Goal: Task Accomplishment & Management: Use online tool/utility

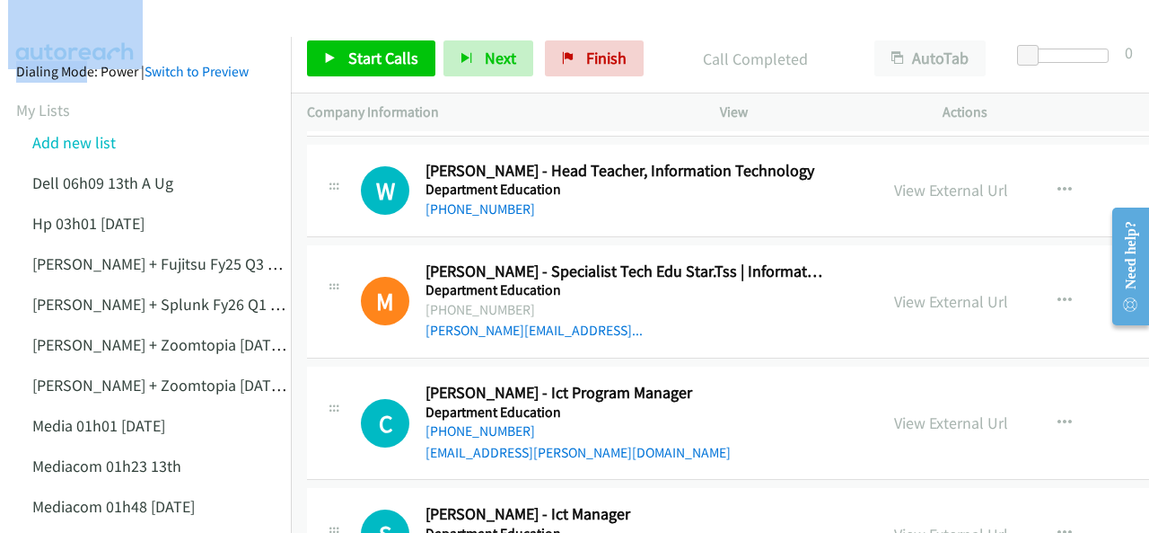
scroll to position [15626, 0]
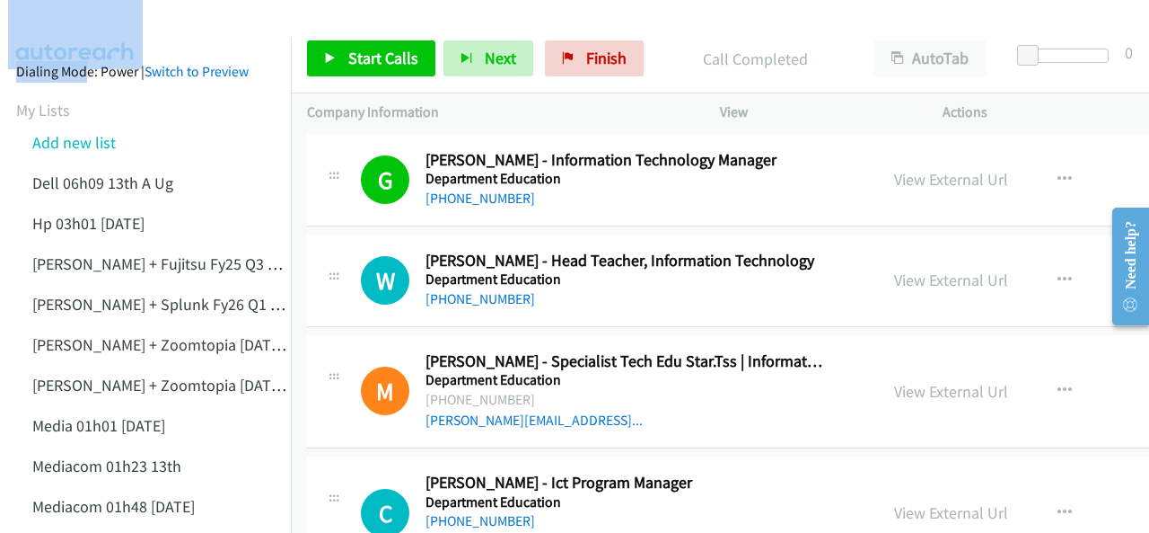
click at [200, 21] on div at bounding box center [566, 34] width 1133 height 69
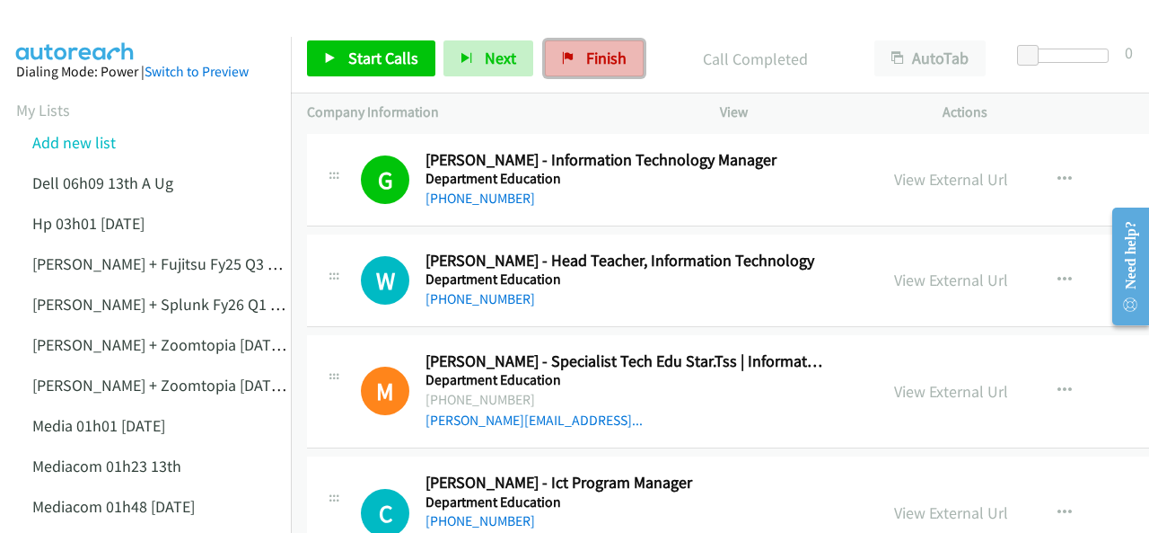
click at [612, 49] on span "Finish" at bounding box center [606, 58] width 40 height 21
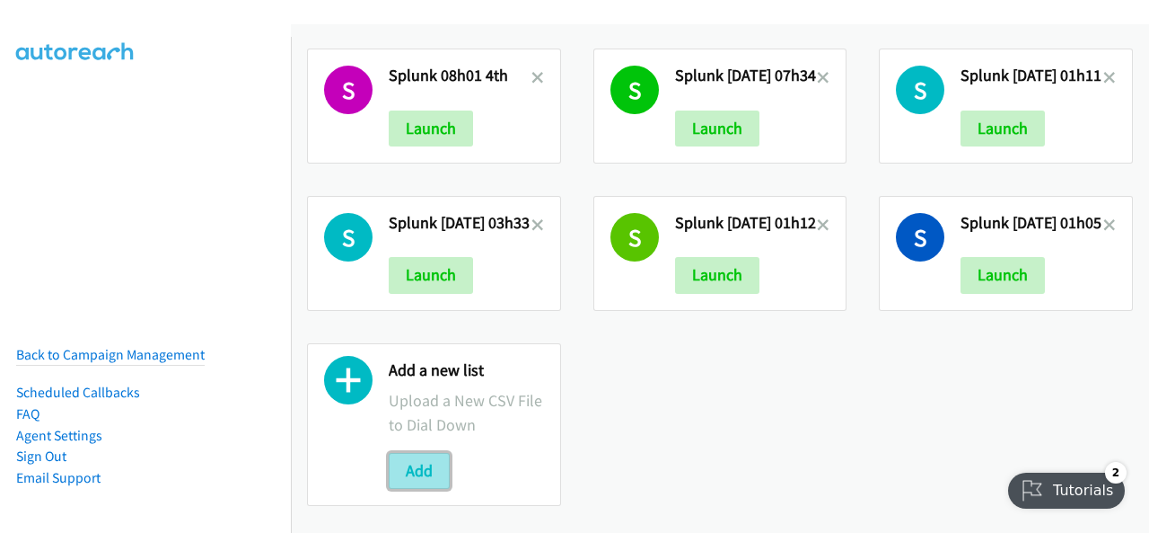
click at [409, 453] on button "Add" at bounding box center [419, 471] width 61 height 36
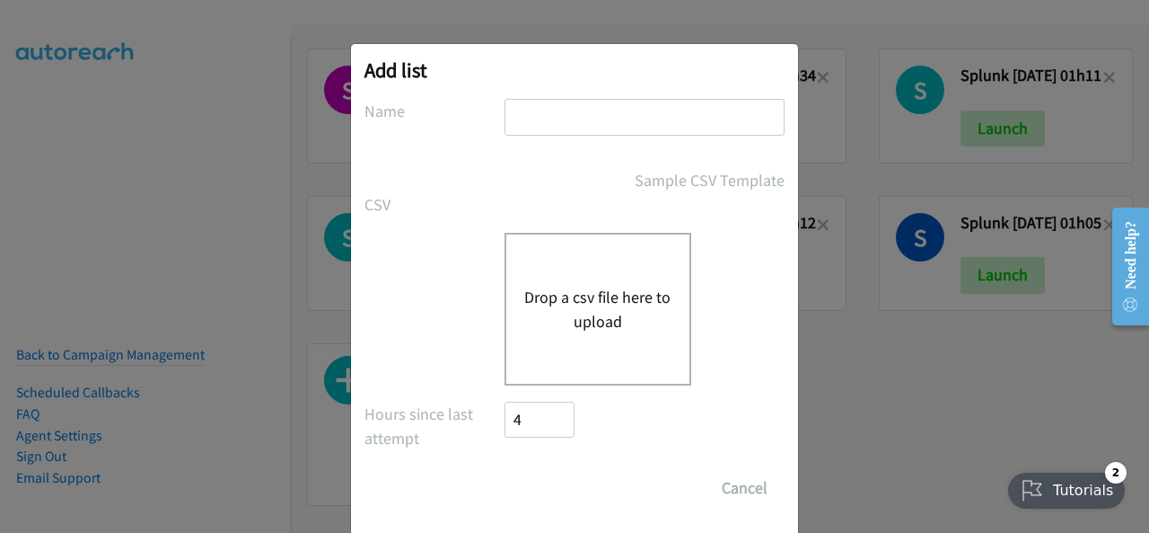
drag, startPoint x: 550, startPoint y: 82, endPoint x: 542, endPoint y: 123, distance: 42.1
paste input "split_1 16th sep zoom"
type input "split_1 16th sep zoom"
click at [547, 314] on button "Drop a csv file here to upload" at bounding box center [597, 309] width 147 height 48
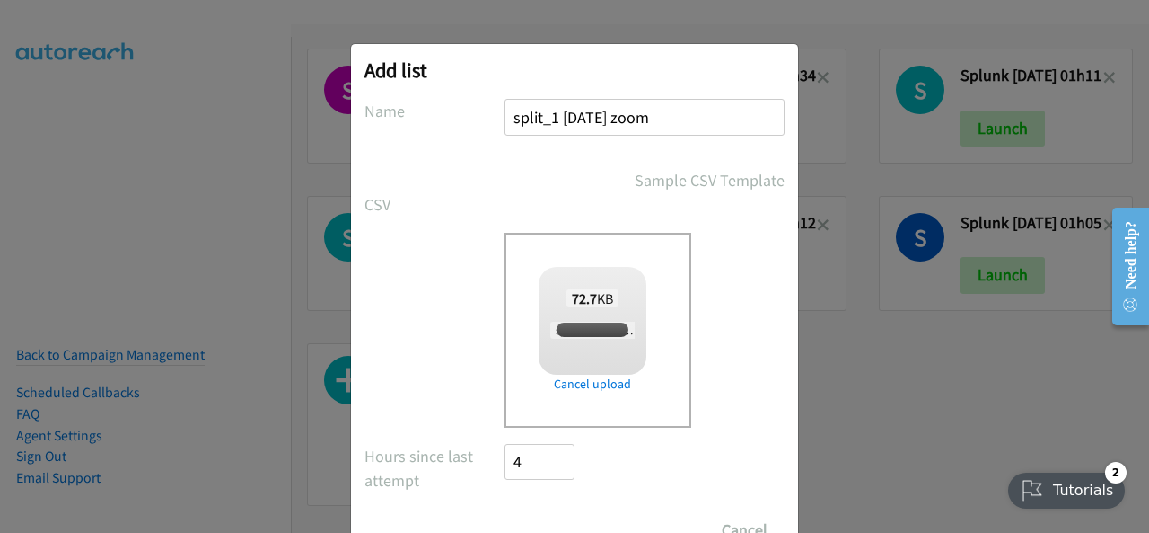
checkbox input "true"
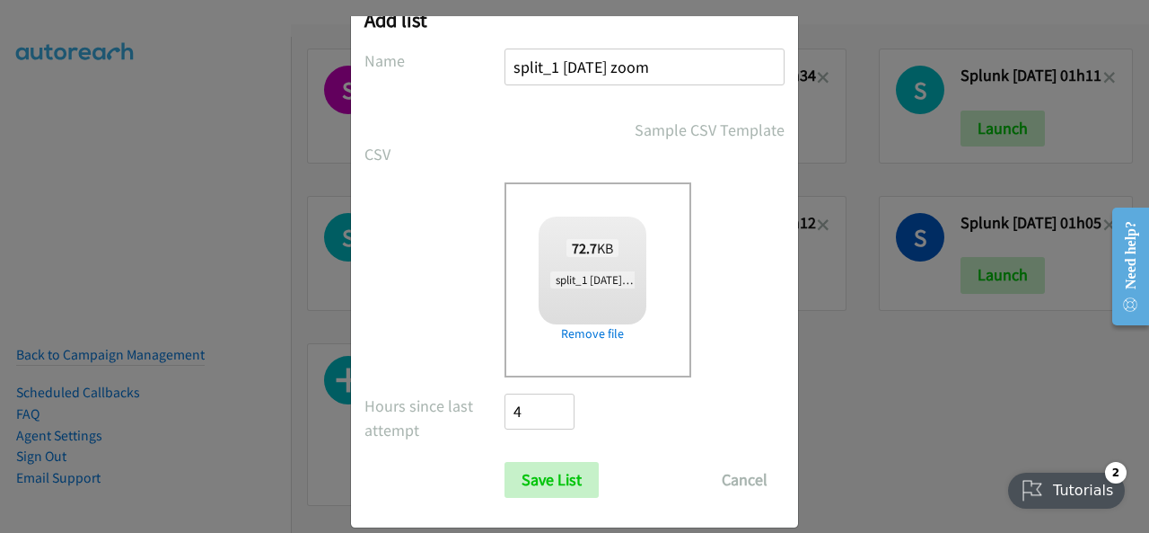
scroll to position [72, 0]
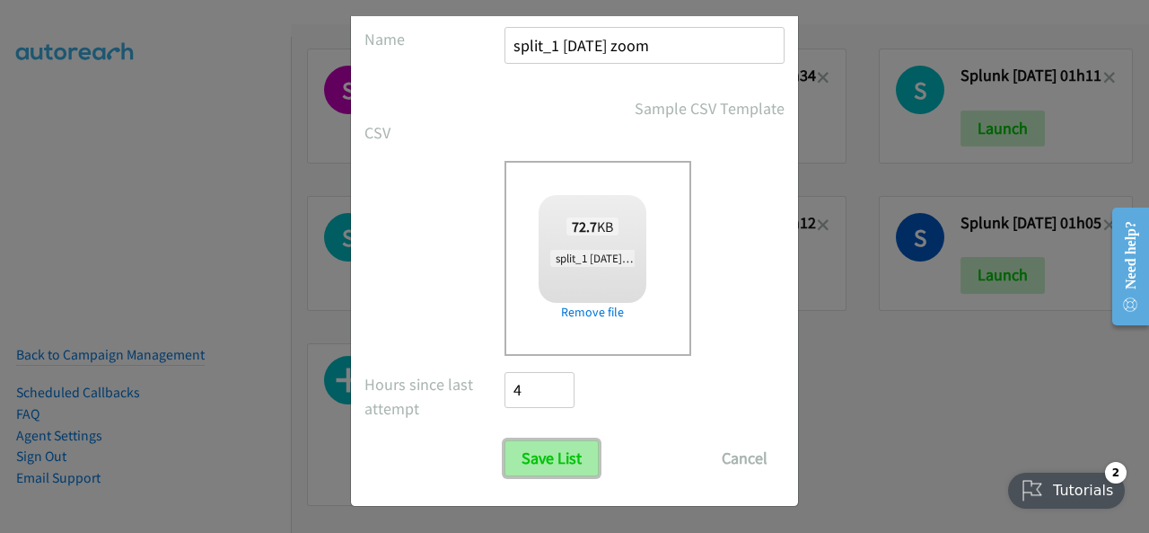
click at [551, 442] on input "Save List" at bounding box center [552, 458] width 94 height 36
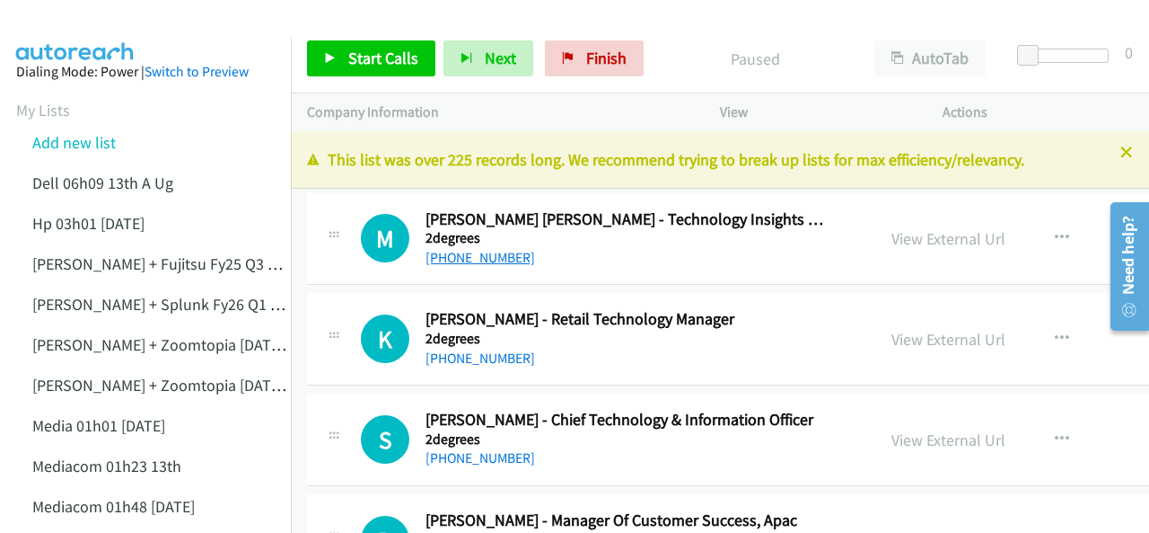
click at [450, 255] on link "+64 21 687 228" at bounding box center [481, 257] width 110 height 17
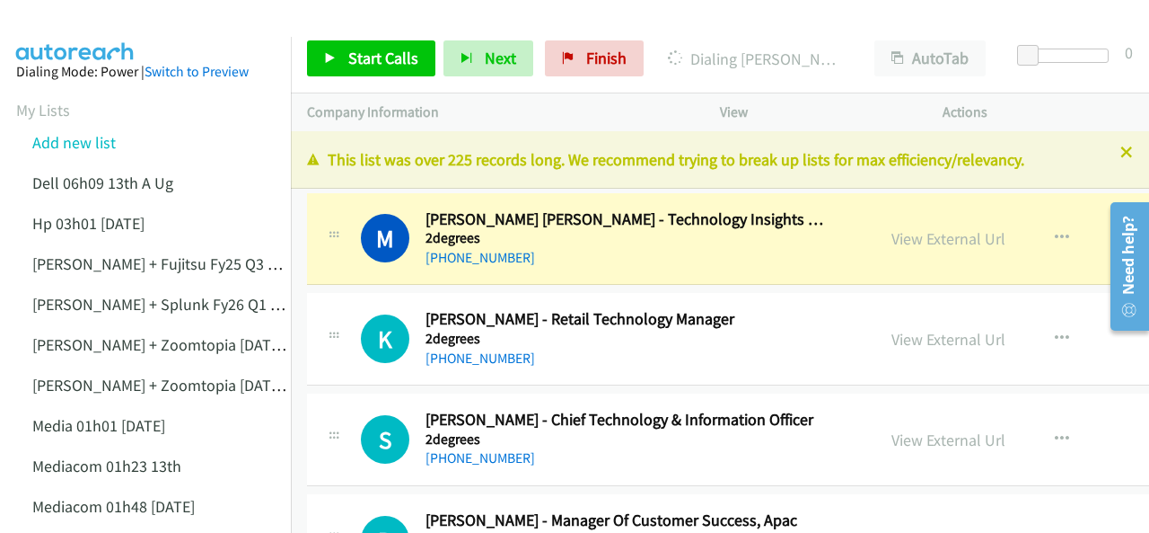
click at [80, 31] on img at bounding box center [75, 31] width 135 height 63
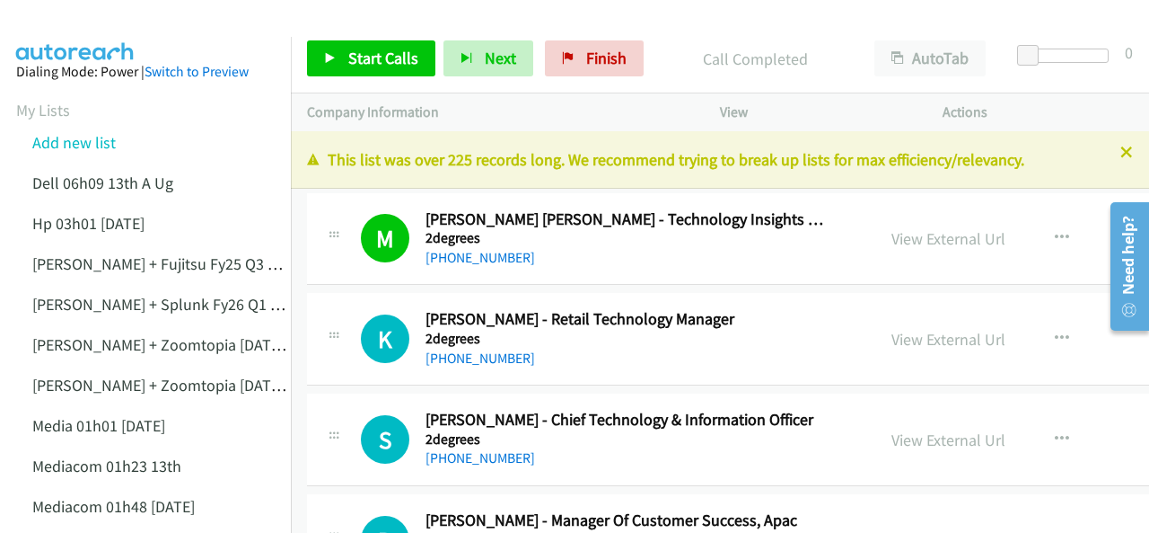
click at [92, 27] on img at bounding box center [75, 31] width 135 height 63
click at [1121, 154] on icon at bounding box center [1127, 153] width 13 height 13
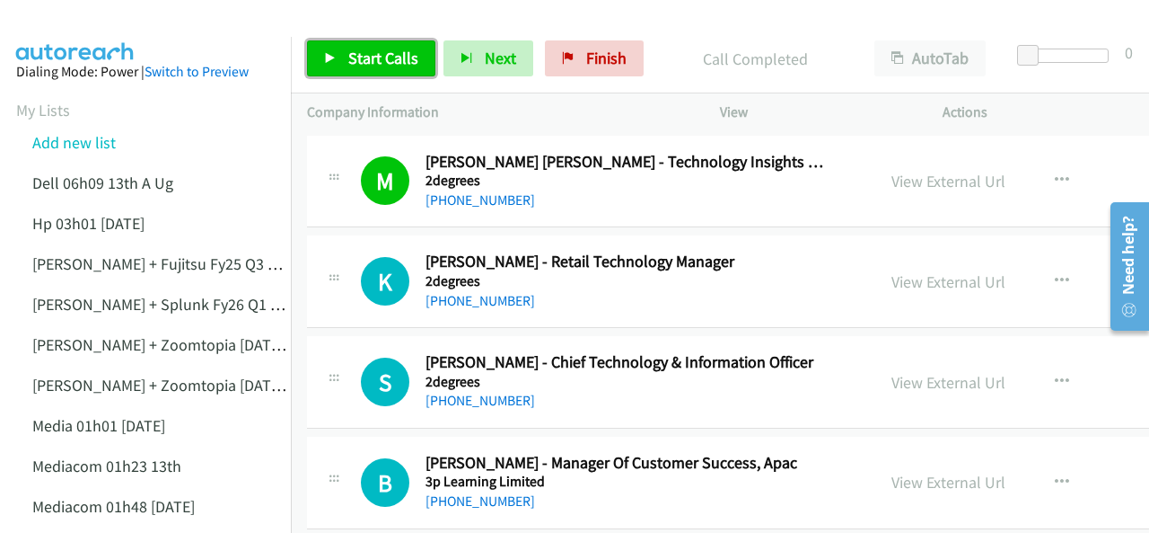
click at [355, 59] on span "Start Calls" at bounding box center [383, 58] width 70 height 21
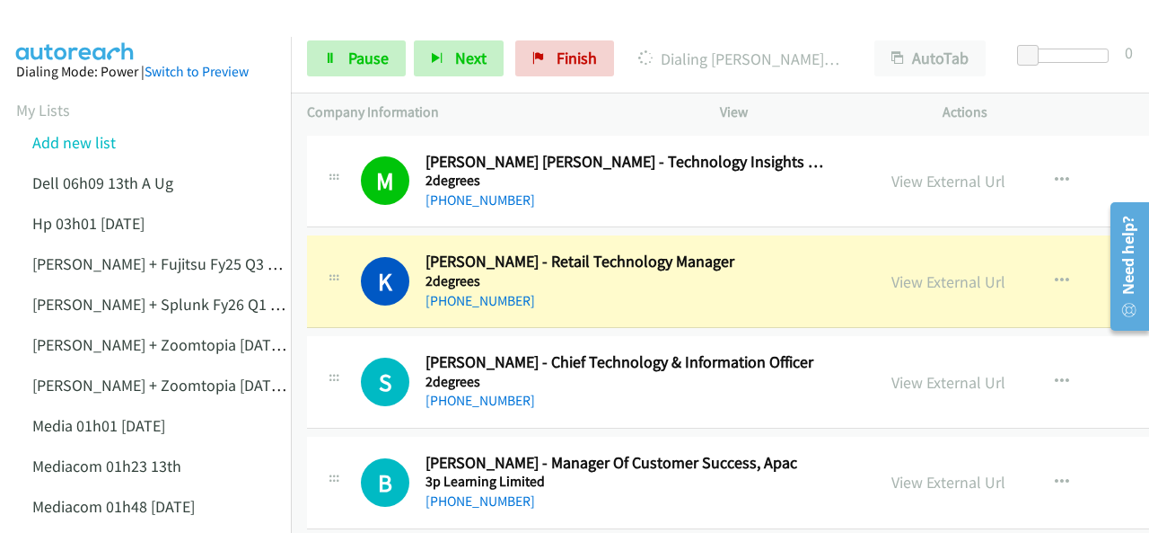
click at [81, 26] on img at bounding box center [75, 31] width 135 height 63
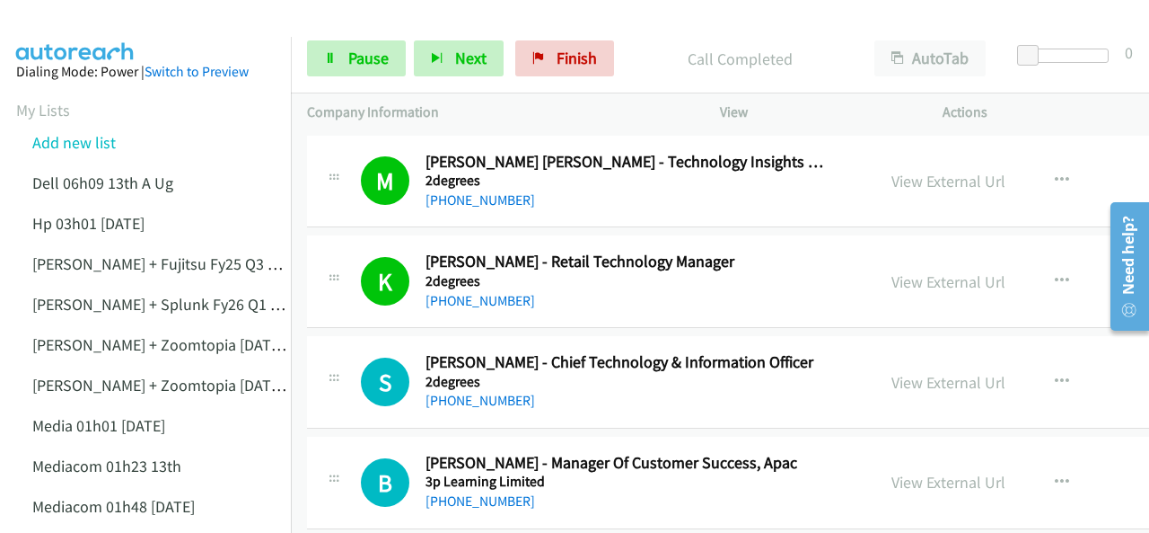
click at [99, 20] on img at bounding box center [75, 31] width 135 height 63
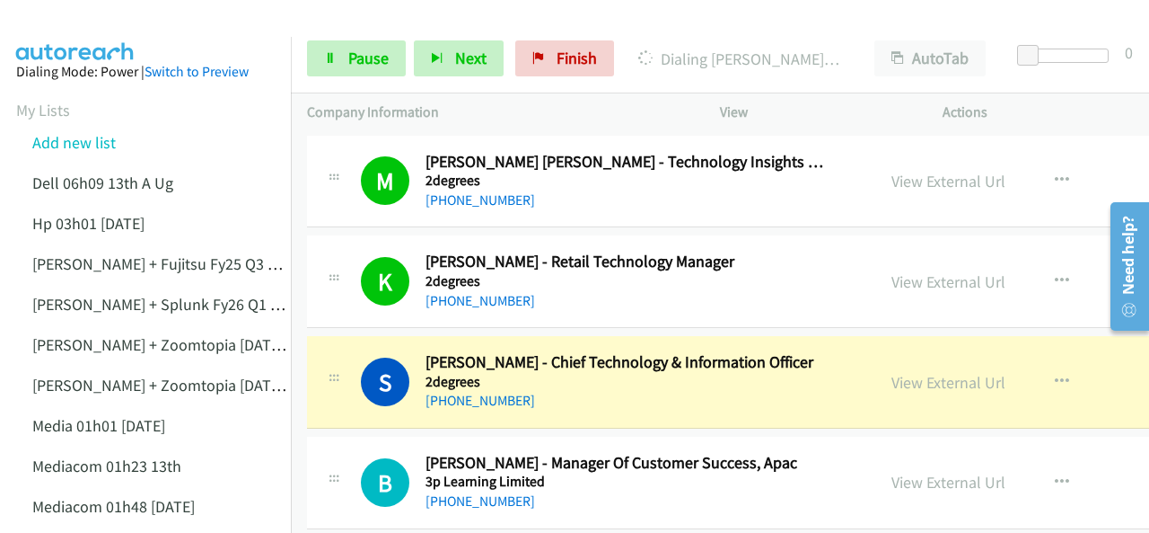
click at [230, 29] on div at bounding box center [566, 34] width 1133 height 69
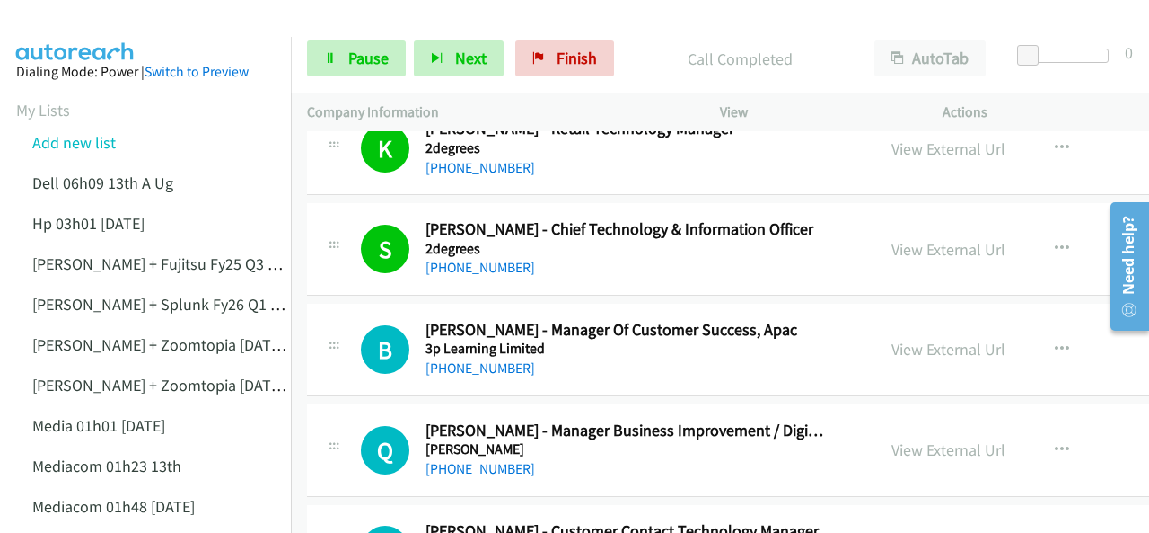
scroll to position [180, 0]
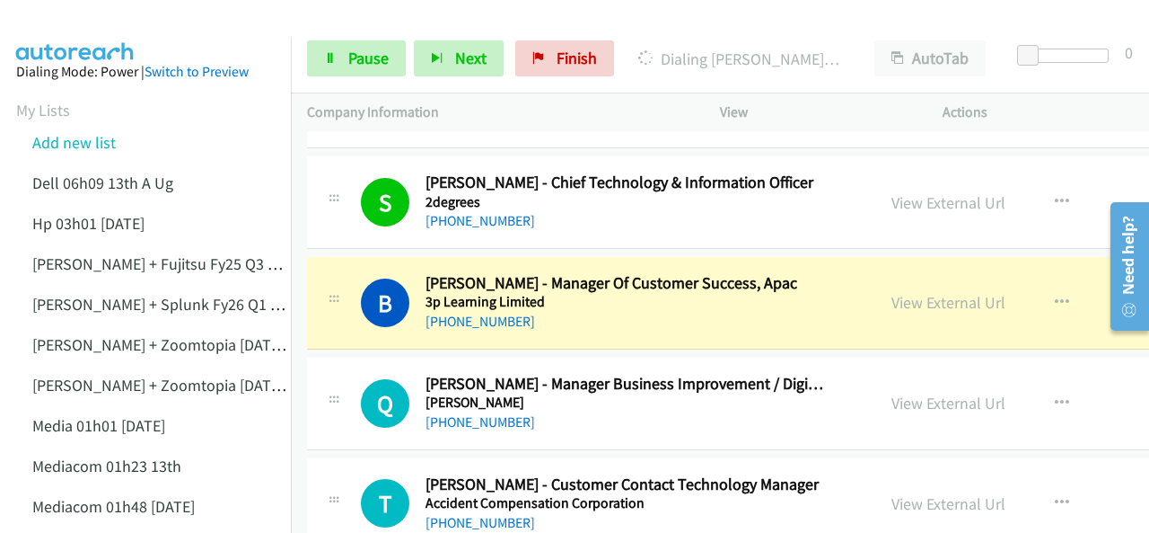
click at [93, 34] on img at bounding box center [75, 31] width 135 height 63
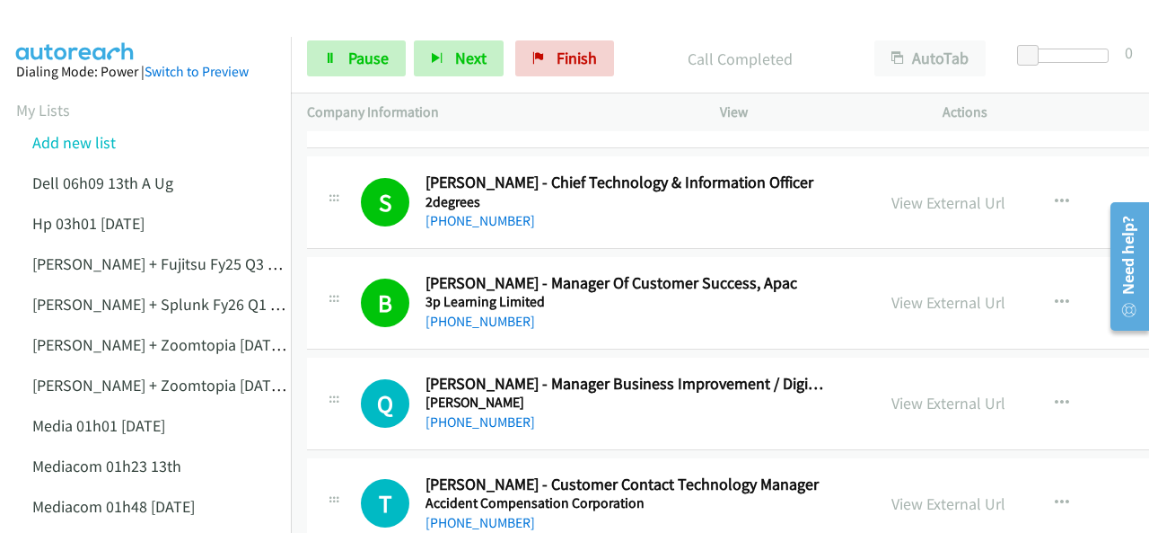
click at [84, 31] on img at bounding box center [75, 31] width 135 height 63
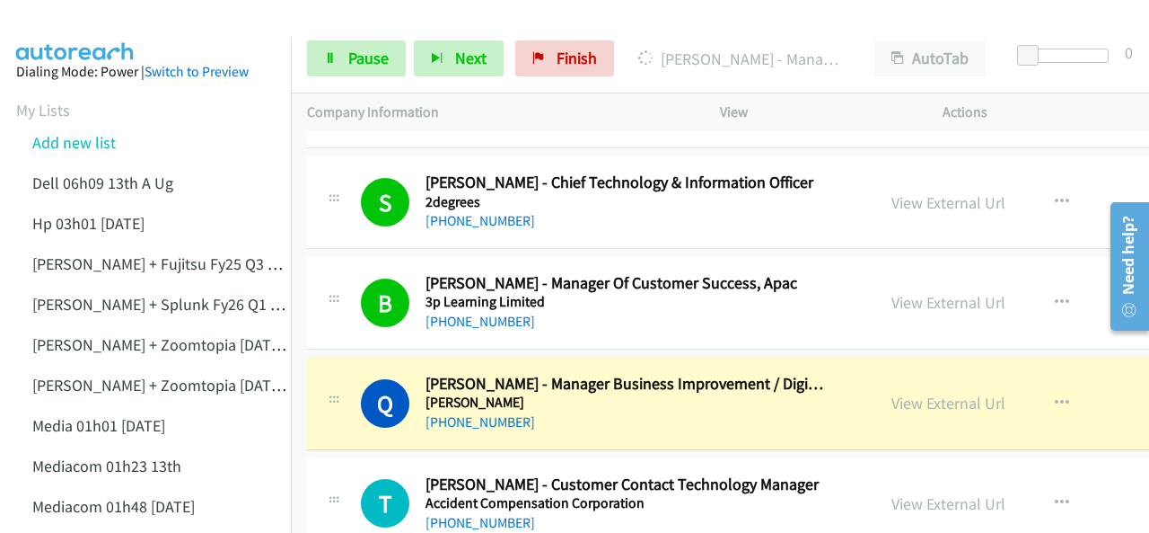
click at [70, 26] on img at bounding box center [75, 31] width 135 height 63
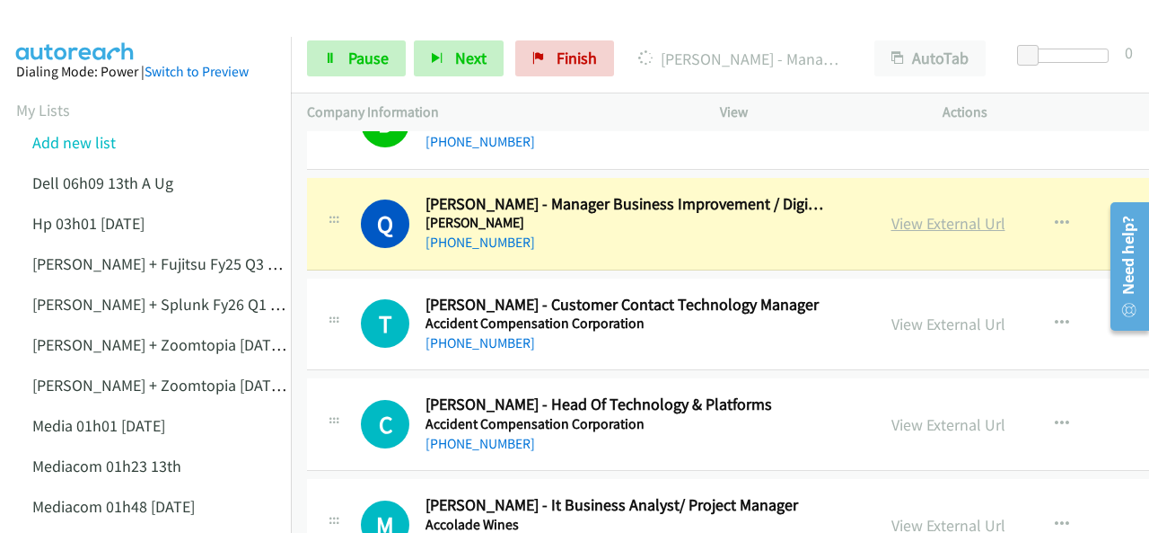
click at [905, 220] on link "View External Url" at bounding box center [949, 223] width 114 height 21
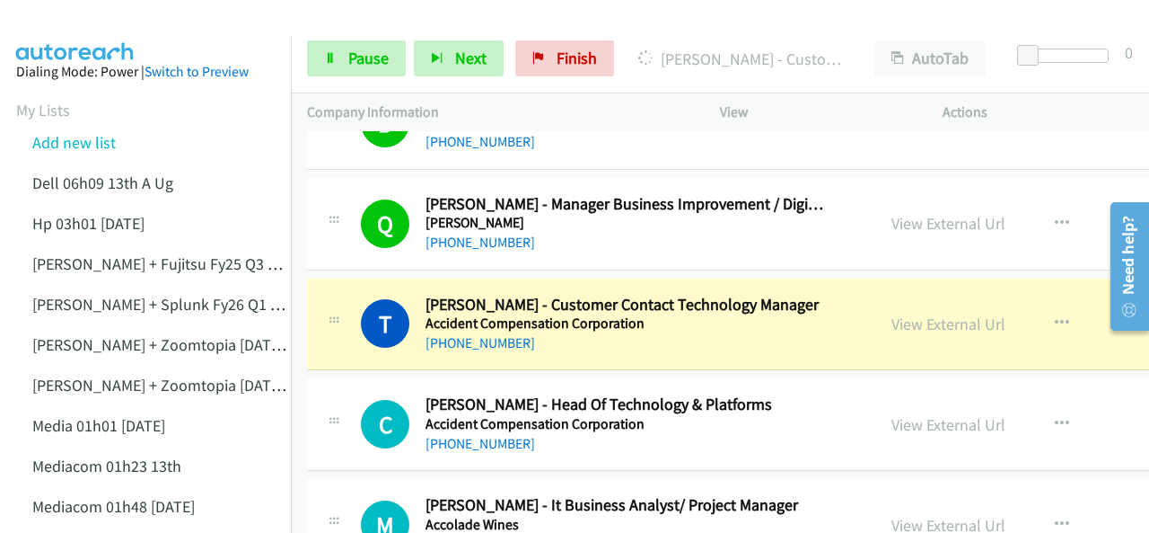
click at [54, 15] on img at bounding box center [75, 31] width 135 height 63
click at [80, 33] on img at bounding box center [75, 31] width 135 height 63
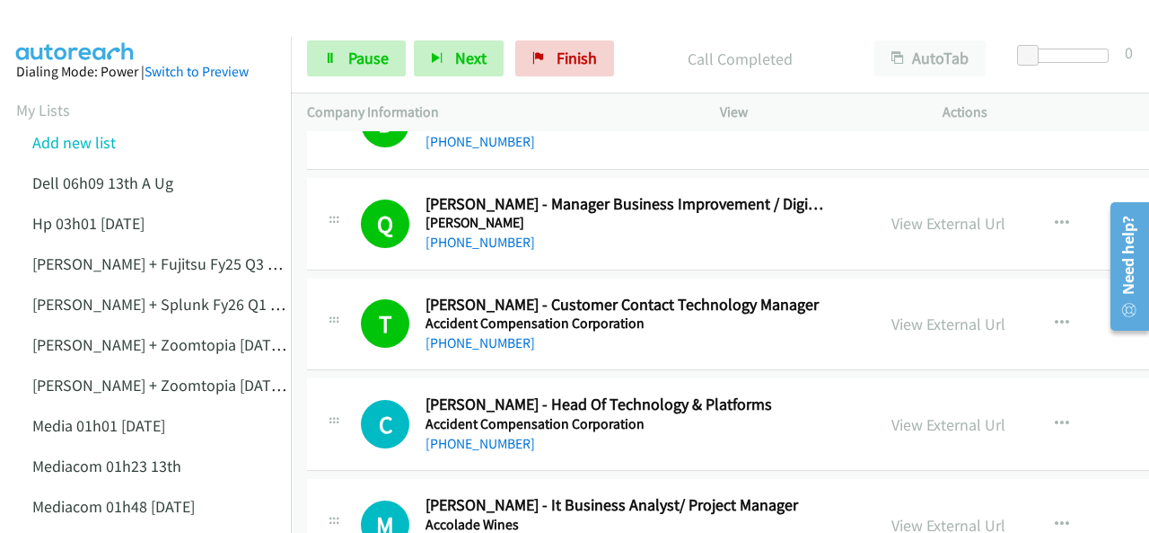
click at [100, 25] on img at bounding box center [75, 31] width 135 height 63
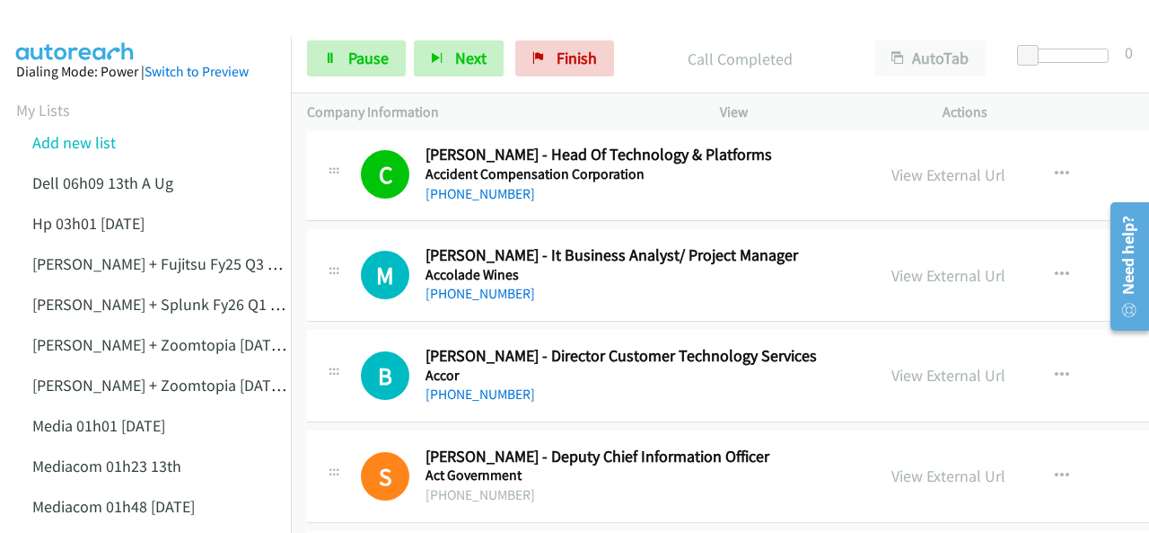
scroll to position [629, 0]
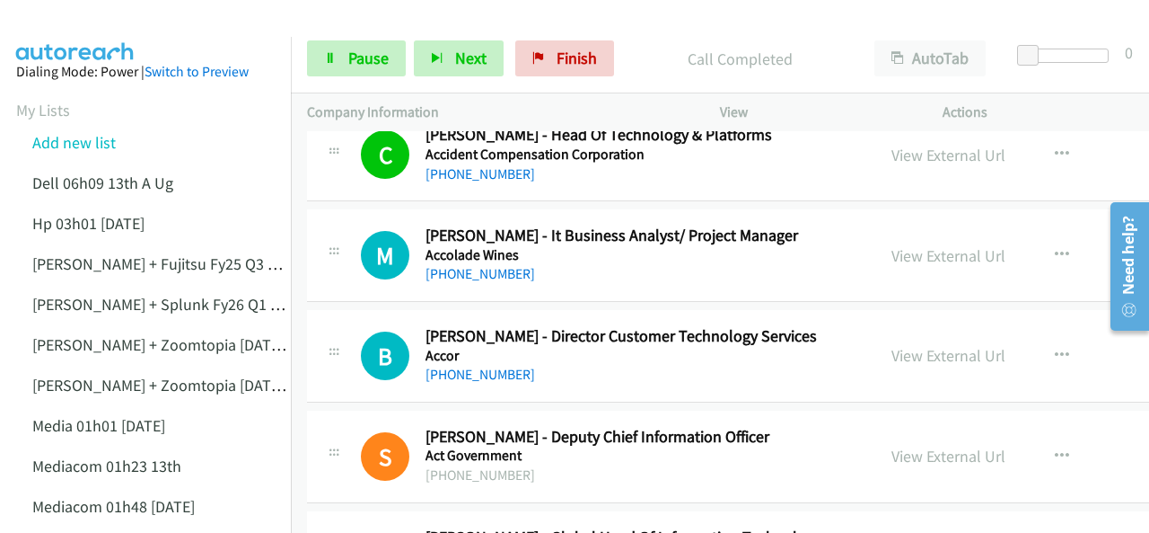
click at [57, 30] on img at bounding box center [75, 31] width 135 height 63
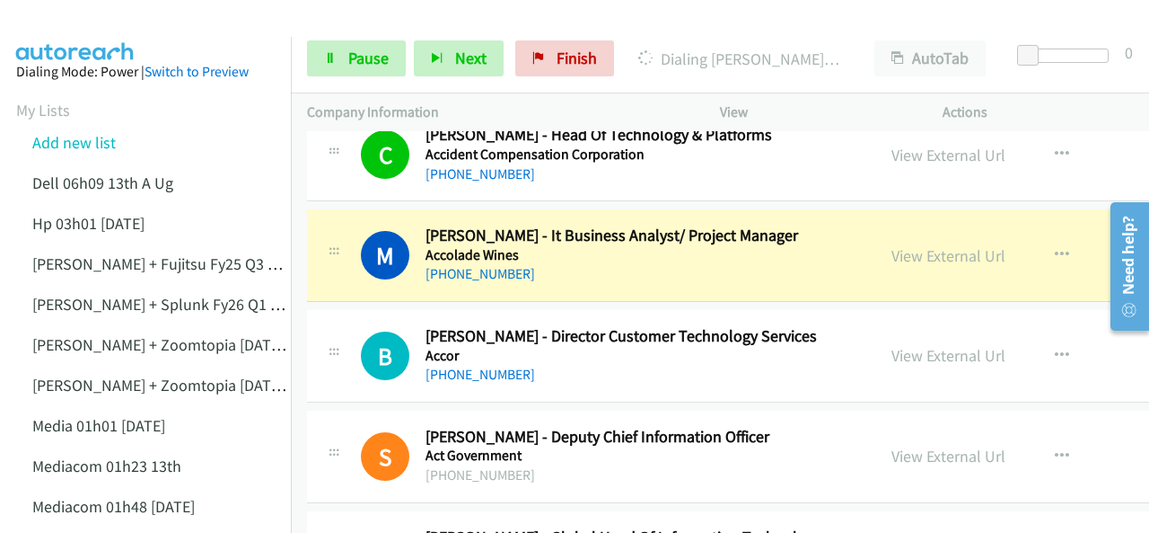
click at [74, 33] on img at bounding box center [75, 31] width 135 height 63
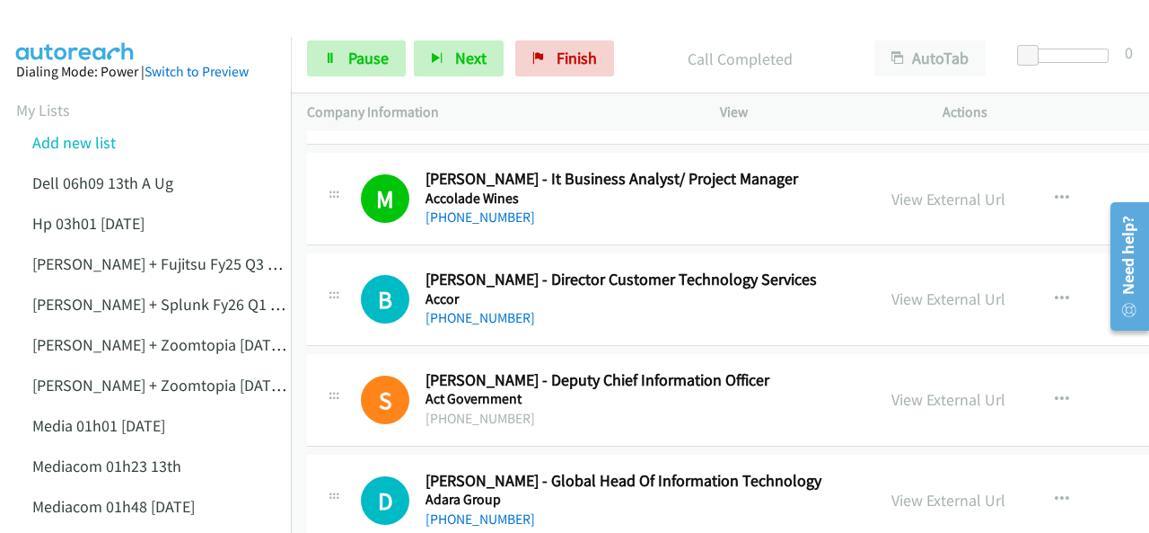
scroll to position [718, 0]
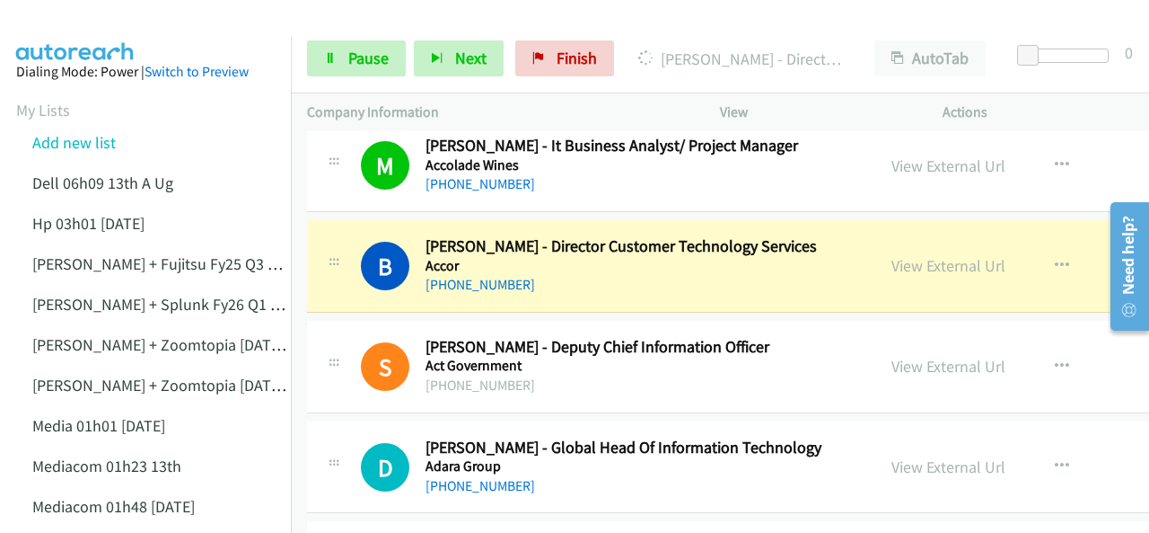
click at [84, 27] on img at bounding box center [75, 31] width 135 height 63
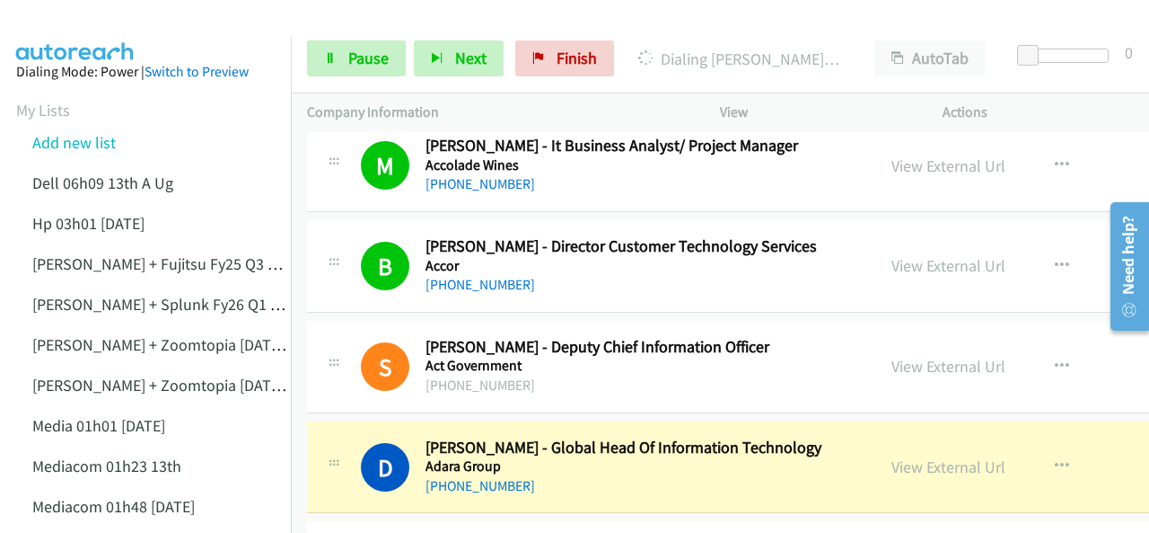
click at [916, 462] on link "View External Url" at bounding box center [949, 466] width 114 height 21
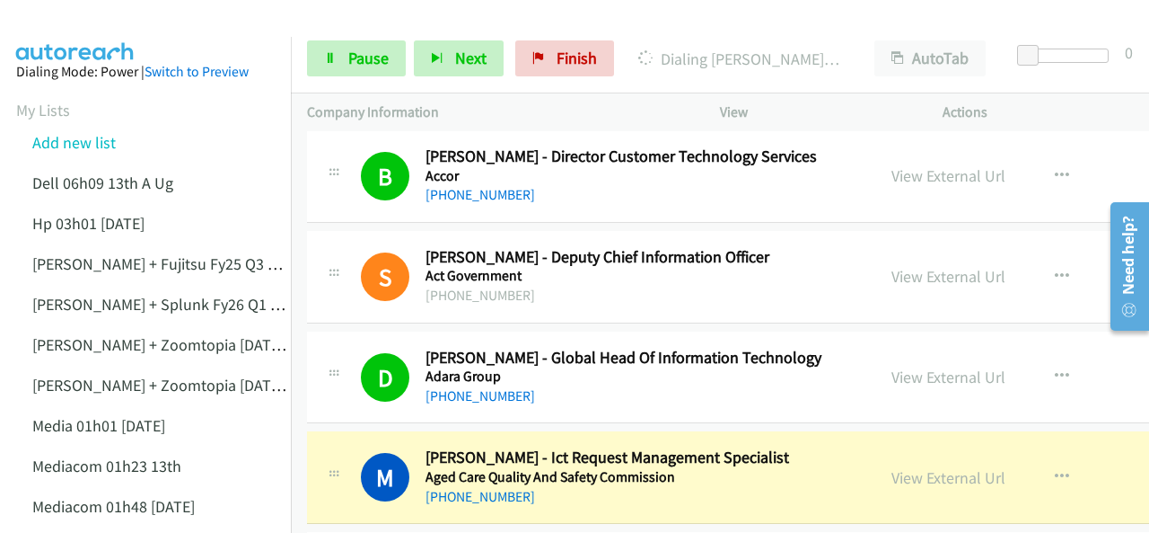
scroll to position [898, 0]
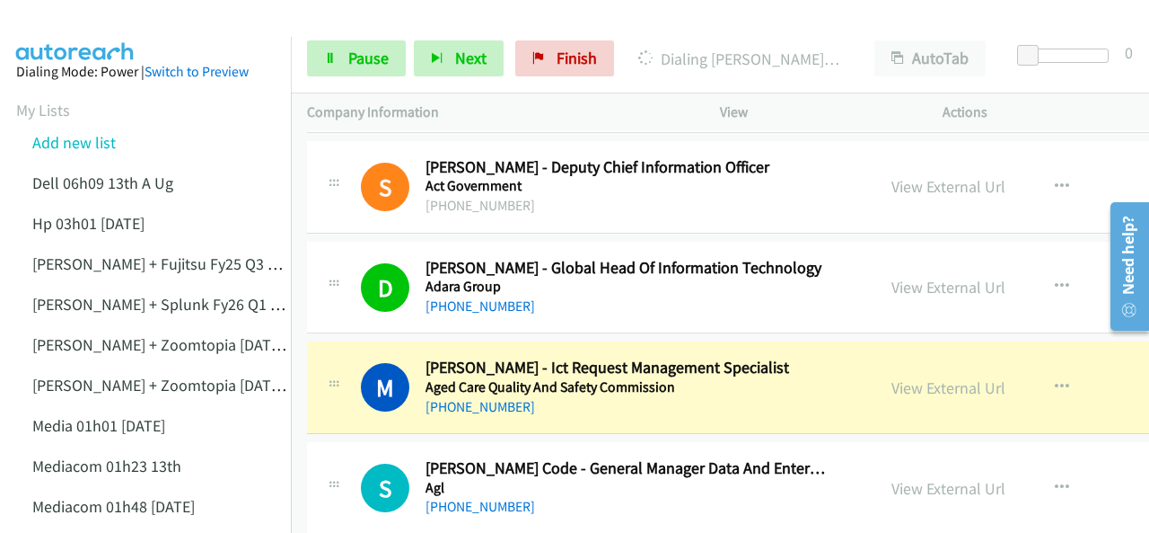
click at [771, 381] on h5 "Aged Care Quality And Safety Commission" at bounding box center [627, 387] width 402 height 18
drag, startPoint x: 934, startPoint y: 380, endPoint x: 700, endPoint y: 518, distance: 271.4
click at [909, 383] on link "View External Url" at bounding box center [949, 387] width 114 height 21
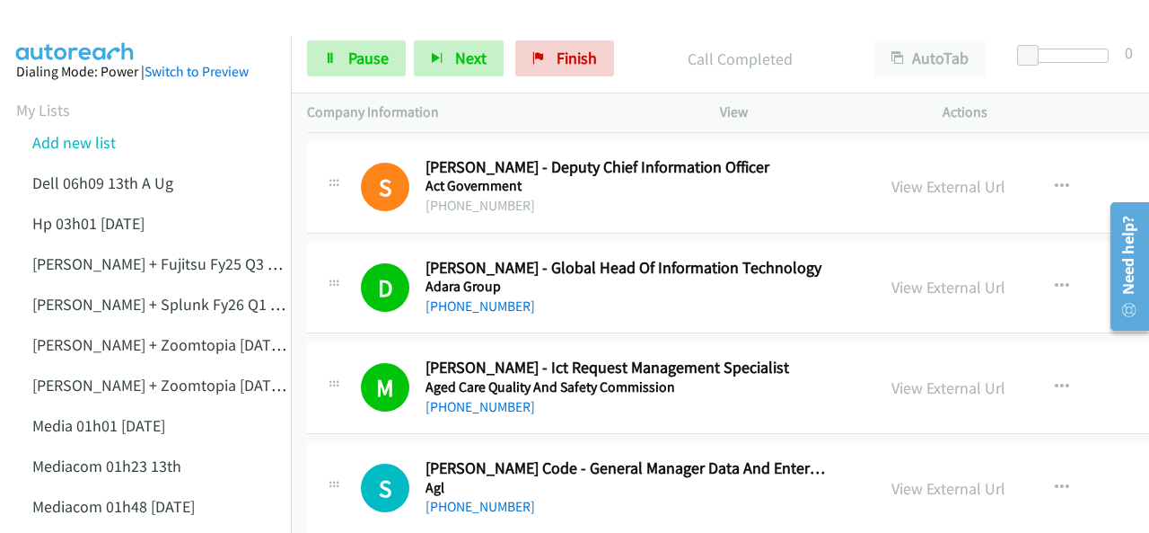
click at [89, 18] on img at bounding box center [75, 31] width 135 height 63
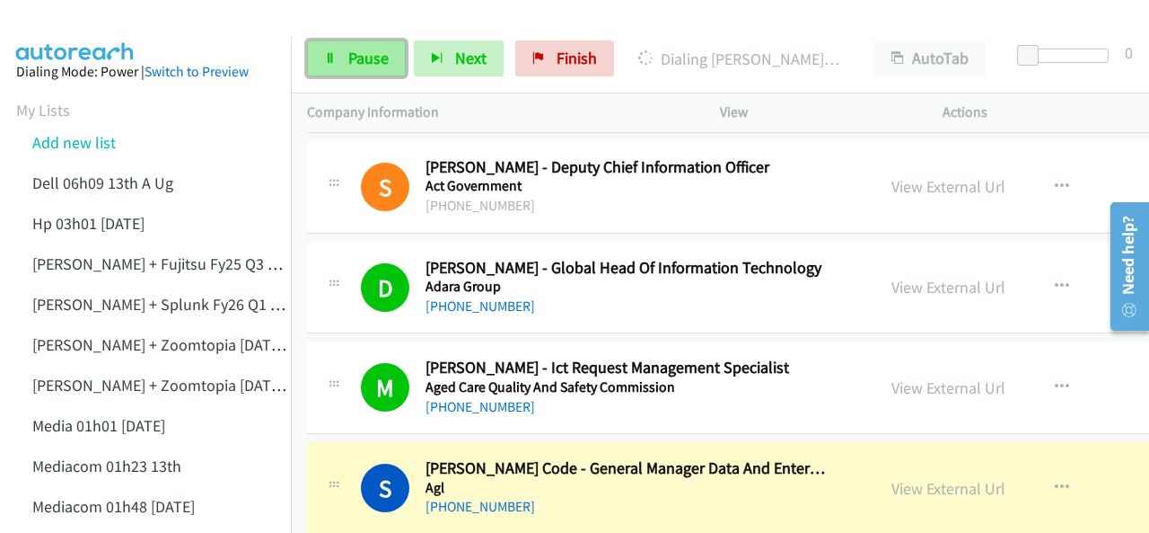
click at [336, 64] on link "Pause" at bounding box center [356, 58] width 99 height 36
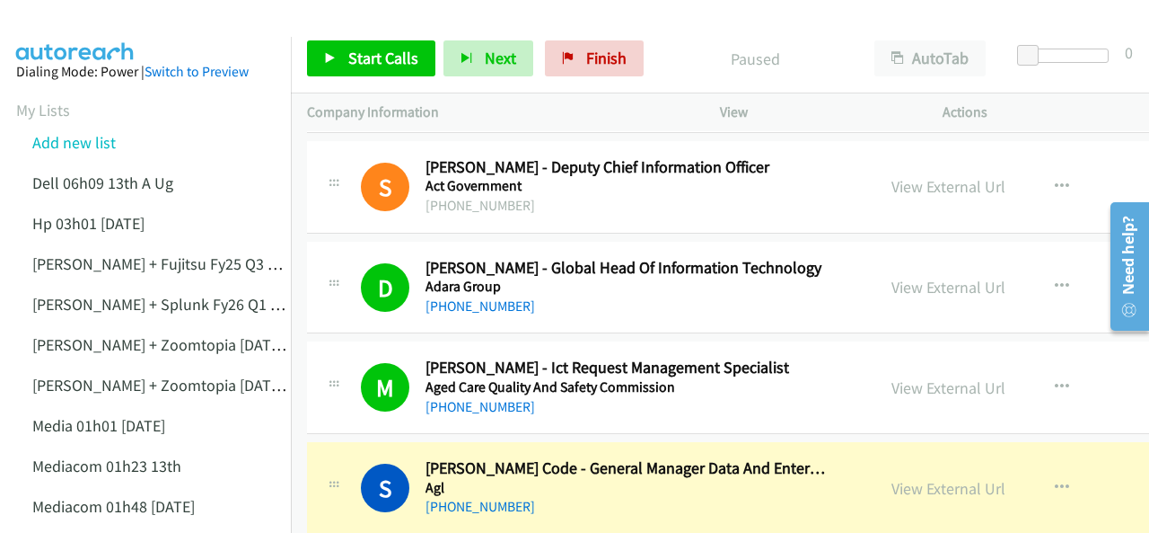
click at [83, 21] on img at bounding box center [75, 31] width 135 height 63
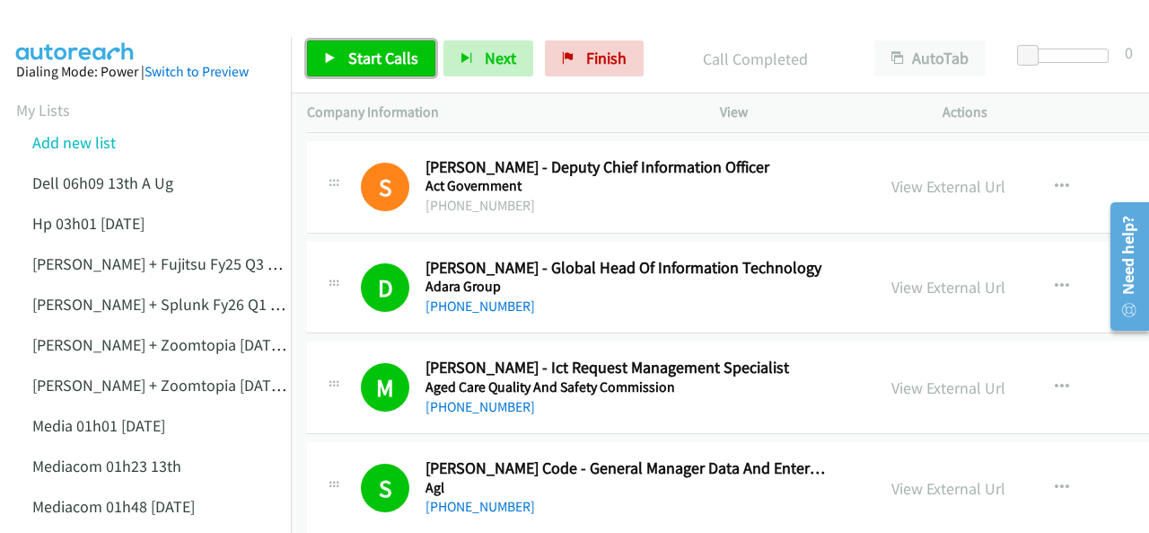
click at [361, 57] on span "Start Calls" at bounding box center [383, 58] width 70 height 21
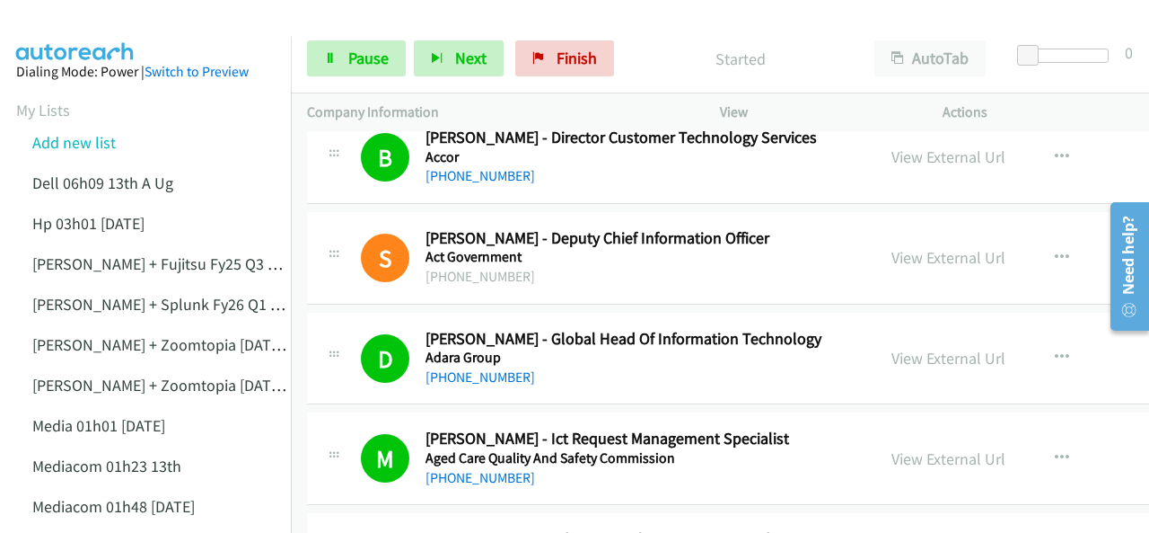
scroll to position [808, 0]
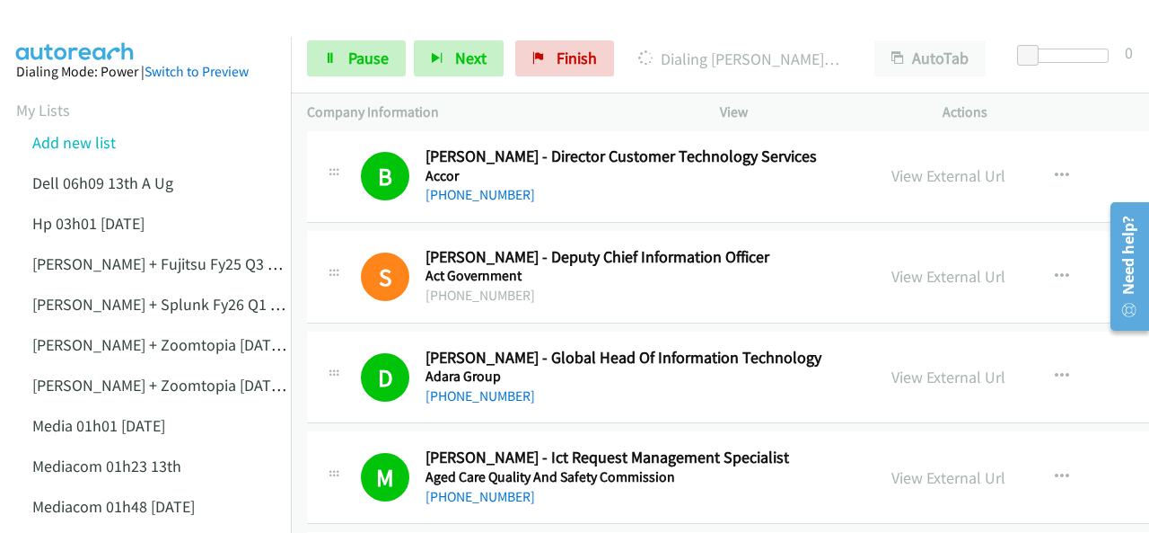
click at [66, 28] on img at bounding box center [75, 31] width 135 height 63
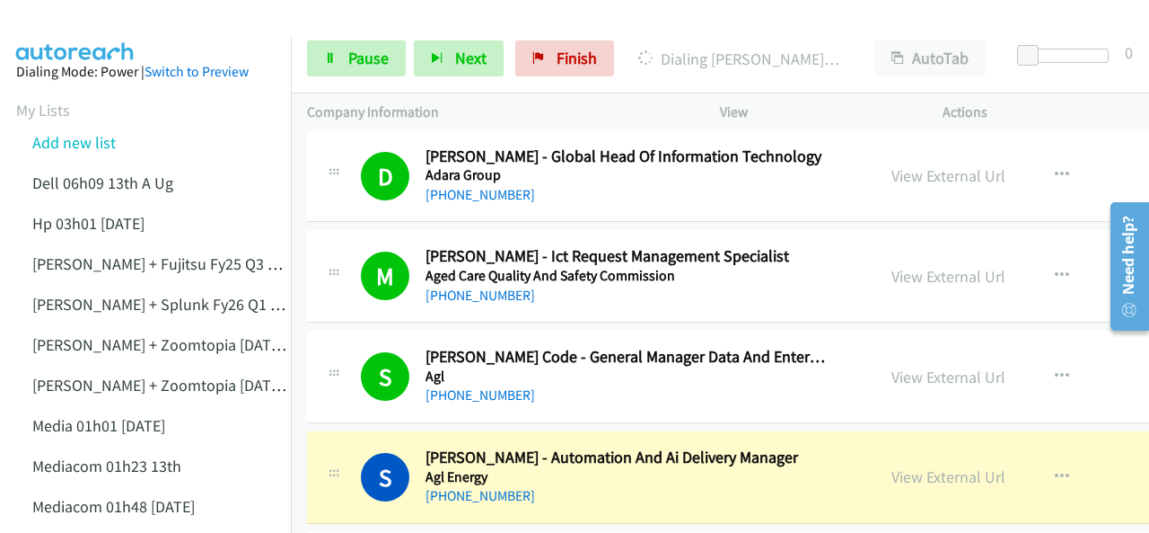
scroll to position [1167, 0]
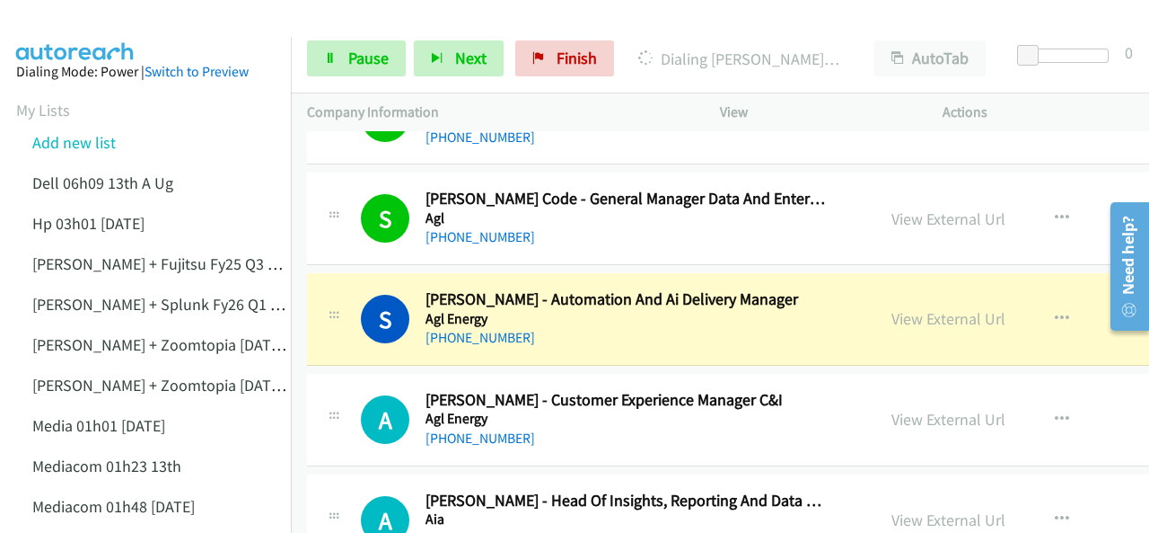
click at [86, 21] on img at bounding box center [75, 31] width 135 height 63
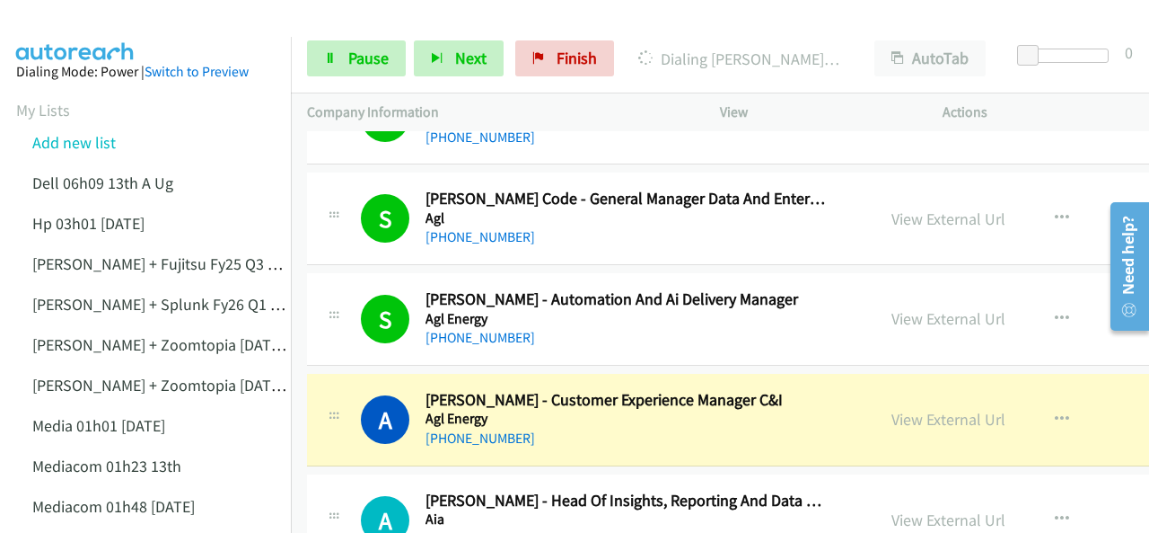
scroll to position [1257, 0]
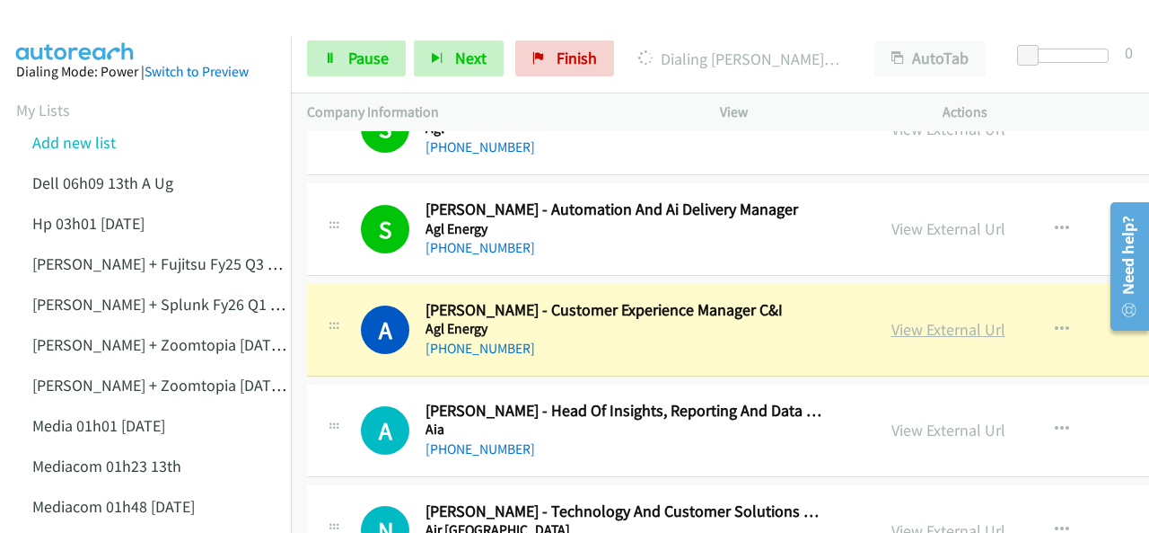
click at [916, 328] on link "View External Url" at bounding box center [949, 329] width 114 height 21
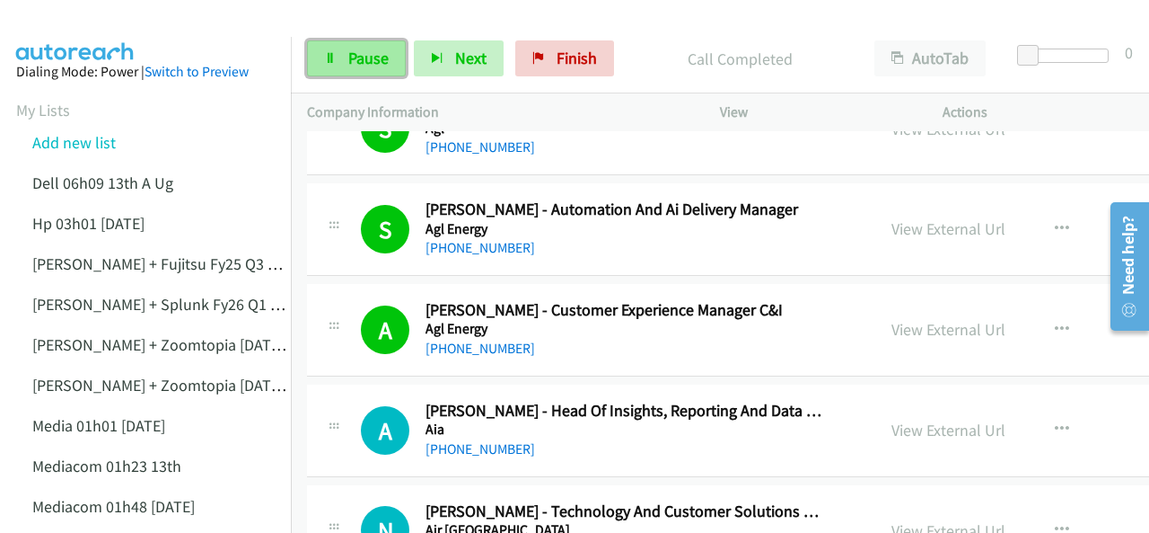
click at [365, 62] on span "Pause" at bounding box center [368, 58] width 40 height 21
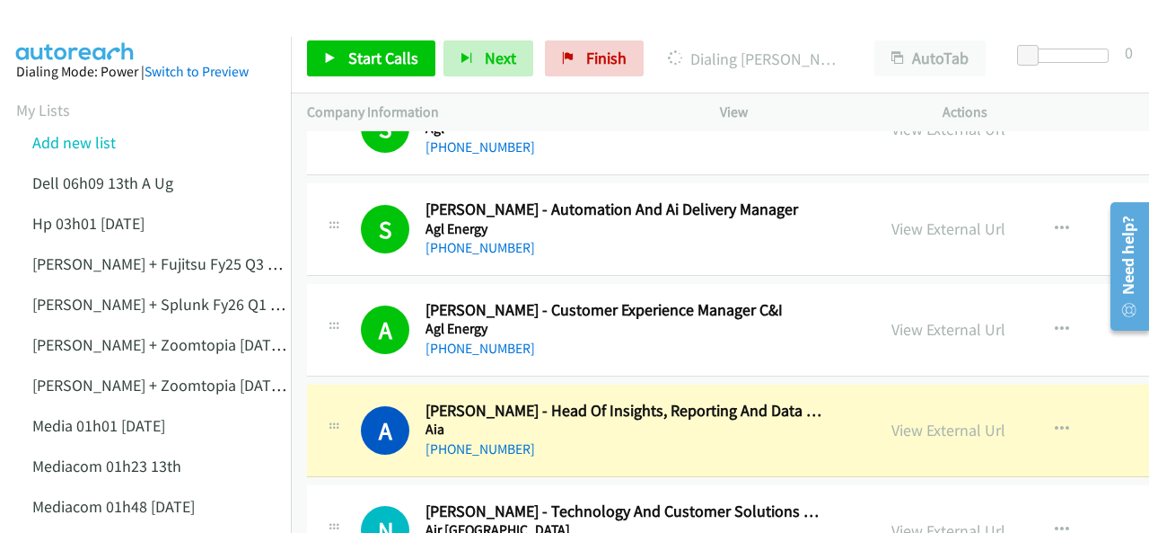
click at [66, 25] on img at bounding box center [75, 31] width 135 height 63
click at [103, 33] on img at bounding box center [75, 31] width 135 height 63
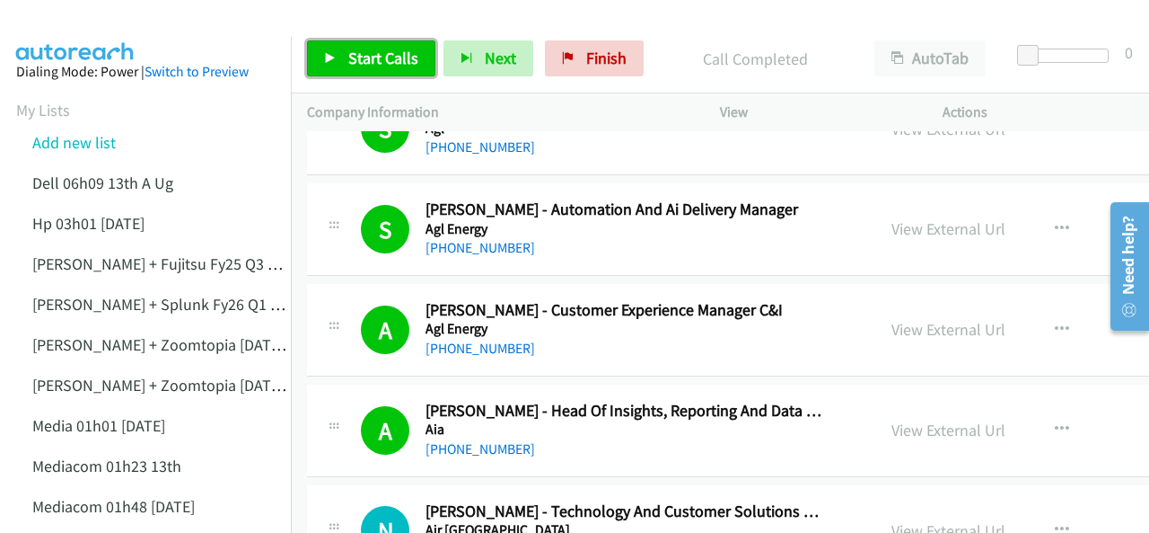
click at [375, 64] on span "Start Calls" at bounding box center [383, 58] width 70 height 21
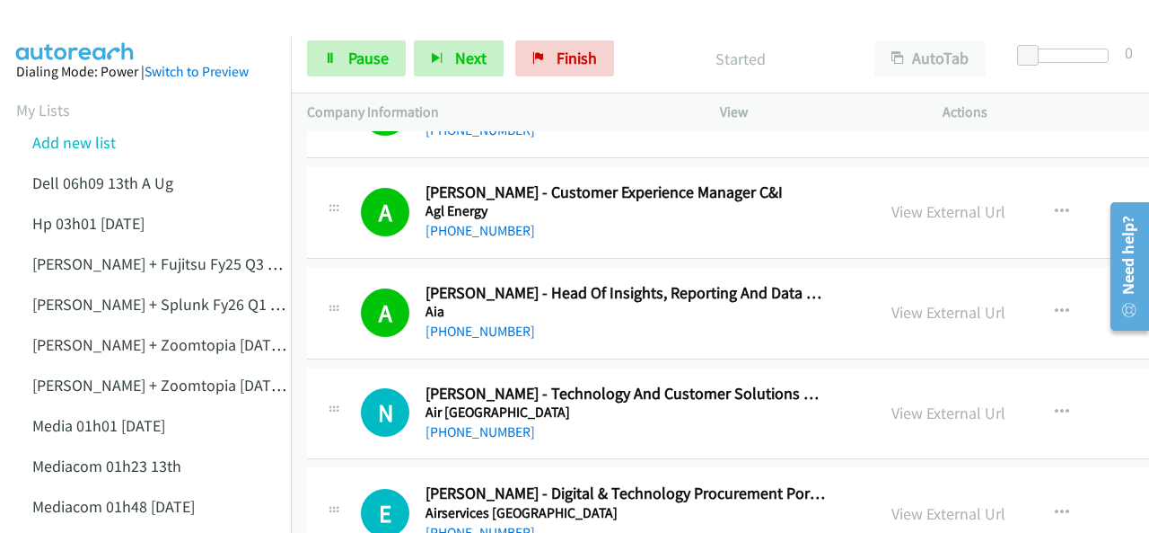
scroll to position [1437, 0]
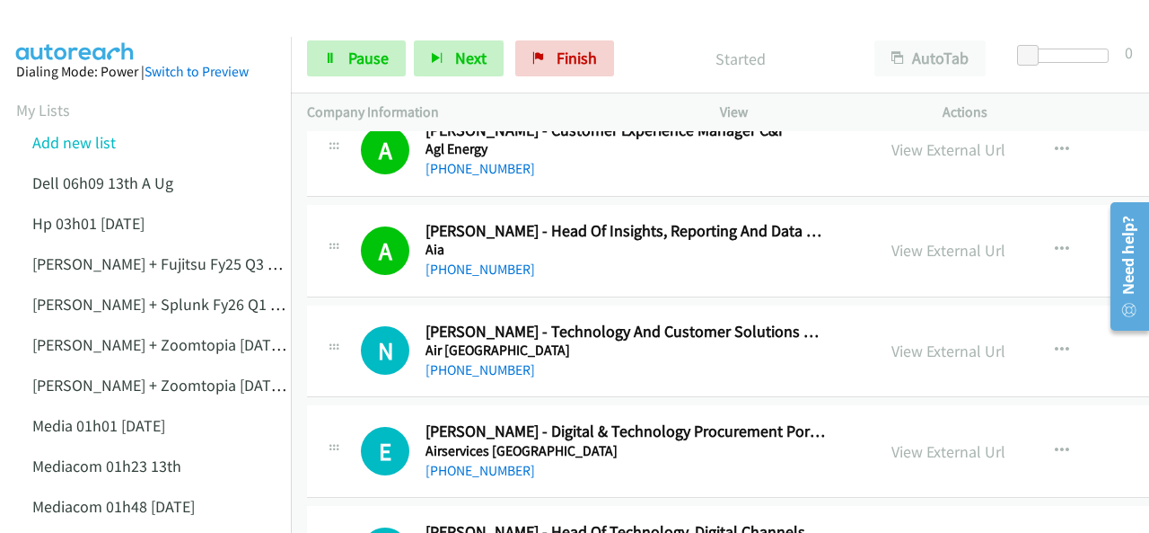
click at [97, 23] on img at bounding box center [75, 31] width 135 height 63
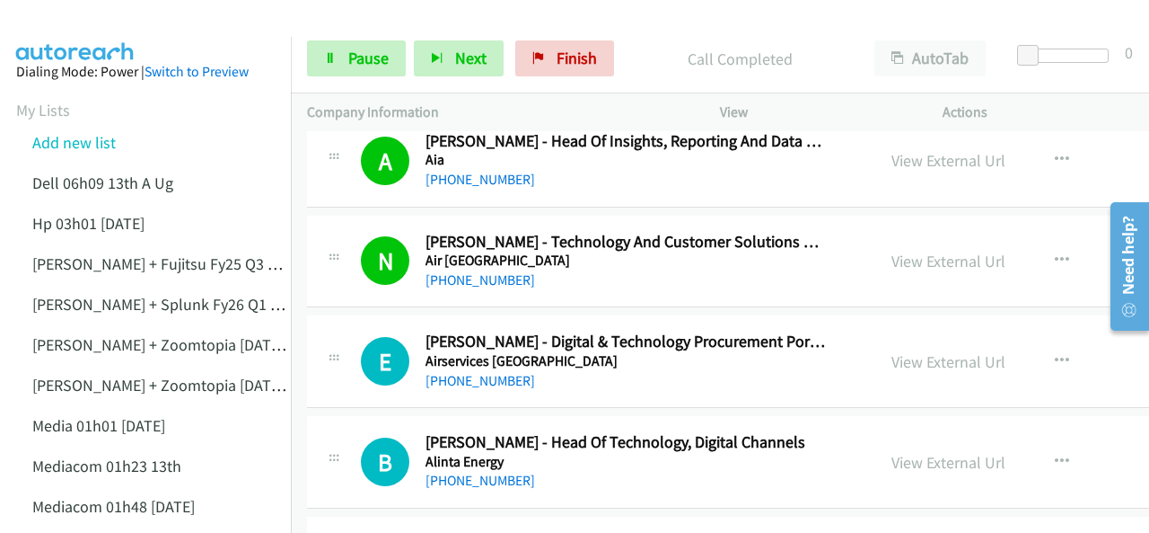
scroll to position [1616, 0]
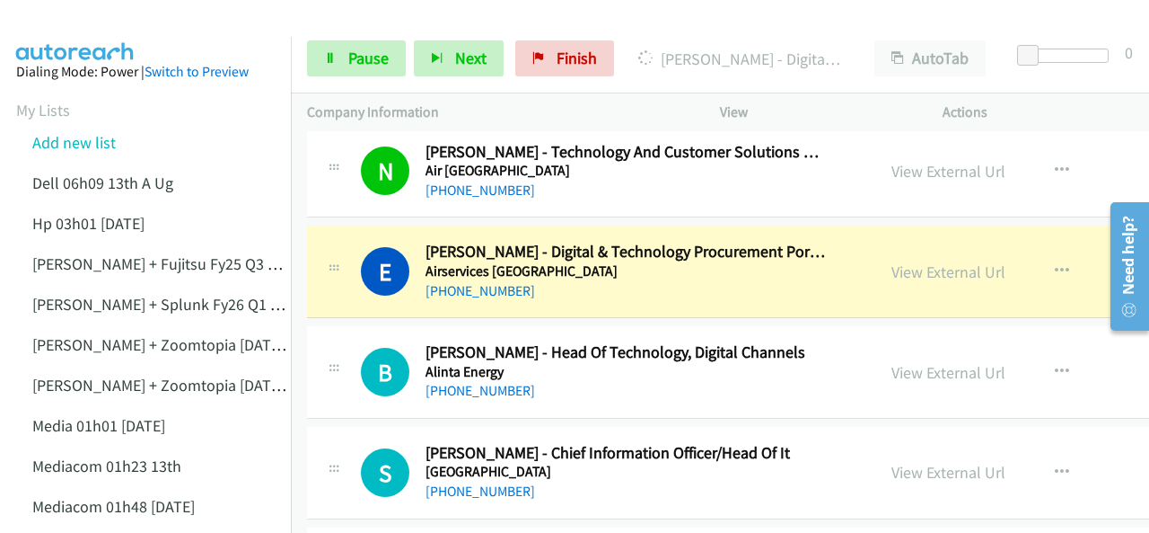
click at [82, 24] on img at bounding box center [75, 31] width 135 height 63
click at [922, 263] on link "View External Url" at bounding box center [949, 271] width 114 height 21
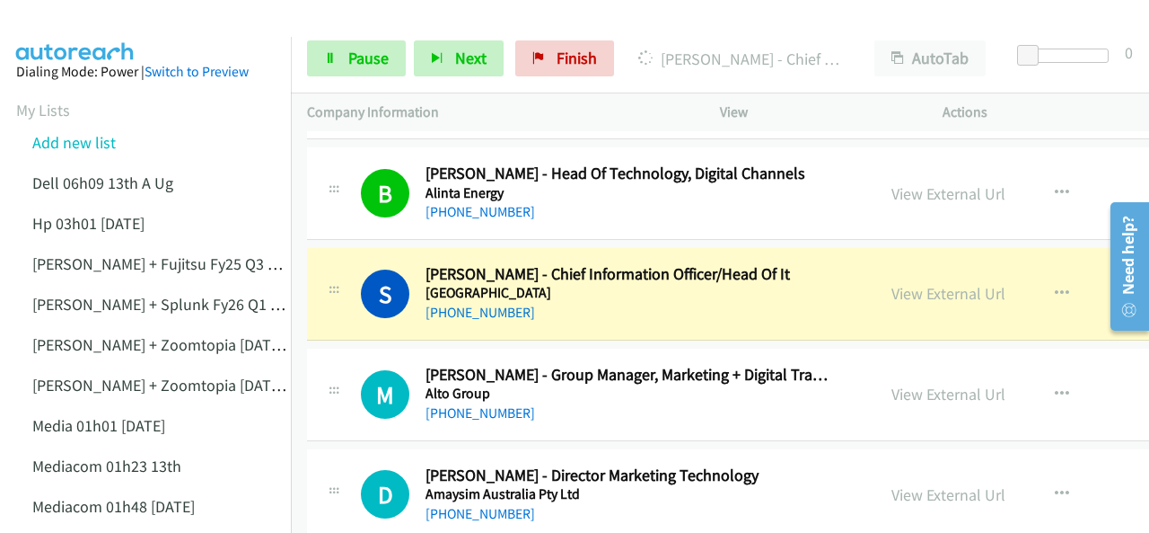
scroll to position [1796, 0]
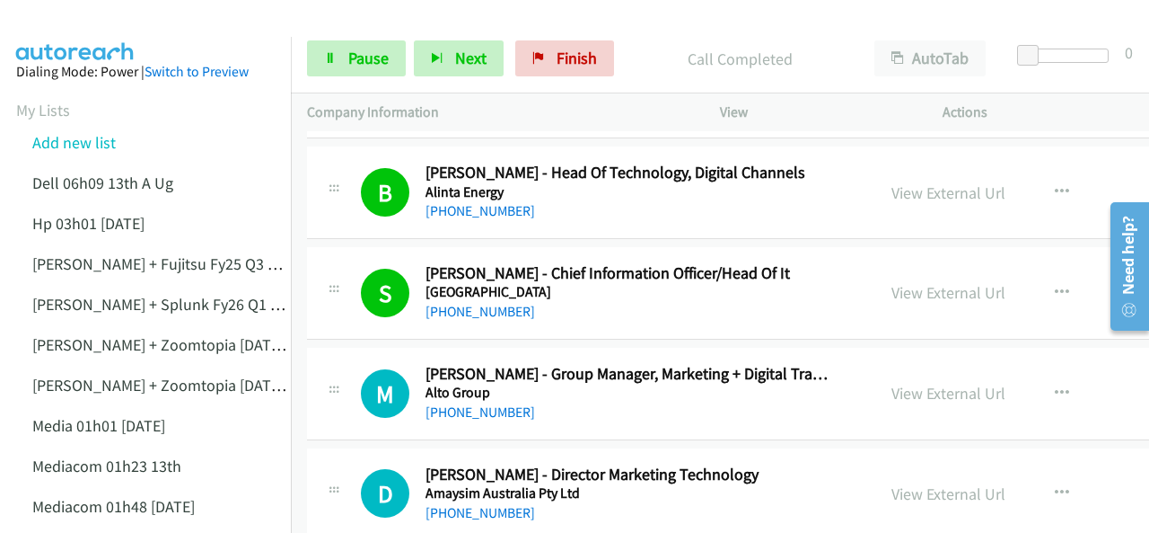
click at [69, 23] on img at bounding box center [75, 31] width 135 height 63
click at [88, 23] on img at bounding box center [75, 31] width 135 height 63
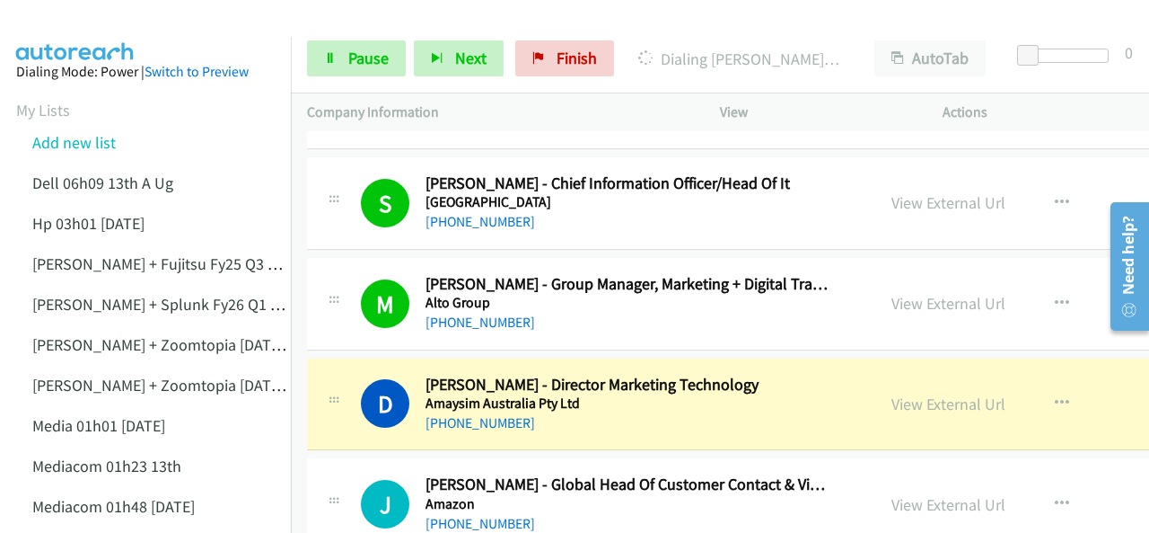
click at [74, 21] on img at bounding box center [75, 31] width 135 height 63
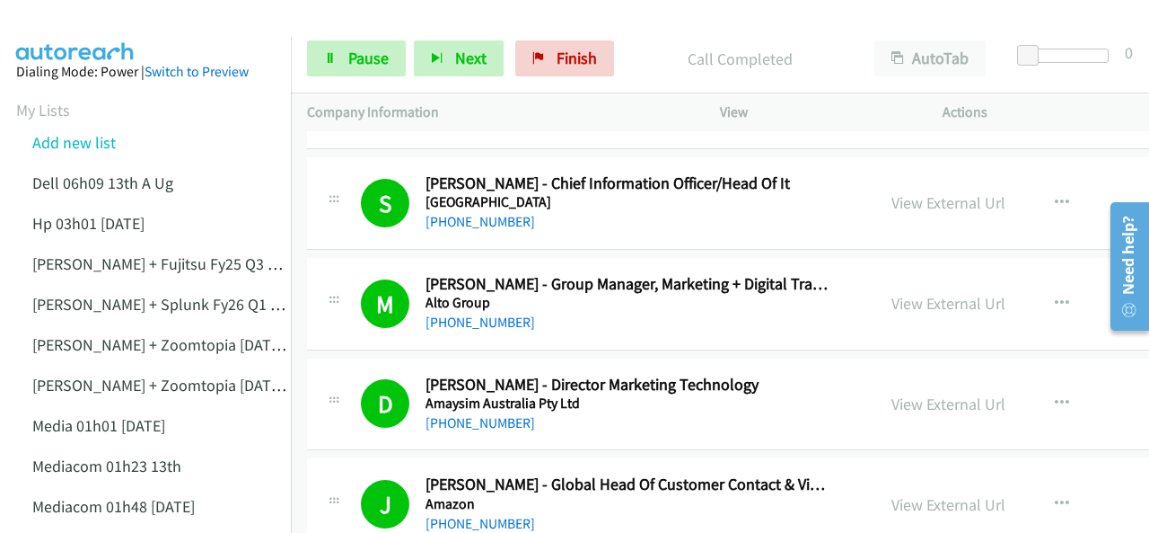
click at [79, 30] on img at bounding box center [75, 31] width 135 height 63
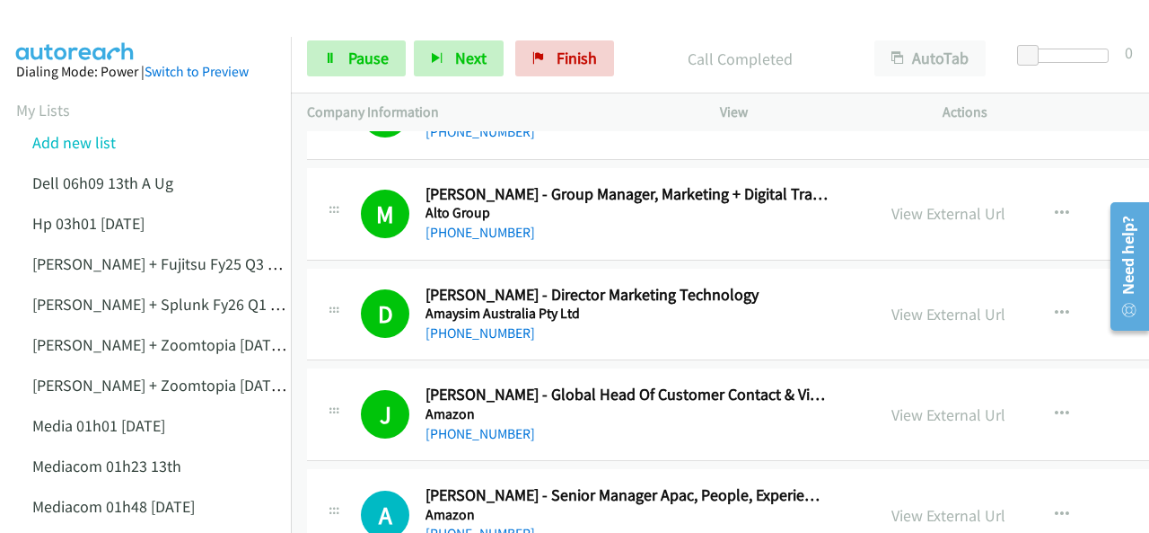
scroll to position [2065, 0]
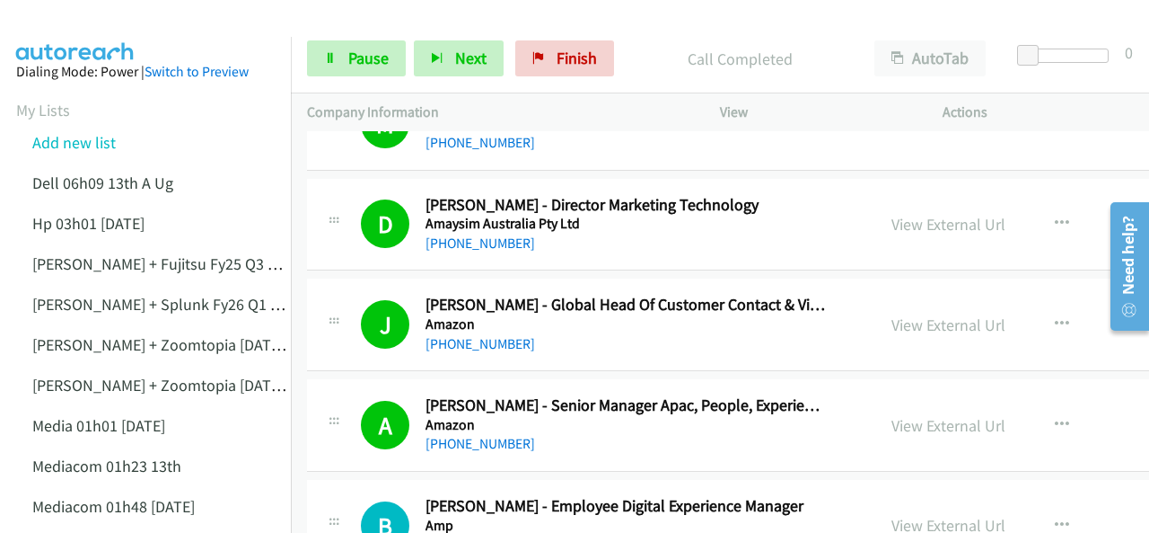
click at [61, 33] on img at bounding box center [75, 31] width 135 height 63
click at [74, 21] on img at bounding box center [75, 31] width 135 height 63
click at [44, 35] on img at bounding box center [75, 31] width 135 height 63
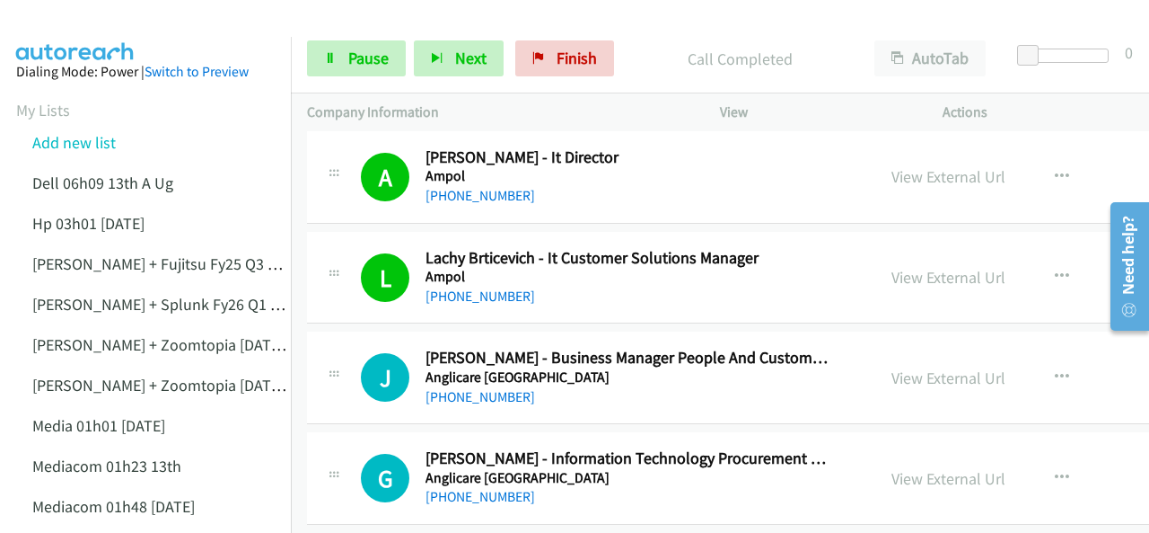
click at [93, 33] on img at bounding box center [75, 31] width 135 height 63
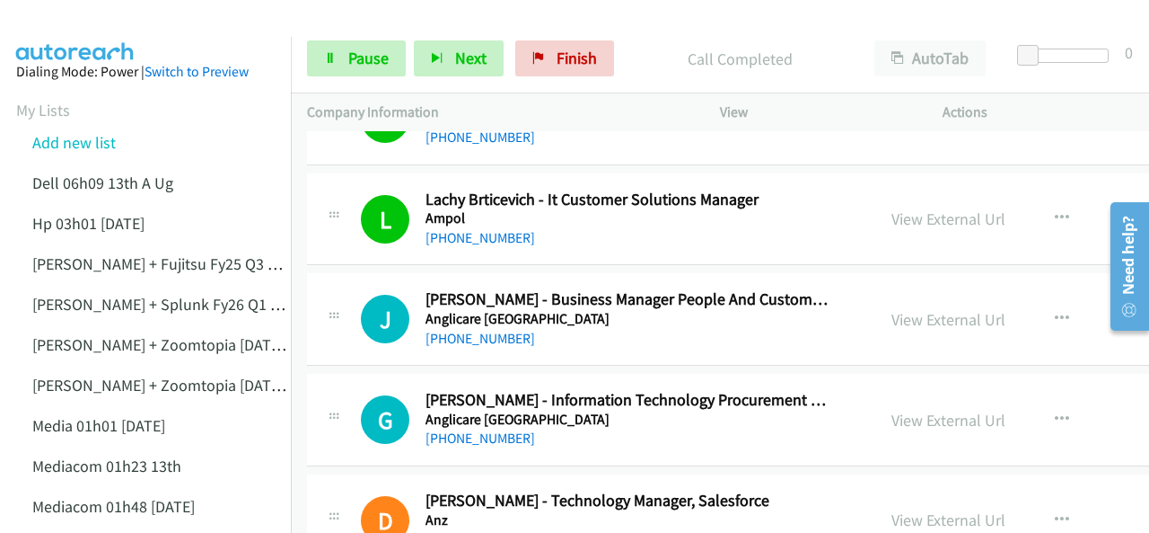
scroll to position [2604, 0]
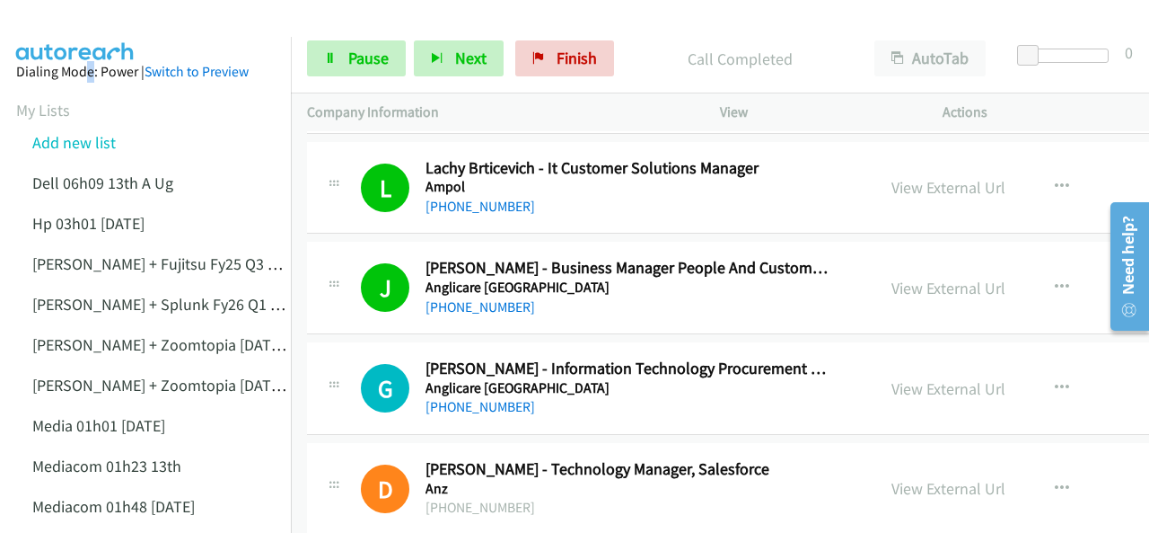
scroll to position [2694, 0]
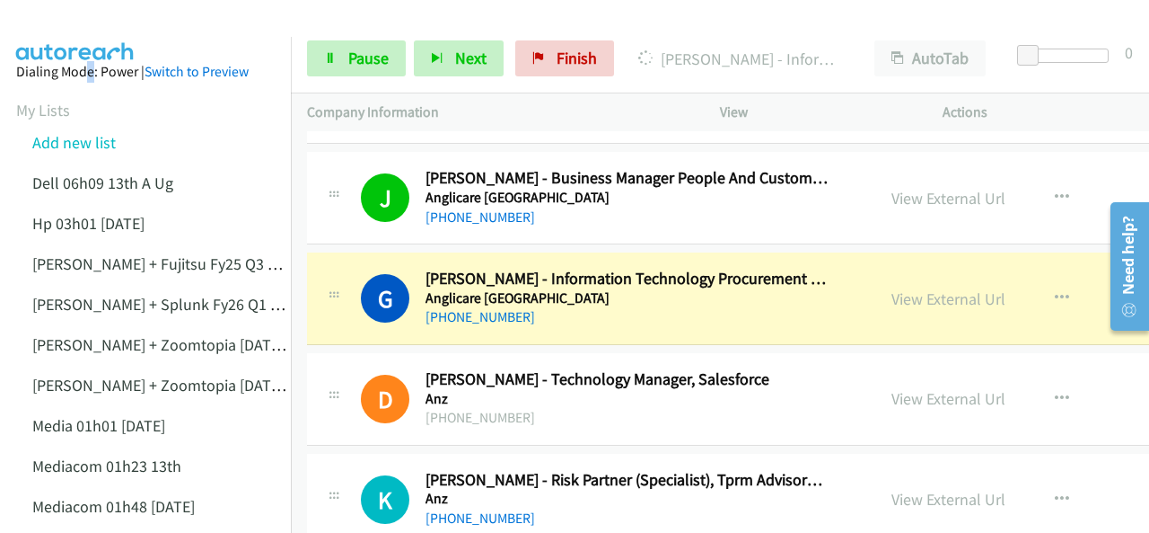
click at [74, 13] on img at bounding box center [75, 31] width 135 height 63
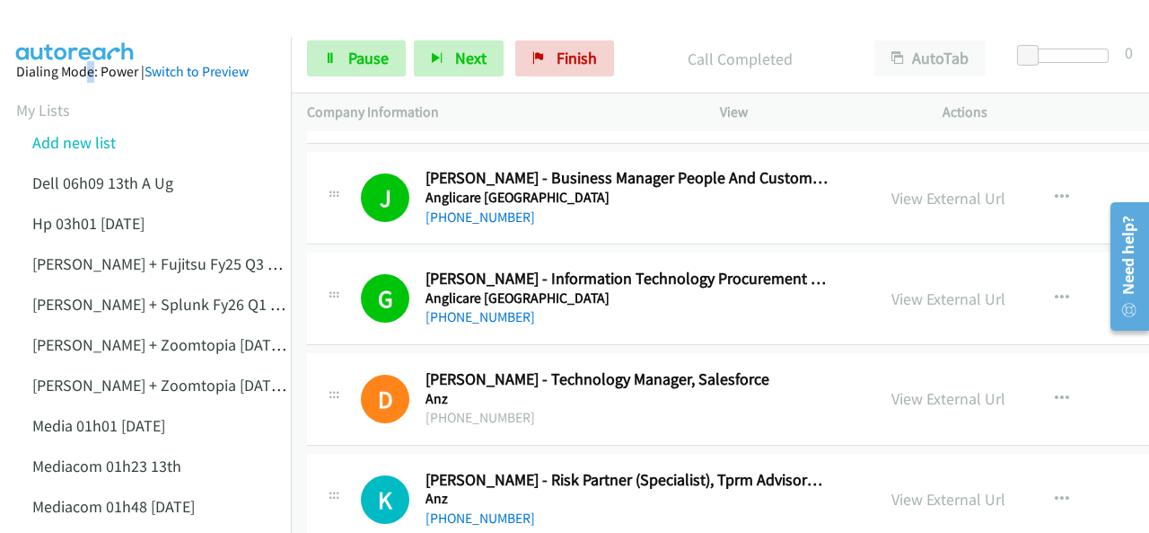
click at [64, 35] on img at bounding box center [75, 31] width 135 height 63
click at [101, 35] on img at bounding box center [75, 31] width 135 height 63
click at [65, 31] on img at bounding box center [75, 31] width 135 height 63
click at [110, 31] on img at bounding box center [75, 31] width 135 height 63
click at [84, 31] on img at bounding box center [75, 31] width 135 height 63
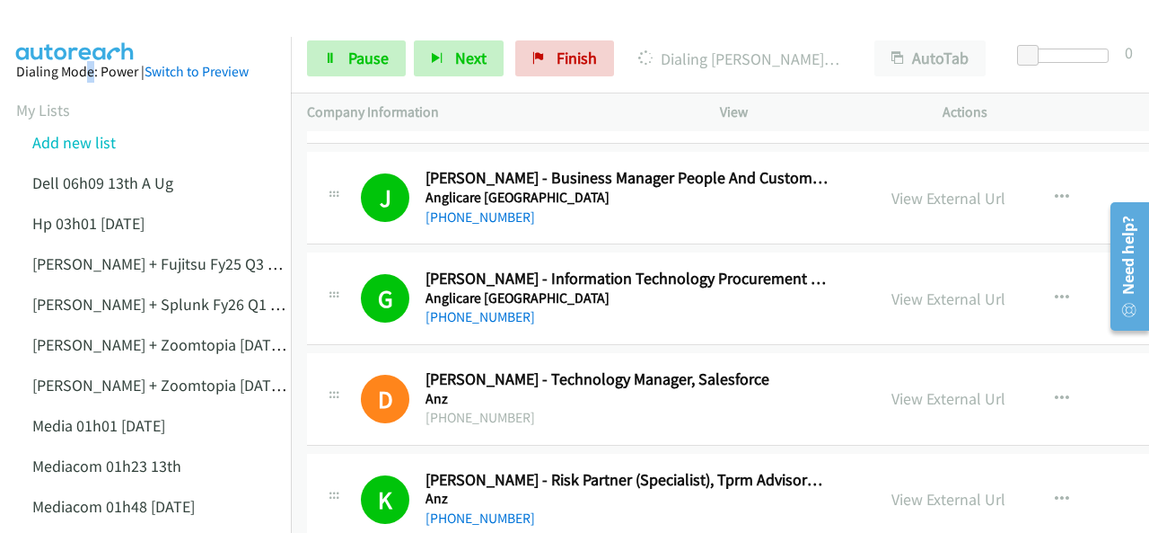
click at [70, 31] on img at bounding box center [75, 31] width 135 height 63
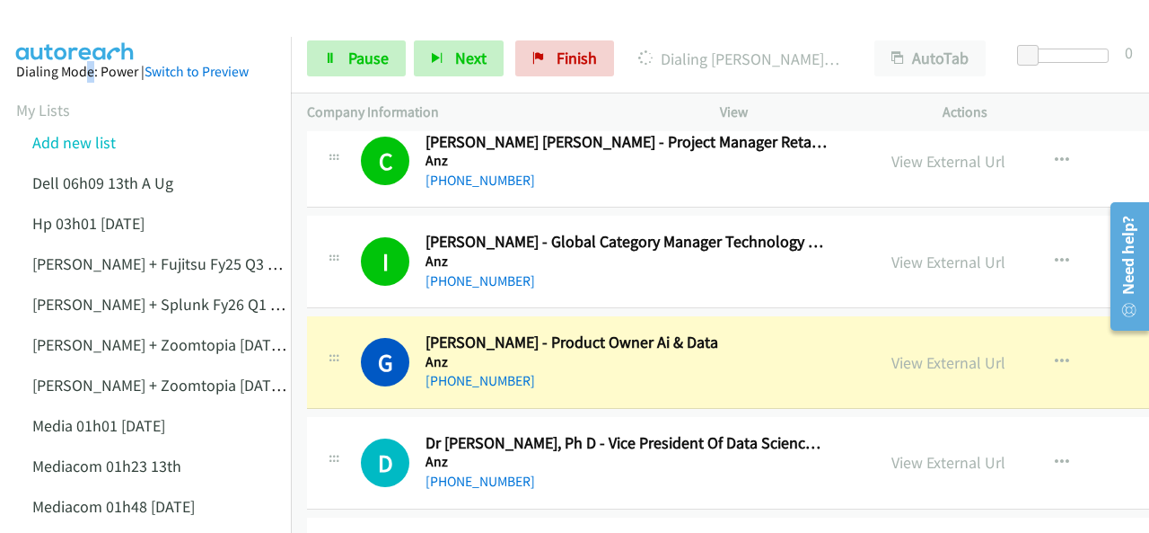
scroll to position [3323, 0]
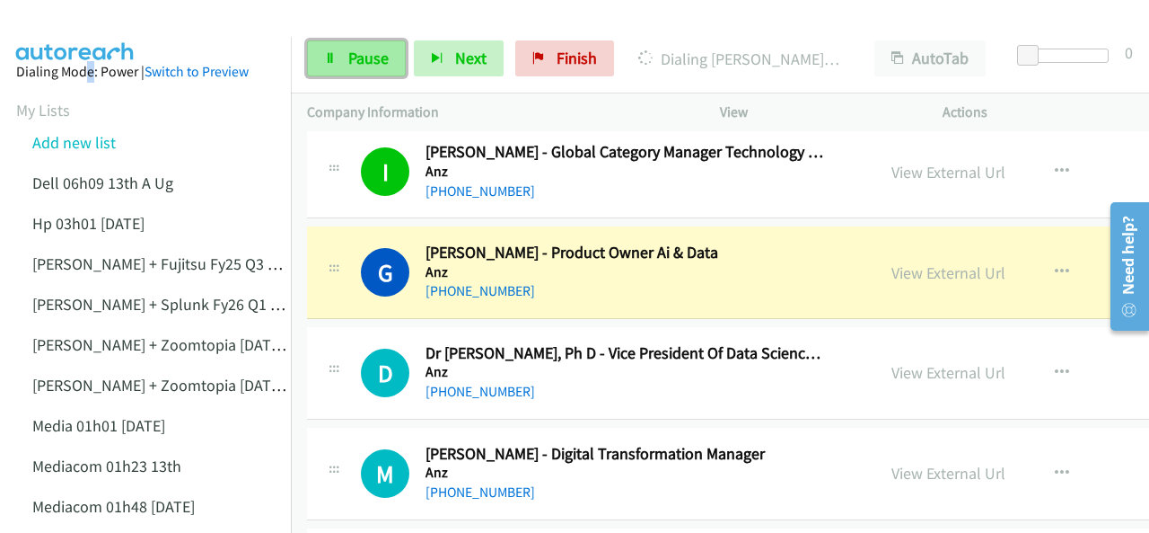
click at [350, 62] on span "Pause" at bounding box center [368, 58] width 40 height 21
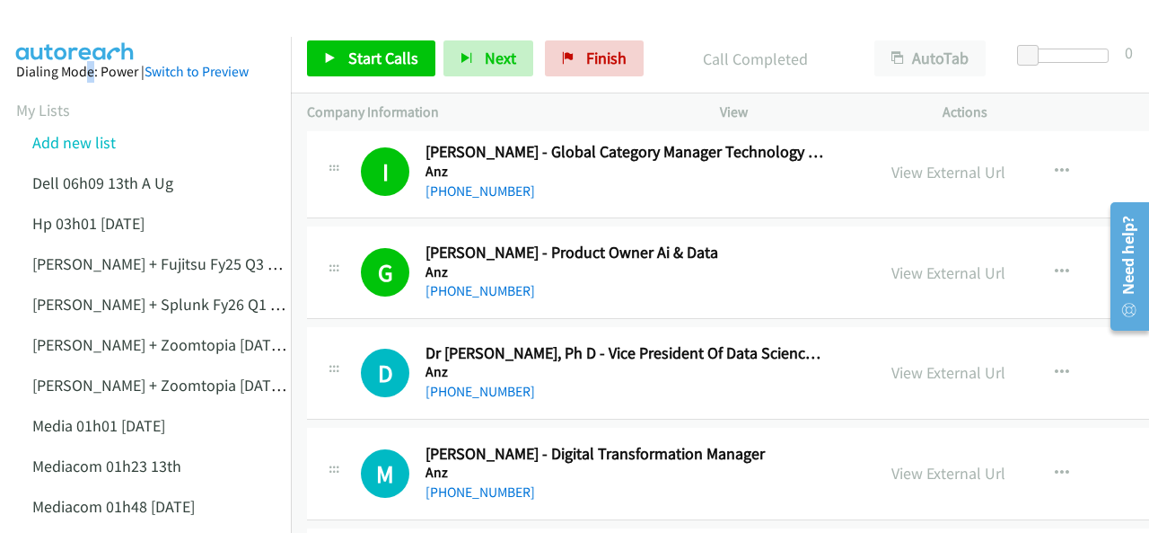
click at [78, 17] on img at bounding box center [75, 31] width 135 height 63
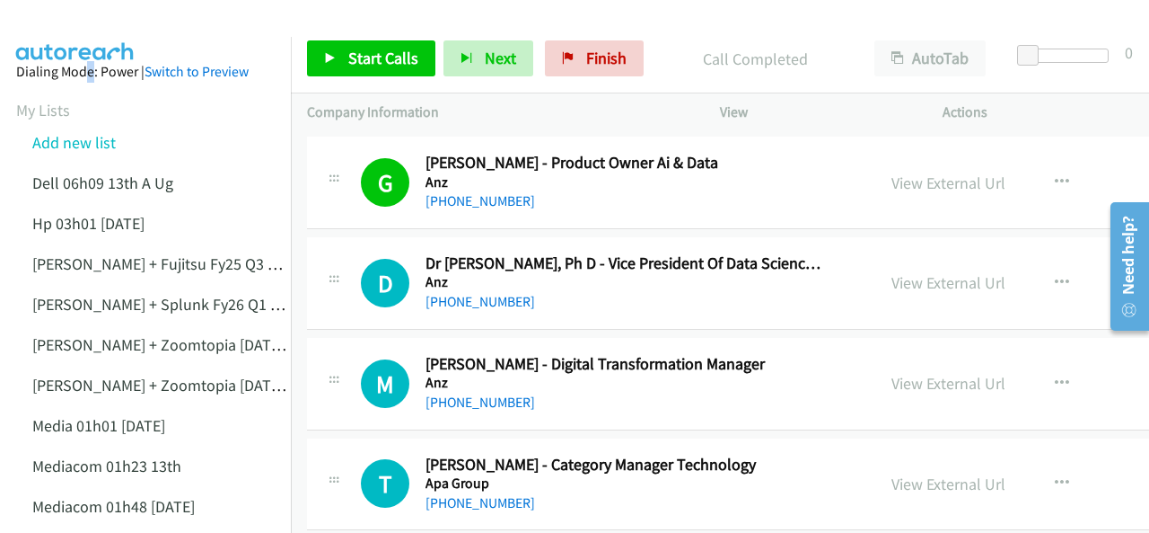
click at [48, 22] on img at bounding box center [75, 31] width 135 height 63
click at [365, 48] on span "Start Calls" at bounding box center [383, 58] width 70 height 21
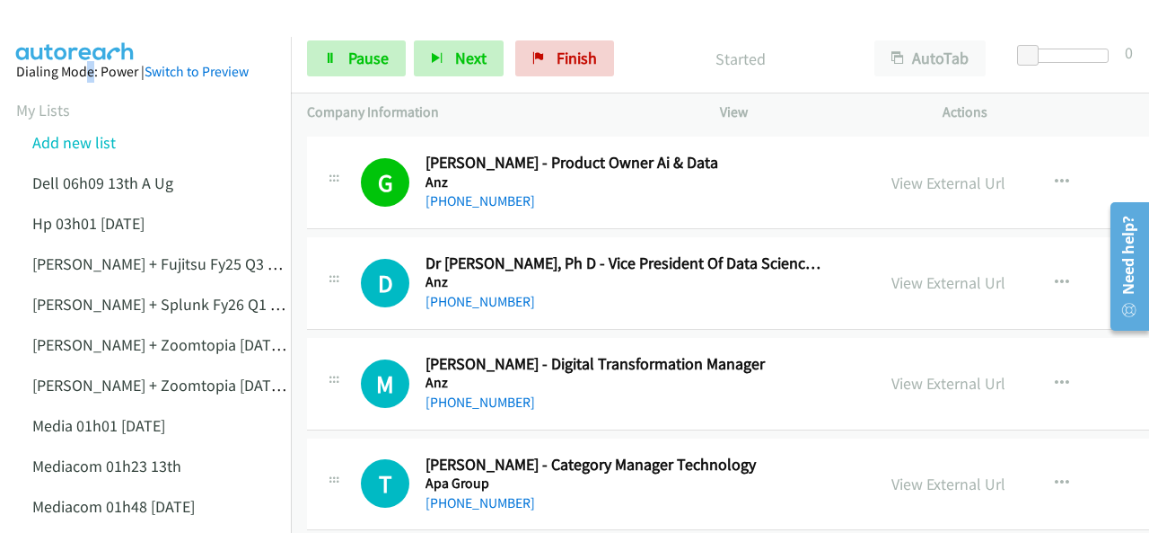
click at [88, 20] on img at bounding box center [75, 31] width 135 height 63
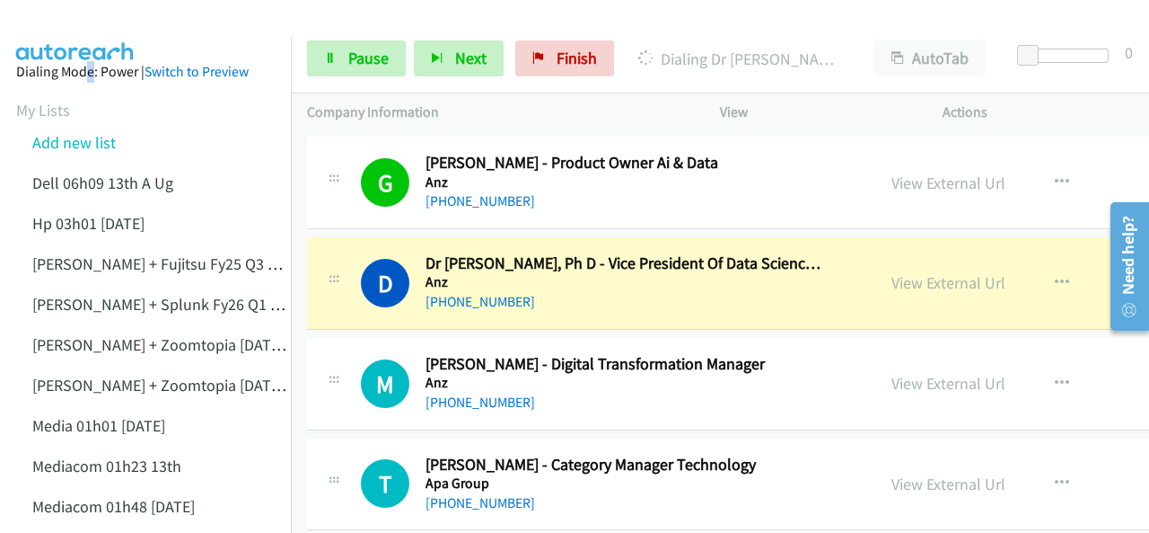
scroll to position [3502, 0]
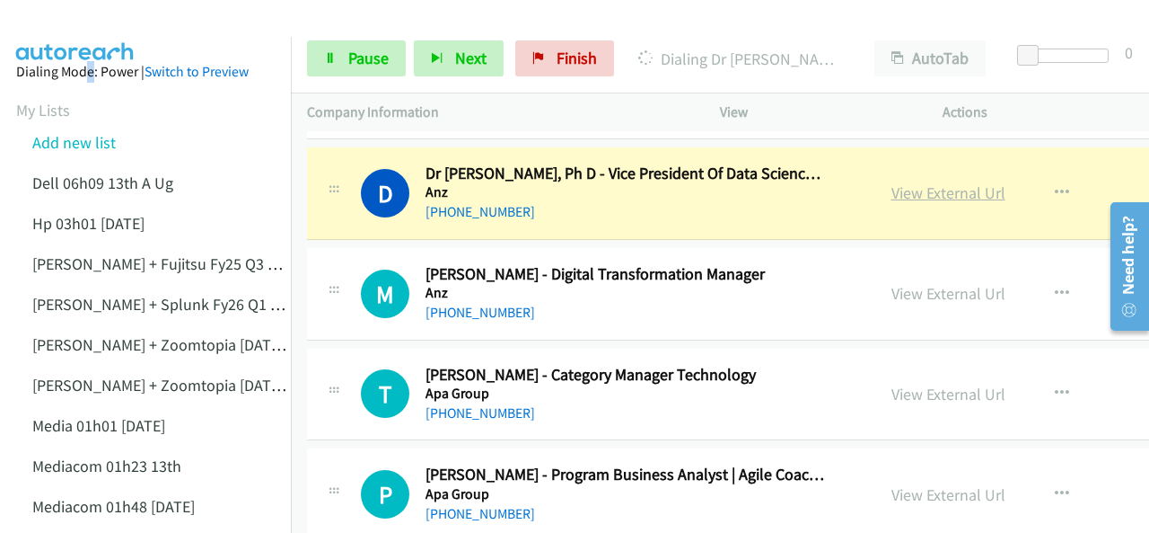
click at [920, 182] on link "View External Url" at bounding box center [949, 192] width 114 height 21
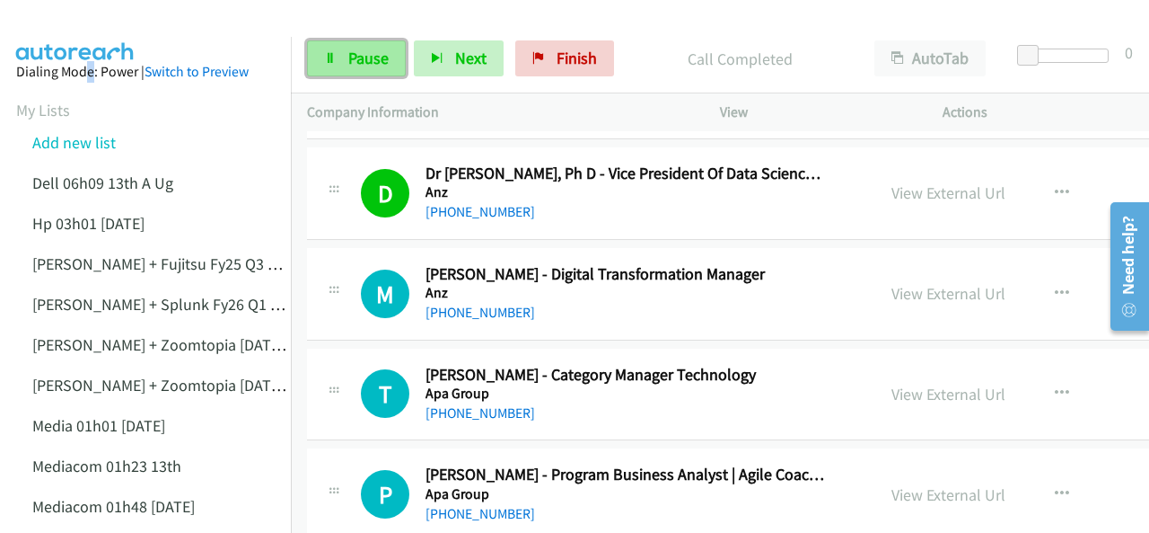
click at [361, 58] on span "Pause" at bounding box center [368, 58] width 40 height 21
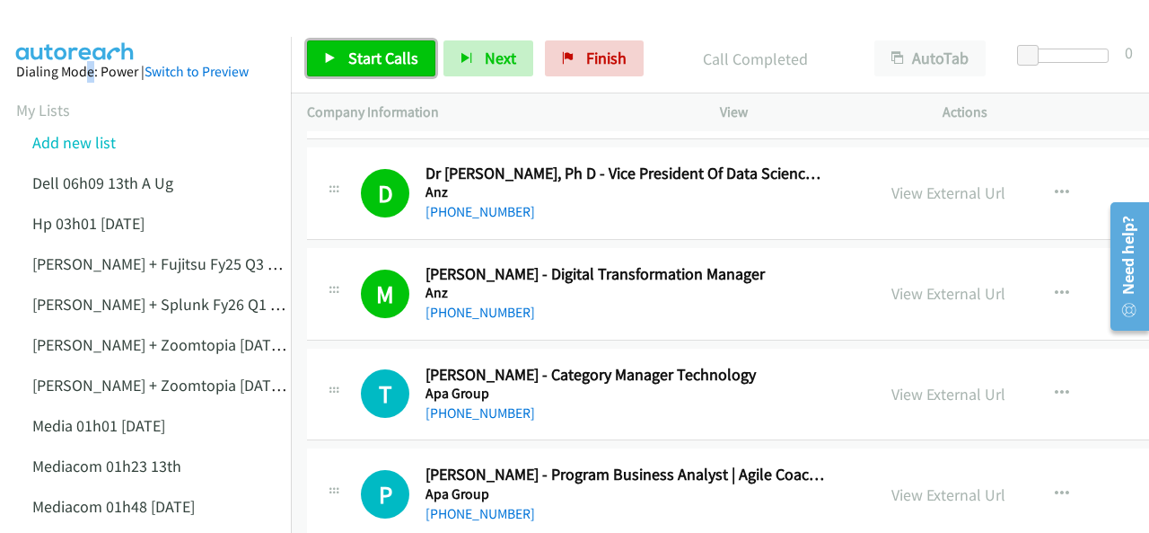
click at [351, 53] on span "Start Calls" at bounding box center [383, 58] width 70 height 21
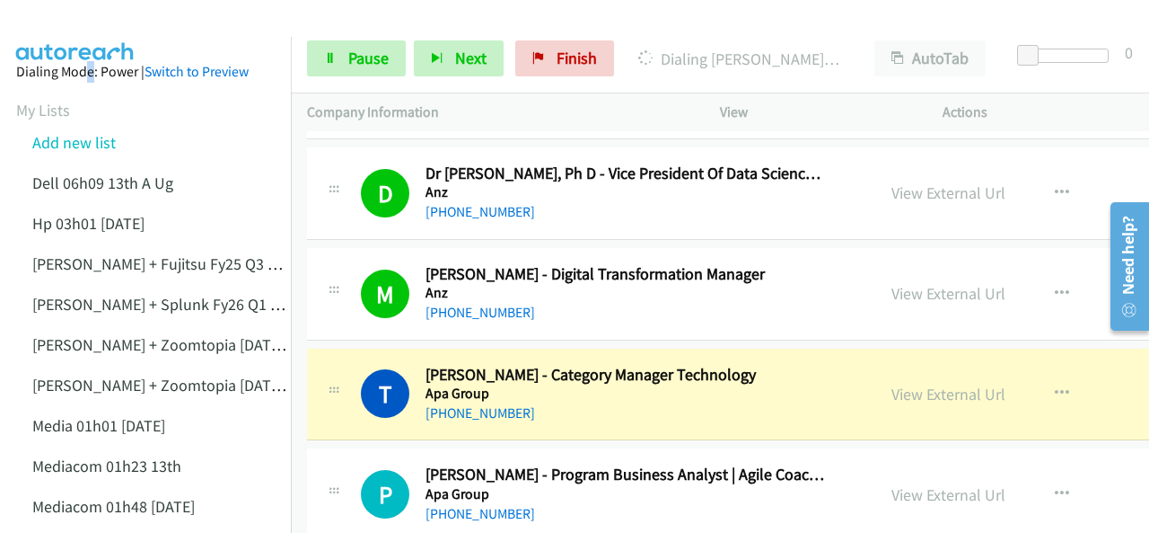
click at [100, 18] on img at bounding box center [75, 31] width 135 height 63
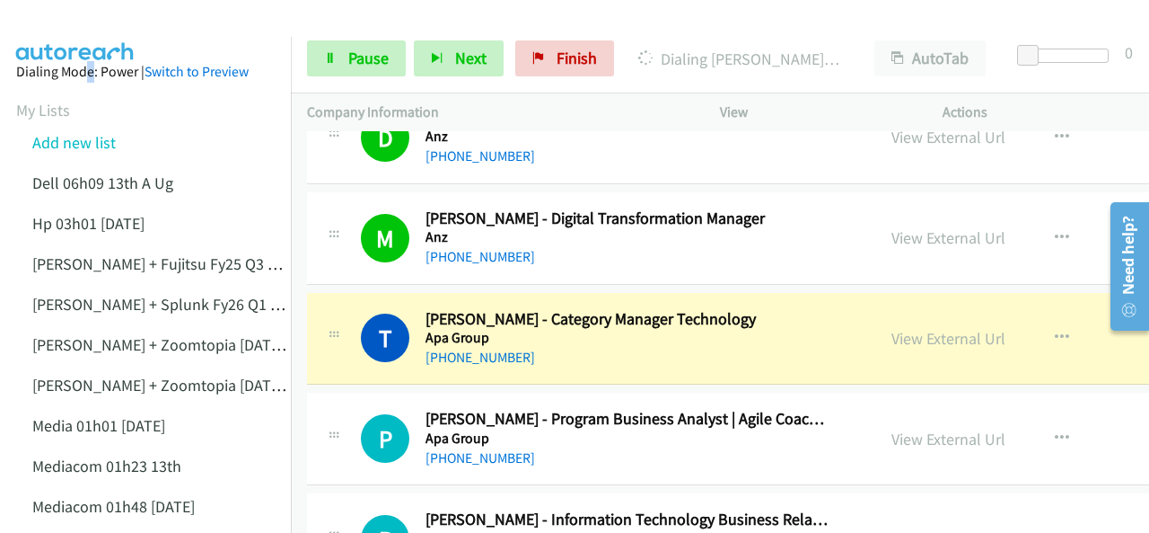
scroll to position [3592, 0]
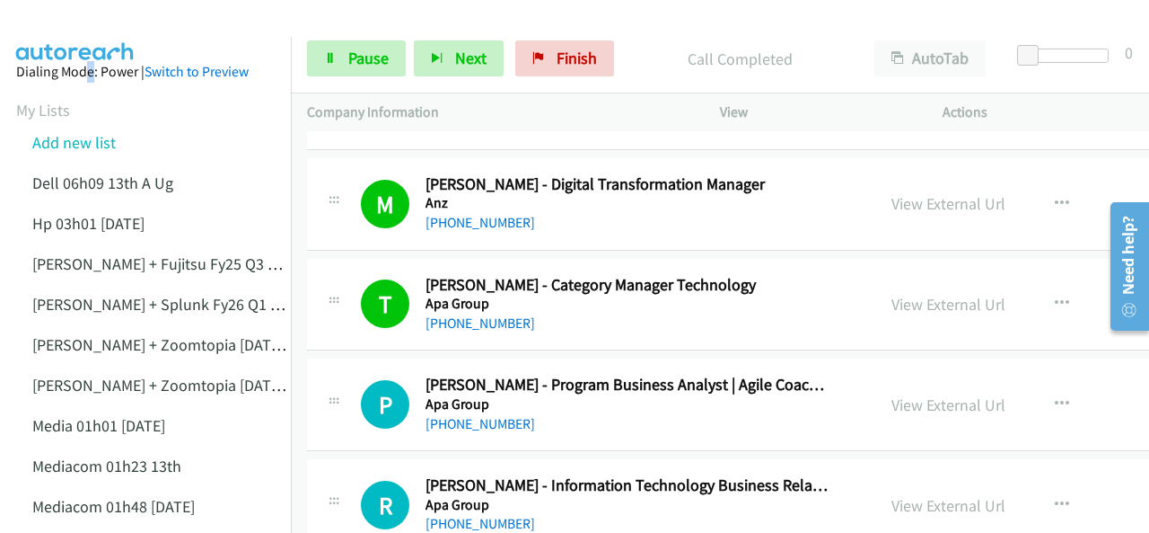
click at [79, 31] on img at bounding box center [75, 31] width 135 height 63
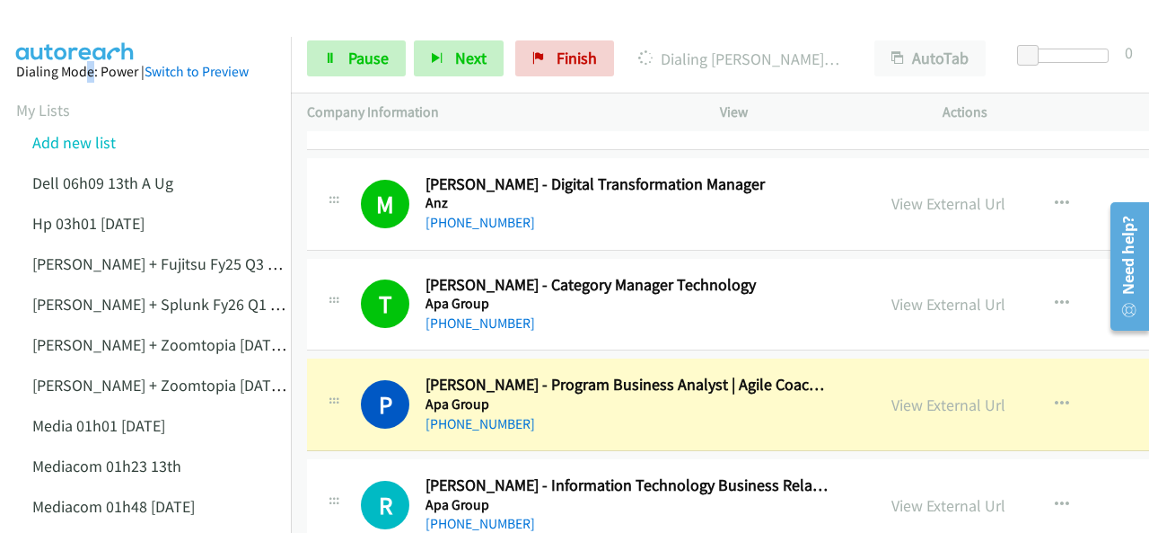
click at [97, 32] on img at bounding box center [75, 31] width 135 height 63
click at [94, 23] on img at bounding box center [75, 31] width 135 height 63
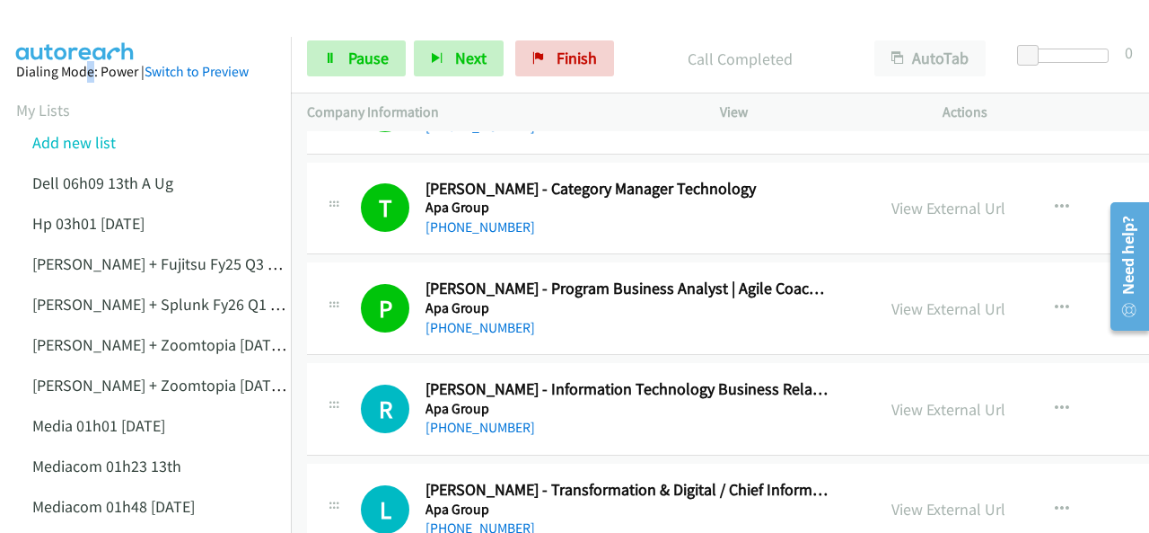
scroll to position [3772, 0]
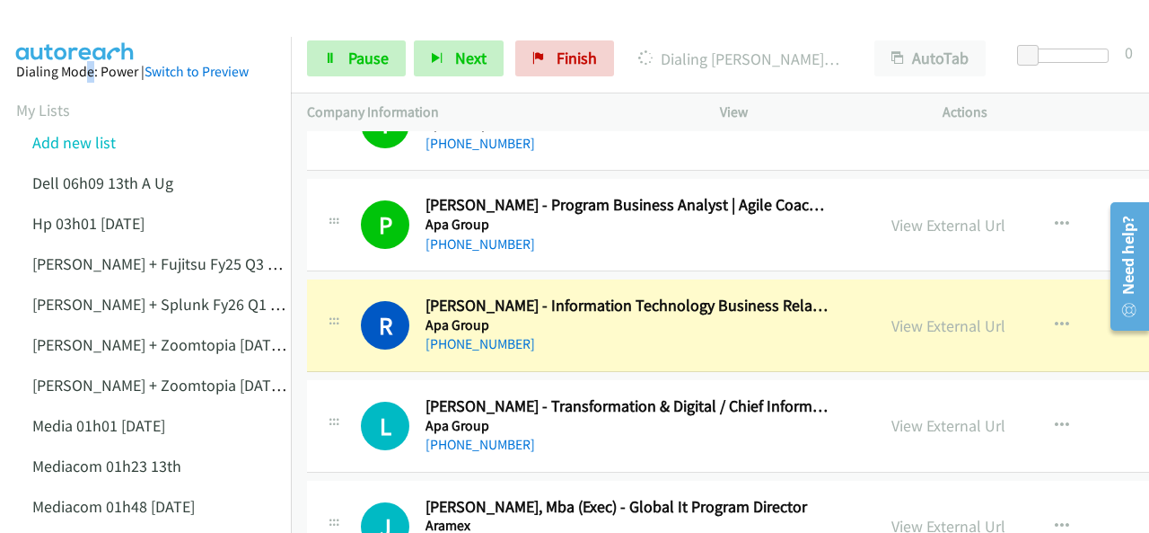
click at [102, 28] on img at bounding box center [75, 31] width 135 height 63
click at [903, 315] on link "View External Url" at bounding box center [949, 325] width 114 height 21
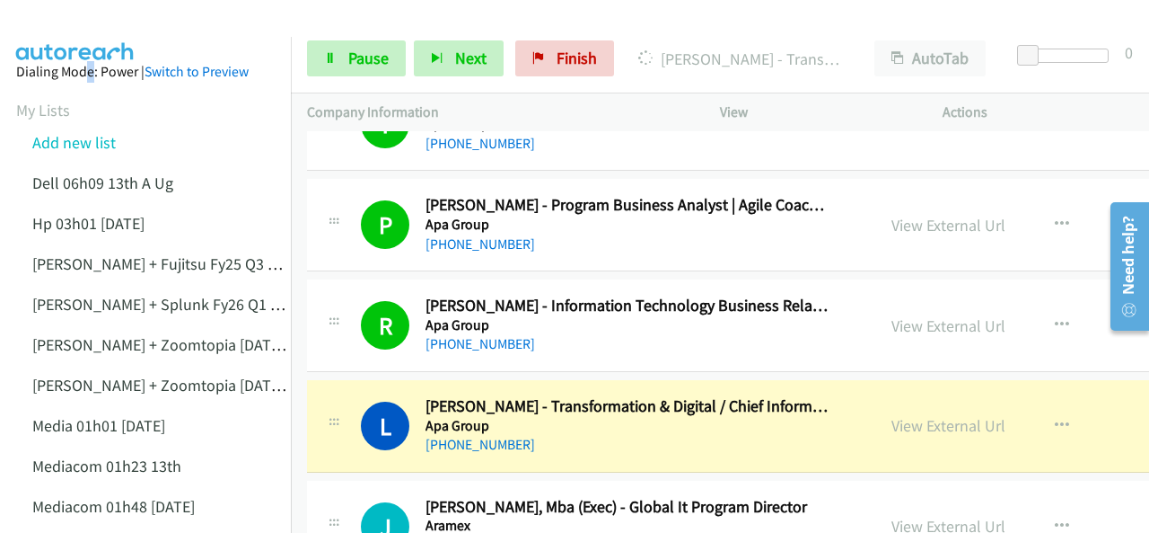
click at [80, 25] on img at bounding box center [75, 31] width 135 height 63
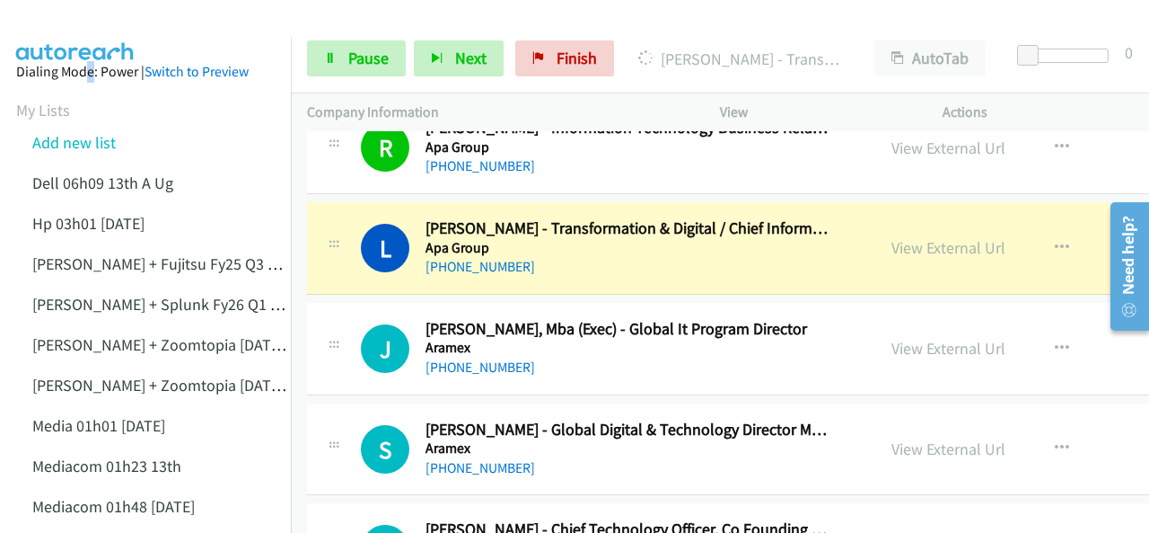
scroll to position [3951, 0]
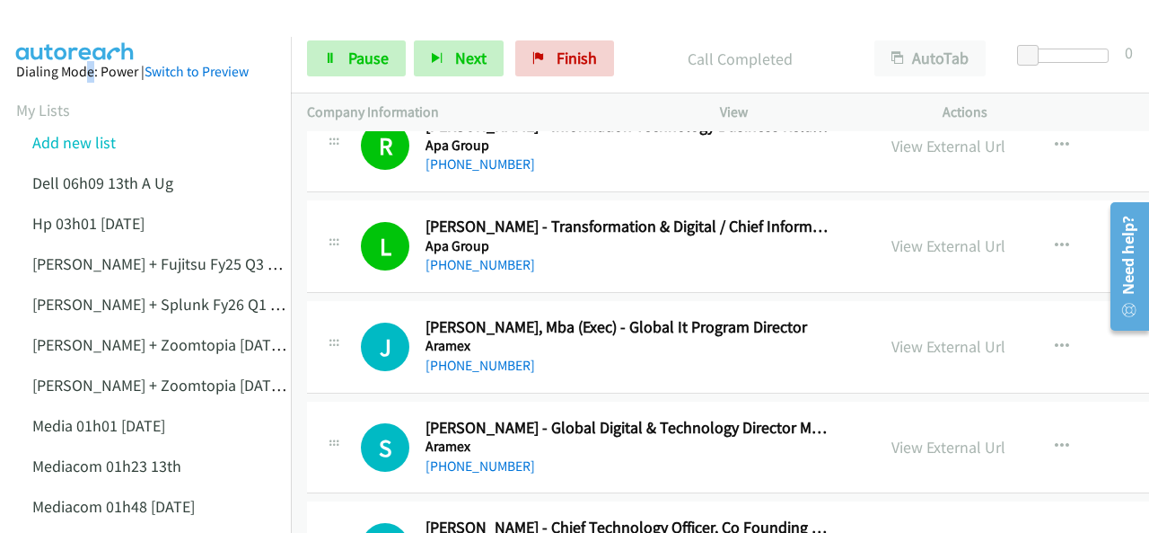
click at [80, 33] on img at bounding box center [75, 31] width 135 height 63
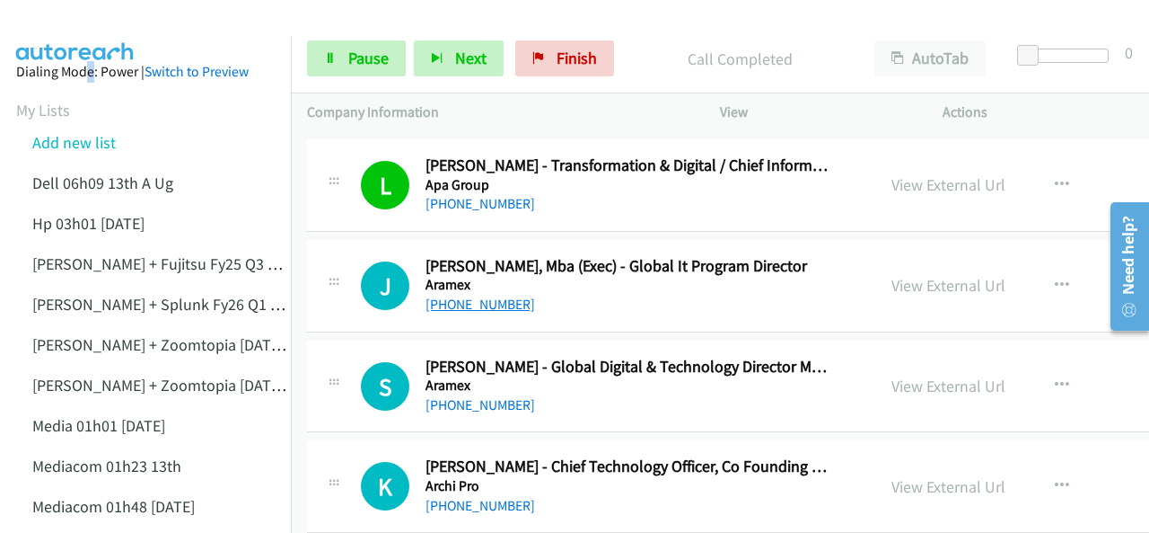
scroll to position [4041, 0]
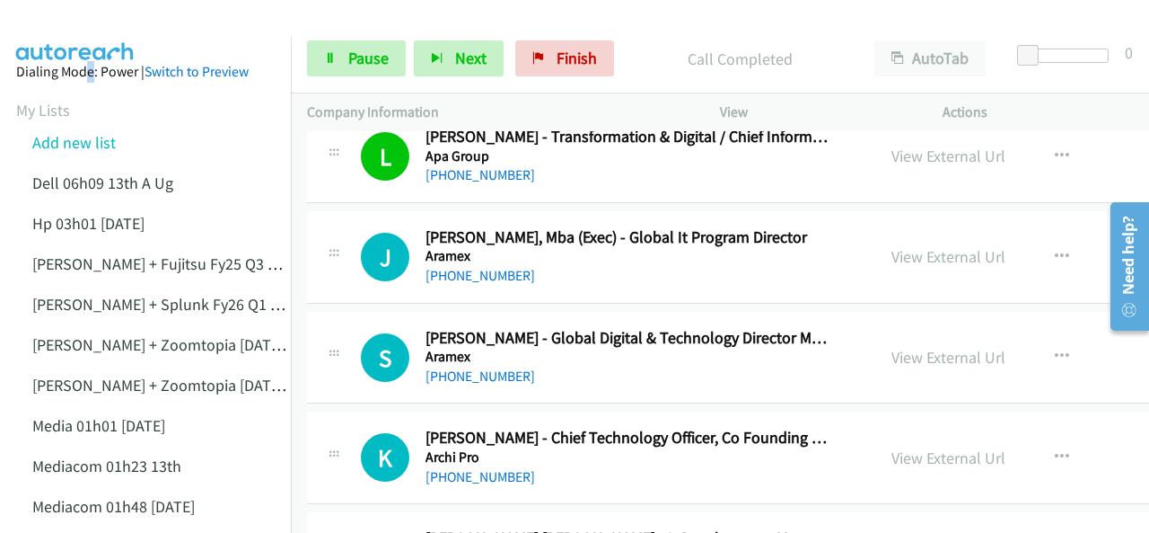
drag, startPoint x: 73, startPoint y: 24, endPoint x: 86, endPoint y: 24, distance: 13.5
click at [73, 24] on img at bounding box center [75, 31] width 135 height 63
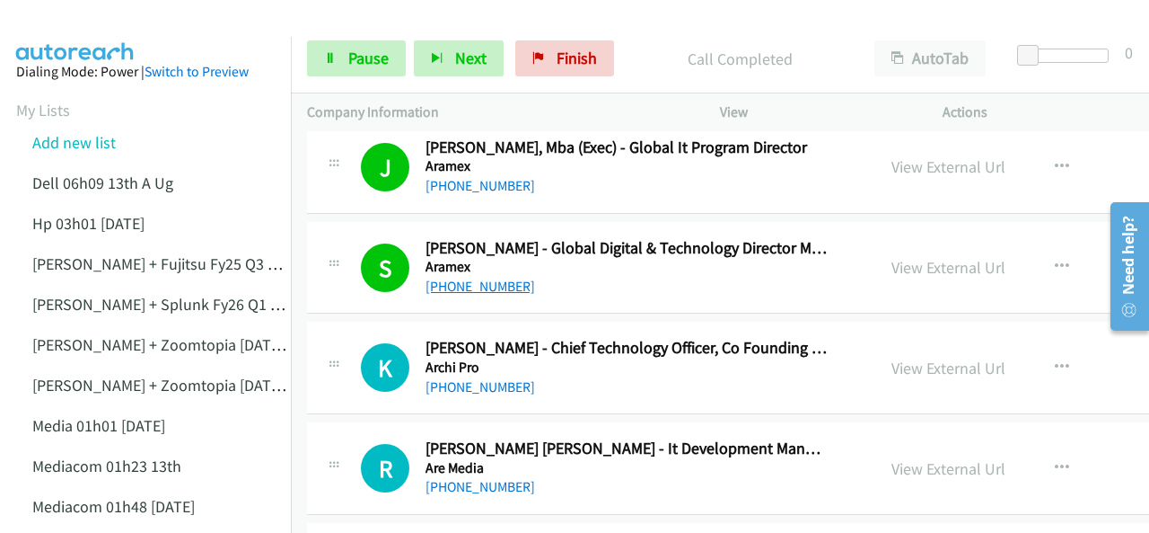
scroll to position [4221, 0]
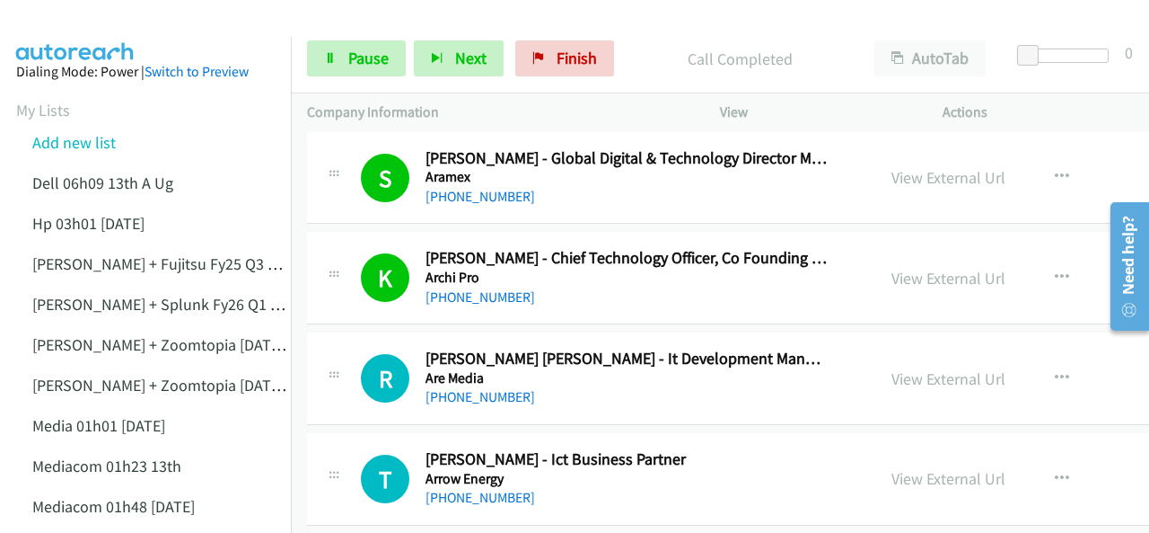
click at [96, 29] on img at bounding box center [75, 31] width 135 height 63
click at [99, 27] on img at bounding box center [75, 31] width 135 height 63
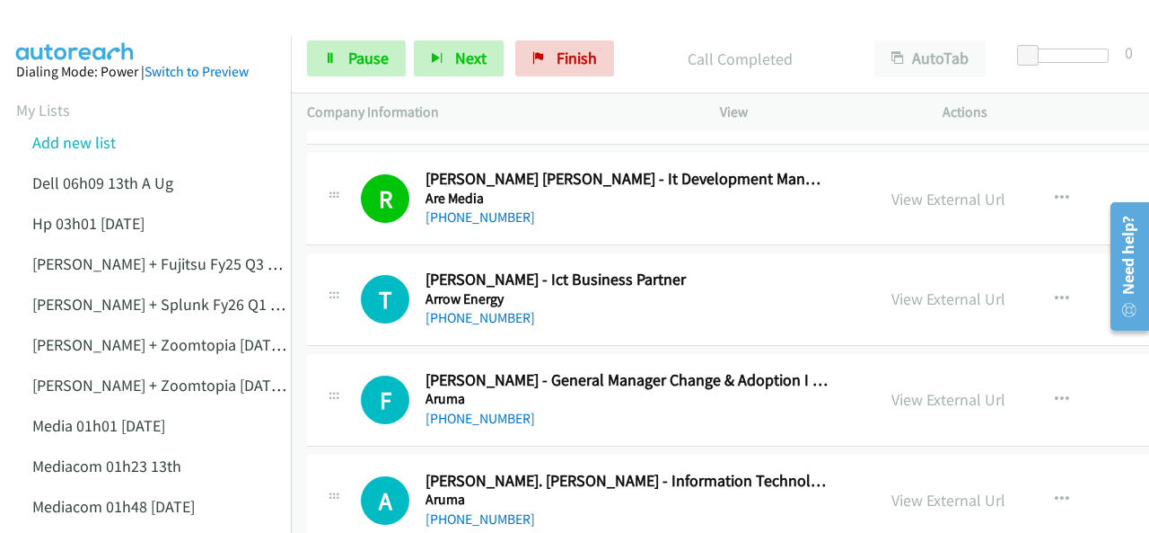
scroll to position [4490, 0]
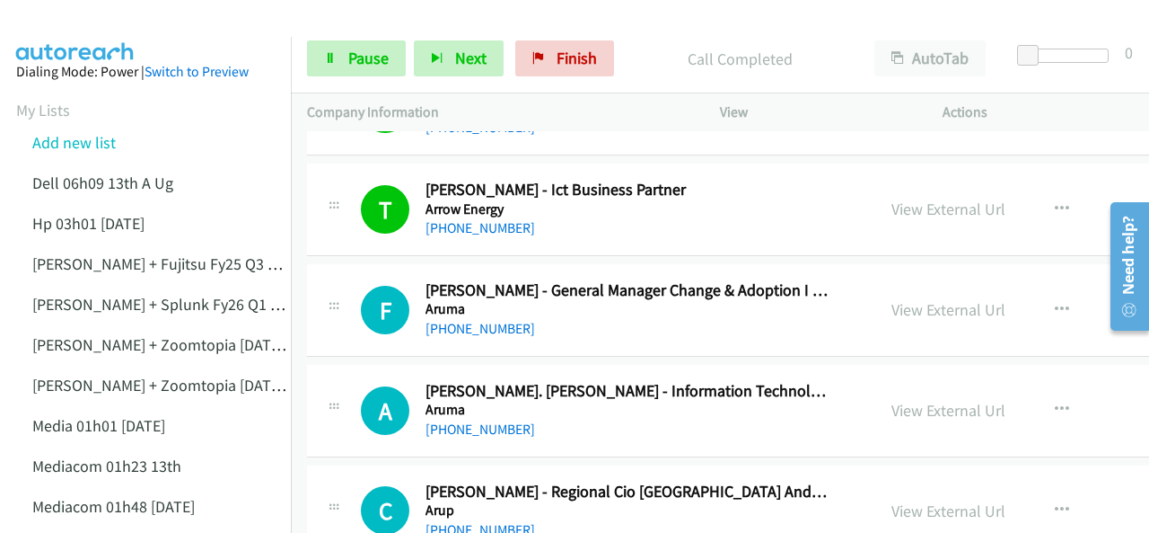
click at [60, 29] on img at bounding box center [75, 31] width 135 height 63
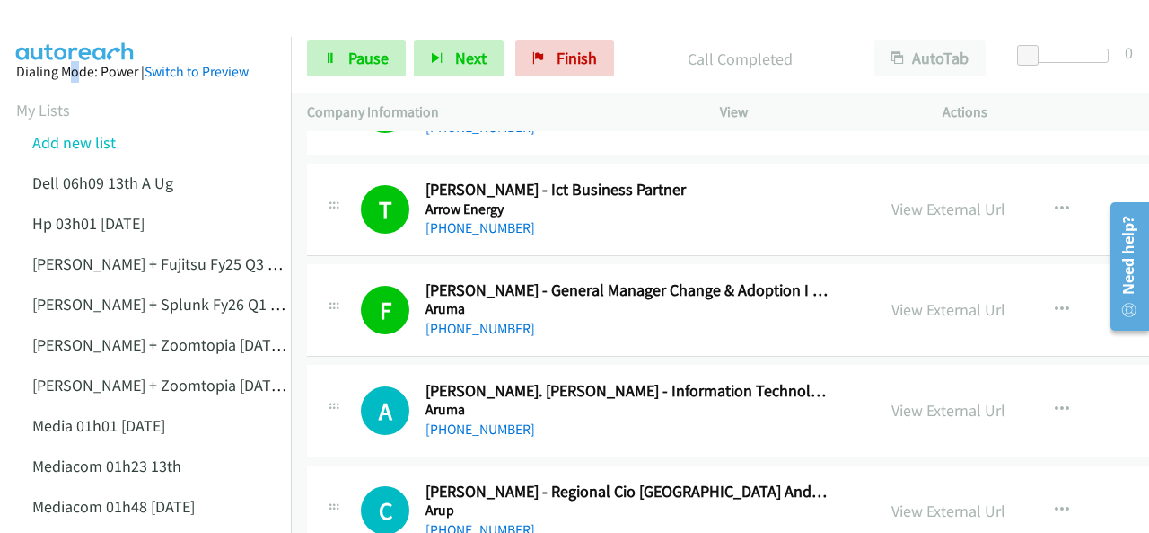
scroll to position [4580, 0]
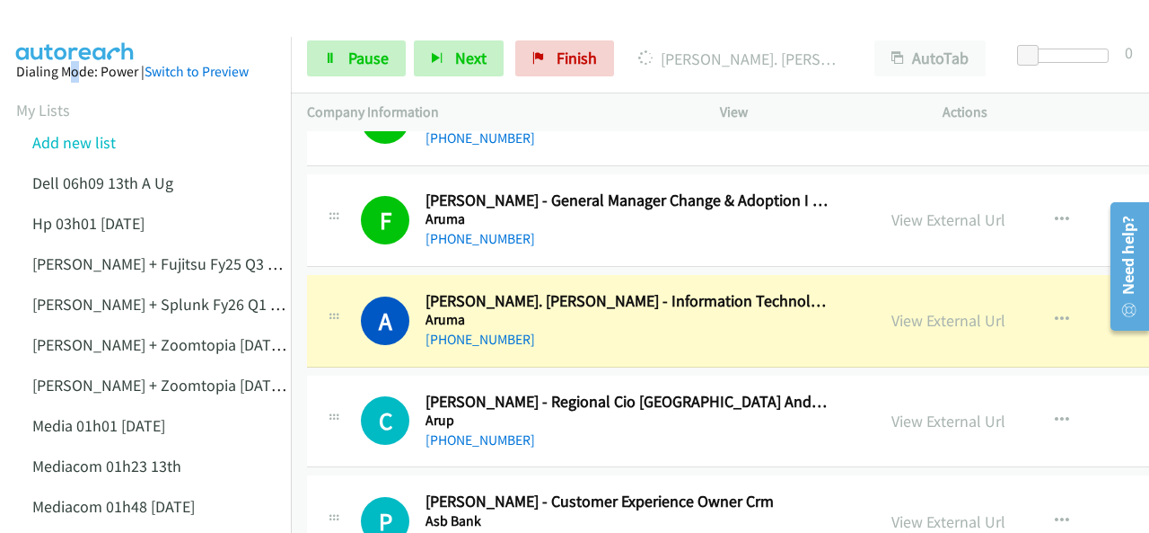
click at [49, 17] on img at bounding box center [75, 31] width 135 height 63
click at [78, 27] on img at bounding box center [75, 31] width 135 height 63
click at [68, 18] on img at bounding box center [75, 31] width 135 height 63
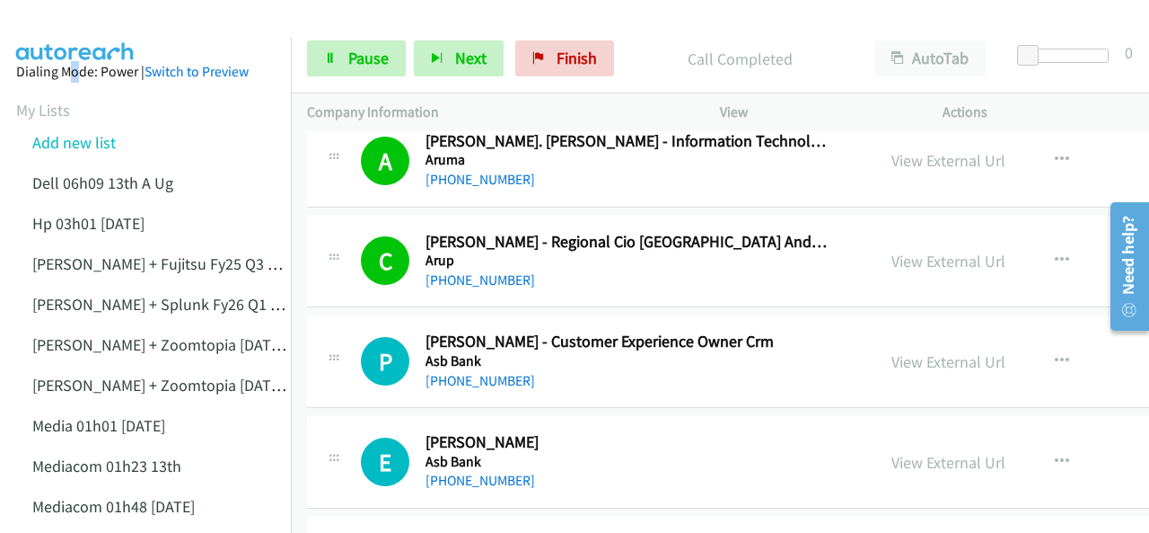
scroll to position [4760, 0]
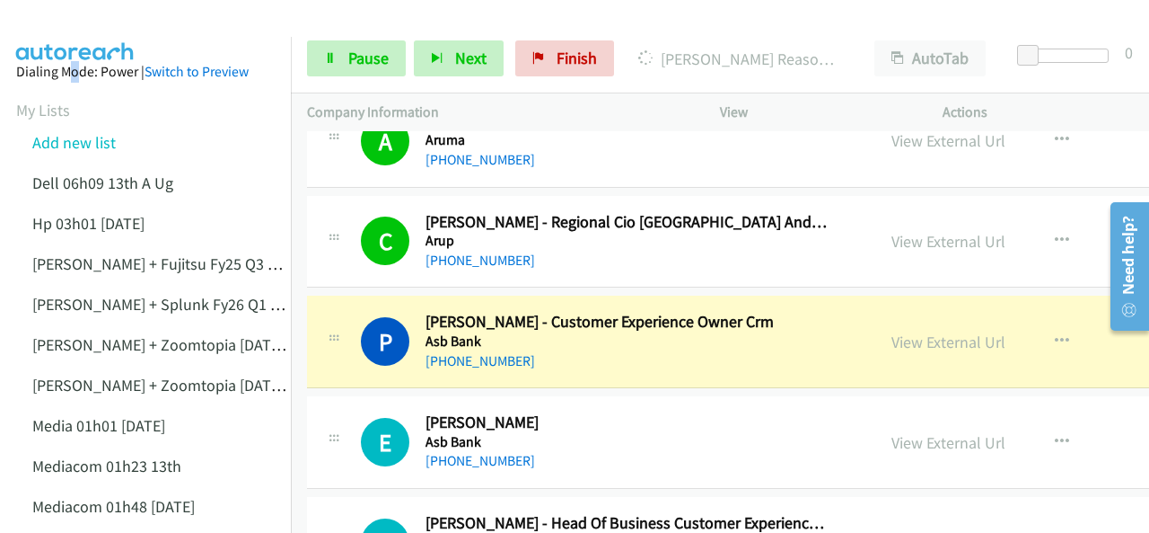
click at [70, 24] on img at bounding box center [75, 31] width 135 height 63
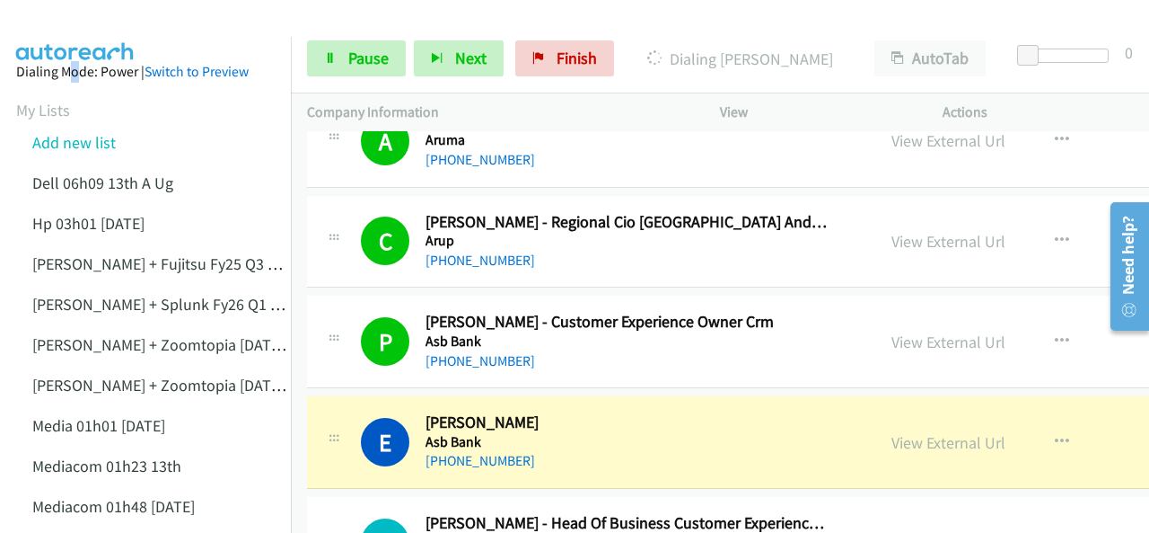
click at [66, 15] on img at bounding box center [75, 31] width 135 height 63
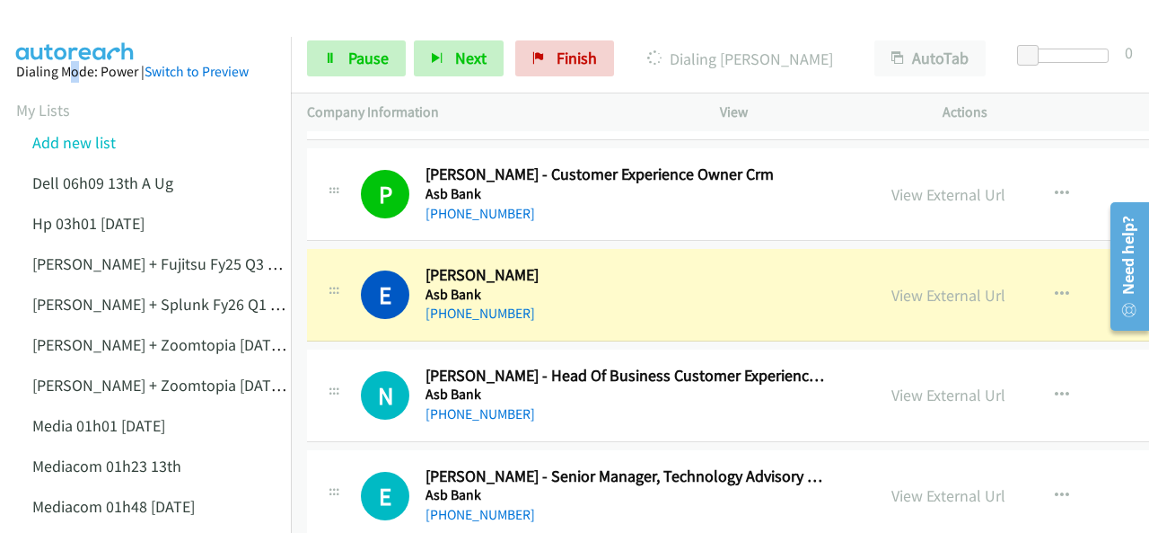
scroll to position [4939, 0]
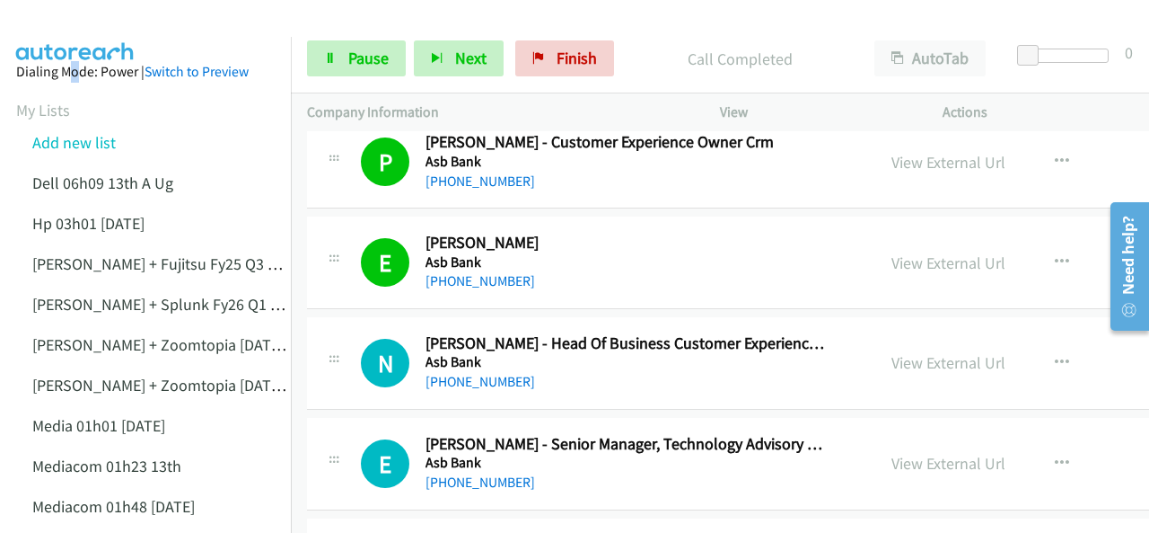
click at [89, 19] on img at bounding box center [75, 31] width 135 height 63
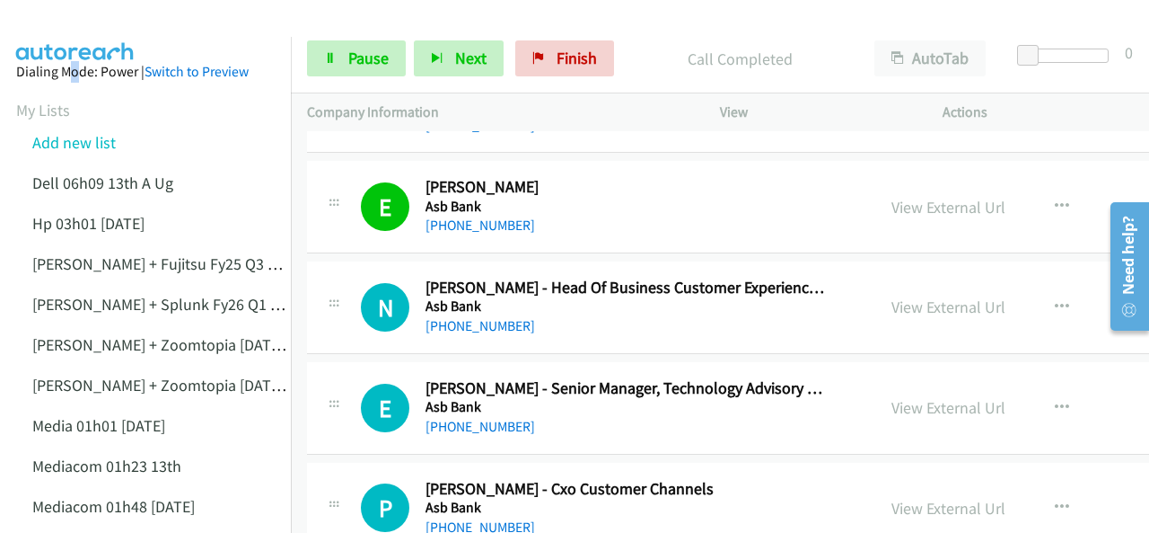
scroll to position [5029, 0]
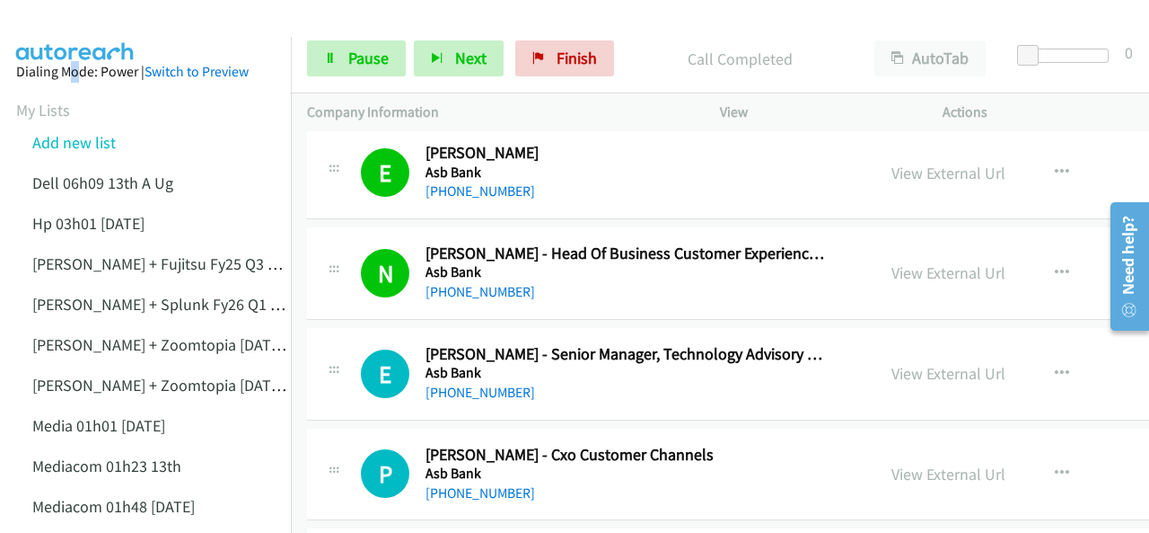
click at [74, 25] on img at bounding box center [75, 31] width 135 height 63
click at [74, 35] on img at bounding box center [75, 31] width 135 height 63
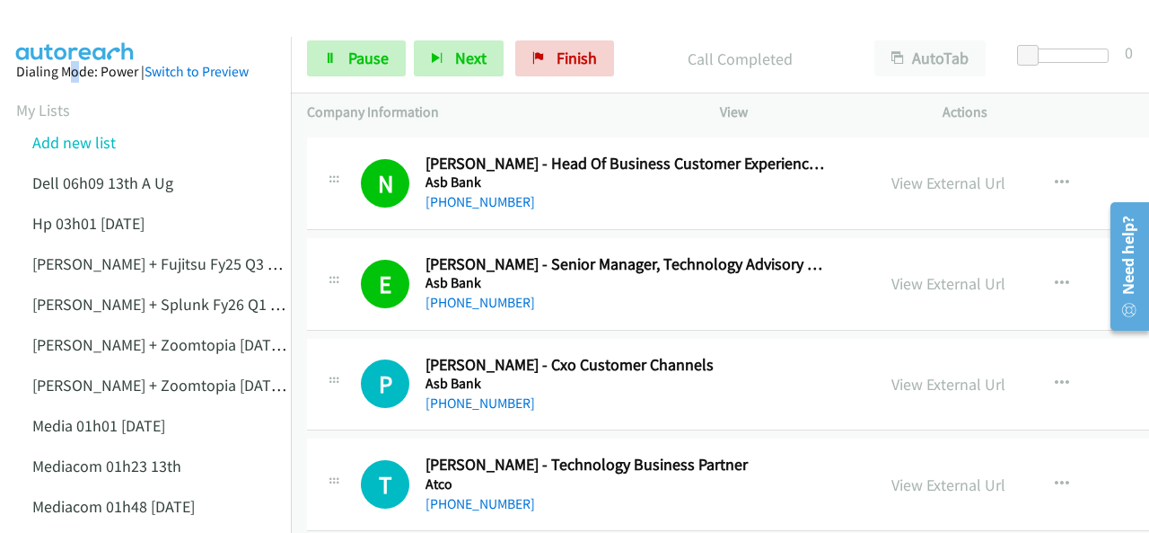
scroll to position [5209, 0]
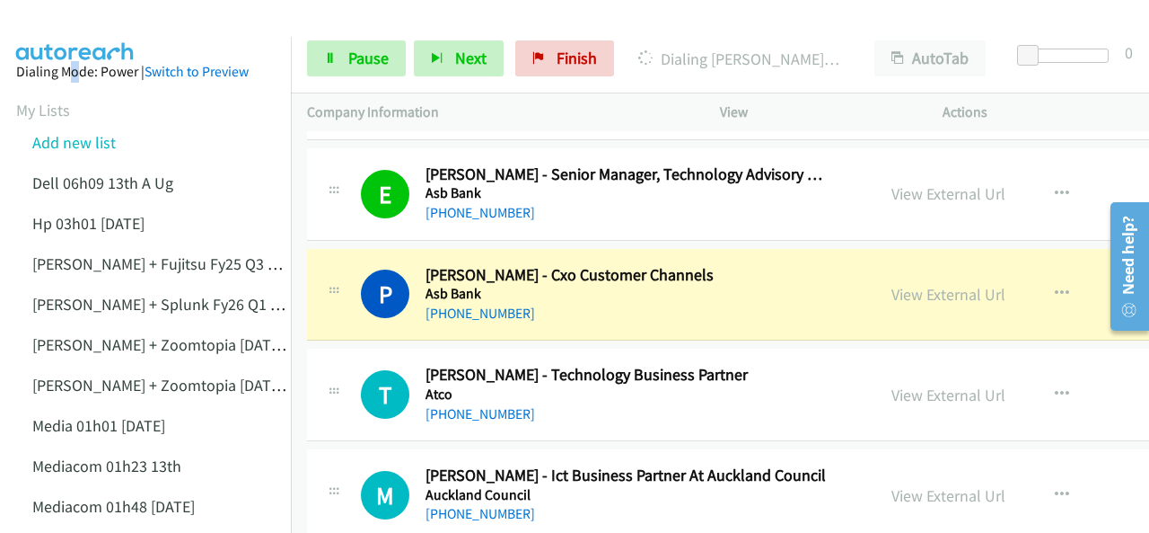
click at [108, 26] on img at bounding box center [75, 31] width 135 height 63
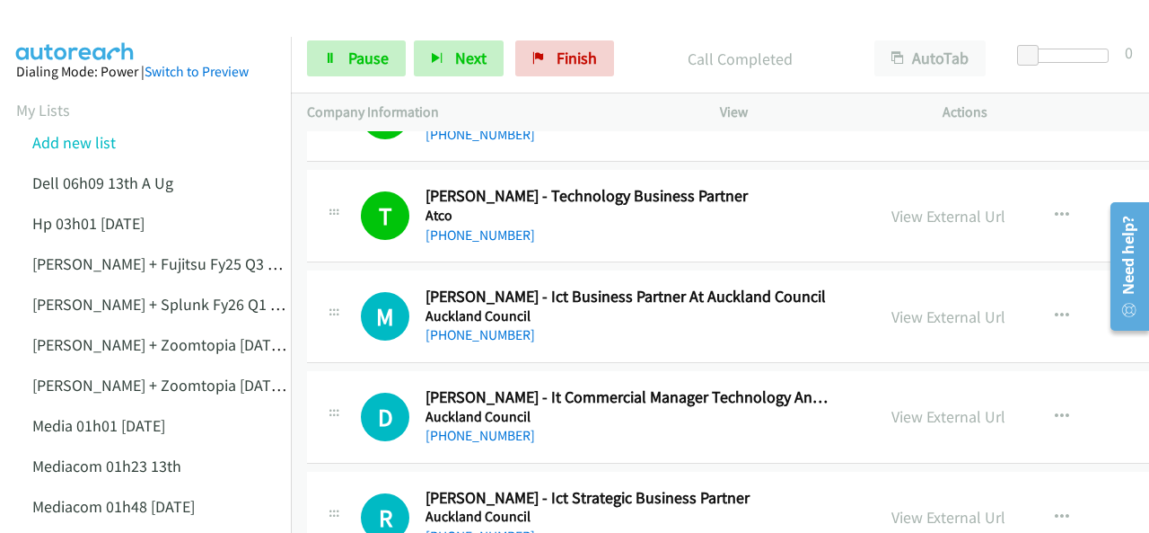
scroll to position [5388, 0]
click at [70, 15] on img at bounding box center [75, 31] width 135 height 63
click at [480, 325] on link "+64 21 839 476" at bounding box center [481, 333] width 110 height 17
click at [67, 20] on img at bounding box center [75, 31] width 135 height 63
click at [72, 35] on img at bounding box center [75, 31] width 135 height 63
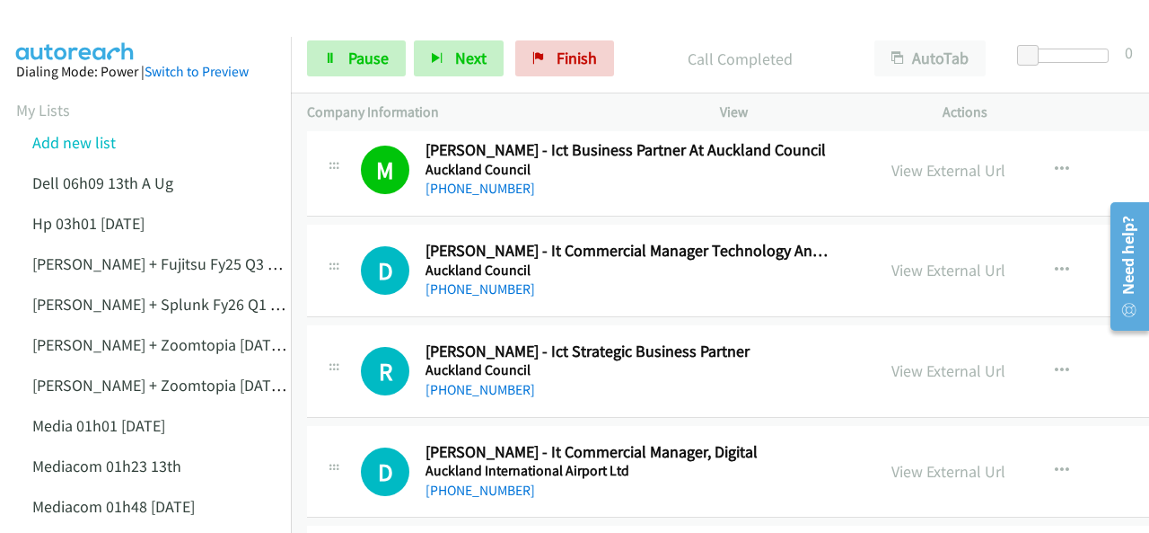
scroll to position [5568, 0]
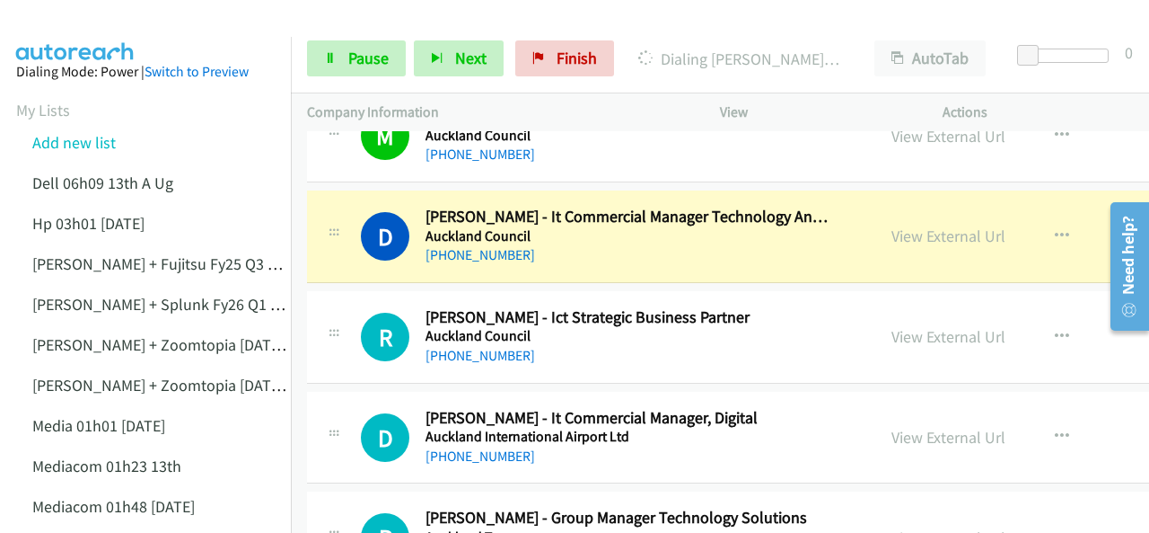
click at [69, 25] on img at bounding box center [75, 31] width 135 height 63
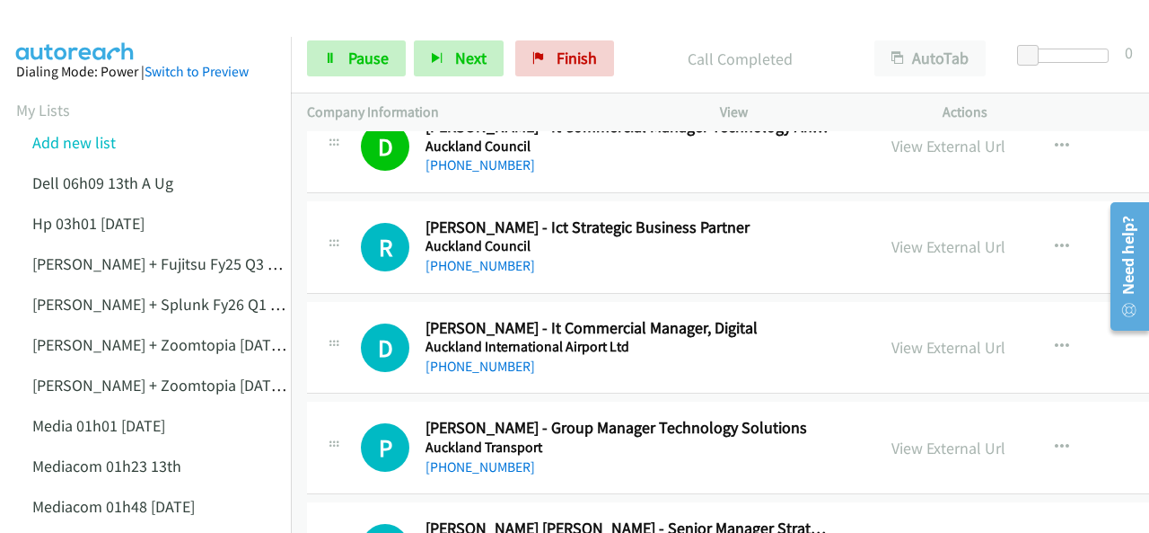
scroll to position [5747, 0]
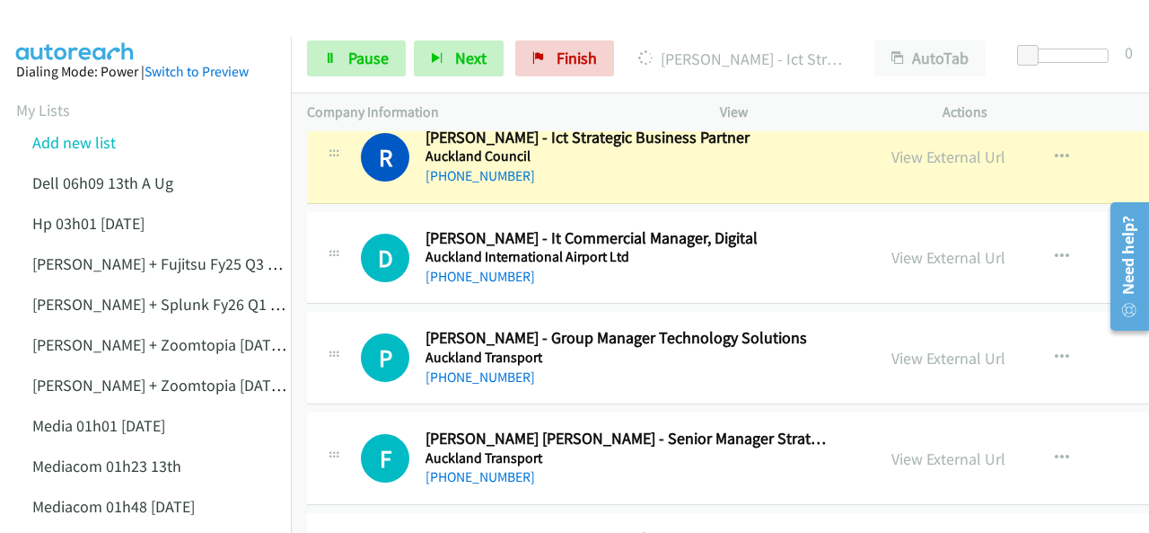
click at [79, 33] on img at bounding box center [75, 31] width 135 height 63
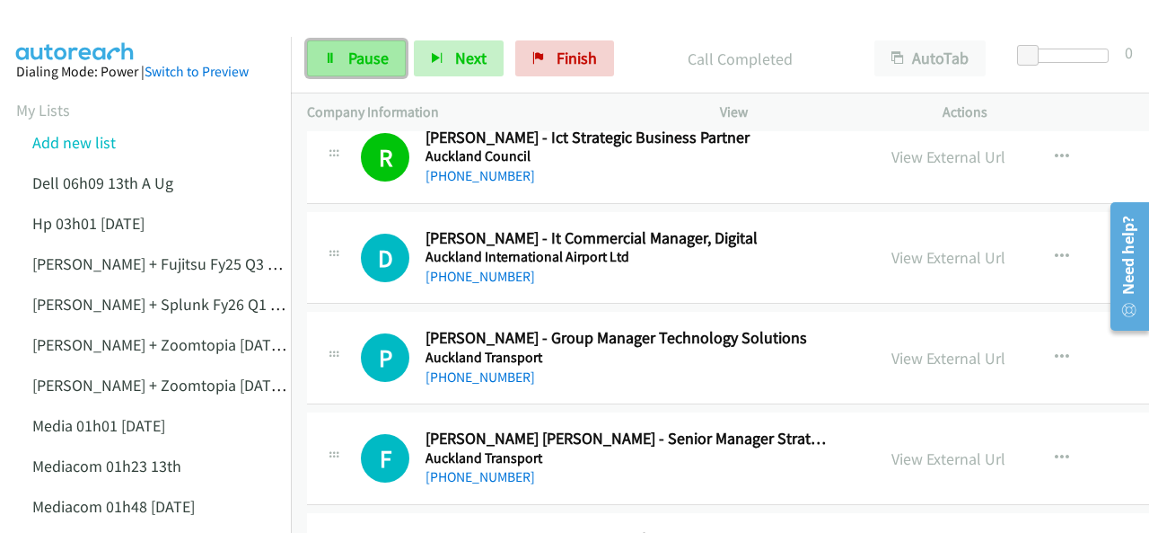
click at [351, 66] on span "Pause" at bounding box center [368, 58] width 40 height 21
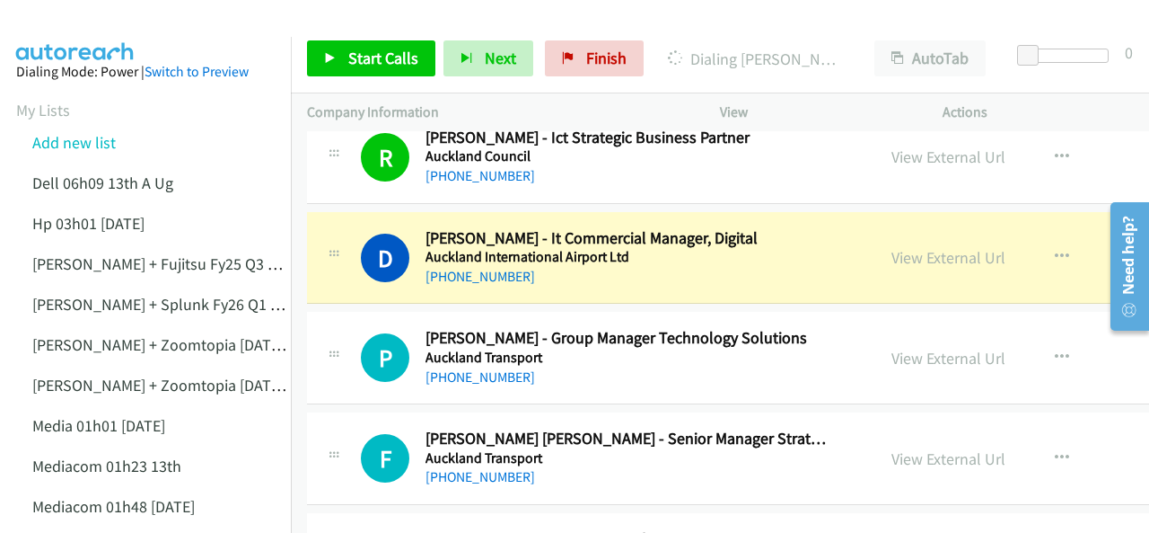
click at [92, 31] on img at bounding box center [75, 31] width 135 height 63
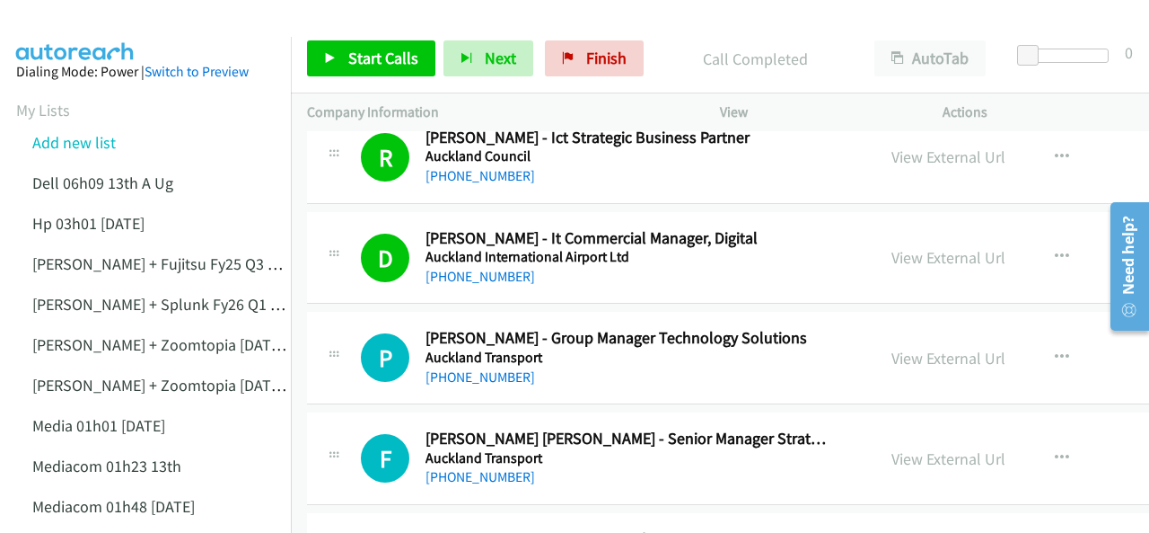
click at [84, 26] on img at bounding box center [75, 31] width 135 height 63
click at [370, 53] on span "Start Calls" at bounding box center [383, 58] width 70 height 21
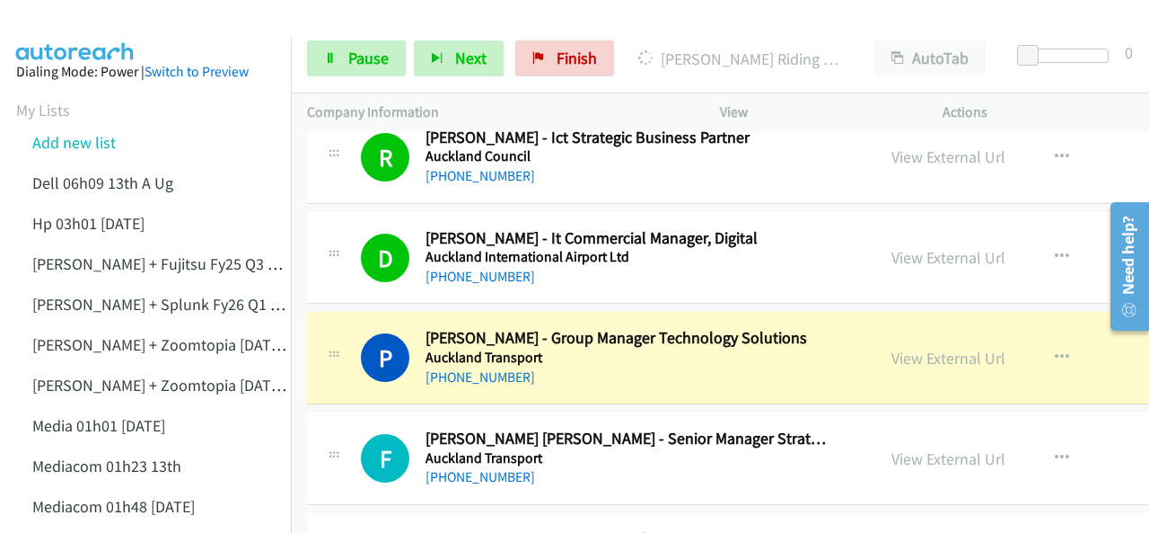
click at [105, 35] on img at bounding box center [75, 31] width 135 height 63
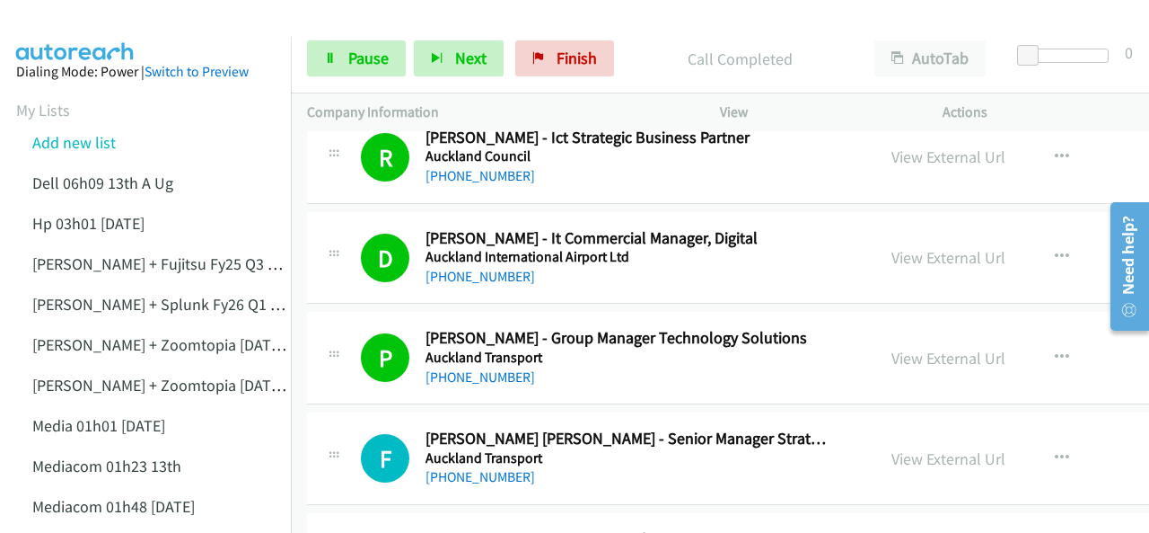
click at [86, 30] on img at bounding box center [75, 31] width 135 height 63
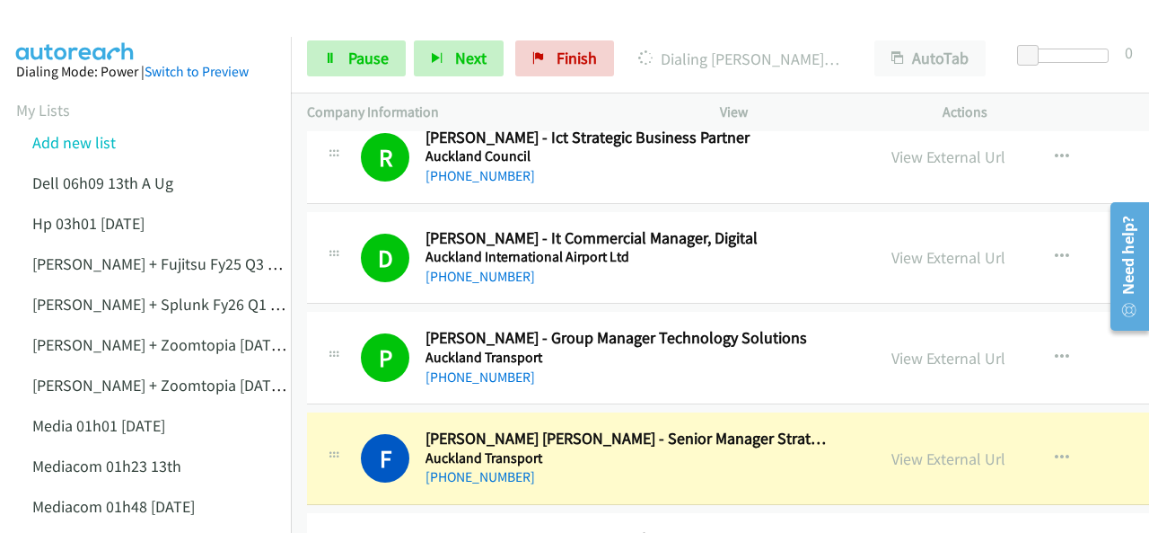
click at [92, 30] on img at bounding box center [75, 31] width 135 height 63
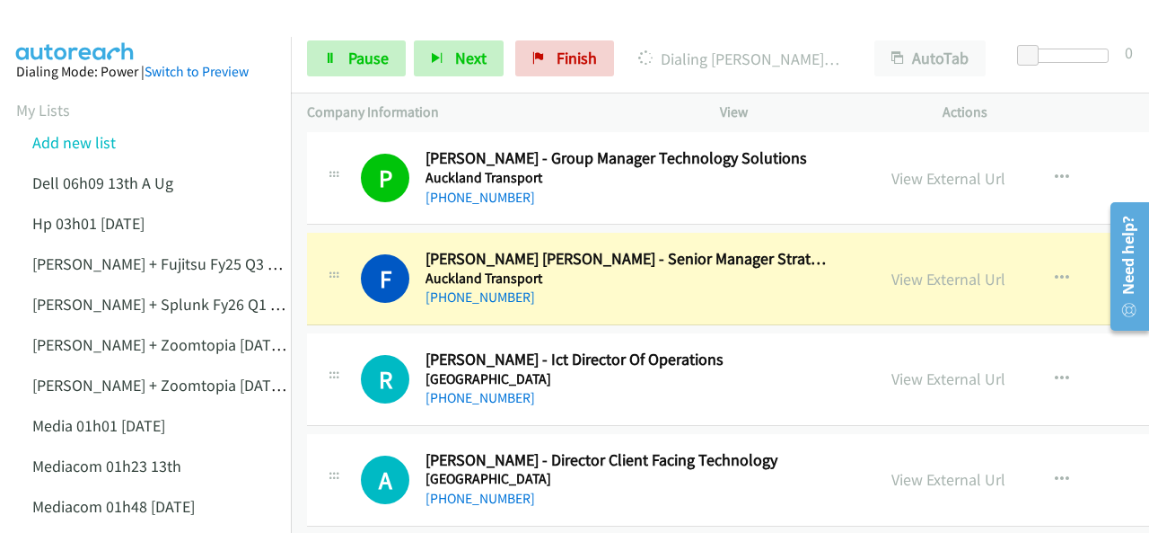
scroll to position [6017, 0]
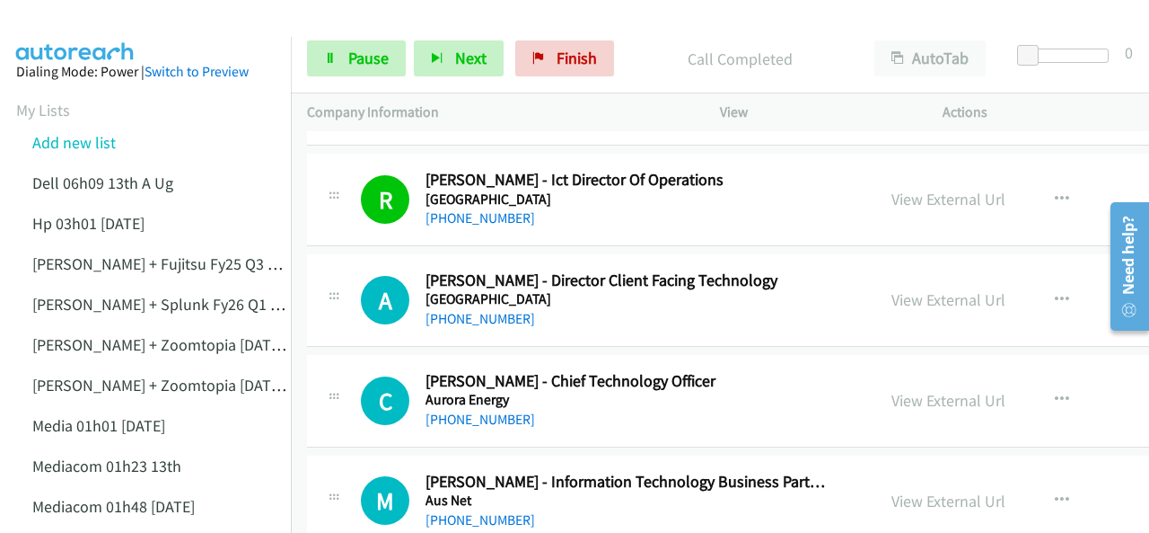
click at [56, 31] on img at bounding box center [75, 31] width 135 height 63
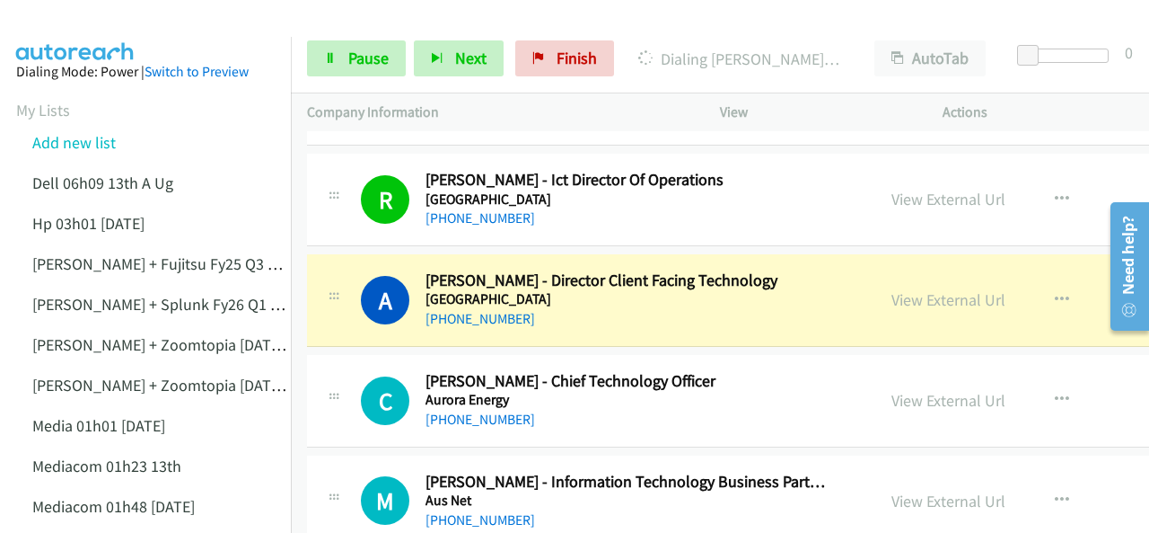
click at [107, 31] on img at bounding box center [75, 31] width 135 height 63
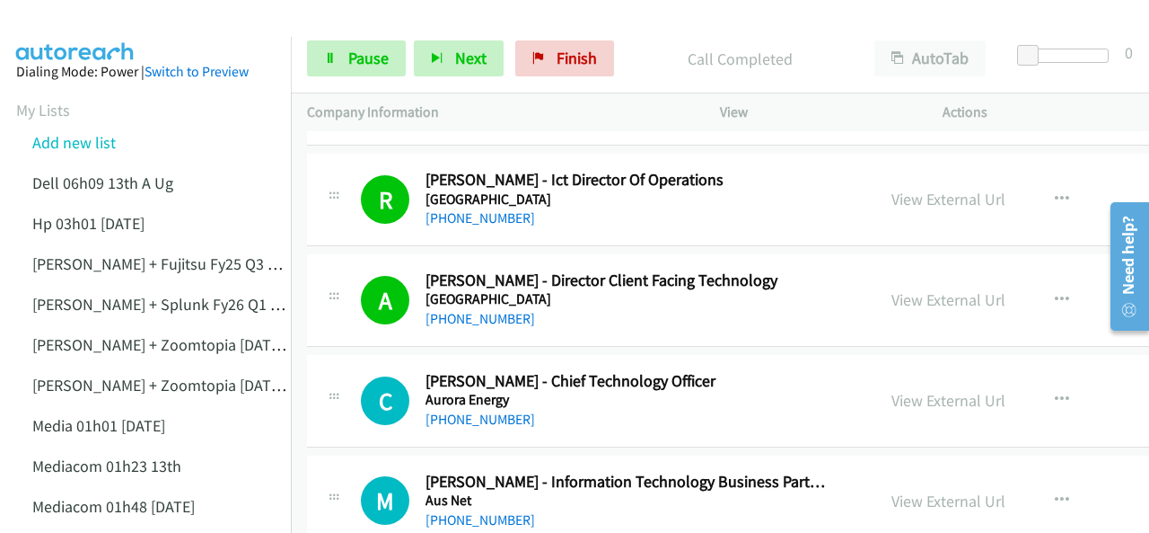
click at [85, 26] on img at bounding box center [75, 31] width 135 height 63
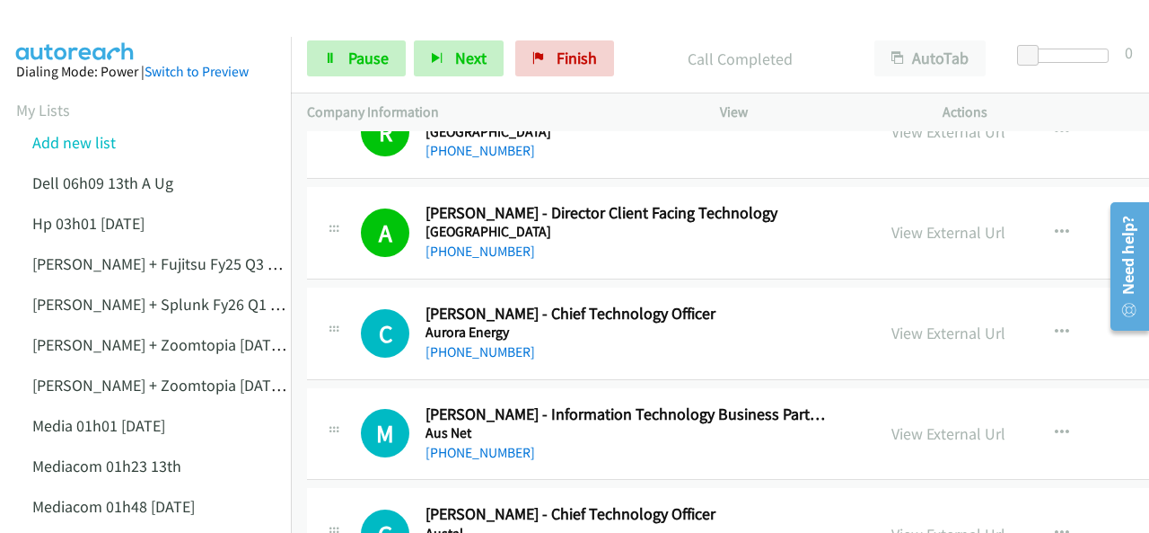
scroll to position [6196, 0]
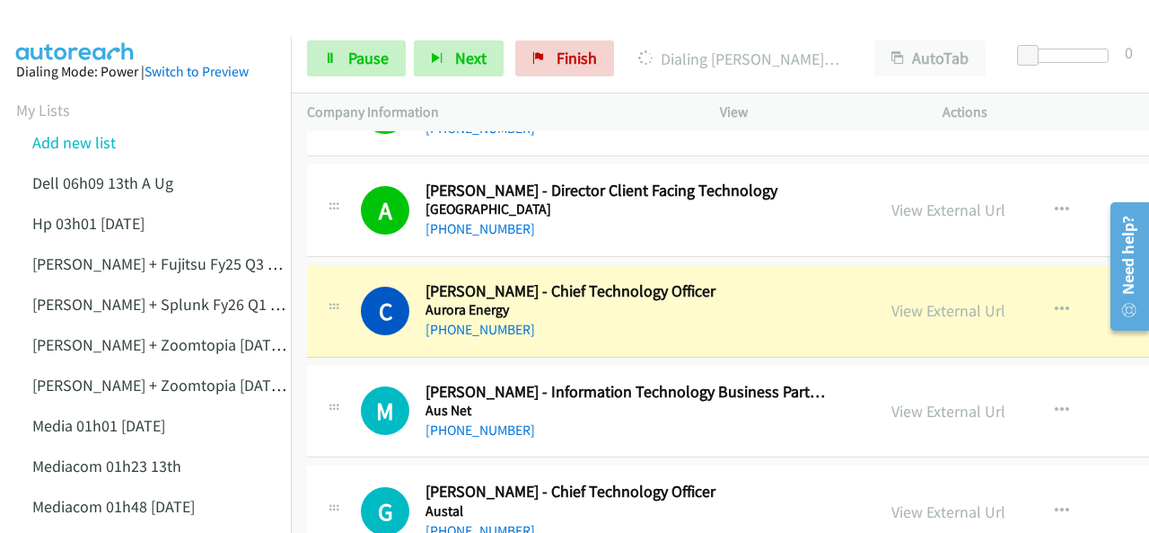
click at [72, 29] on img at bounding box center [75, 31] width 135 height 63
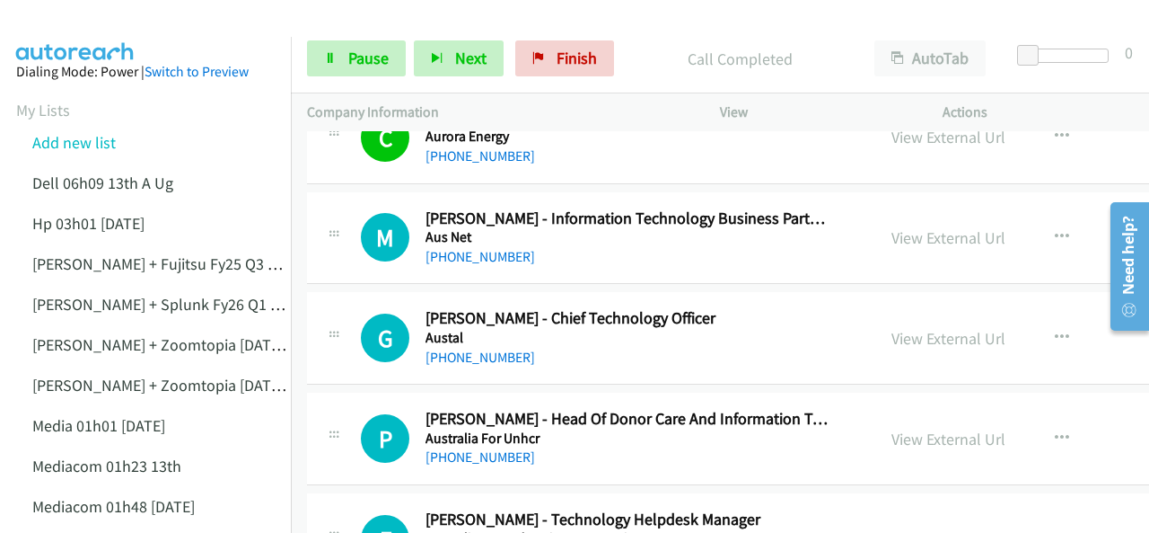
scroll to position [6376, 0]
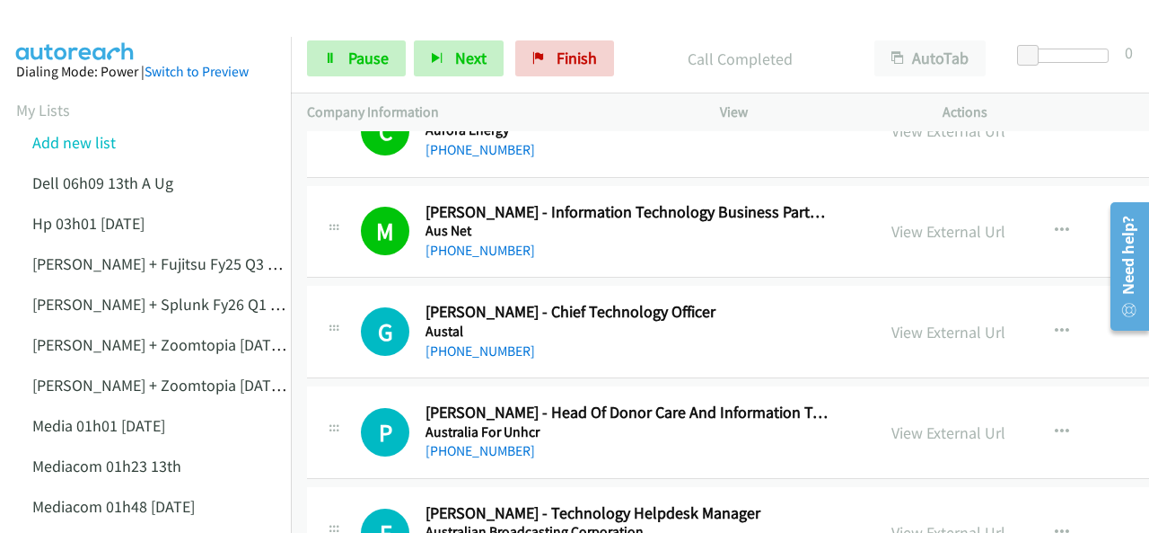
click at [63, 24] on img at bounding box center [75, 31] width 135 height 63
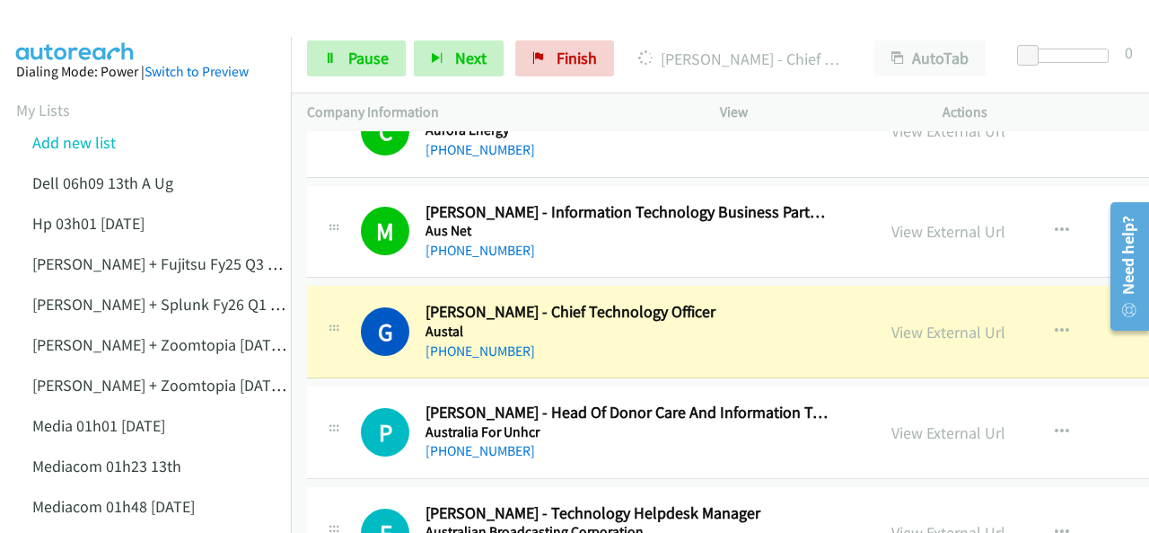
click at [71, 19] on img at bounding box center [75, 31] width 135 height 63
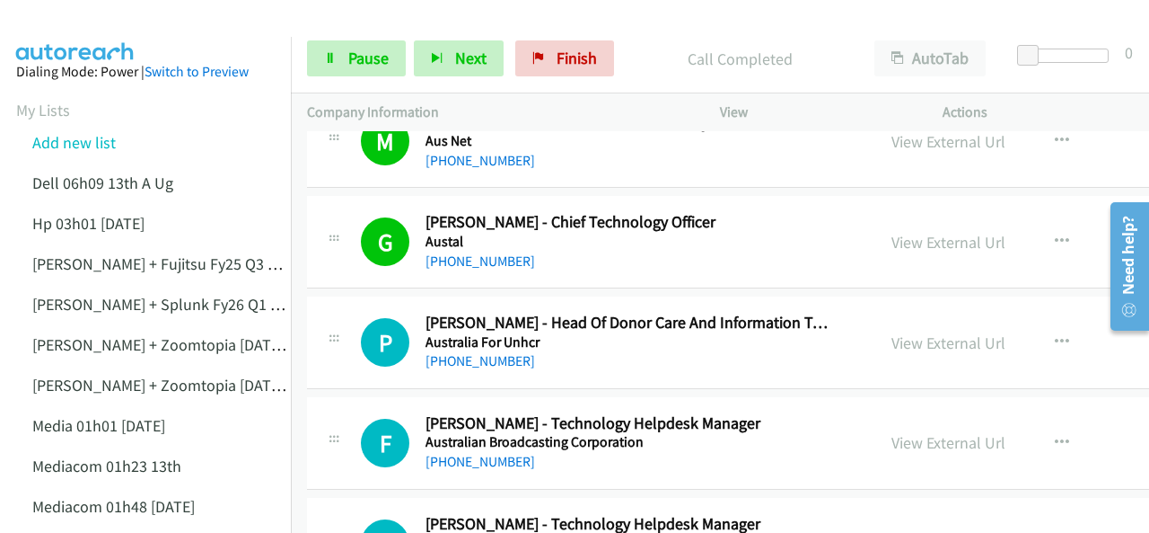
click at [88, 29] on img at bounding box center [75, 31] width 135 height 63
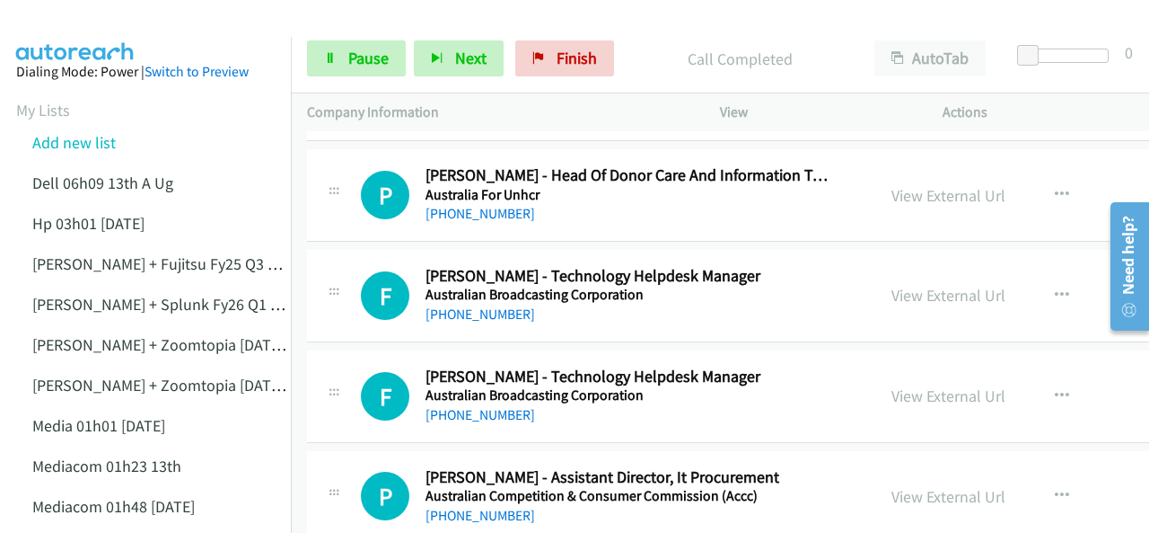
scroll to position [6646, 0]
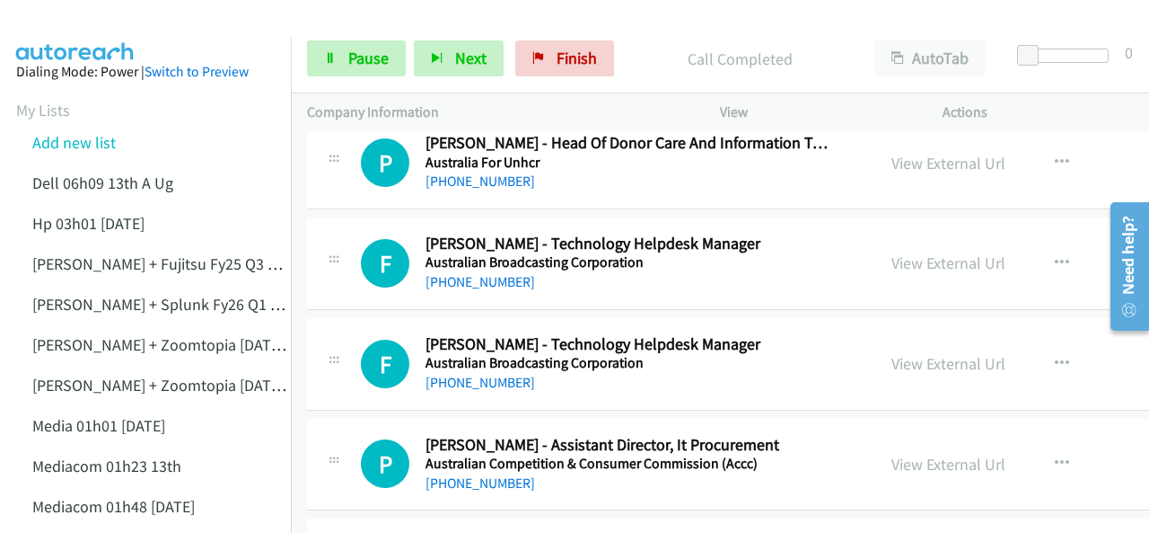
click at [80, 26] on img at bounding box center [75, 31] width 135 height 63
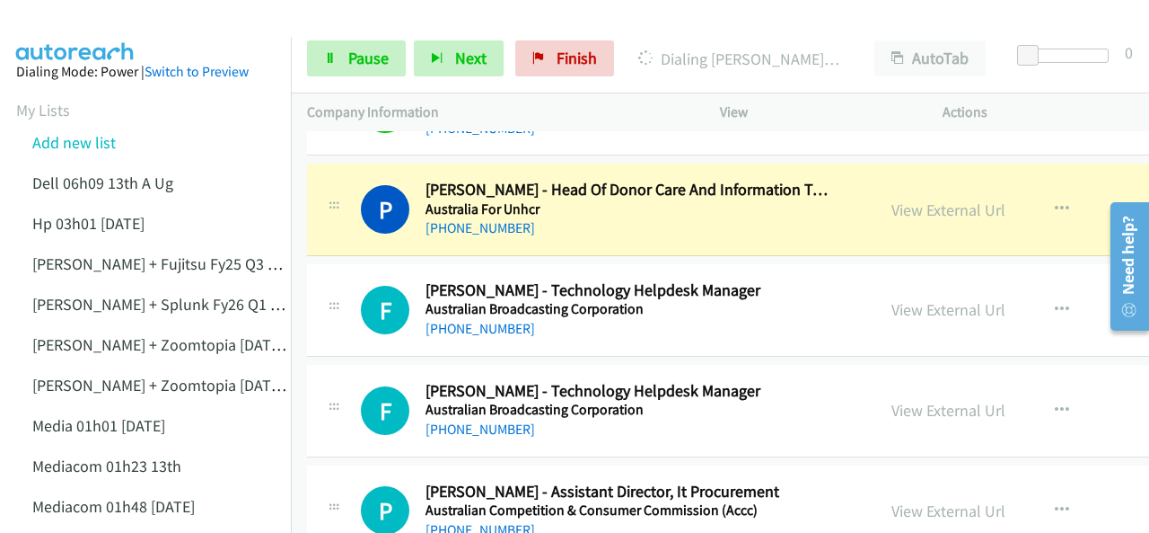
scroll to position [6556, 0]
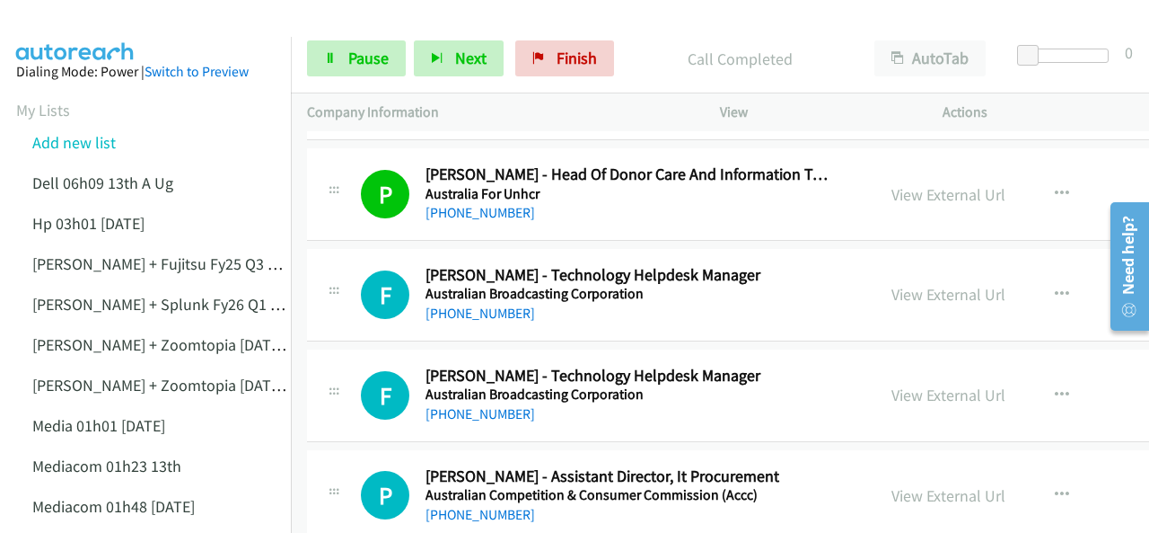
scroll to position [6646, 0]
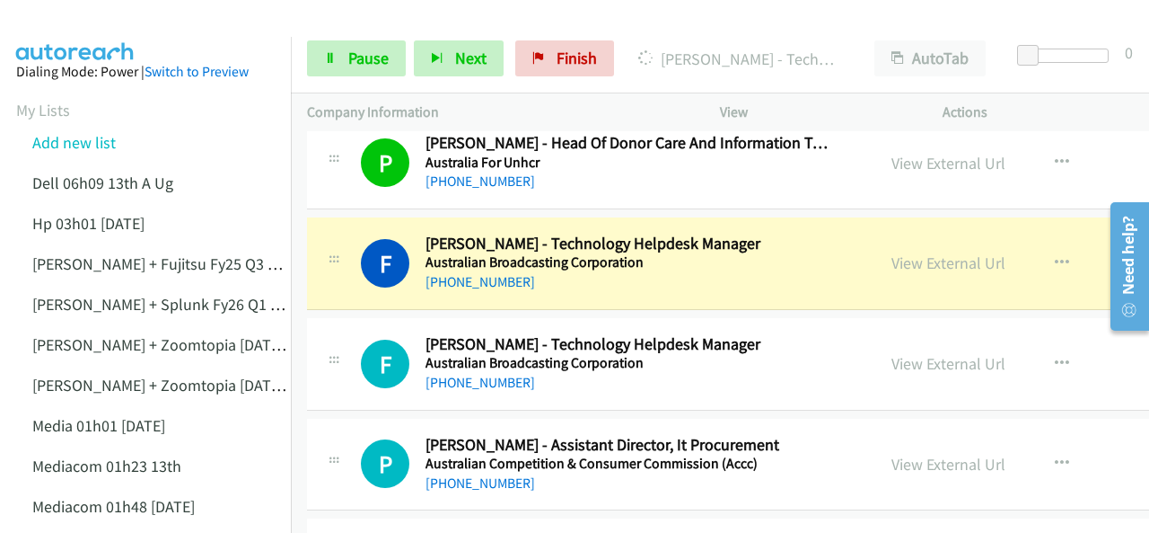
scroll to position [6735, 0]
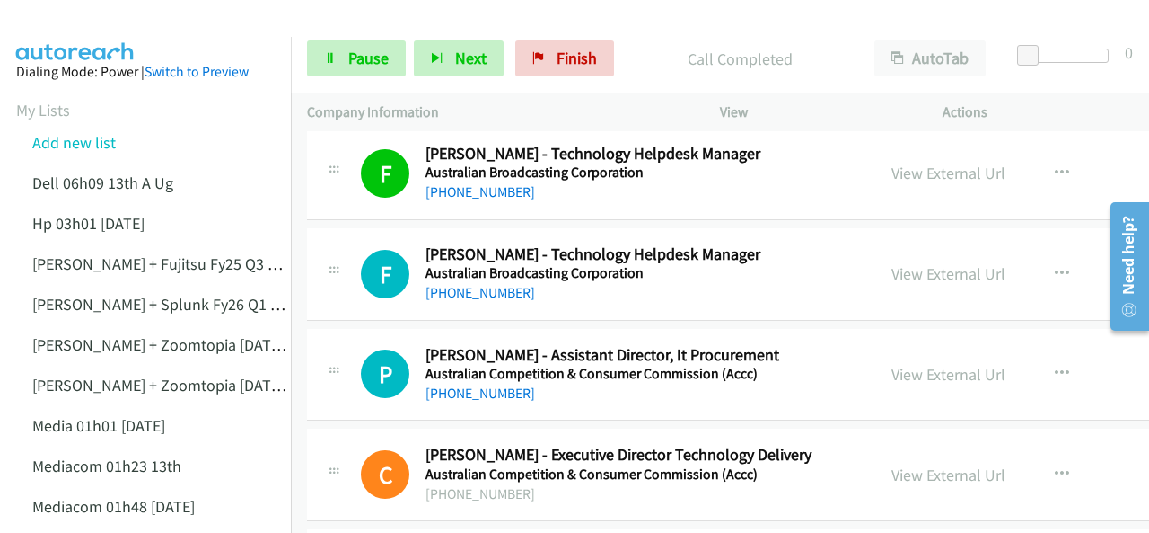
click at [82, 27] on img at bounding box center [75, 31] width 135 height 63
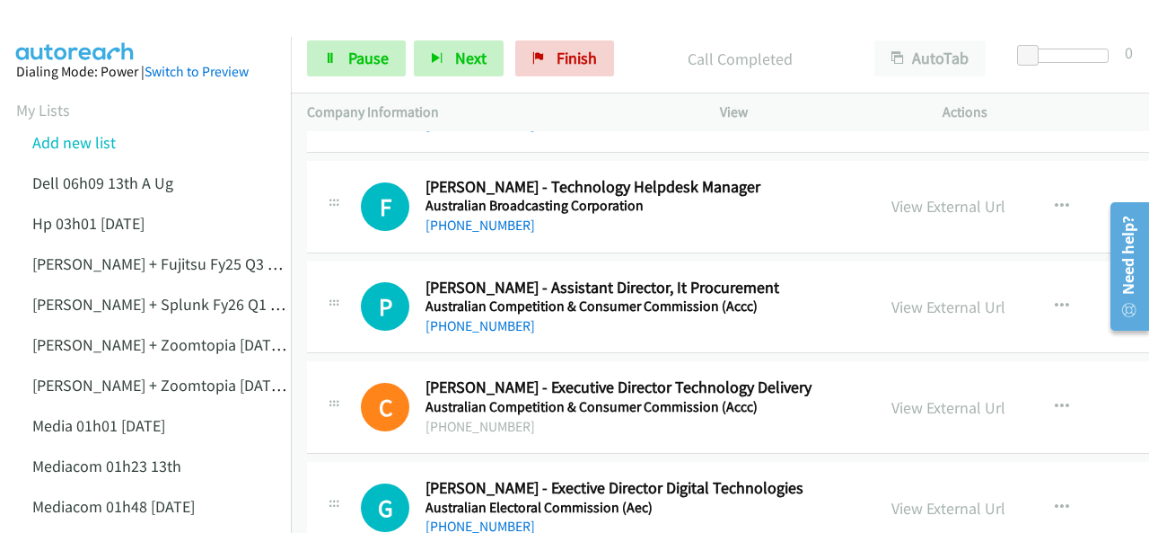
scroll to position [6825, 0]
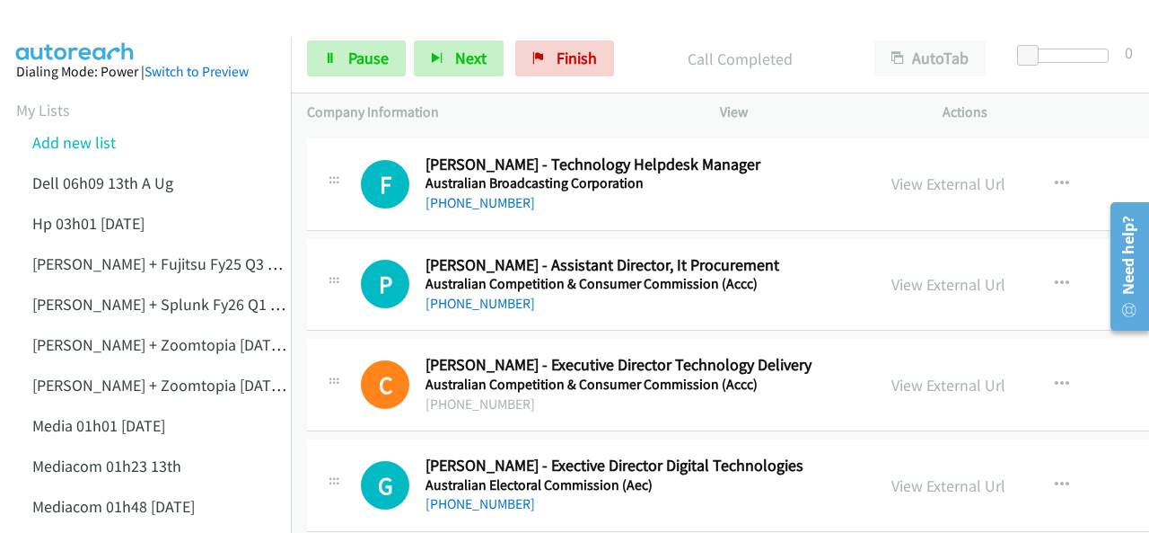
click at [70, 33] on img at bounding box center [75, 31] width 135 height 63
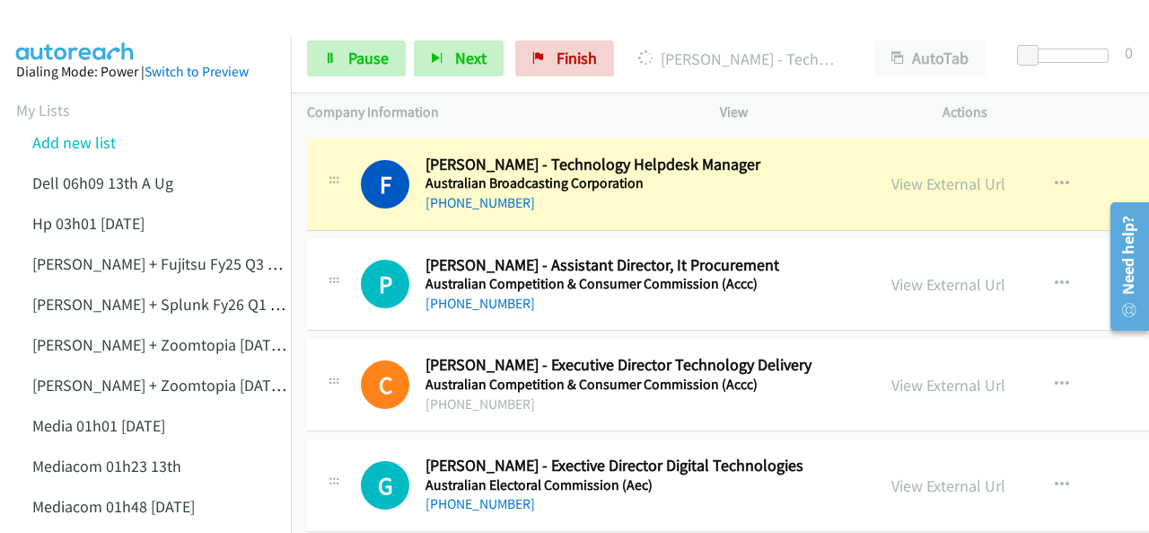
click at [67, 30] on img at bounding box center [75, 31] width 135 height 63
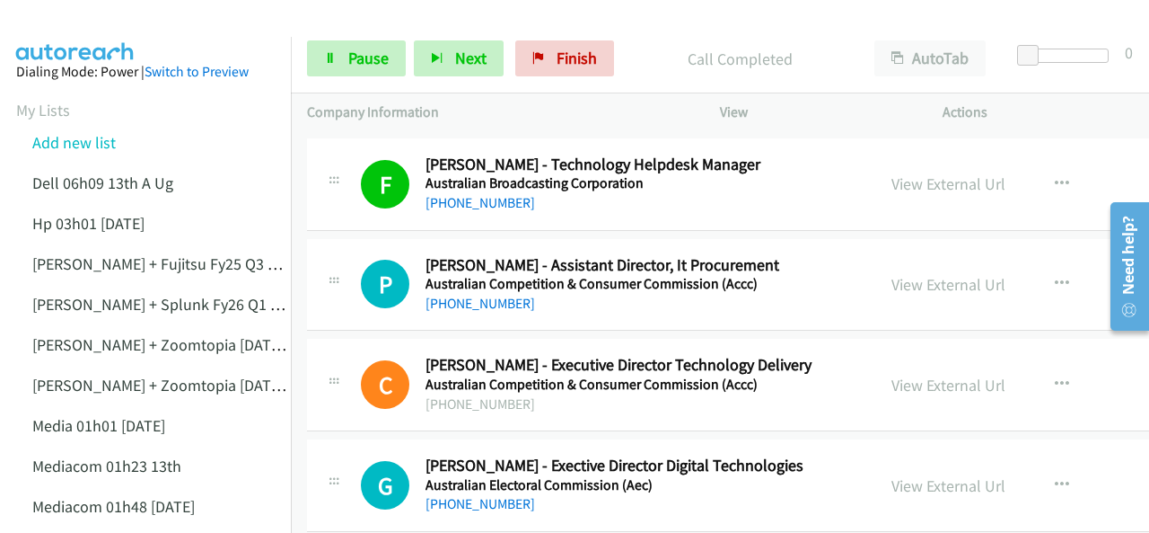
click at [81, 26] on img at bounding box center [75, 31] width 135 height 63
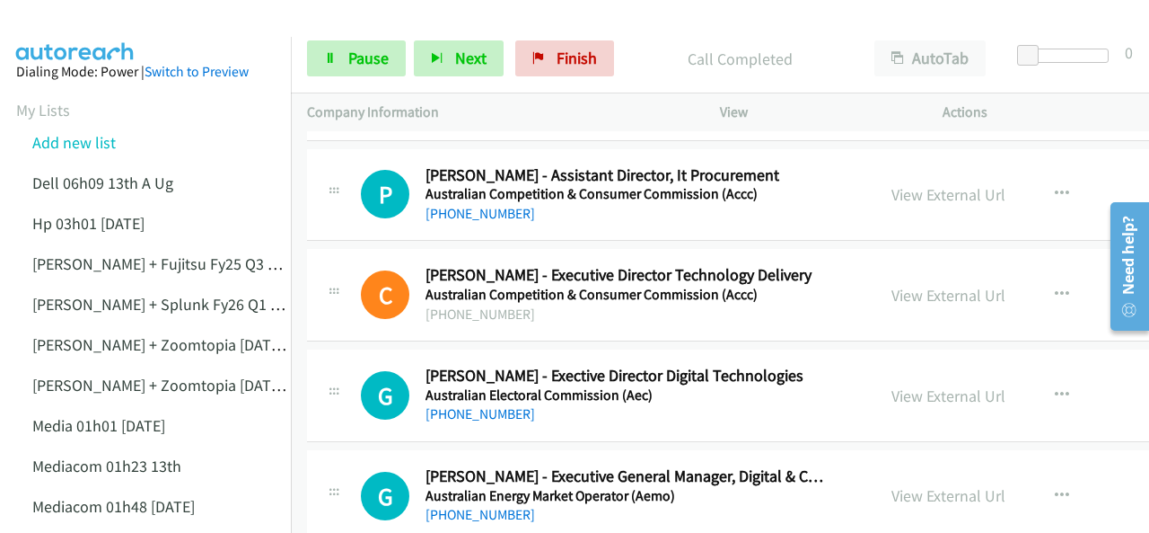
click at [83, 29] on img at bounding box center [75, 31] width 135 height 63
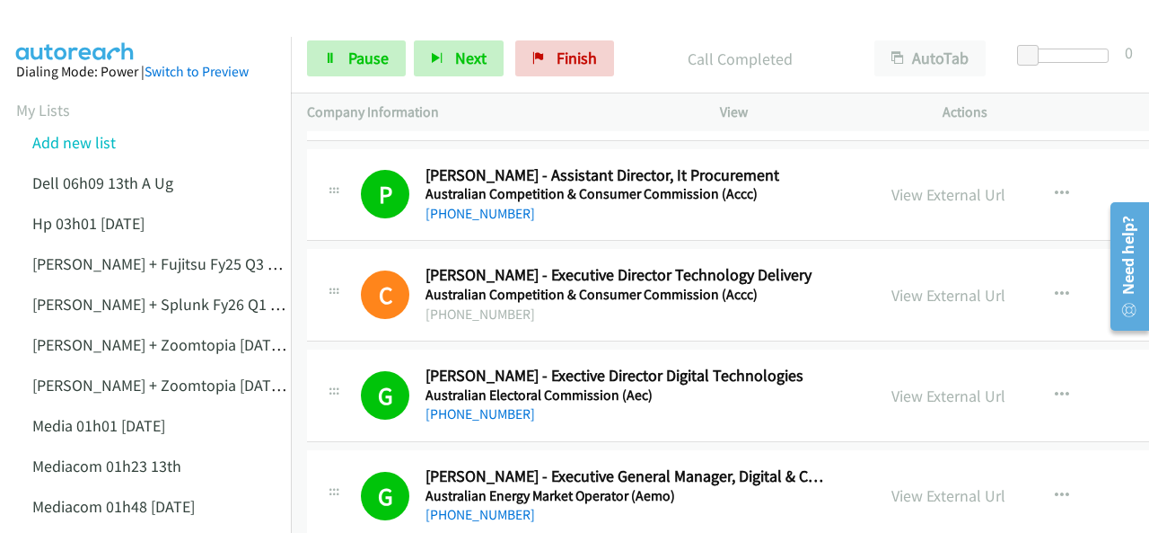
click at [121, 33] on img at bounding box center [75, 31] width 135 height 63
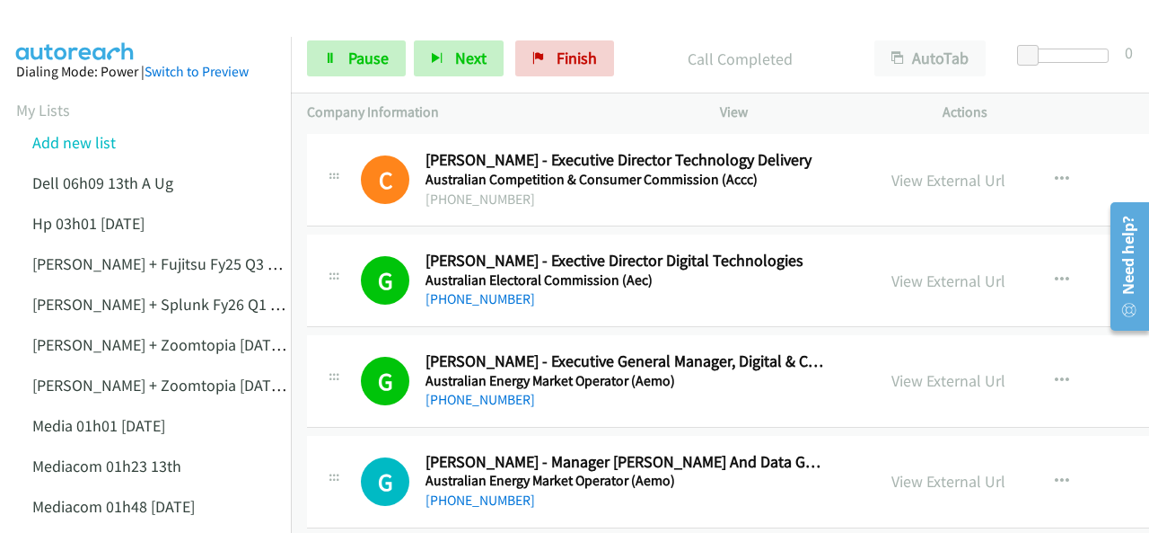
scroll to position [7095, 0]
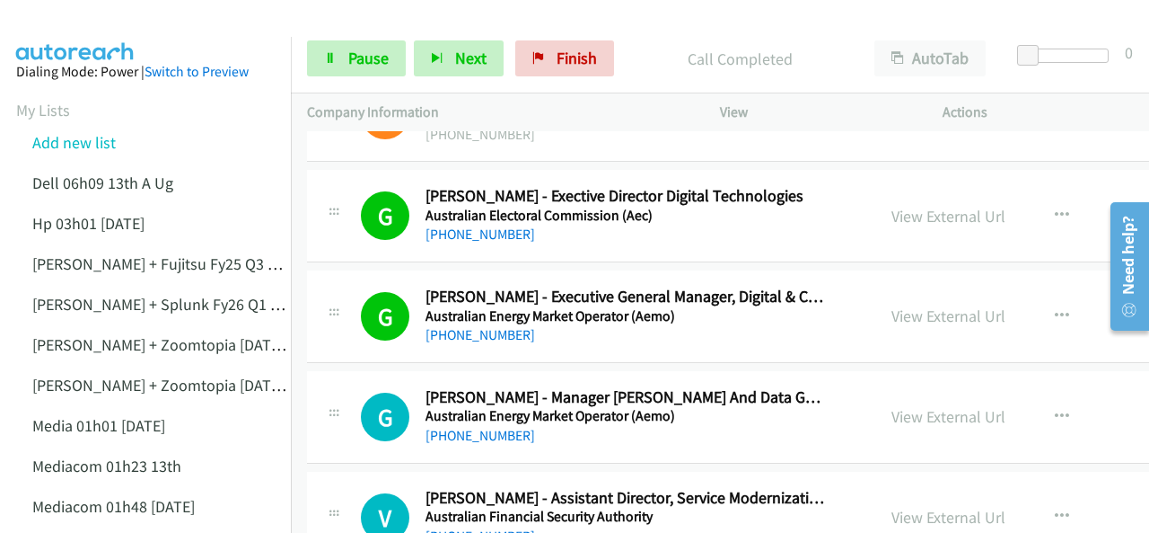
click at [60, 30] on img at bounding box center [75, 31] width 135 height 63
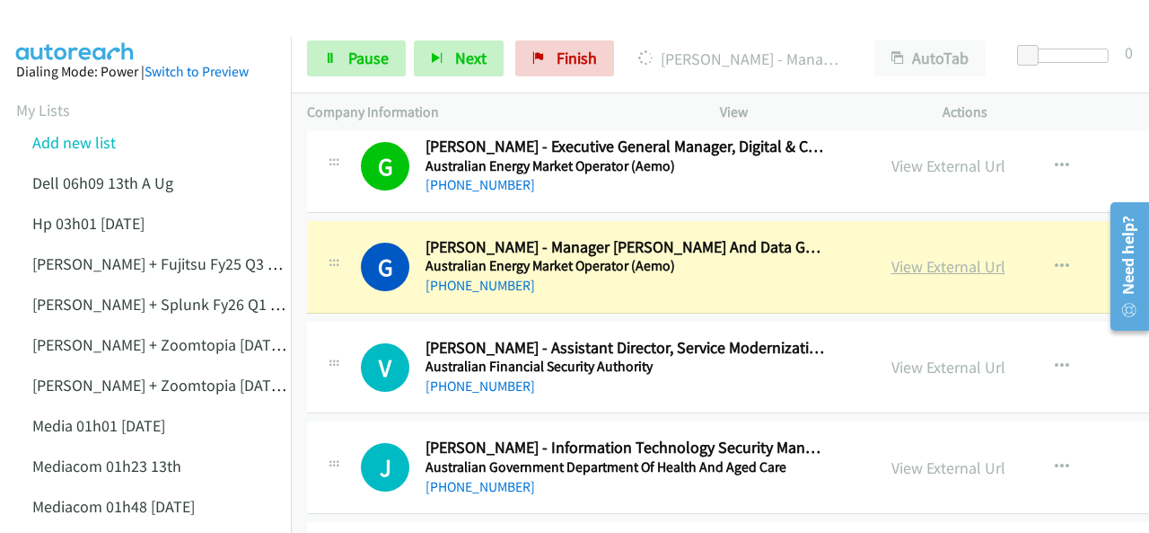
scroll to position [7274, 0]
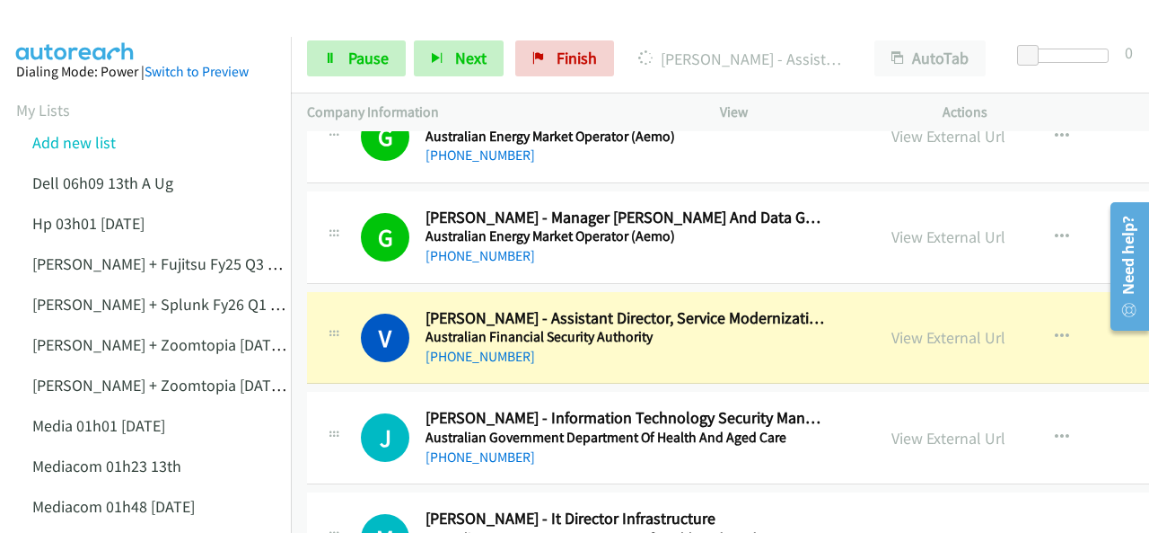
click at [90, 29] on img at bounding box center [75, 31] width 135 height 63
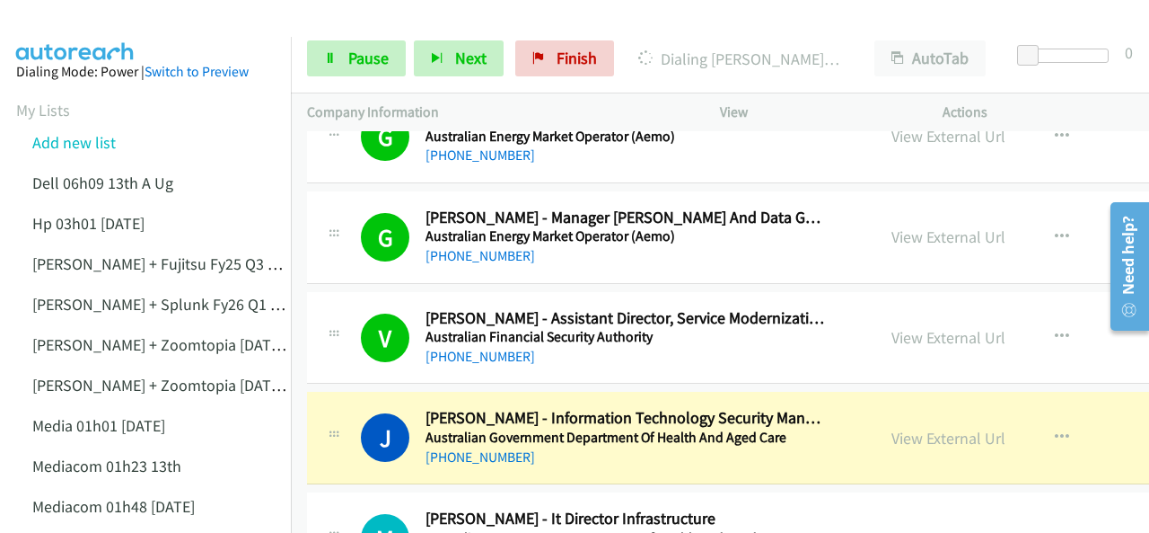
click at [69, 25] on img at bounding box center [75, 31] width 135 height 63
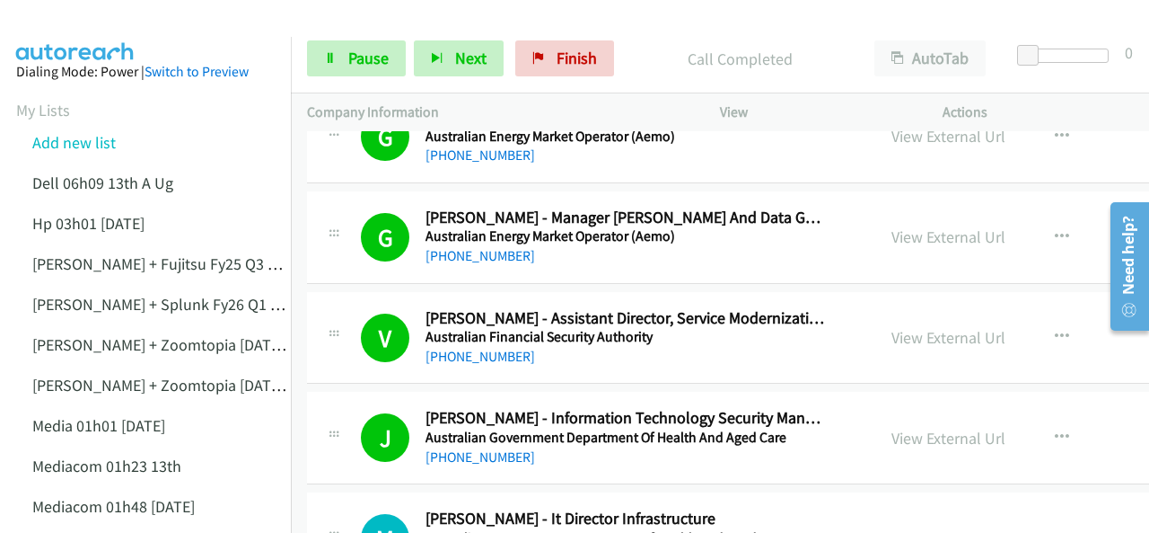
click at [70, 24] on img at bounding box center [75, 31] width 135 height 63
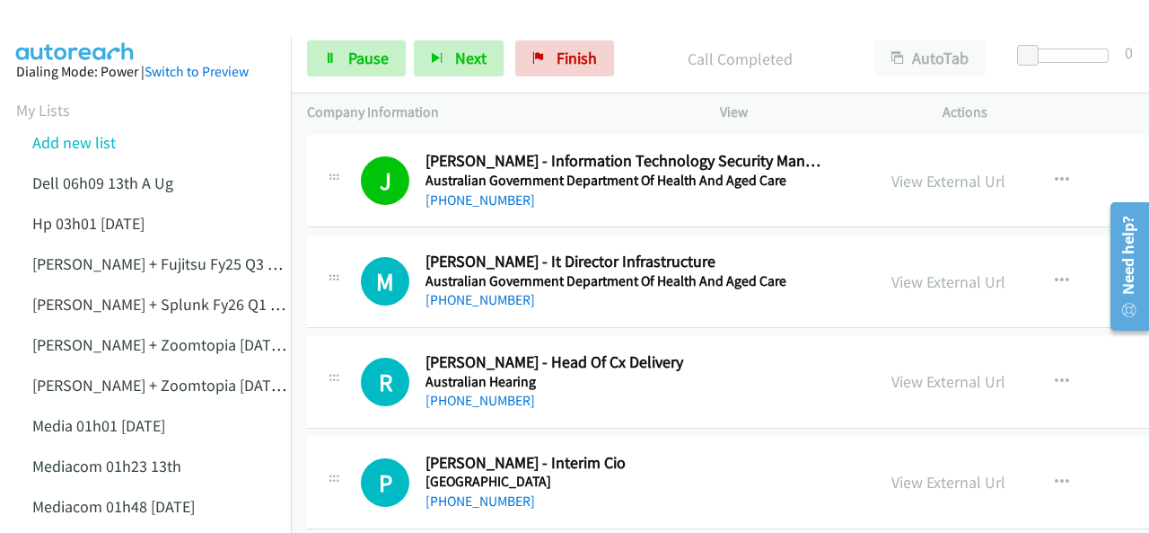
scroll to position [7544, 0]
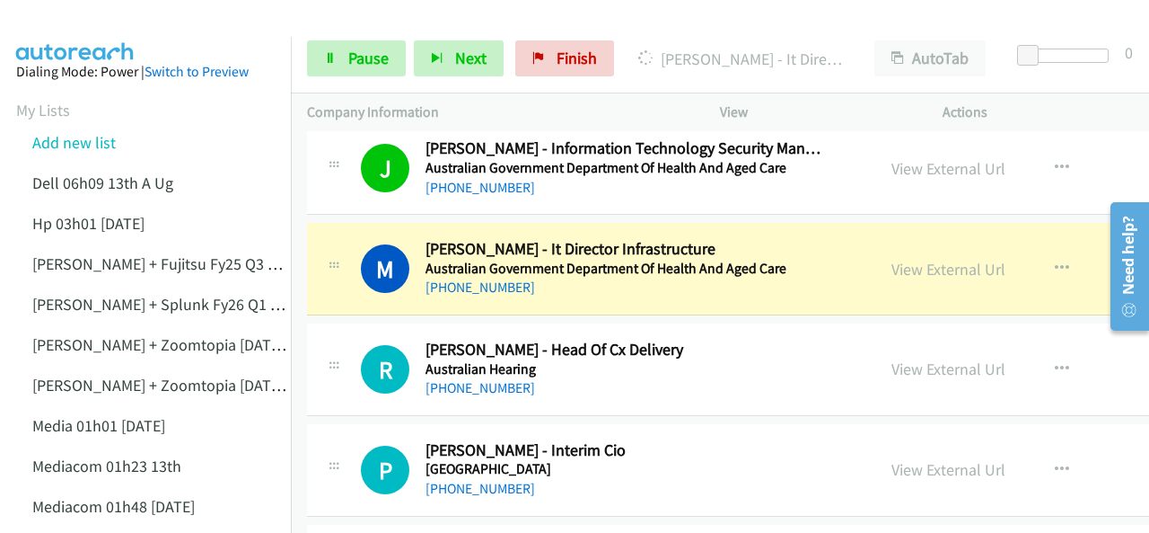
click at [84, 26] on img at bounding box center [75, 31] width 135 height 63
click at [923, 259] on link "View External Url" at bounding box center [949, 269] width 114 height 21
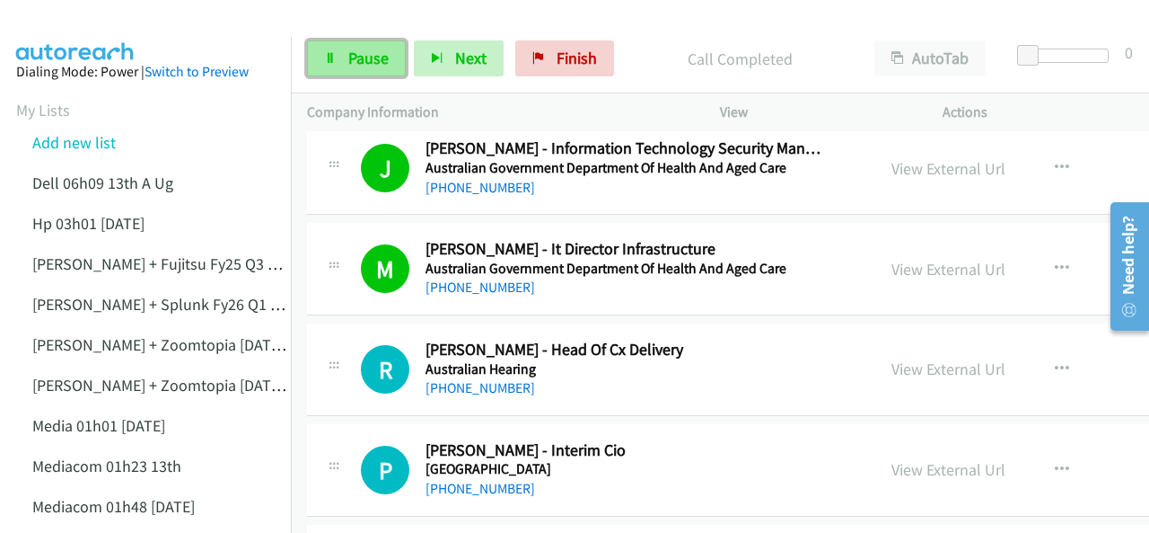
click at [352, 50] on span "Pause" at bounding box center [368, 58] width 40 height 21
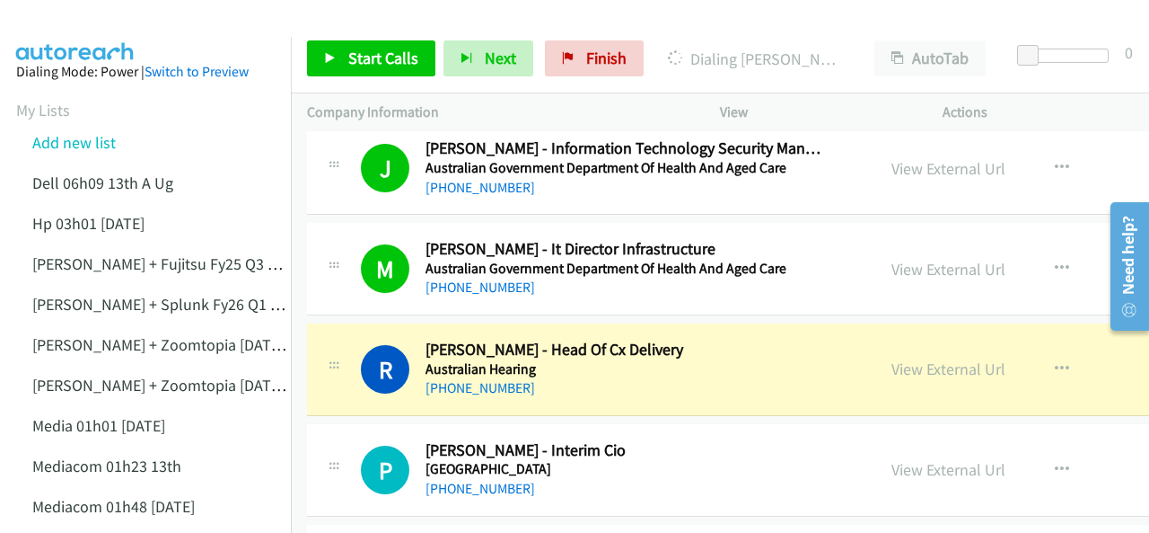
click at [63, 22] on img at bounding box center [75, 31] width 135 height 63
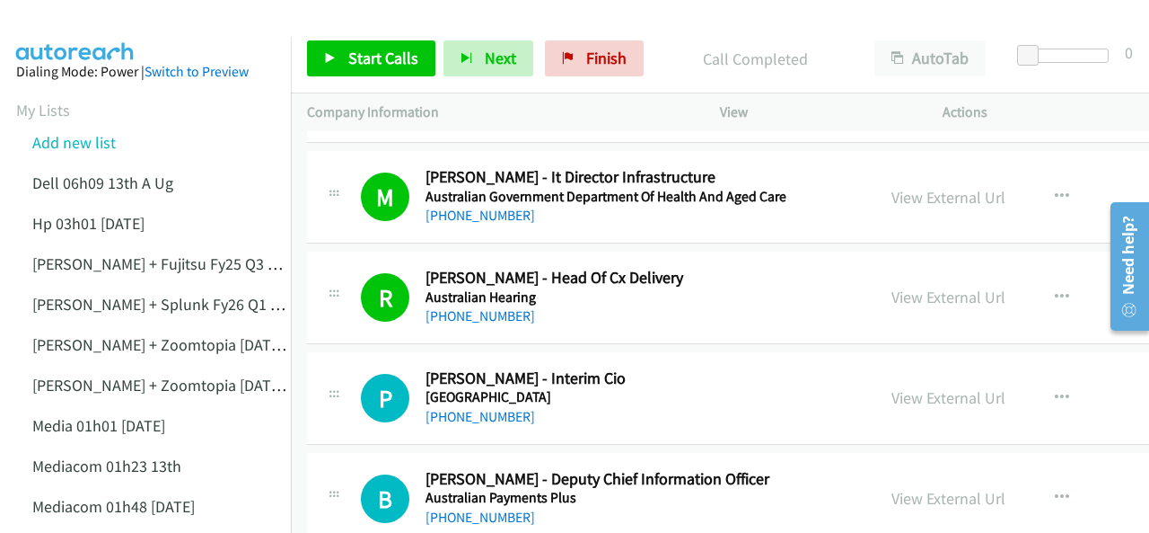
scroll to position [7633, 0]
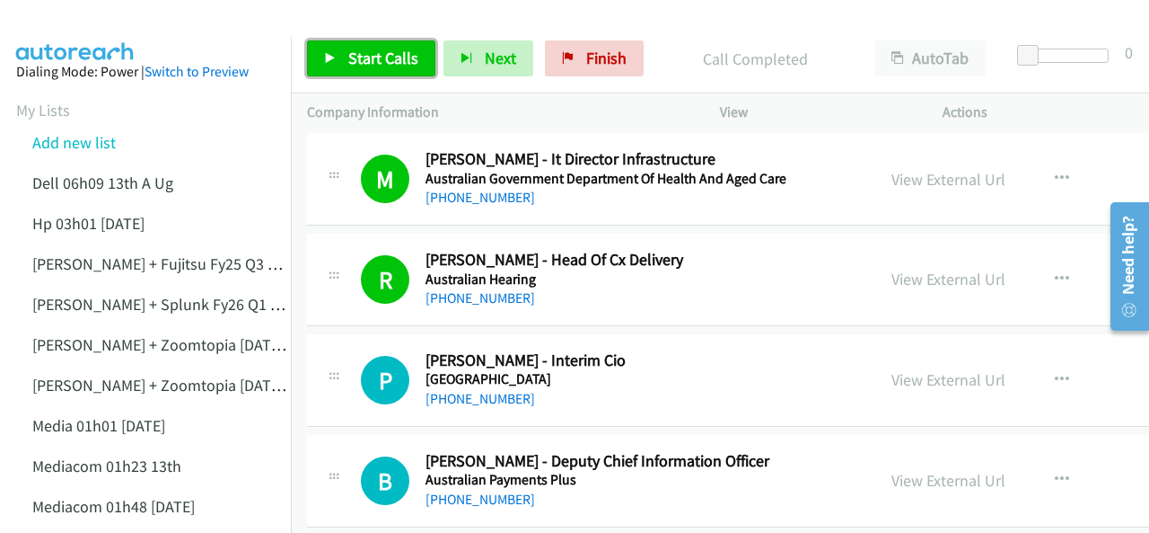
click at [368, 53] on span "Start Calls" at bounding box center [383, 58] width 70 height 21
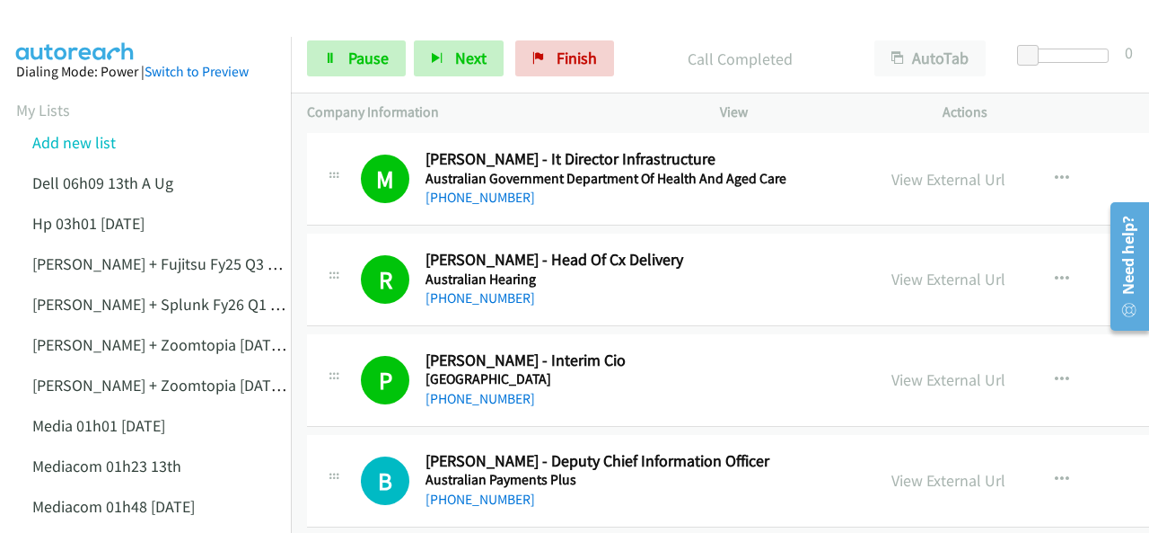
click at [65, 18] on img at bounding box center [75, 31] width 135 height 63
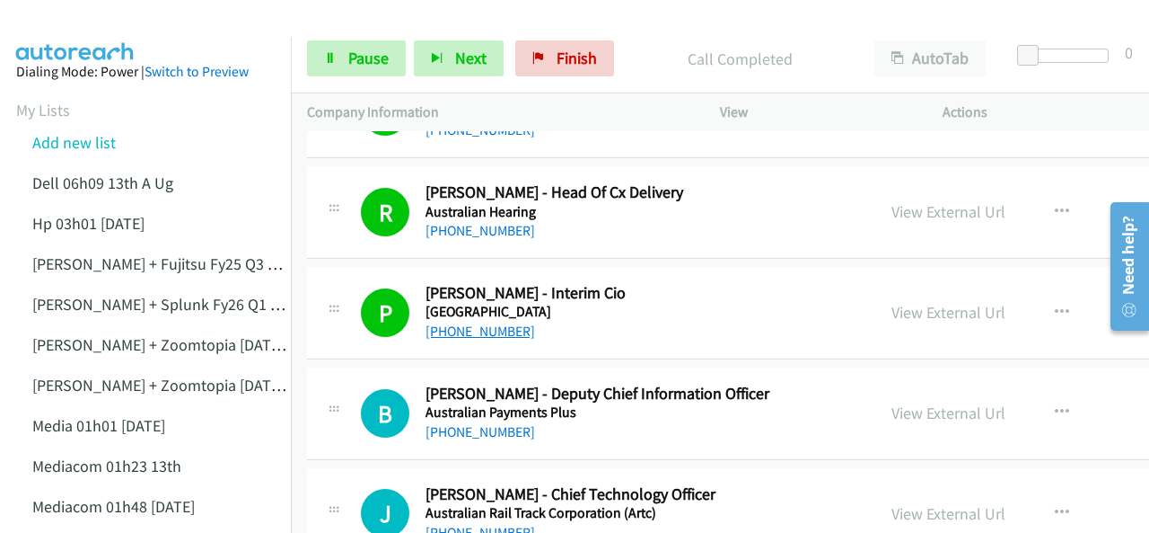
scroll to position [7723, 0]
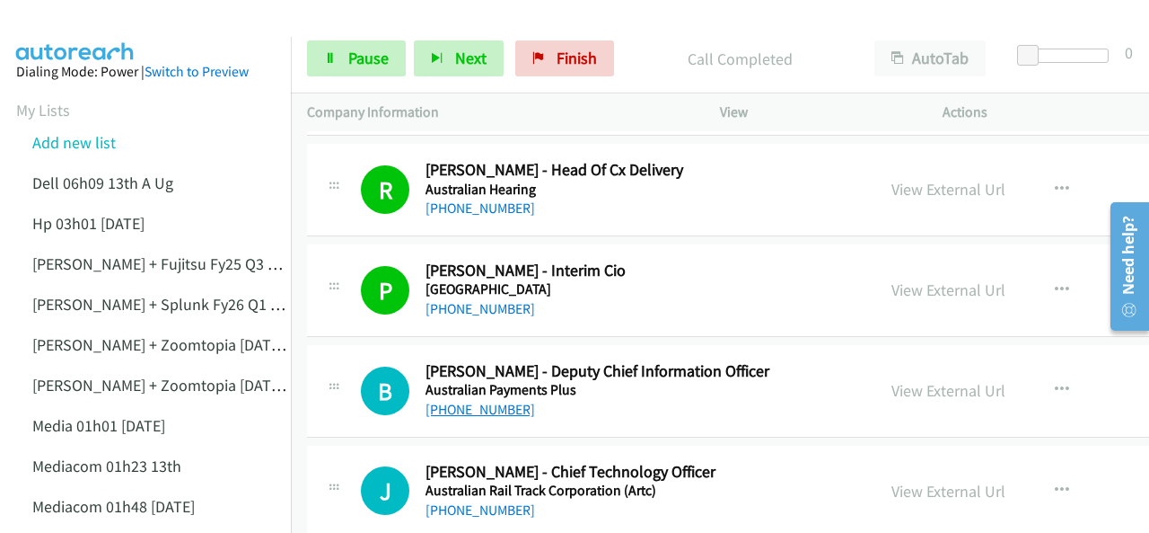
click at [474, 401] on link "+61 420 200 766" at bounding box center [481, 409] width 110 height 17
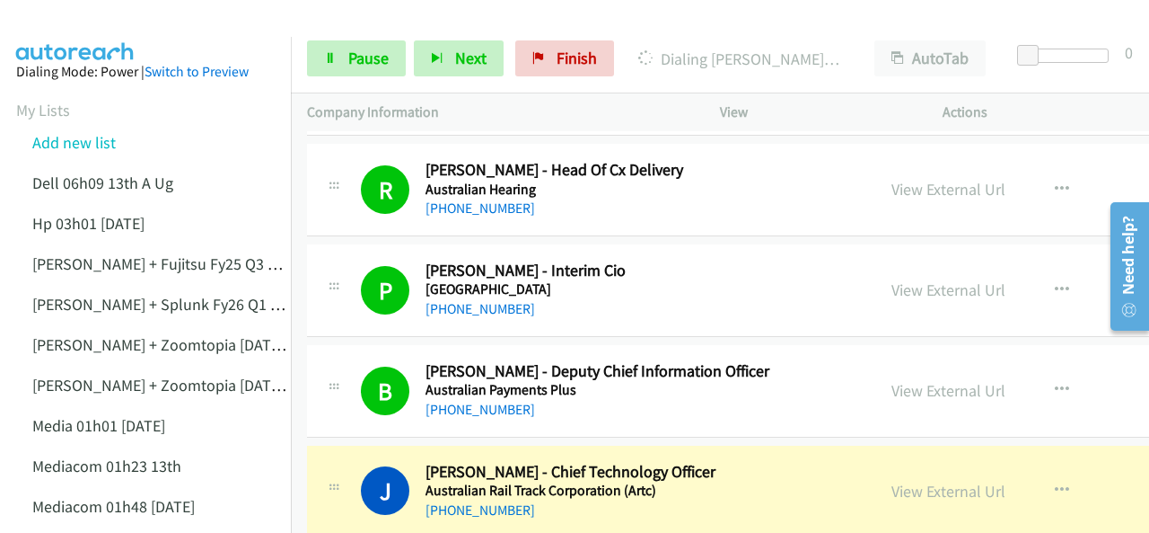
click at [83, 24] on img at bounding box center [75, 31] width 135 height 63
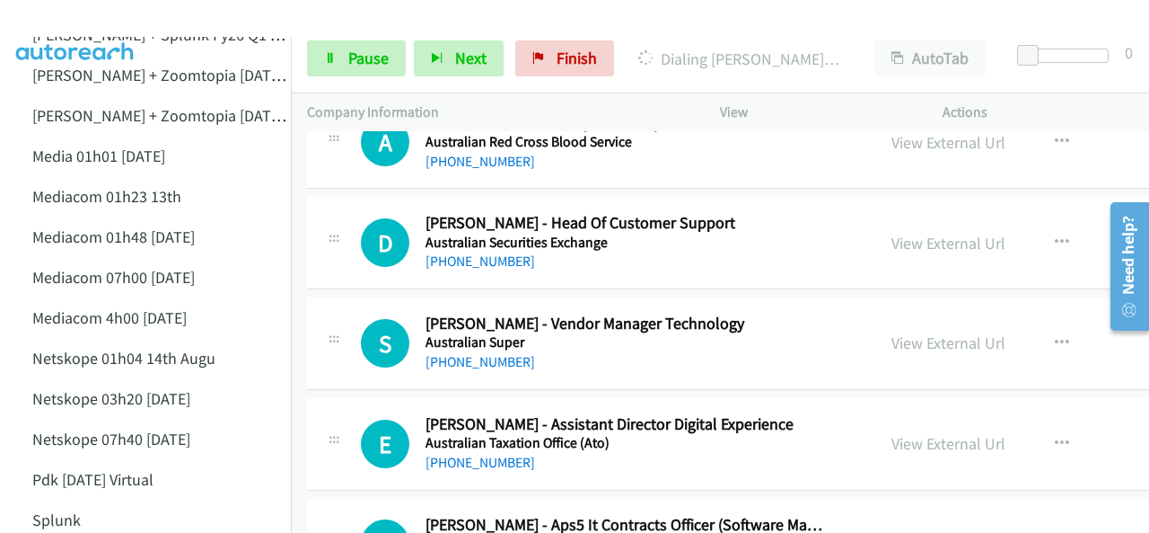
scroll to position [7993, 0]
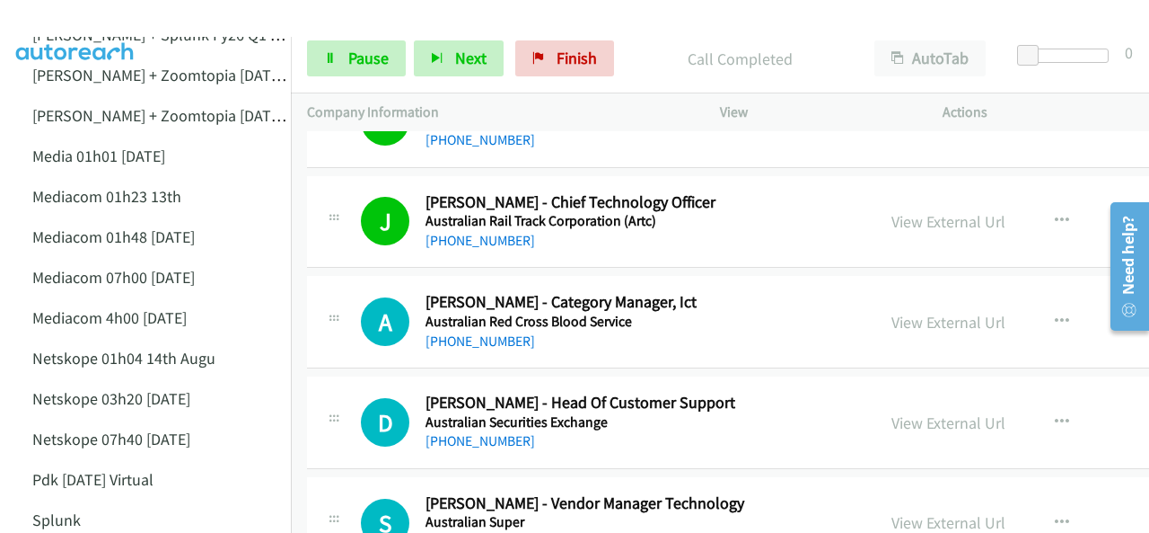
click at [87, 18] on img at bounding box center [75, 31] width 135 height 63
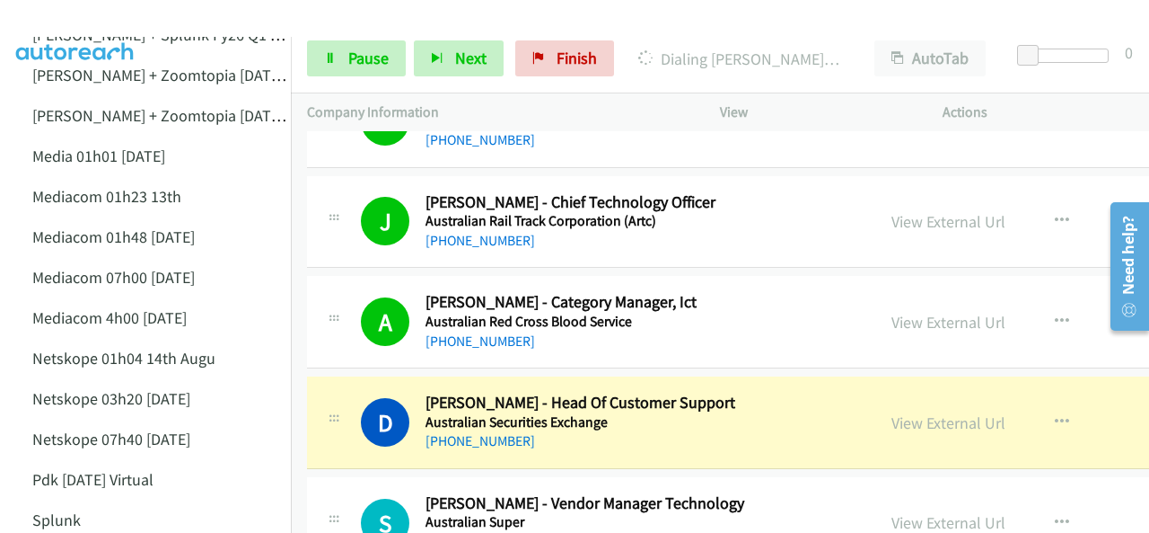
click at [101, 28] on img at bounding box center [75, 31] width 135 height 63
click at [344, 52] on link "Pause" at bounding box center [356, 58] width 99 height 36
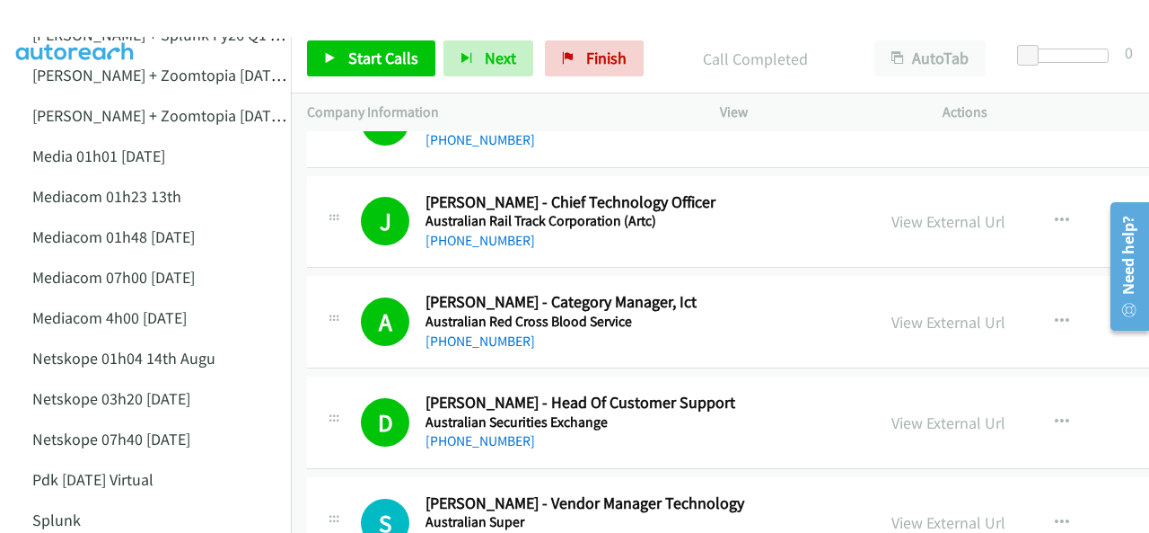
click at [73, 17] on img at bounding box center [75, 31] width 135 height 63
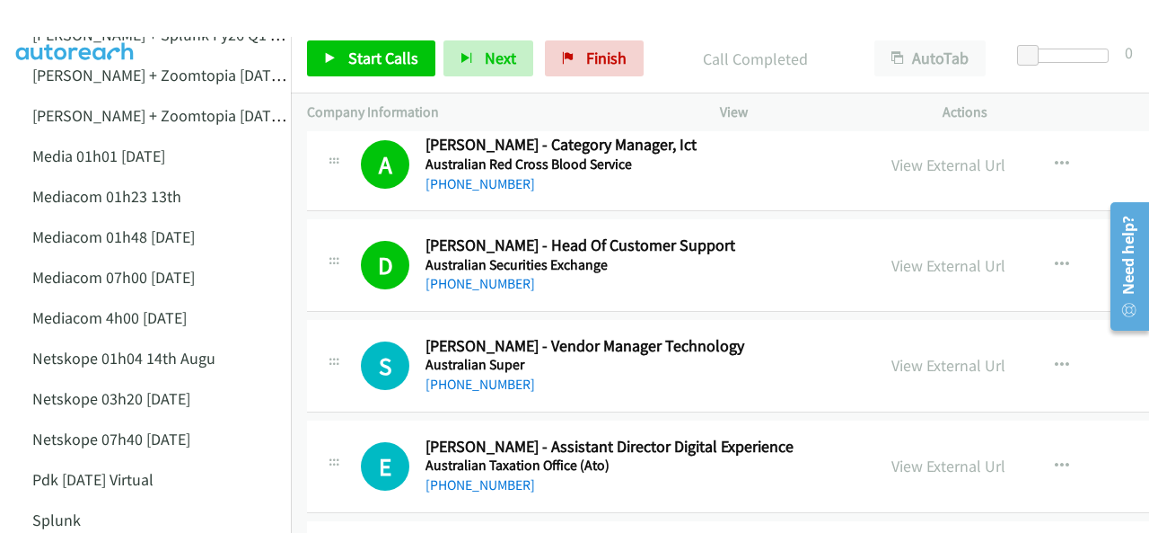
scroll to position [8172, 0]
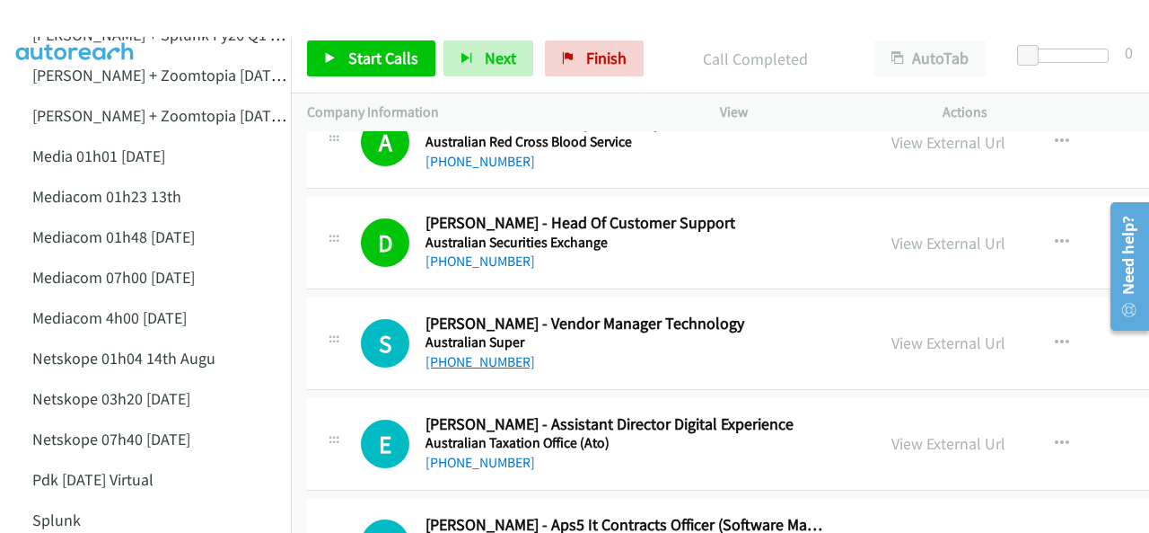
click at [465, 353] on link "+61 403 421 820" at bounding box center [481, 361] width 110 height 17
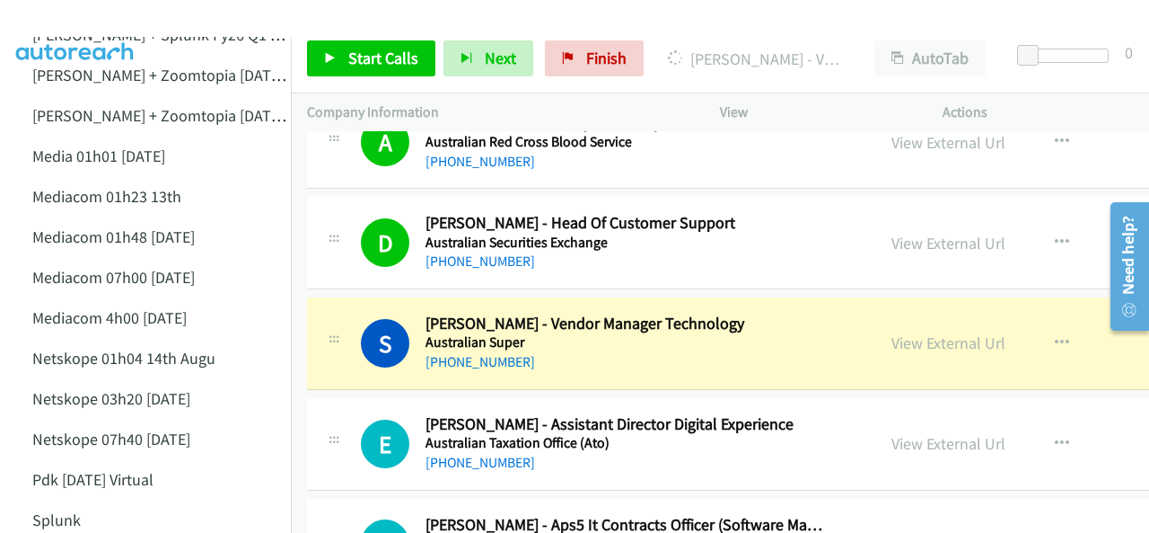
click at [71, 15] on img at bounding box center [75, 31] width 135 height 63
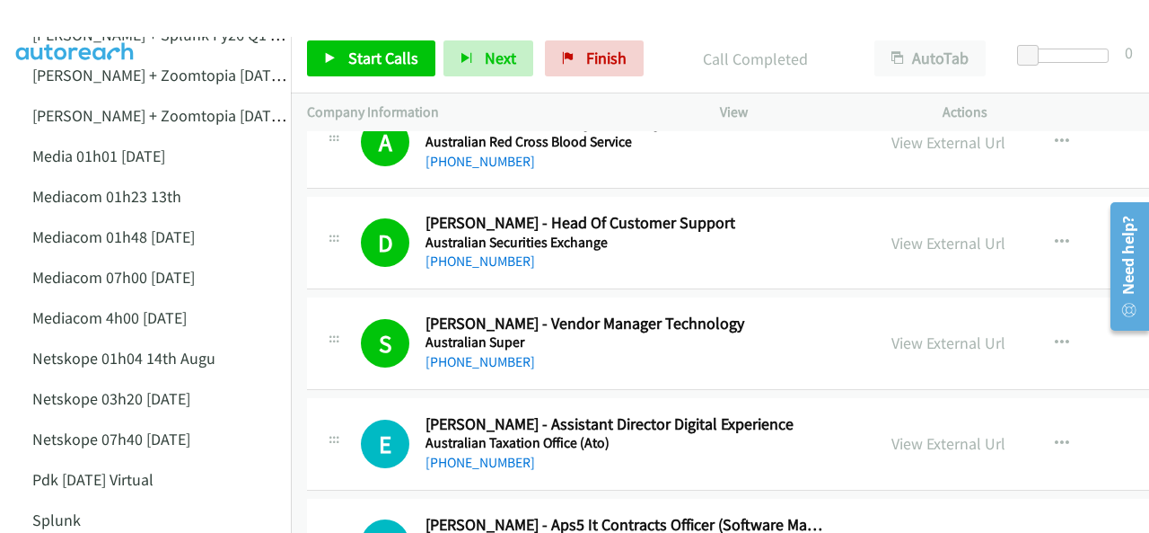
click at [92, 19] on img at bounding box center [75, 31] width 135 height 63
click at [348, 56] on span "Start Calls" at bounding box center [383, 58] width 70 height 21
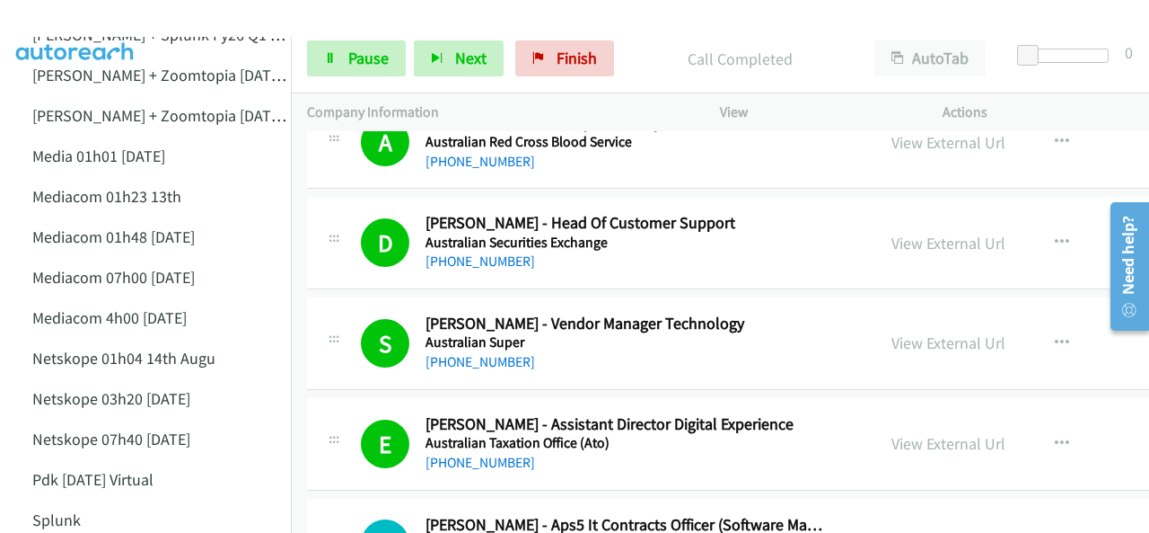
click at [81, 16] on img at bounding box center [75, 31] width 135 height 63
click at [95, 19] on img at bounding box center [75, 31] width 135 height 63
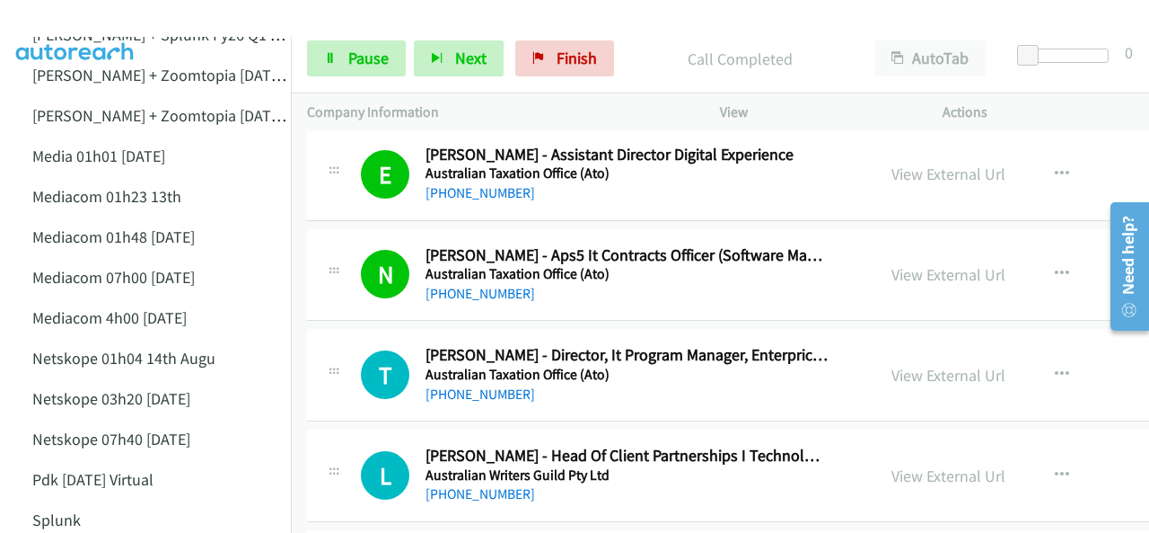
scroll to position [8531, 0]
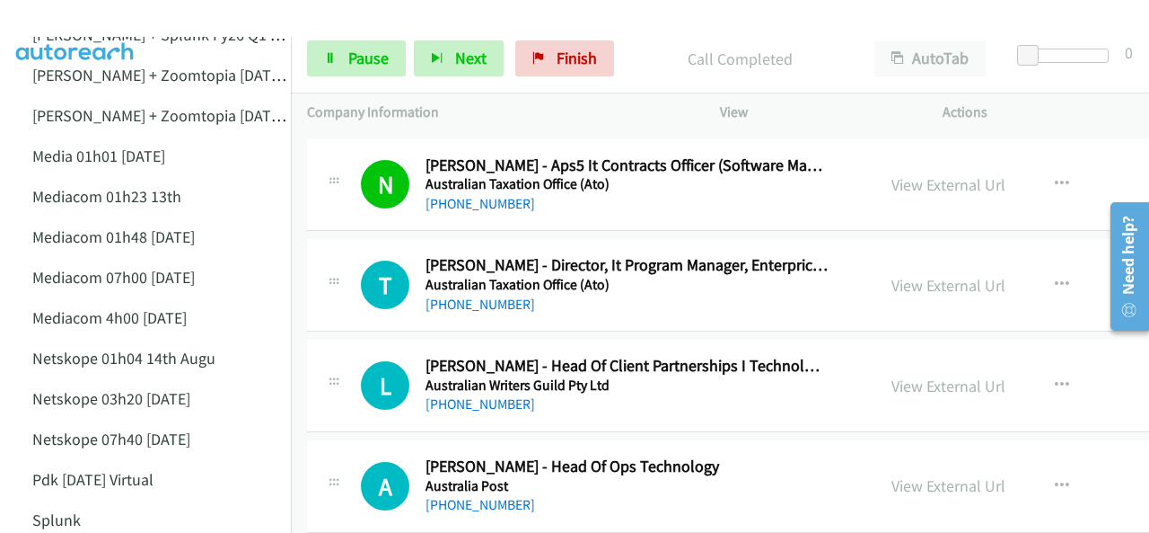
click at [86, 14] on img at bounding box center [75, 31] width 135 height 63
click at [75, 13] on img at bounding box center [75, 31] width 135 height 63
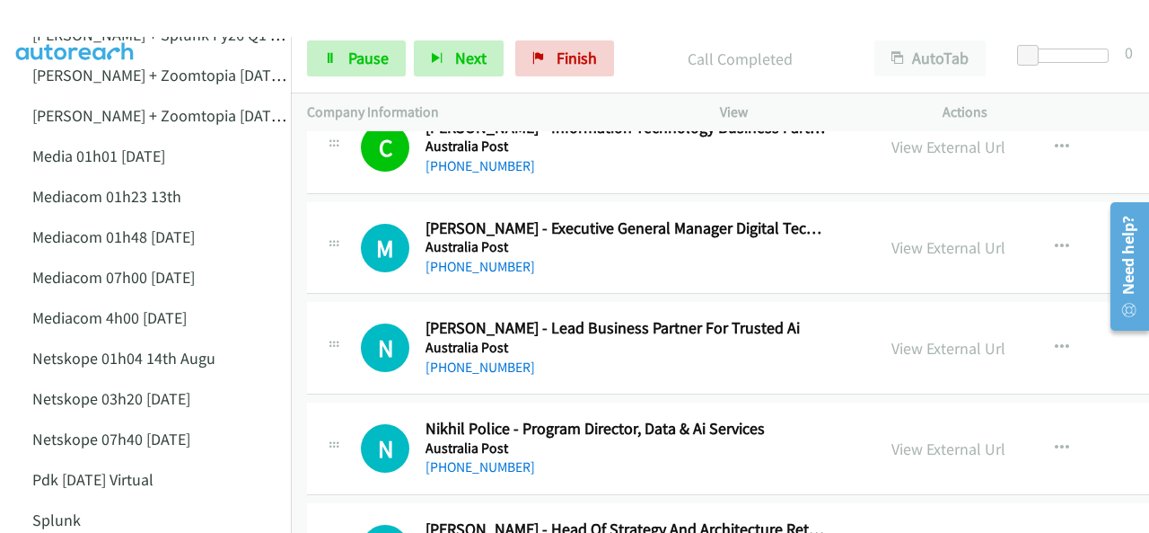
scroll to position [8980, 0]
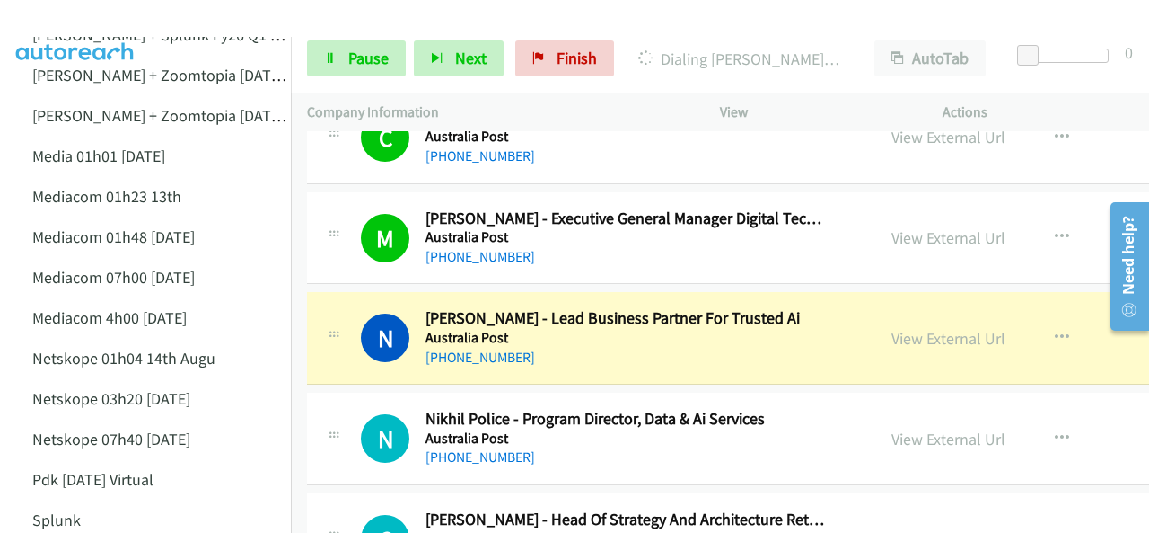
click at [66, 13] on img at bounding box center [75, 31] width 135 height 63
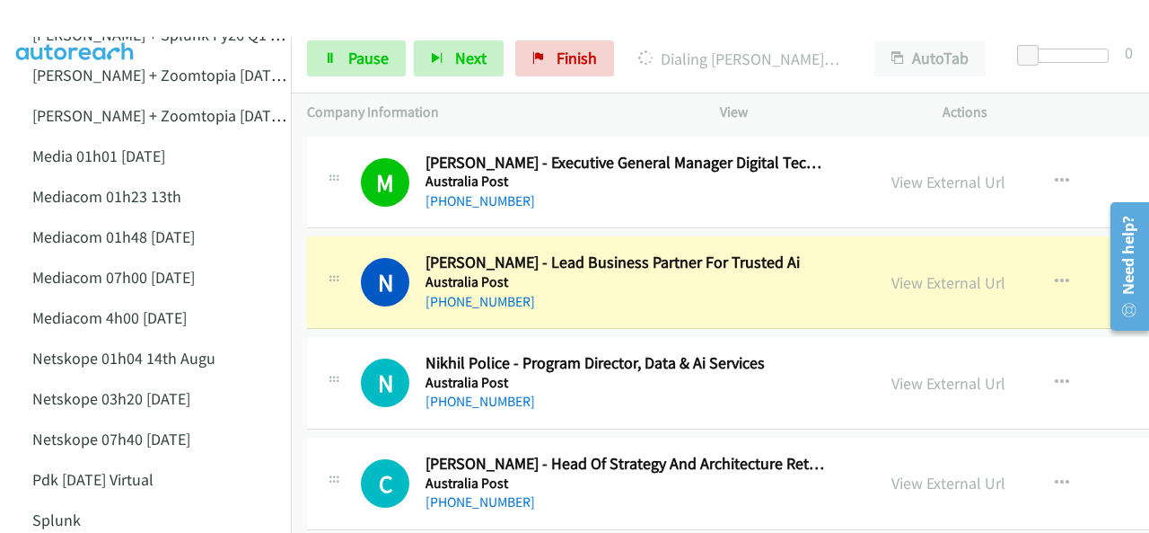
scroll to position [9070, 0]
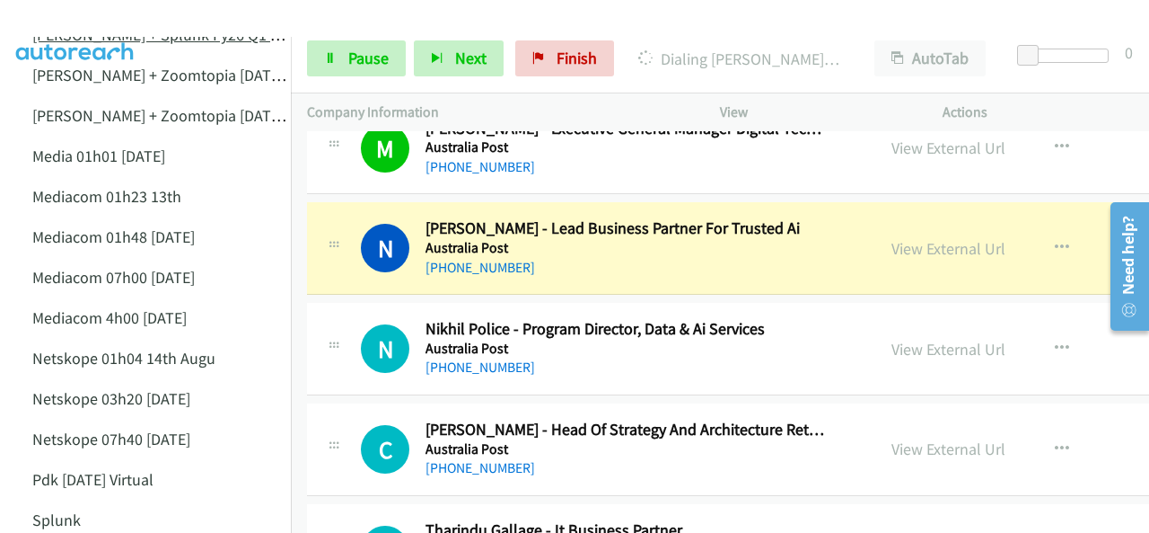
drag, startPoint x: 85, startPoint y: 14, endPoint x: 152, endPoint y: 43, distance: 72.4
click at [85, 14] on img at bounding box center [75, 31] width 135 height 63
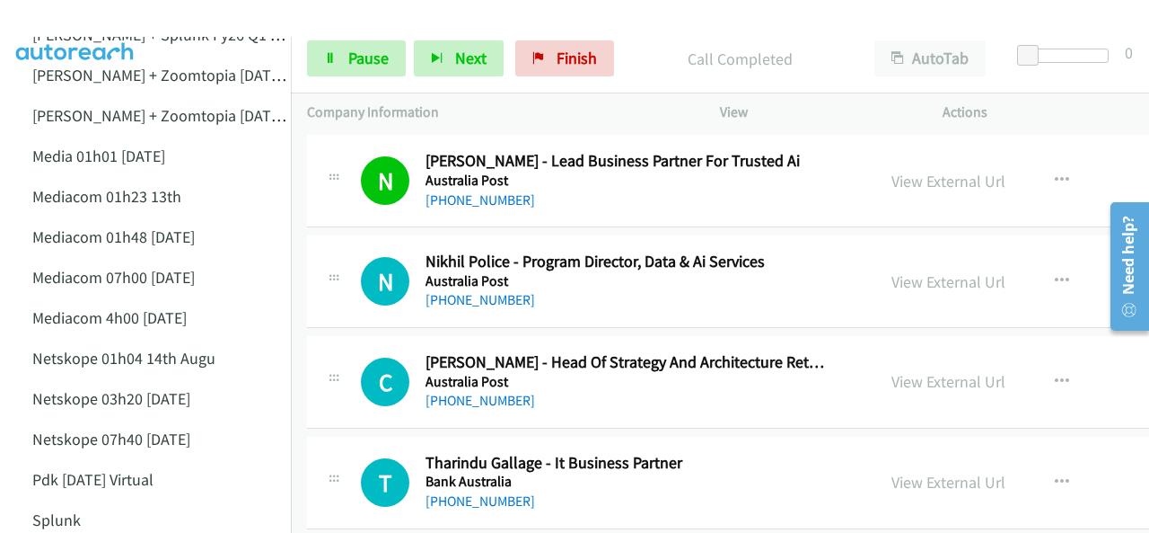
scroll to position [9160, 0]
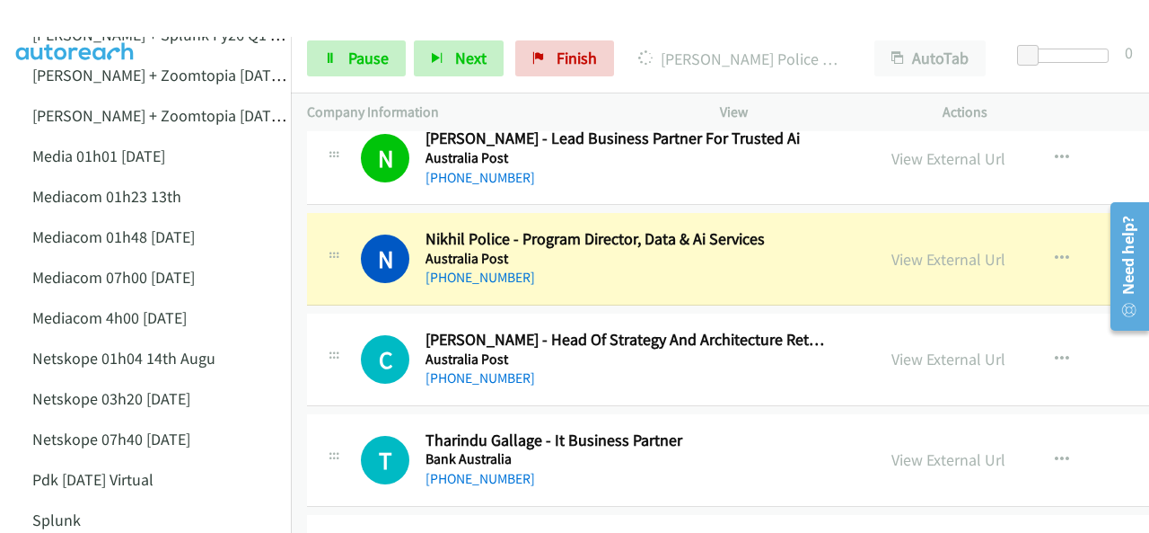
click at [75, 22] on img at bounding box center [75, 31] width 135 height 63
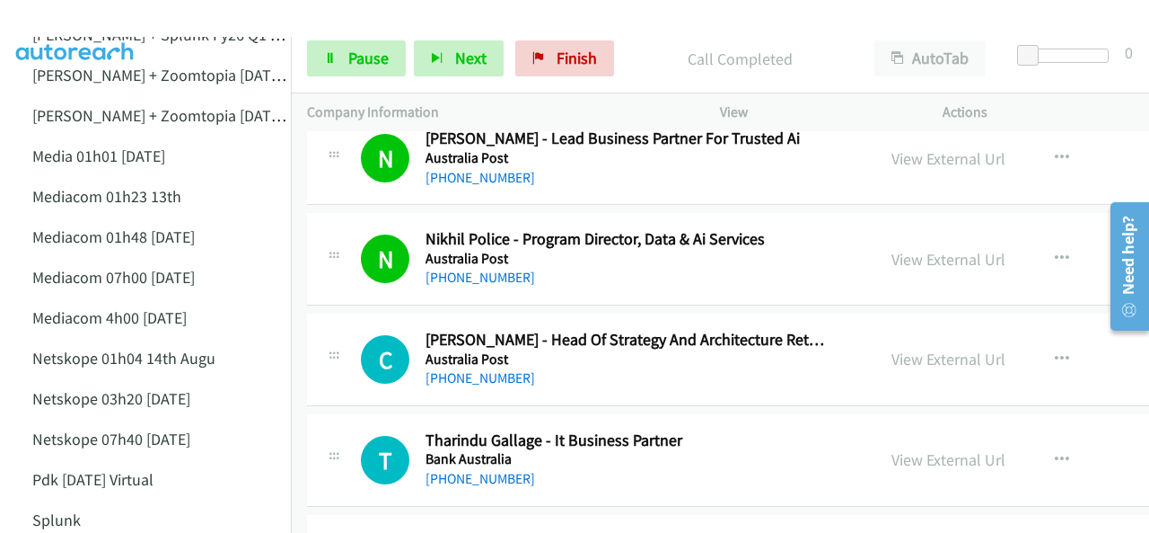
click at [75, 17] on img at bounding box center [75, 31] width 135 height 63
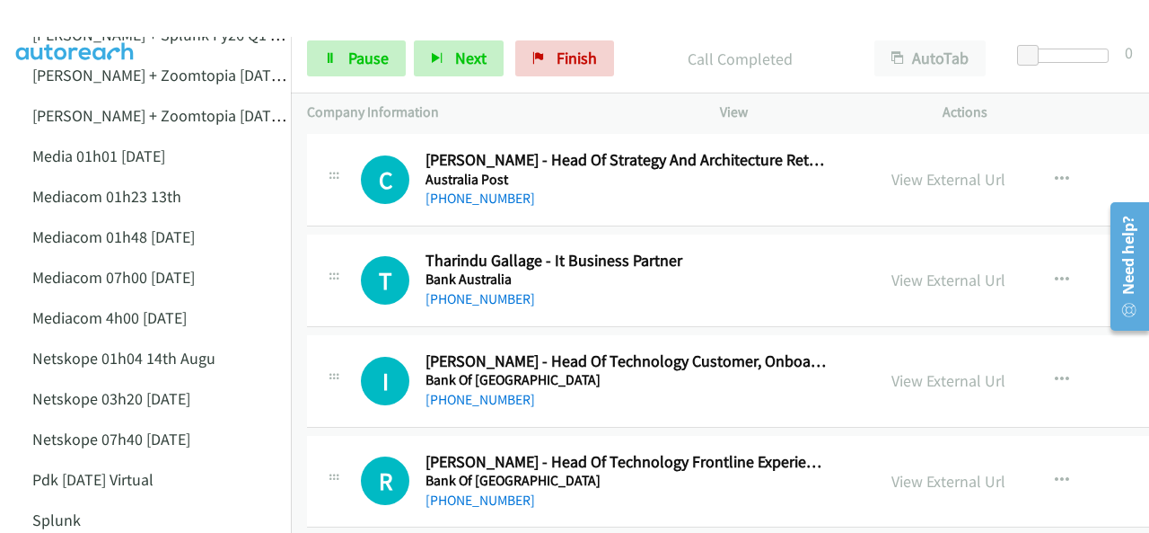
scroll to position [9250, 0]
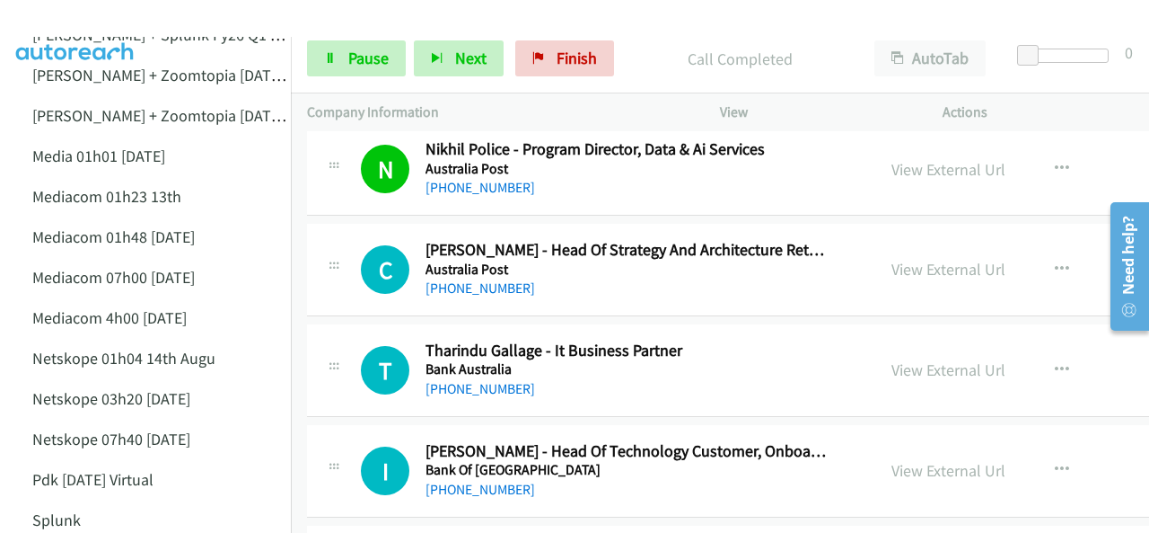
click at [64, 26] on img at bounding box center [75, 31] width 135 height 63
click at [56, 22] on img at bounding box center [75, 31] width 135 height 63
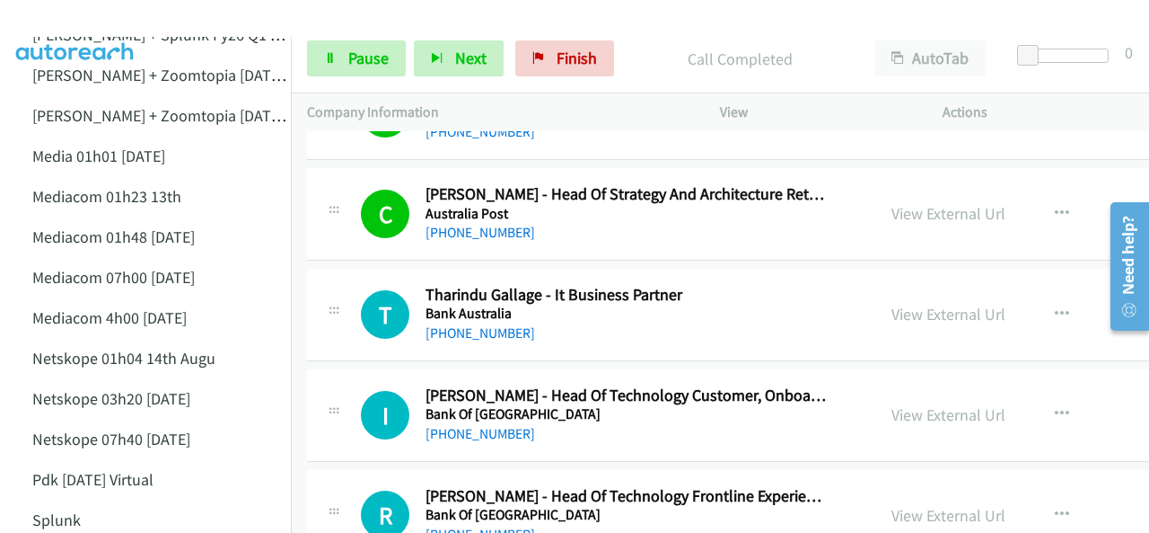
scroll to position [9340, 0]
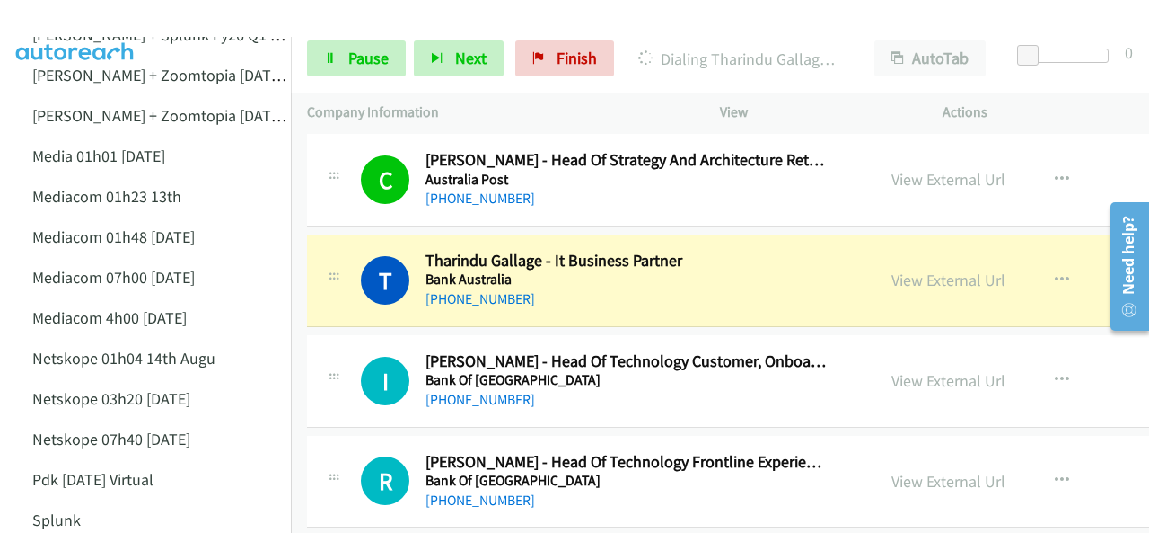
click at [83, 24] on img at bounding box center [75, 31] width 135 height 63
click at [927, 269] on link "View External Url" at bounding box center [949, 279] width 114 height 21
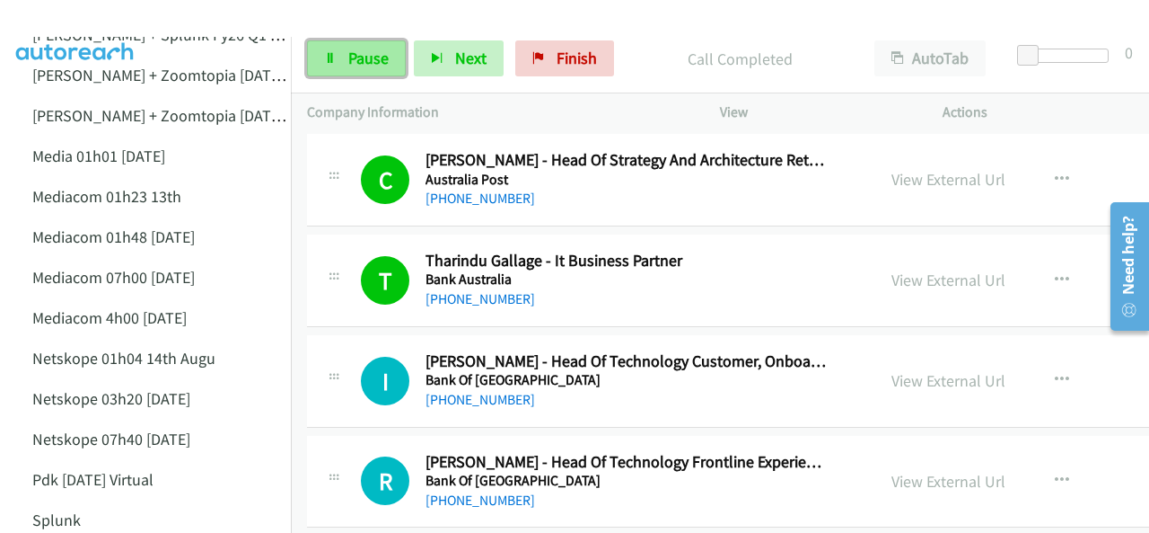
click at [355, 57] on span "Pause" at bounding box center [368, 58] width 40 height 21
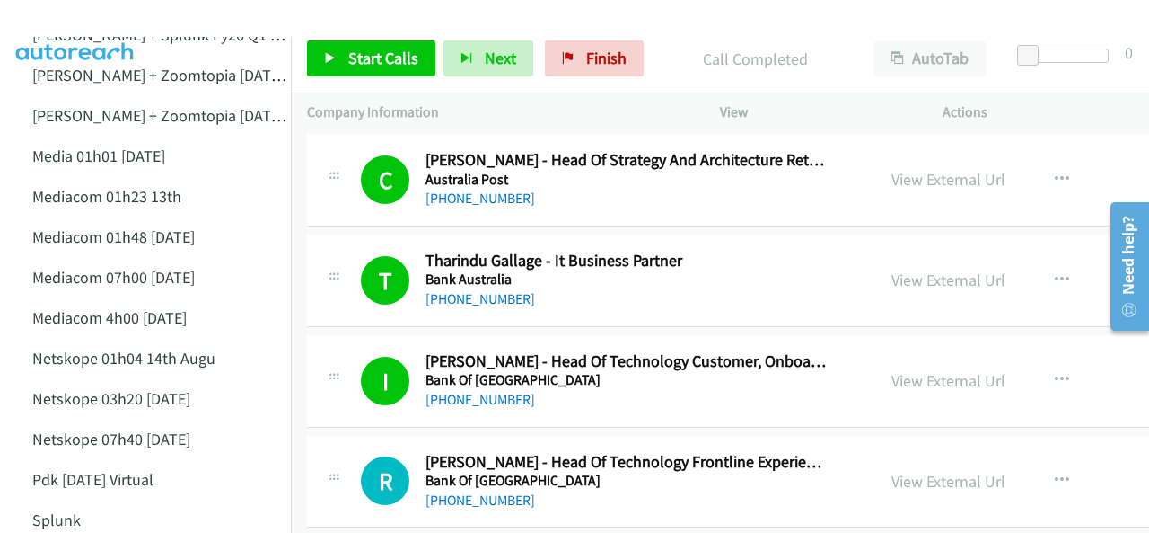
scroll to position [9429, 0]
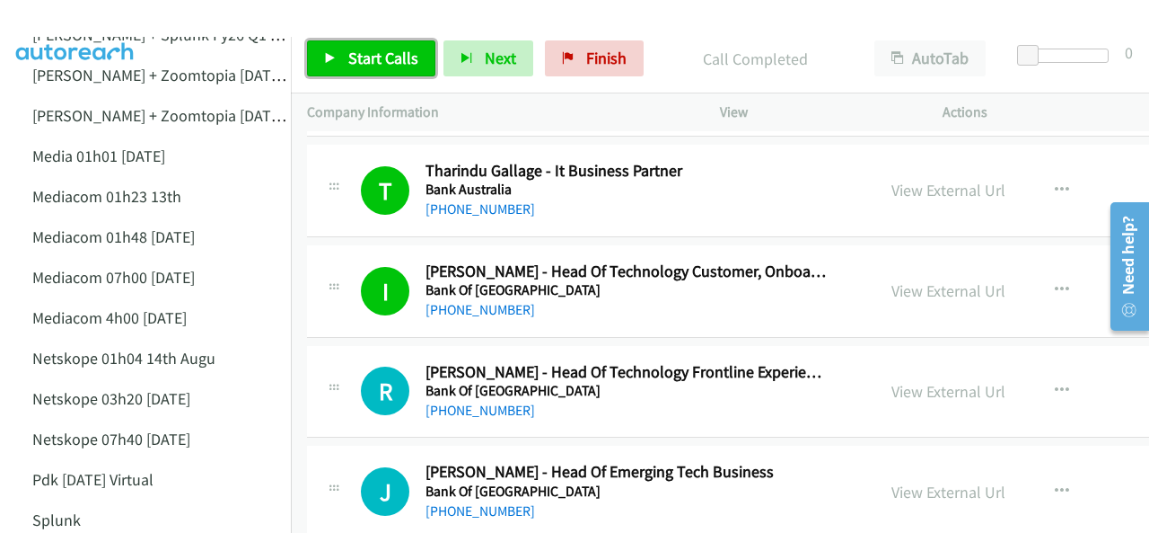
click at [368, 53] on span "Start Calls" at bounding box center [383, 58] width 70 height 21
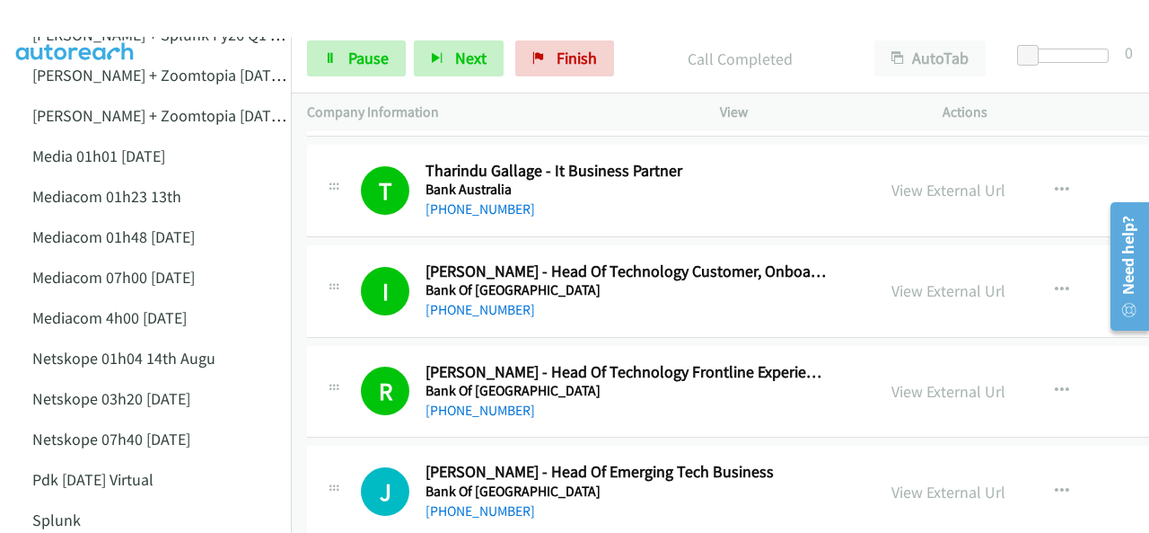
click at [78, 21] on img at bounding box center [75, 31] width 135 height 63
click at [68, 19] on img at bounding box center [75, 31] width 135 height 63
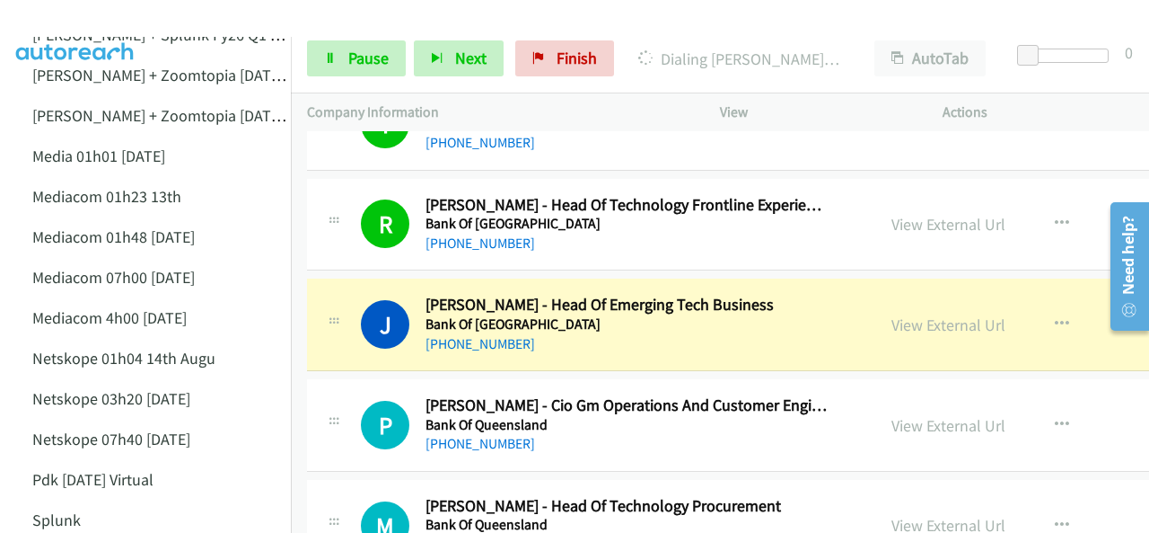
scroll to position [9699, 0]
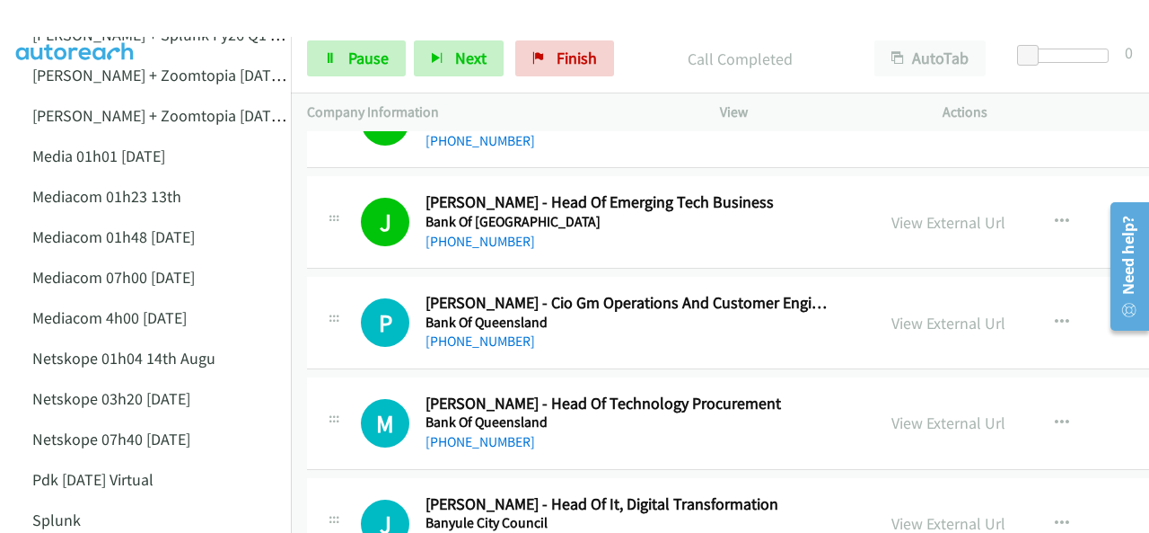
click at [88, 22] on img at bounding box center [75, 31] width 135 height 63
click at [67, 27] on img at bounding box center [75, 31] width 135 height 63
click at [42, 21] on img at bounding box center [75, 31] width 135 height 63
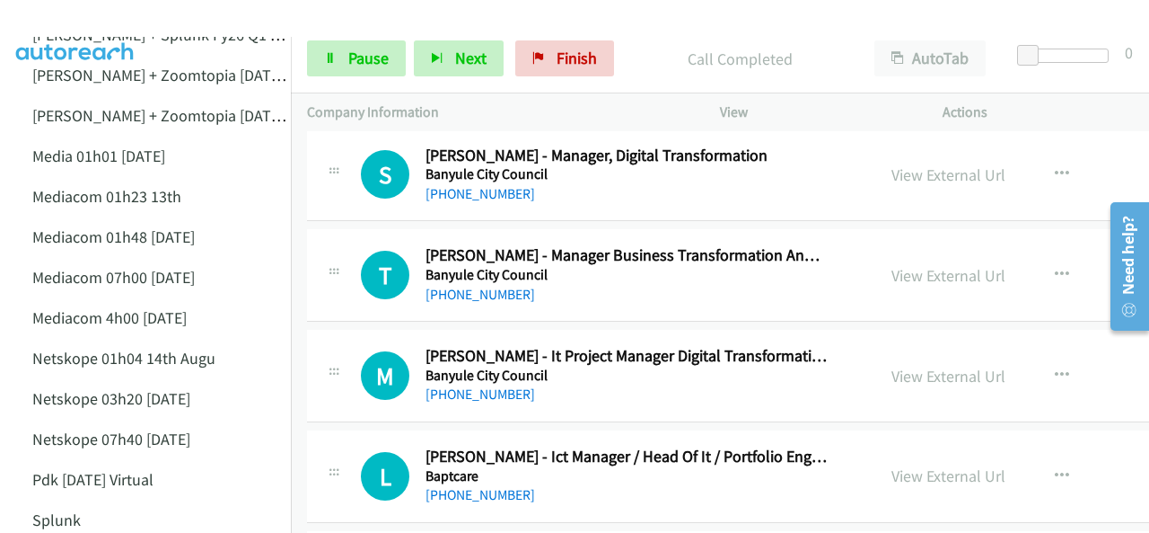
scroll to position [10058, 0]
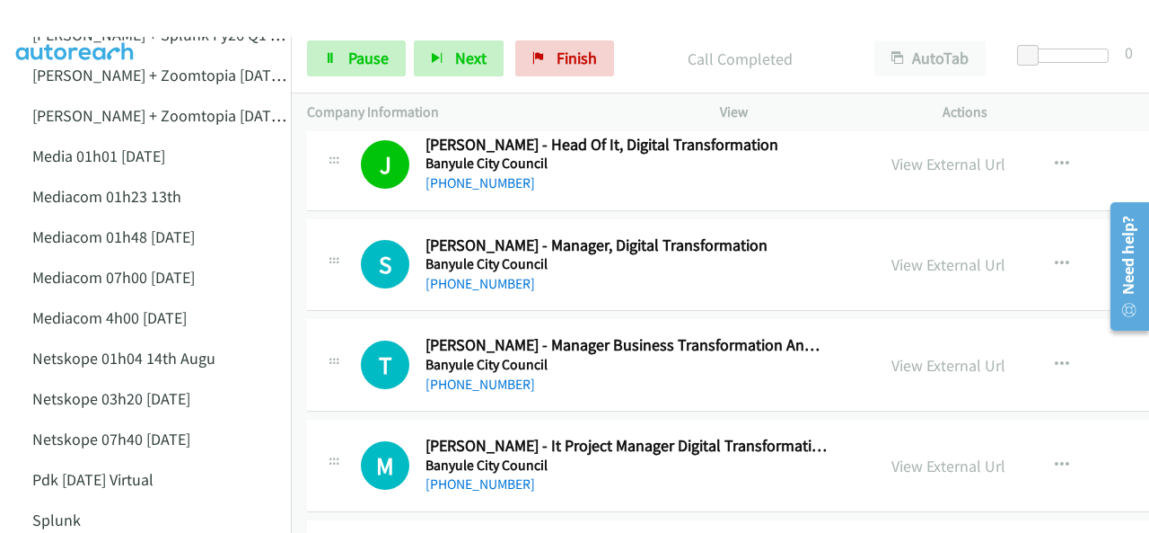
click at [79, 26] on img at bounding box center [75, 31] width 135 height 63
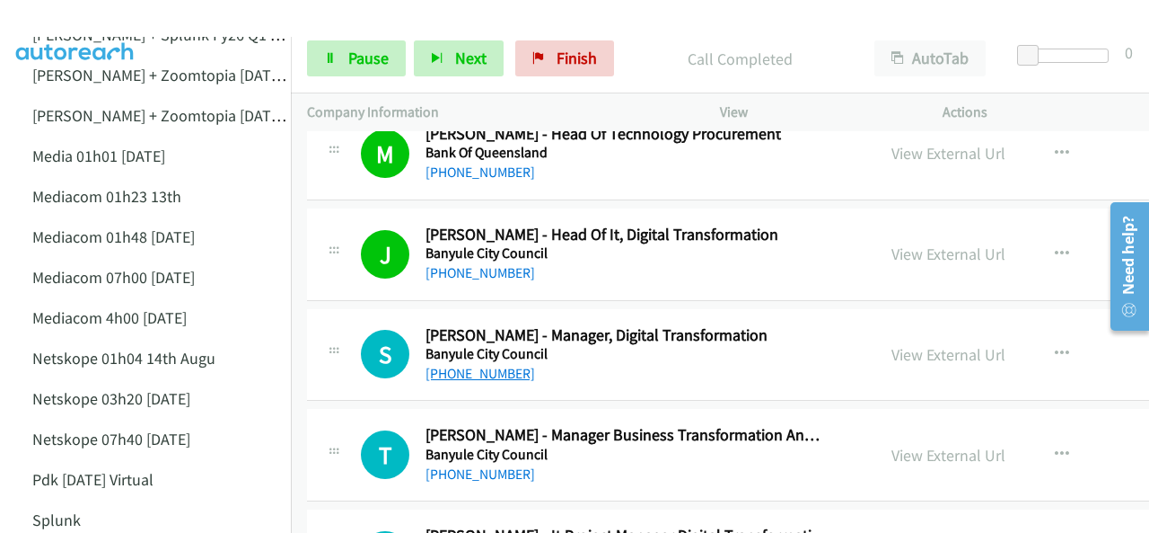
click at [473, 365] on link "+61 407 838 975" at bounding box center [481, 373] width 110 height 17
drag, startPoint x: 89, startPoint y: 18, endPoint x: 70, endPoint y: 17, distance: 18.9
click at [89, 18] on img at bounding box center [75, 31] width 135 height 63
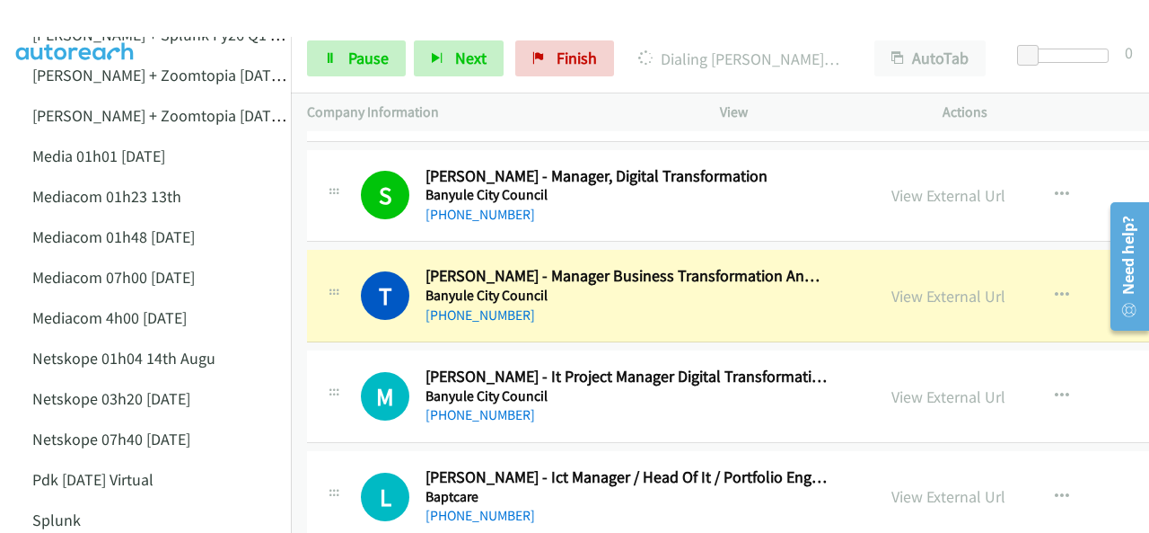
scroll to position [10148, 0]
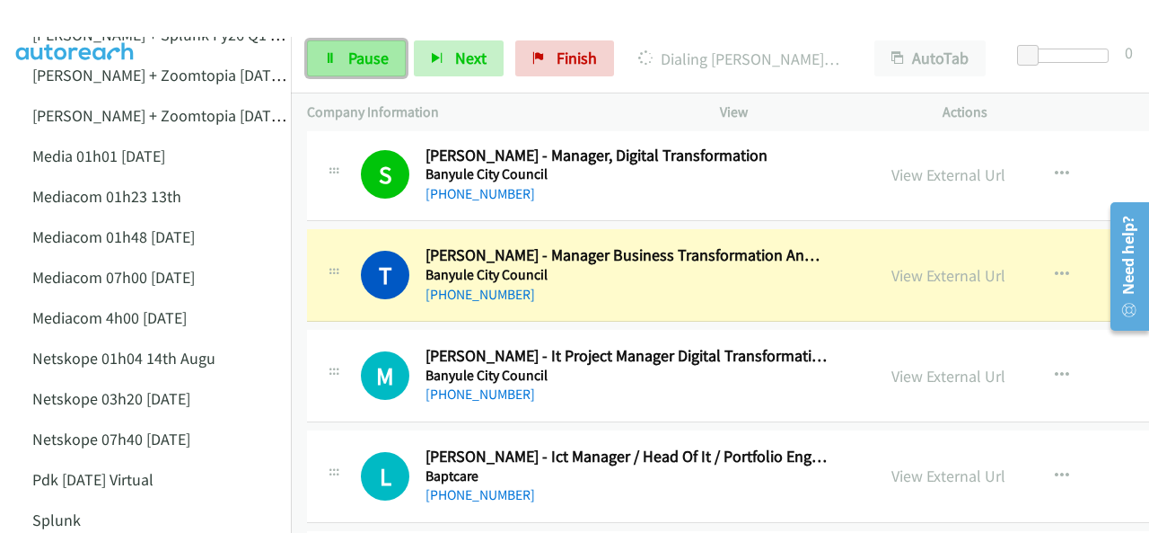
click at [345, 50] on link "Pause" at bounding box center [356, 58] width 99 height 36
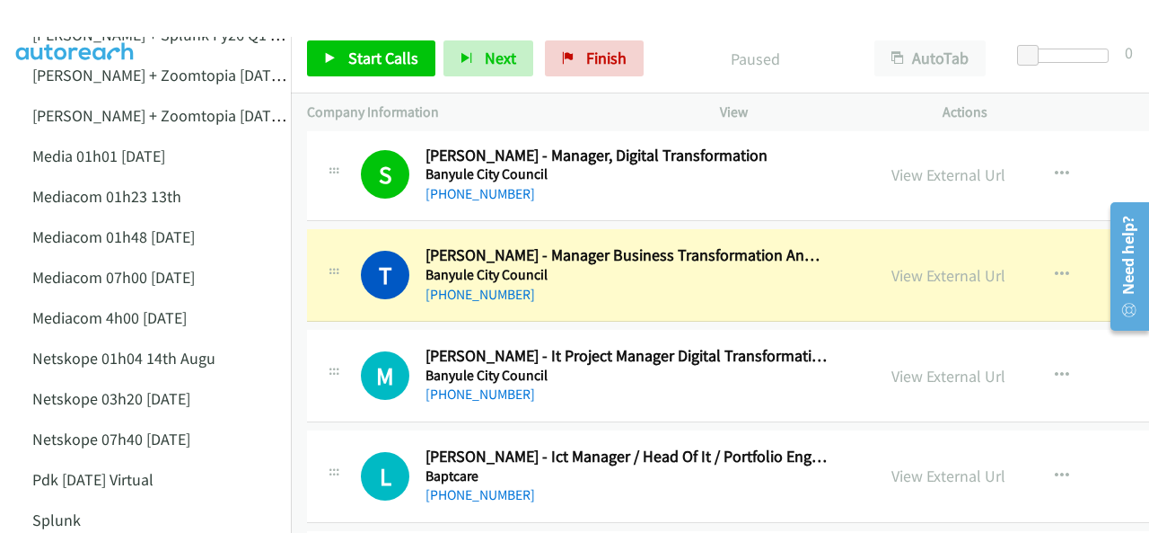
click at [89, 18] on img at bounding box center [75, 31] width 135 height 63
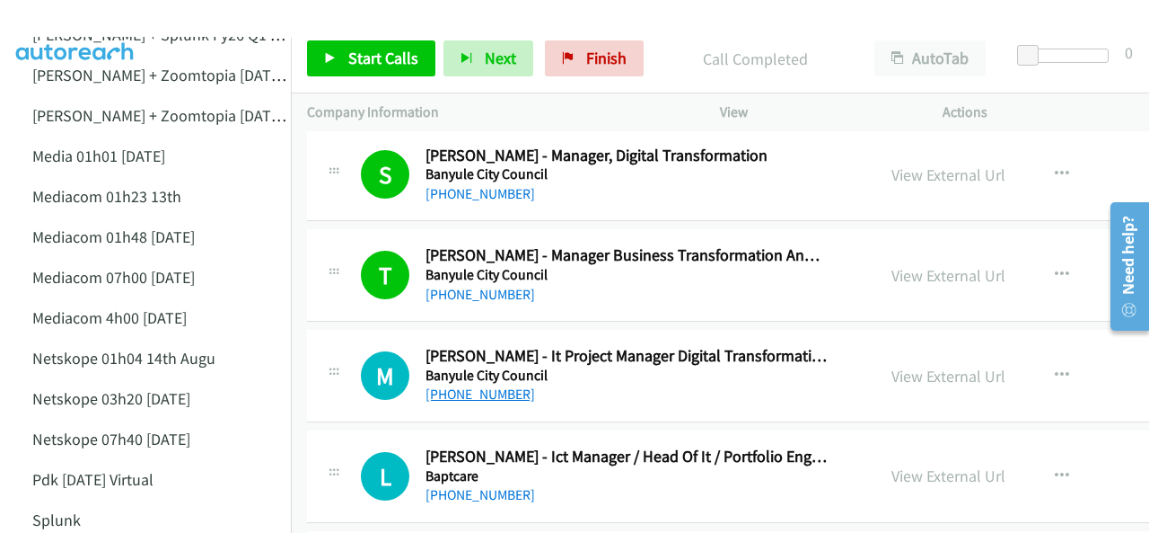
click at [476, 385] on link "+61 455 541 362" at bounding box center [481, 393] width 110 height 17
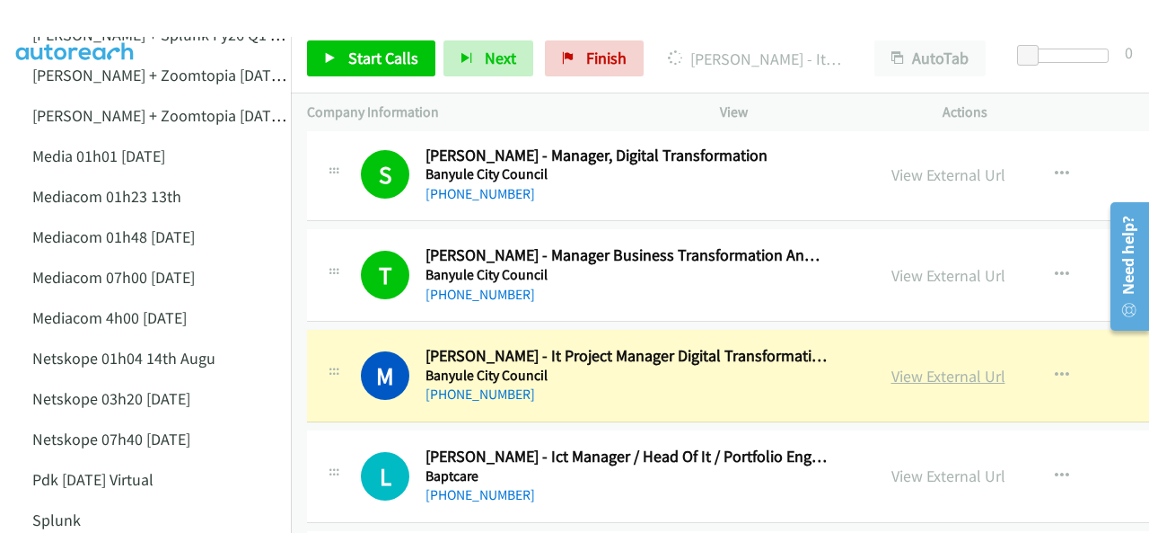
click at [940, 366] on link "View External Url" at bounding box center [949, 376] width 114 height 21
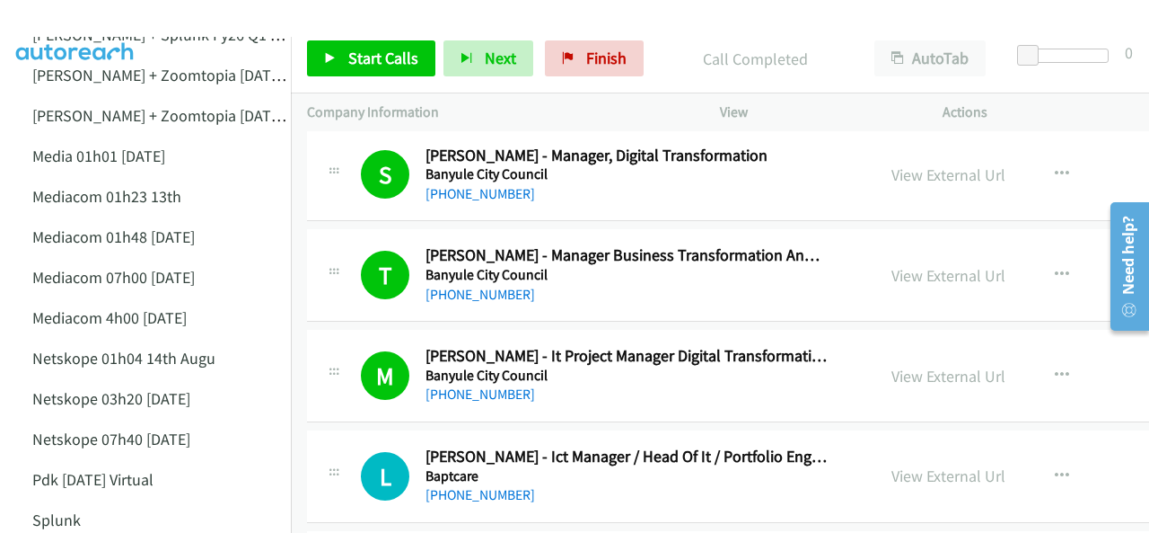
scroll to position [10238, 0]
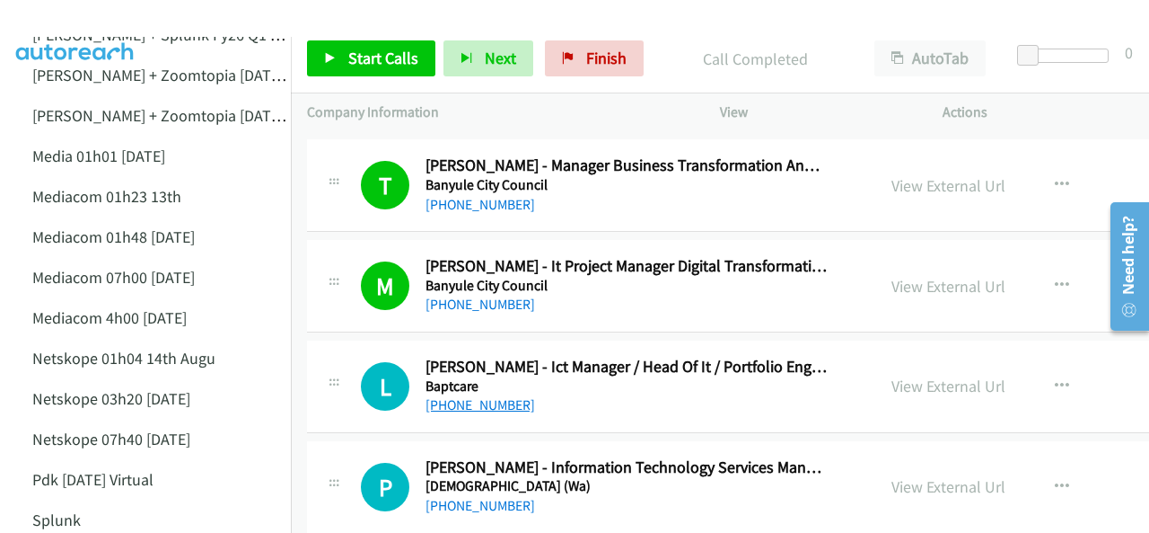
click at [489, 396] on link "+61 3 8855 4827" at bounding box center [481, 404] width 110 height 17
click at [63, 15] on img at bounding box center [75, 31] width 135 height 63
click at [77, 14] on img at bounding box center [75, 31] width 135 height 63
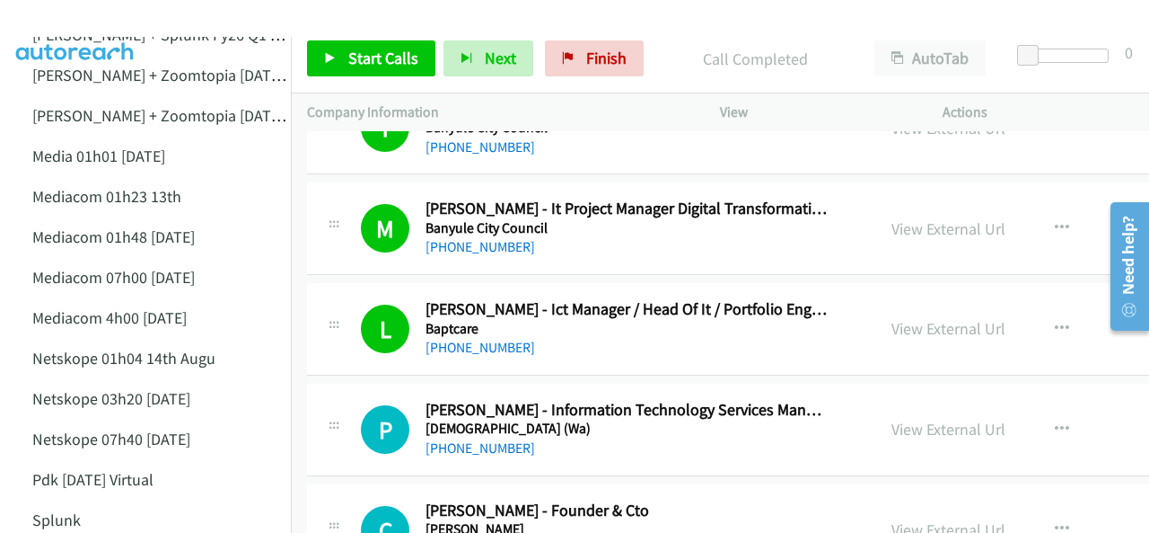
scroll to position [10417, 0]
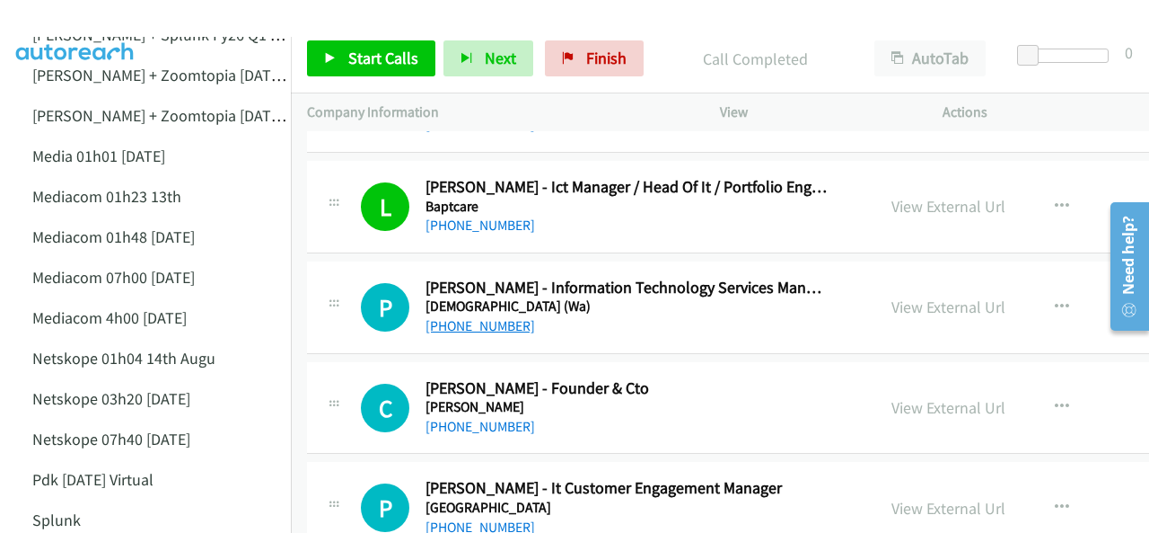
click at [480, 317] on link "+61 407 448 110" at bounding box center [481, 325] width 110 height 17
click at [108, 17] on img at bounding box center [75, 31] width 135 height 63
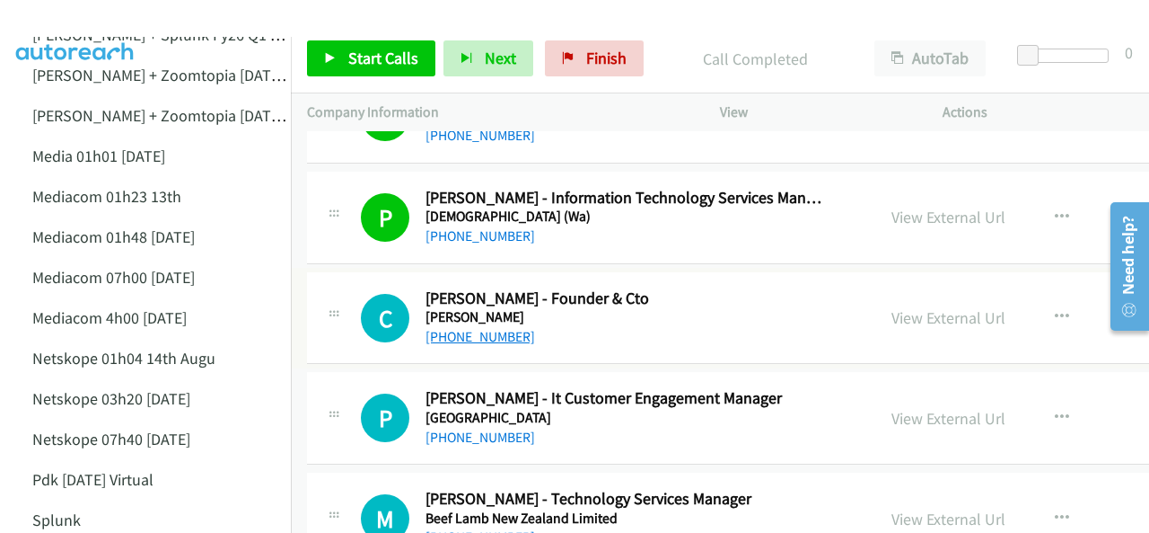
click at [475, 328] on link "+61 2 8467 4100" at bounding box center [481, 336] width 110 height 17
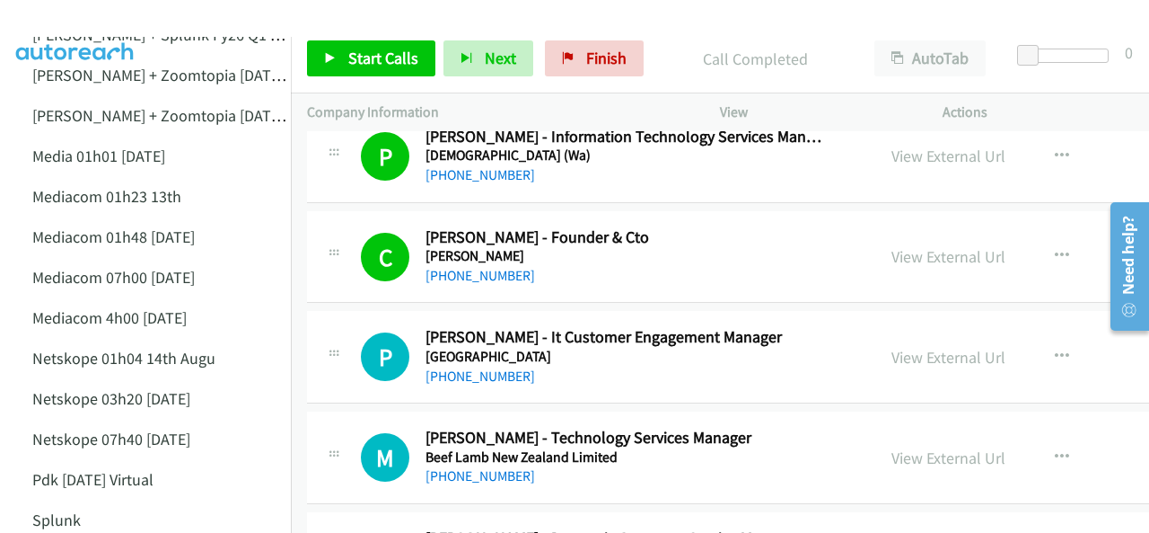
scroll to position [10597, 0]
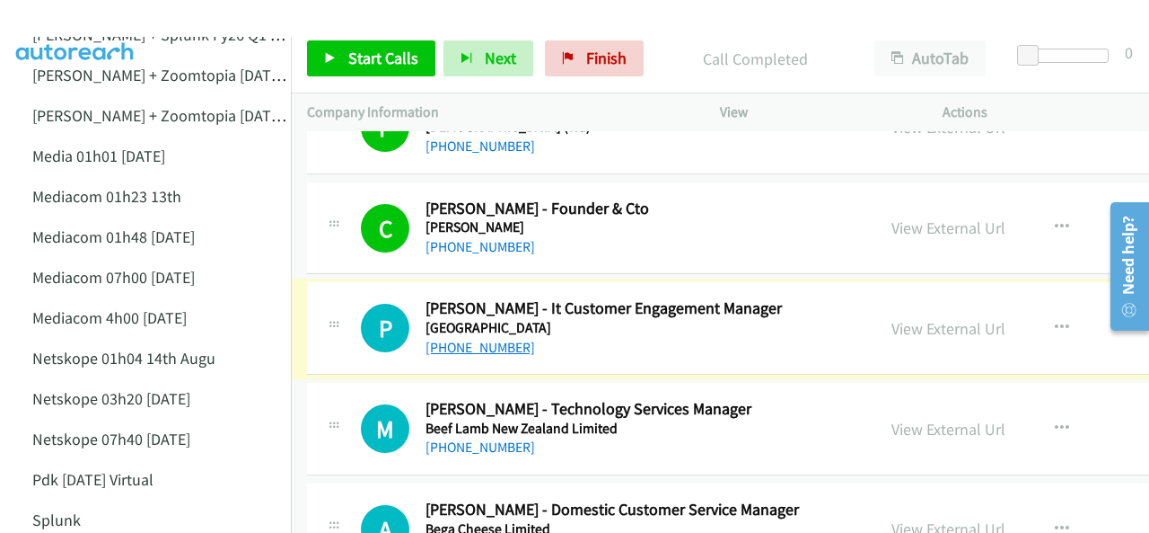
click at [476, 339] on link "+64 27 501 4082" at bounding box center [481, 347] width 110 height 17
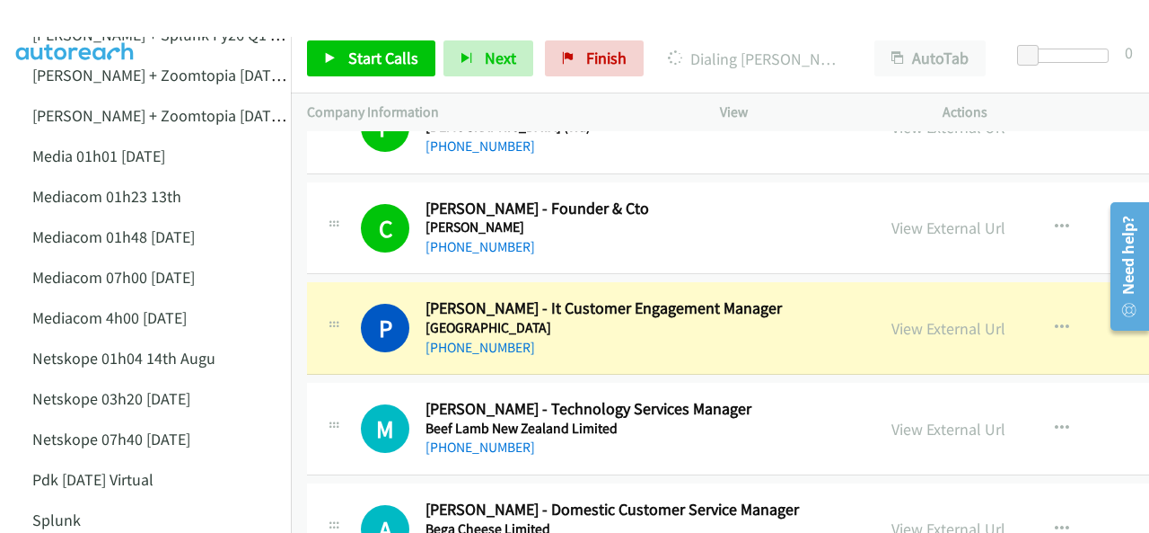
click at [84, 22] on img at bounding box center [75, 31] width 135 height 63
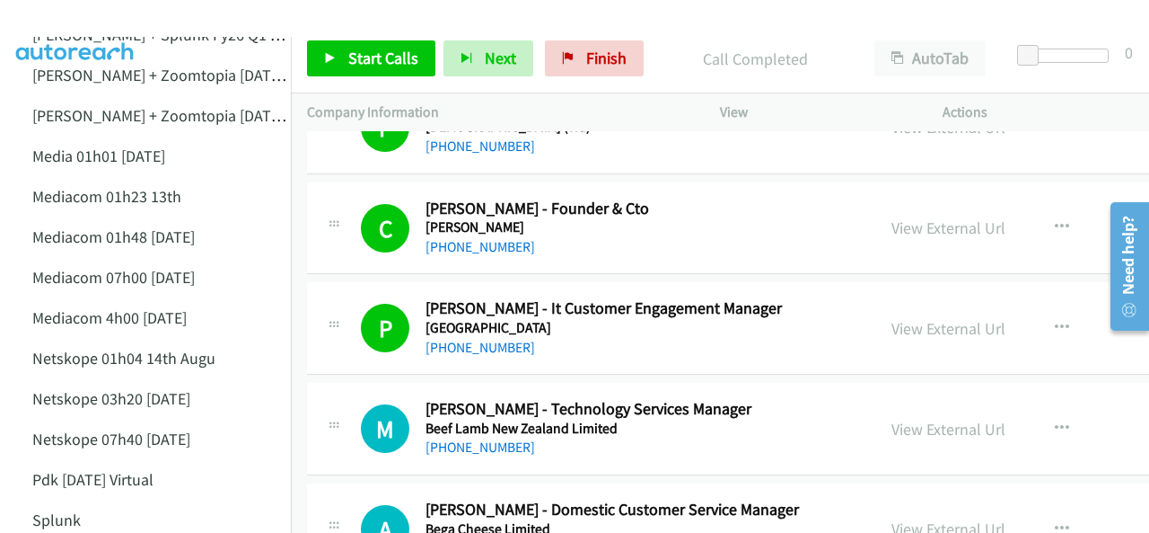
click at [94, 22] on img at bounding box center [75, 31] width 135 height 63
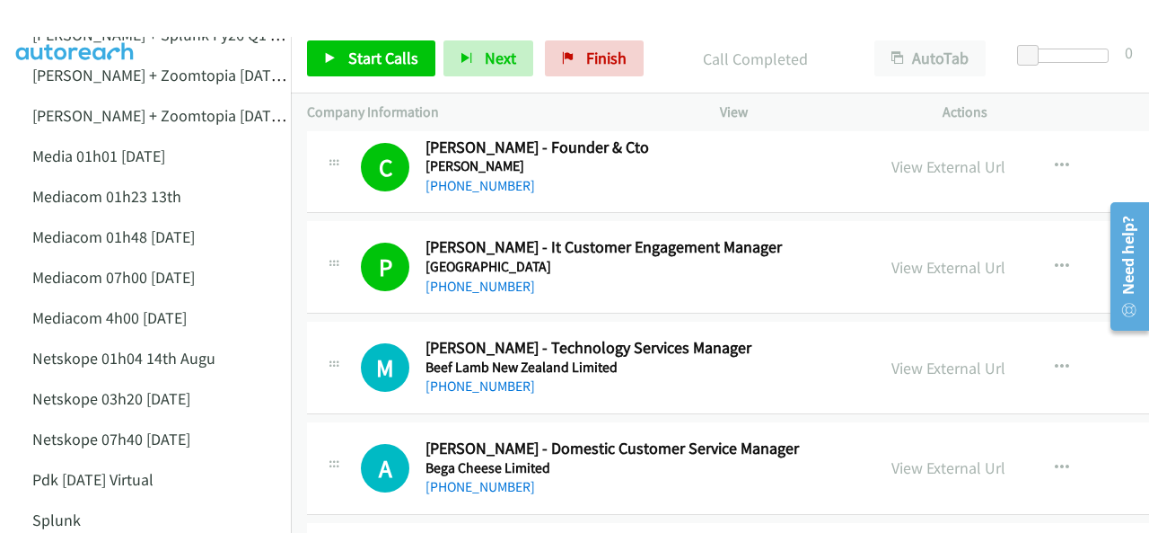
scroll to position [10687, 0]
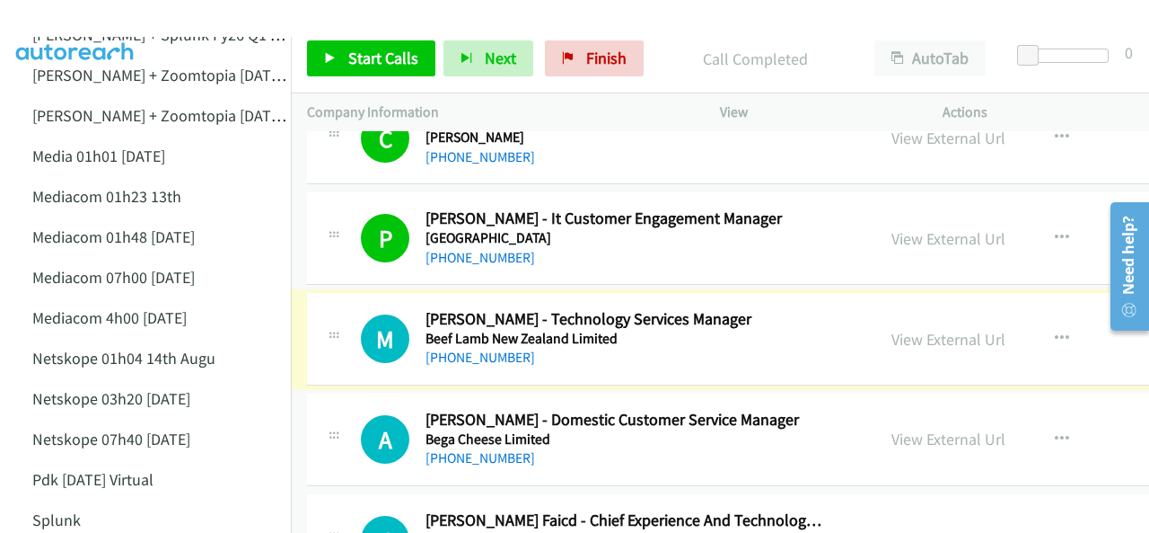
click at [485, 348] on link "+64 27 280 7892" at bounding box center [481, 356] width 110 height 17
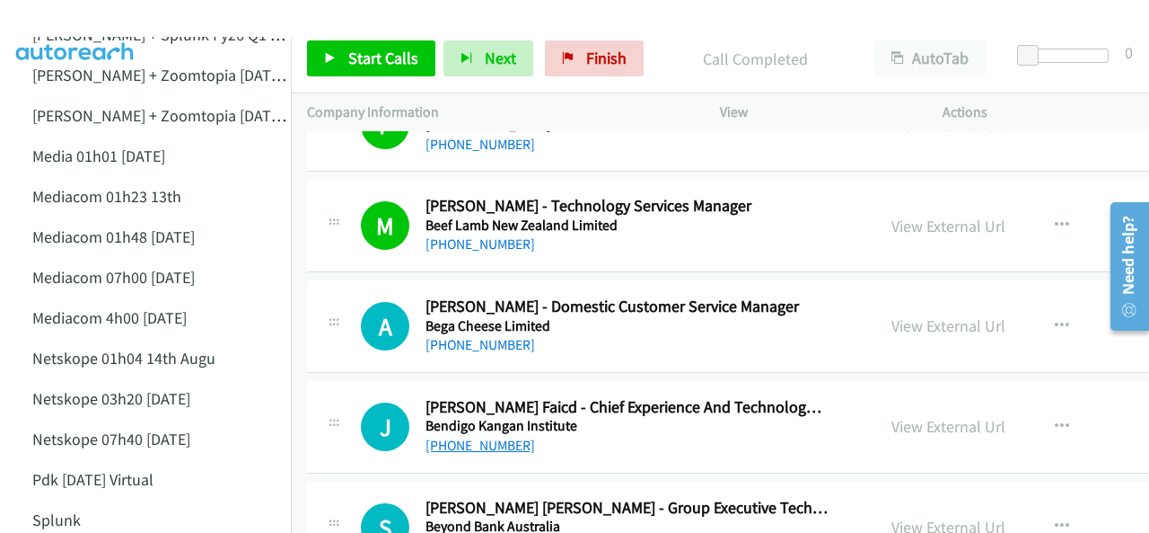
scroll to position [10866, 0]
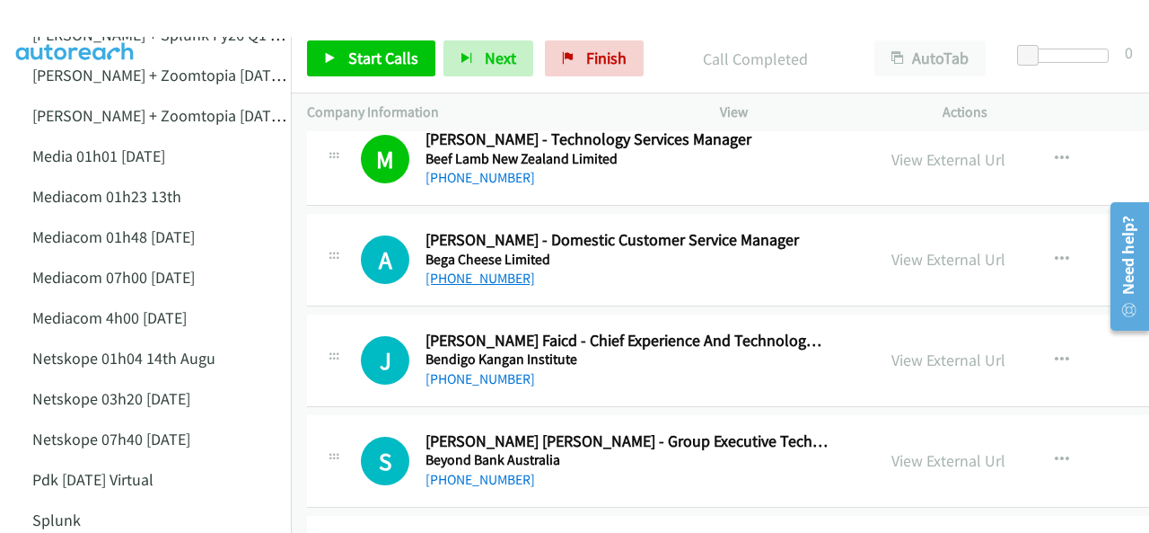
click at [471, 269] on link "+61 448 051 882" at bounding box center [481, 277] width 110 height 17
click at [101, 14] on img at bounding box center [75, 31] width 135 height 63
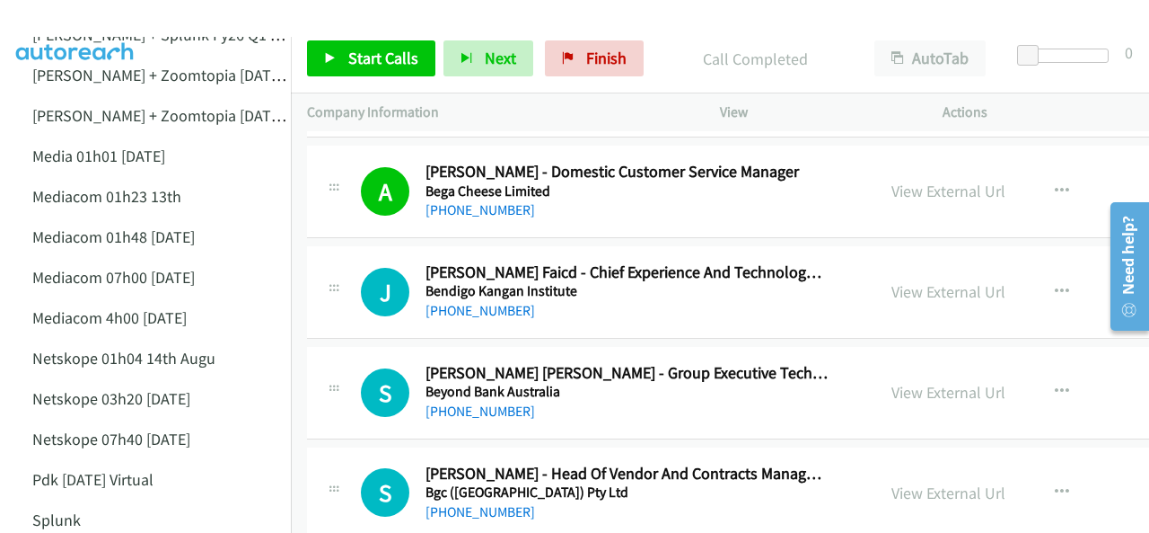
scroll to position [10956, 0]
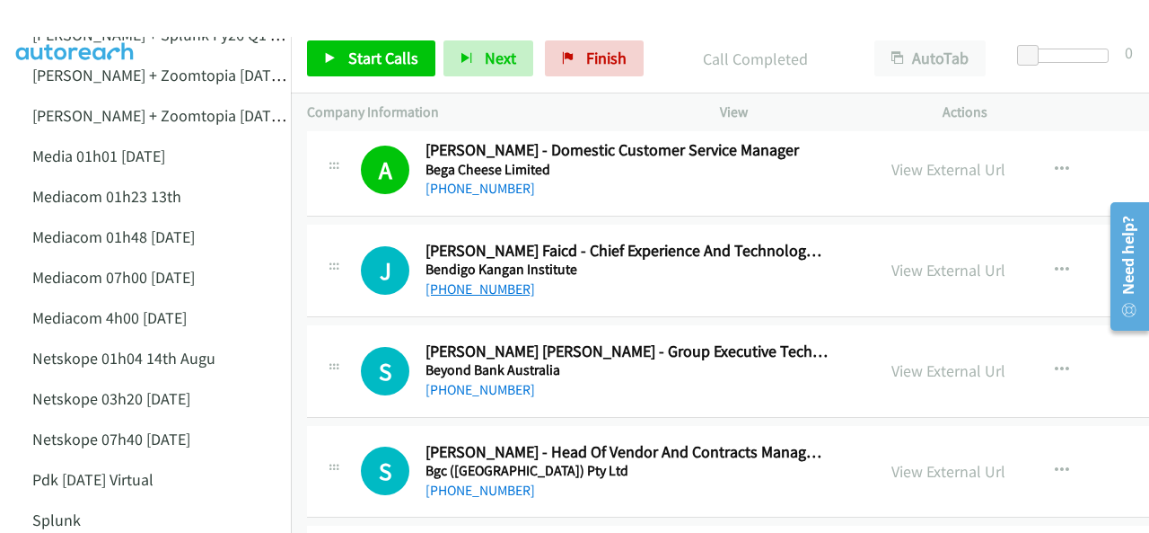
click at [445, 280] on link "+61 407 889 825" at bounding box center [481, 288] width 110 height 17
click at [68, 21] on img at bounding box center [75, 31] width 135 height 63
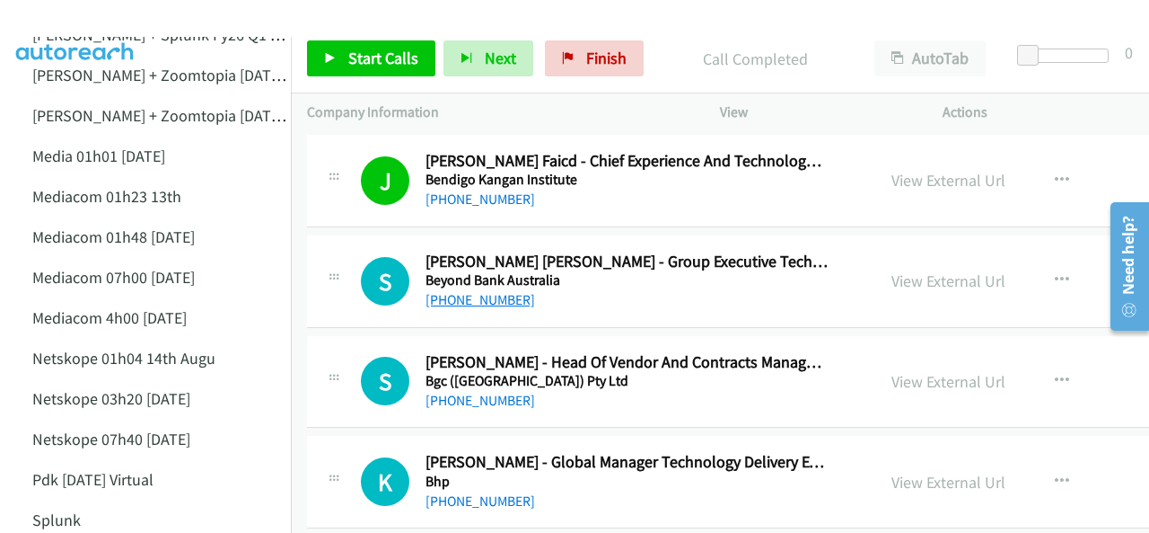
click at [484, 291] on link "+61 452 253 737" at bounding box center [481, 299] width 110 height 17
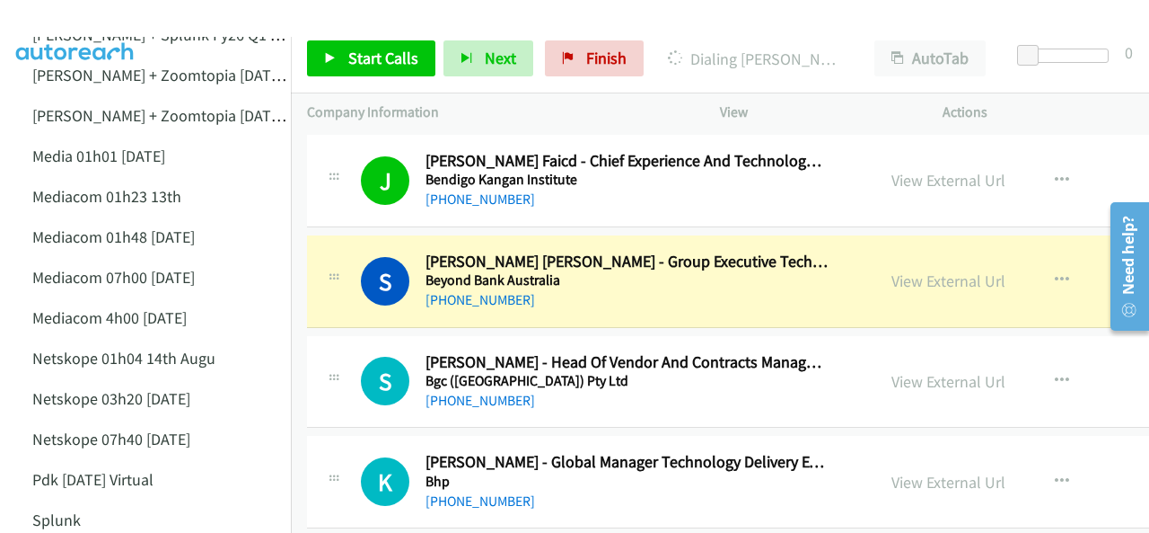
click at [99, 15] on img at bounding box center [75, 31] width 135 height 63
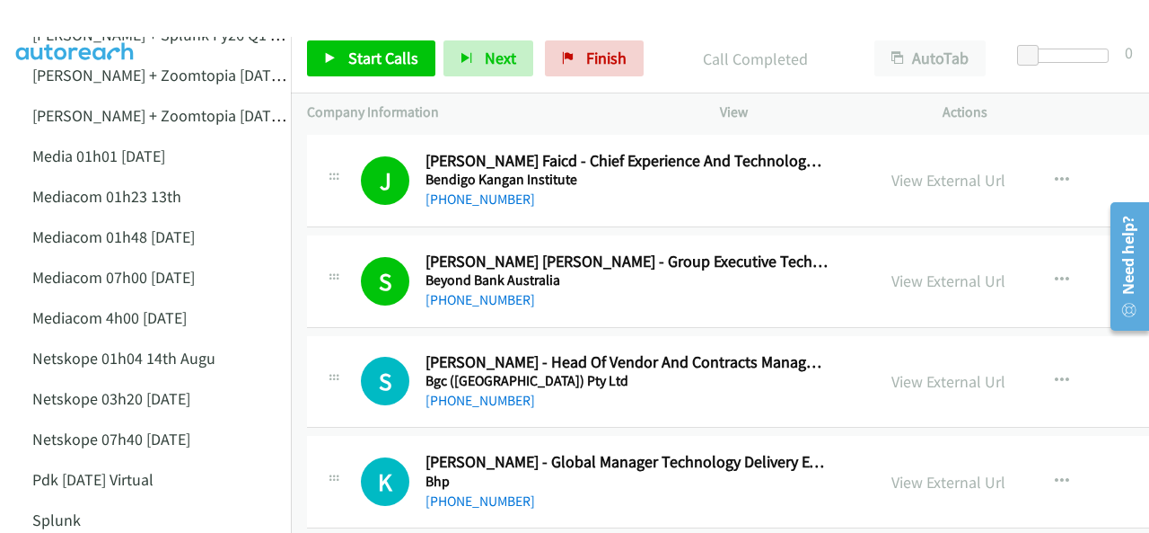
click at [84, 17] on img at bounding box center [75, 31] width 135 height 63
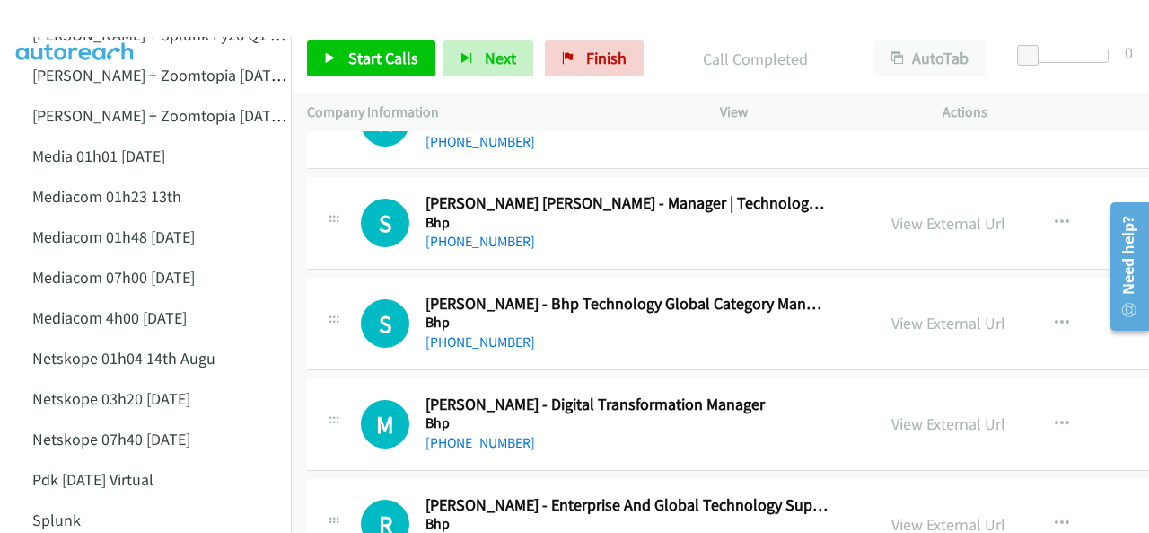
scroll to position [11315, 0]
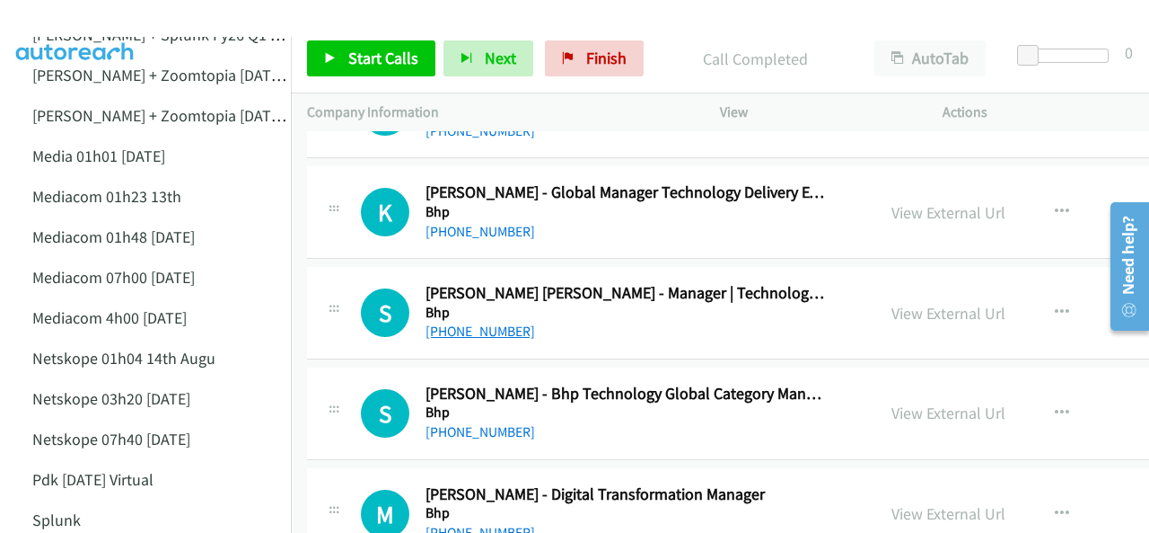
click at [449, 322] on link "+61 477 312 686" at bounding box center [481, 330] width 110 height 17
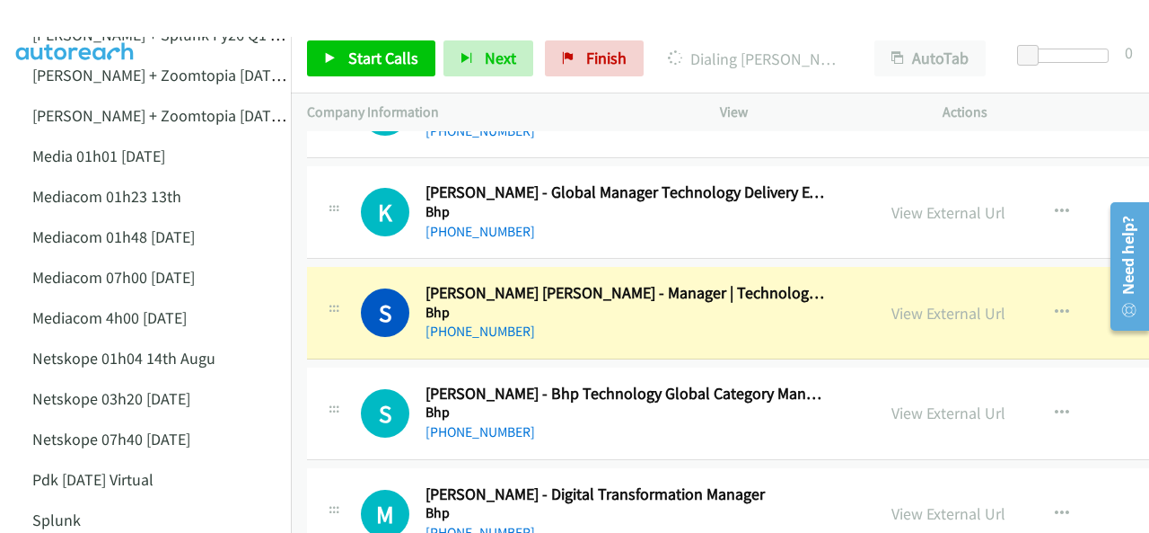
click at [55, 21] on img at bounding box center [75, 31] width 135 height 63
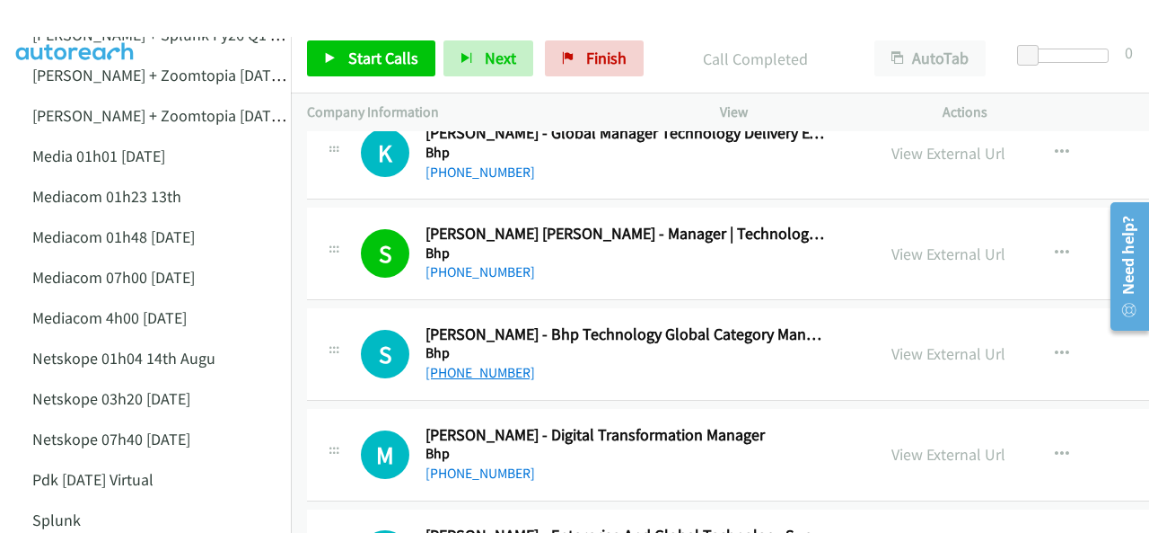
scroll to position [11405, 0]
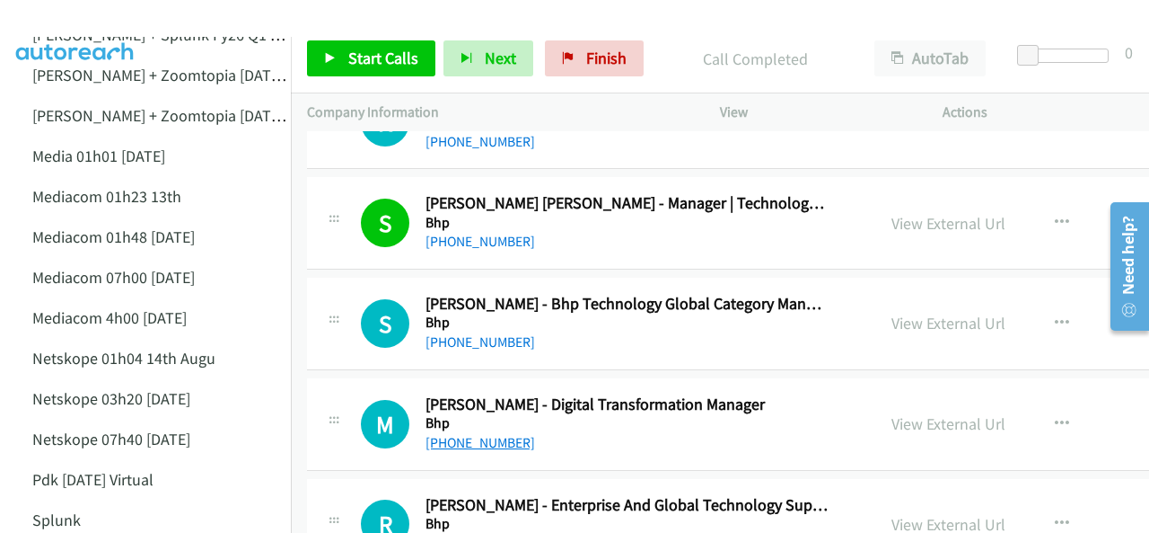
click at [480, 434] on link "+61 8 6304 2225" at bounding box center [481, 442] width 110 height 17
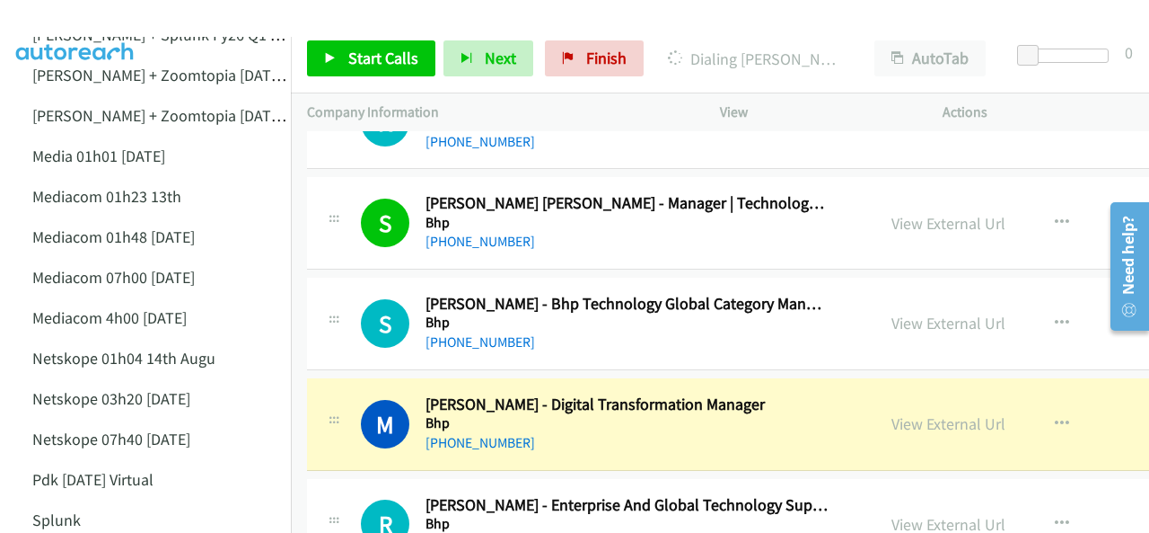
click at [55, 17] on img at bounding box center [75, 31] width 135 height 63
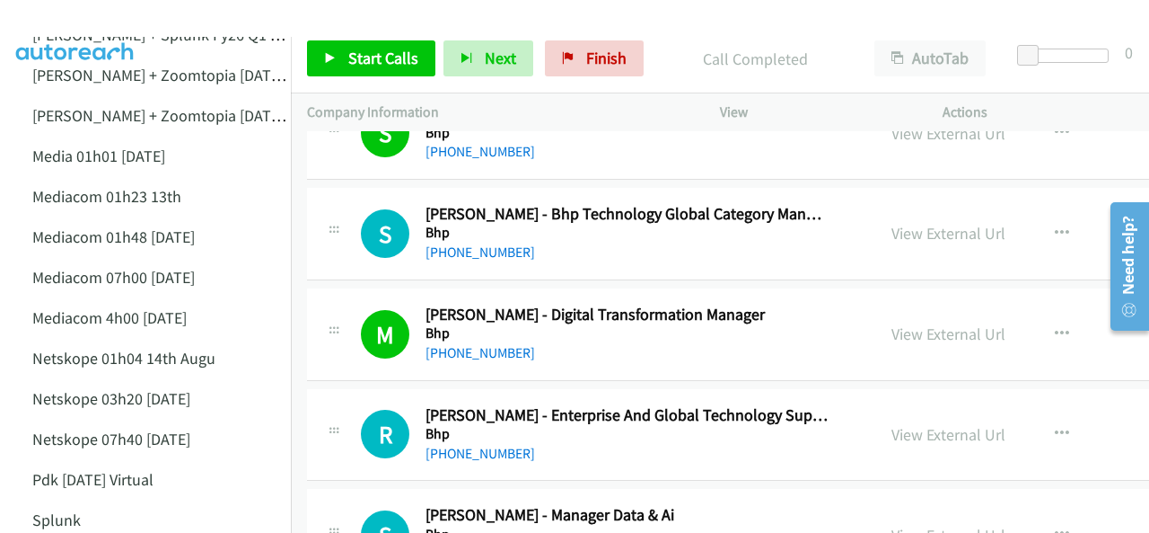
scroll to position [11585, 0]
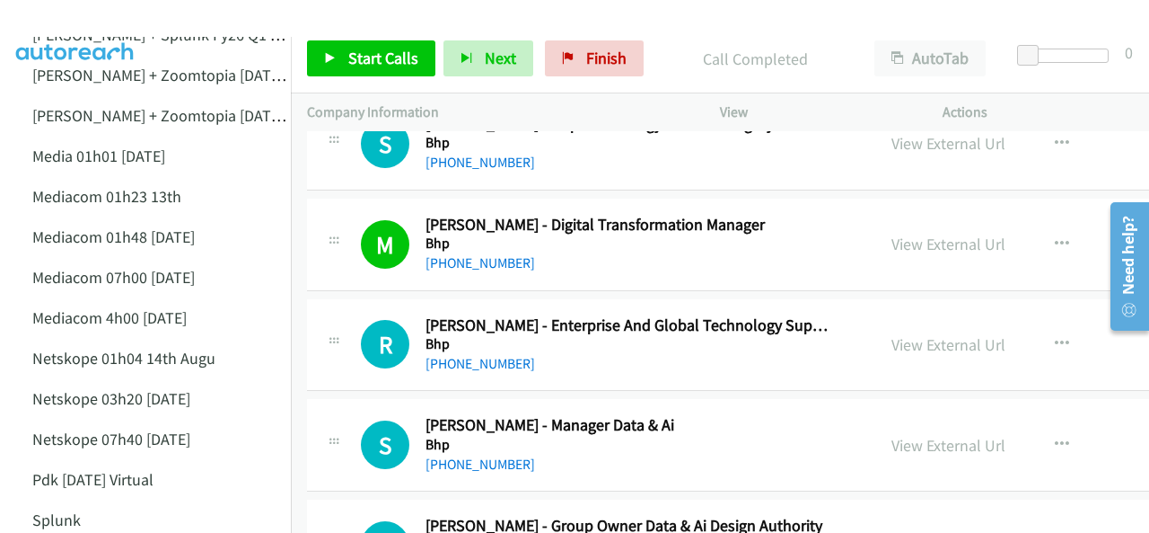
click at [100, 22] on img at bounding box center [75, 31] width 135 height 63
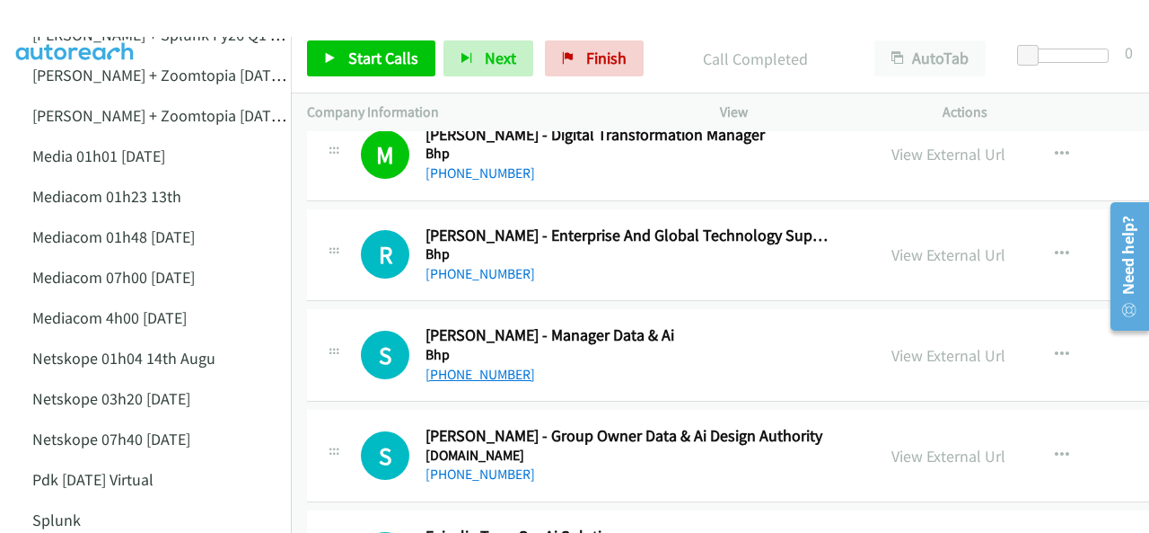
click at [475, 366] on link "+61 411 838 094" at bounding box center [481, 374] width 110 height 17
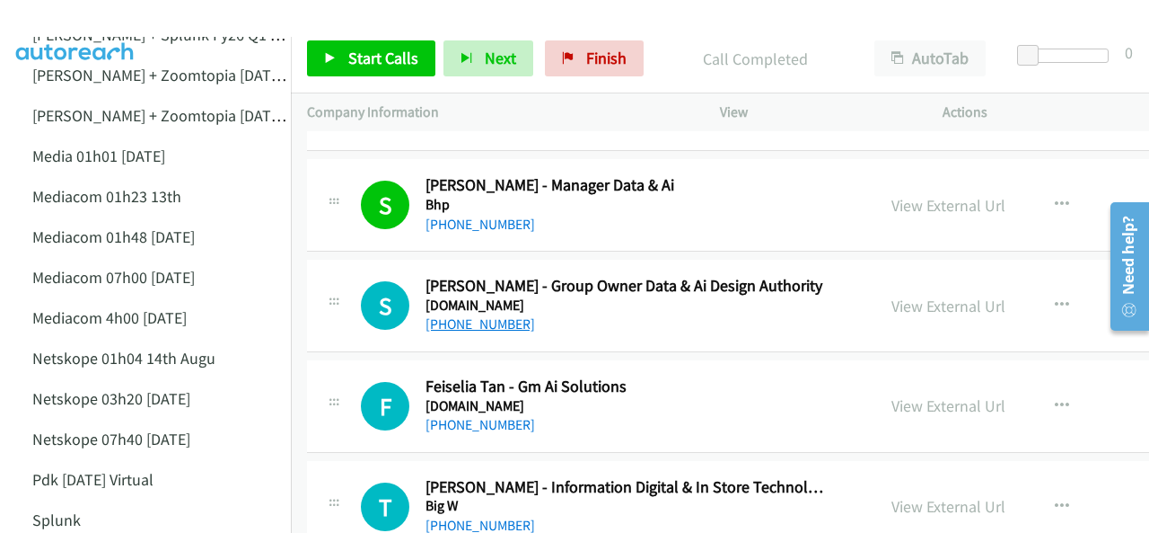
scroll to position [11854, 0]
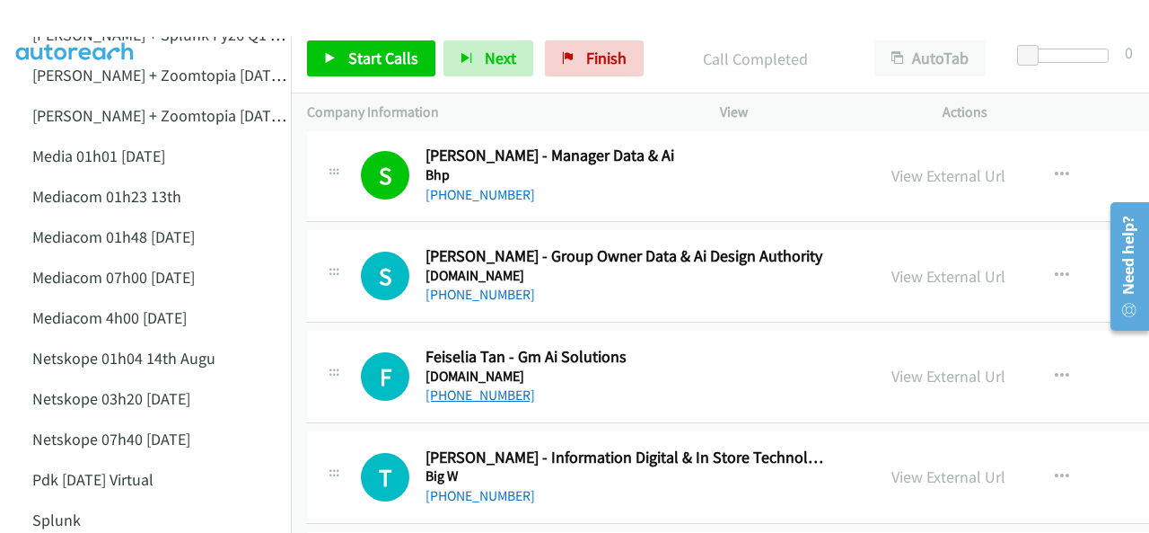
click at [491, 386] on link "+61 412 836 623" at bounding box center [481, 394] width 110 height 17
click at [401, 52] on span "Start Calls" at bounding box center [383, 58] width 70 height 21
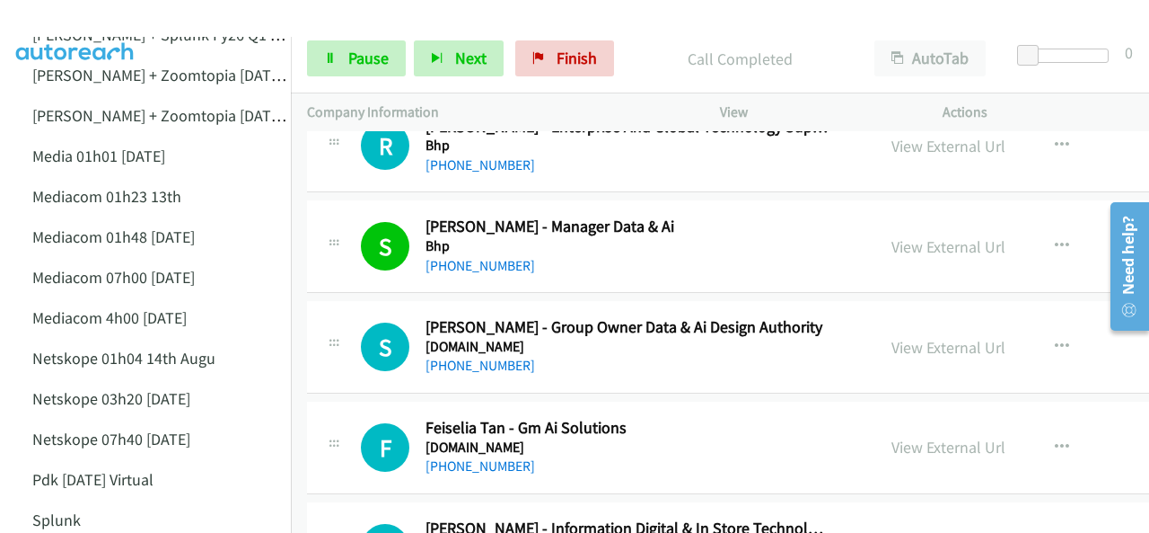
scroll to position [11764, 0]
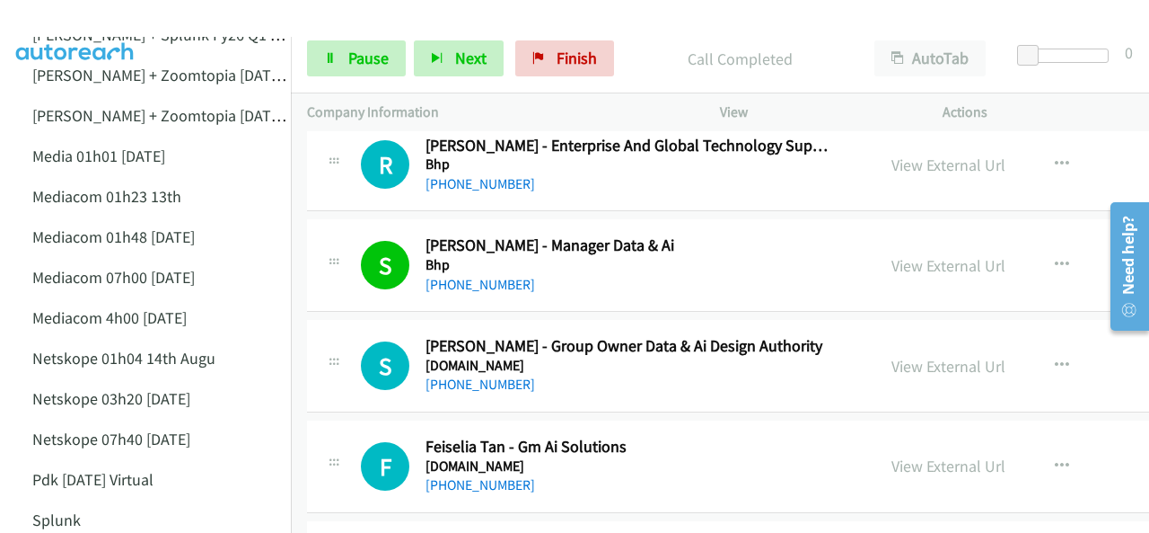
click at [60, 19] on img at bounding box center [75, 31] width 135 height 63
click at [90, 28] on img at bounding box center [75, 31] width 135 height 63
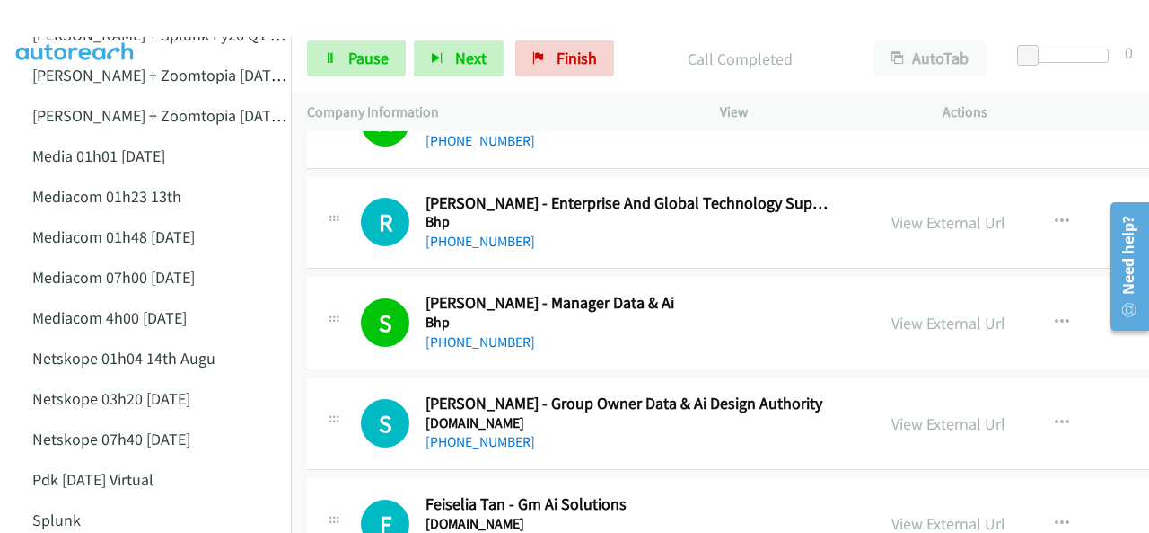
scroll to position [11675, 0]
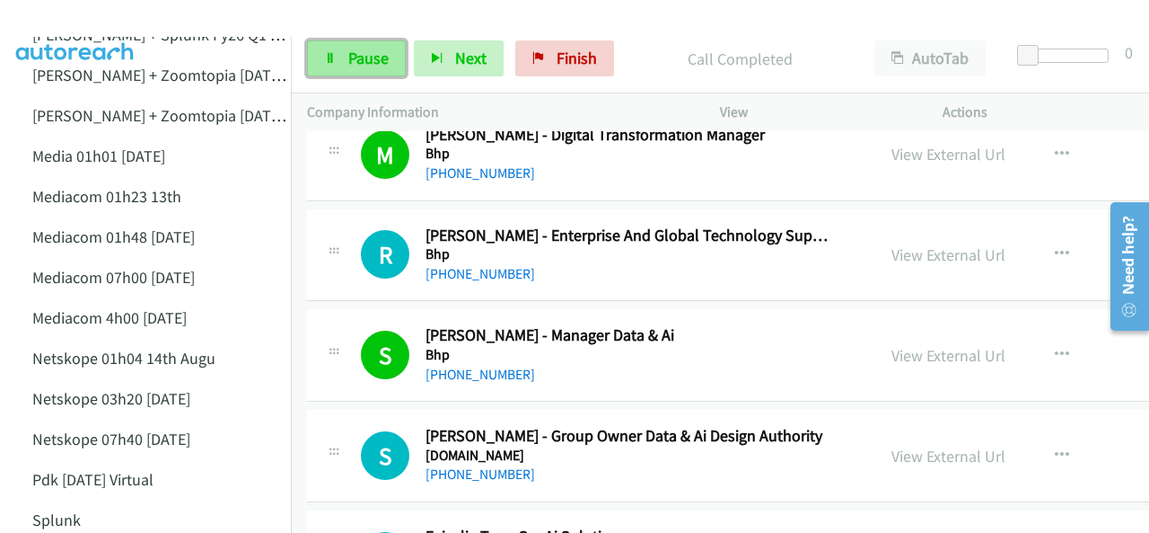
click at [351, 53] on span "Pause" at bounding box center [368, 58] width 40 height 21
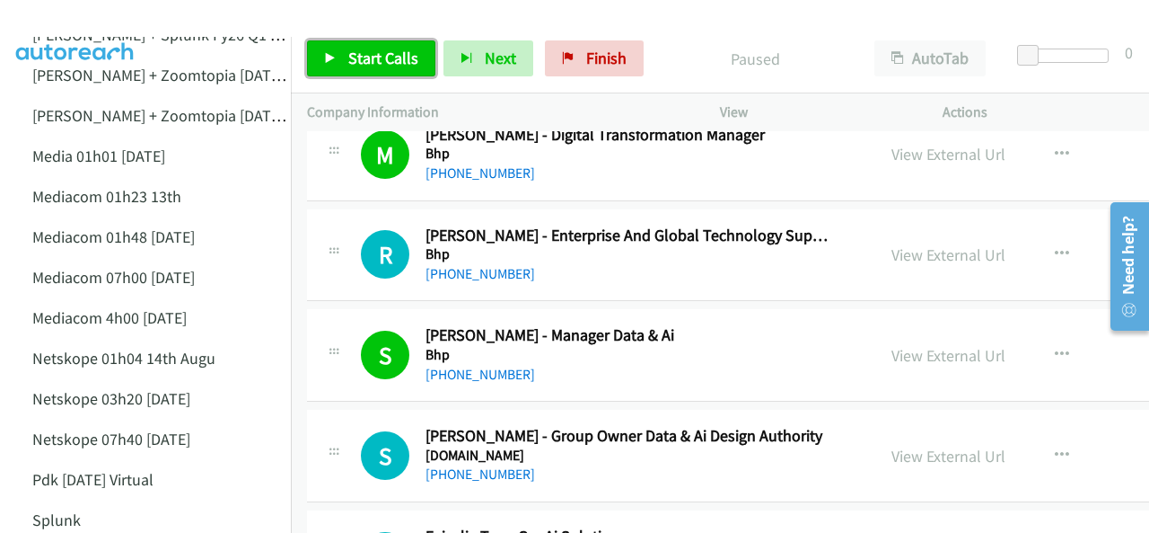
click at [350, 54] on span "Start Calls" at bounding box center [383, 58] width 70 height 21
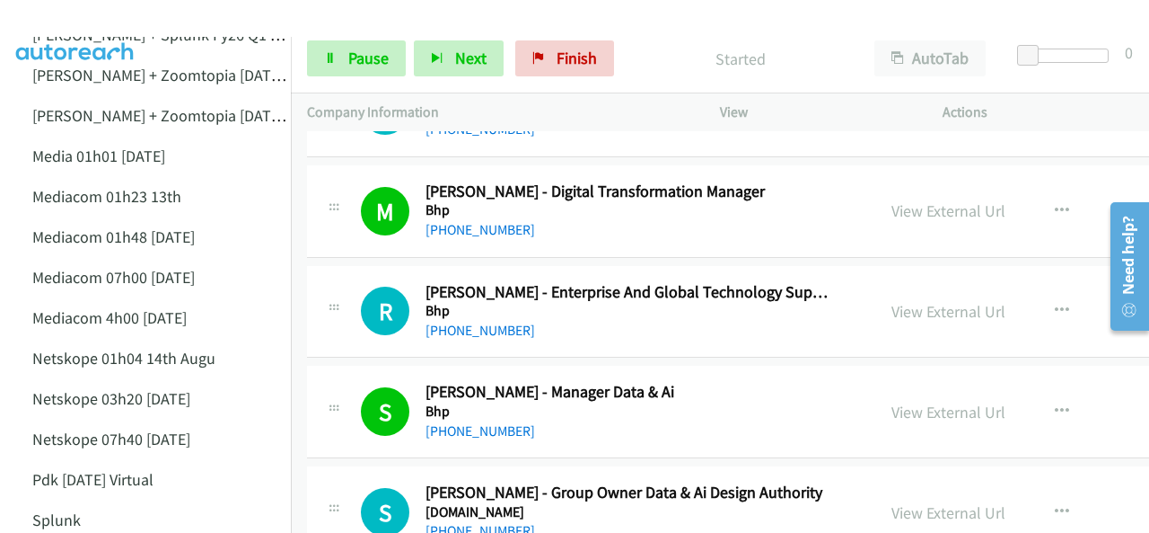
scroll to position [11585, 0]
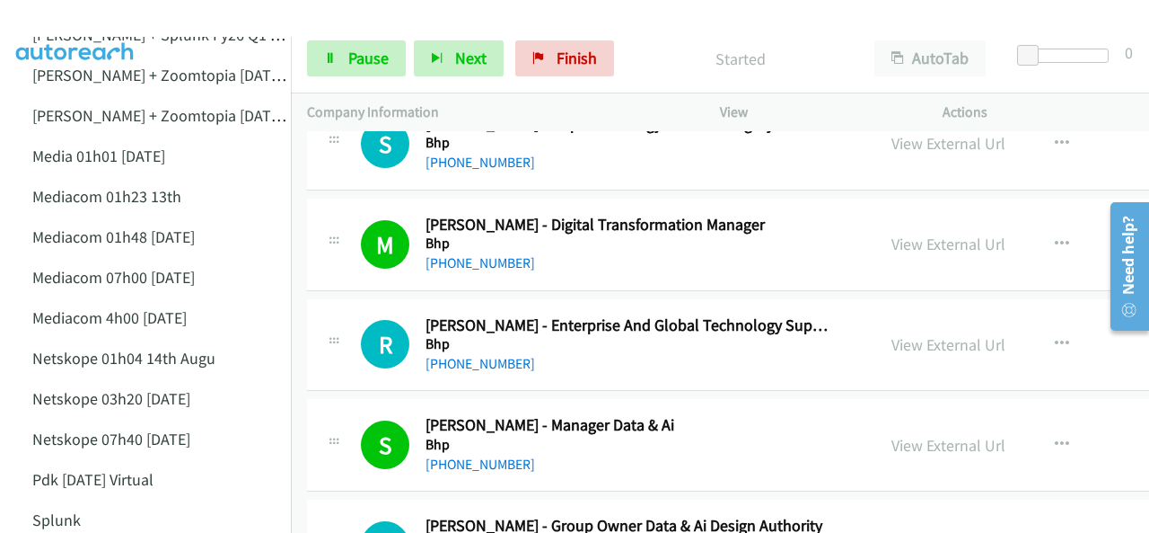
click at [120, 18] on img at bounding box center [75, 31] width 135 height 63
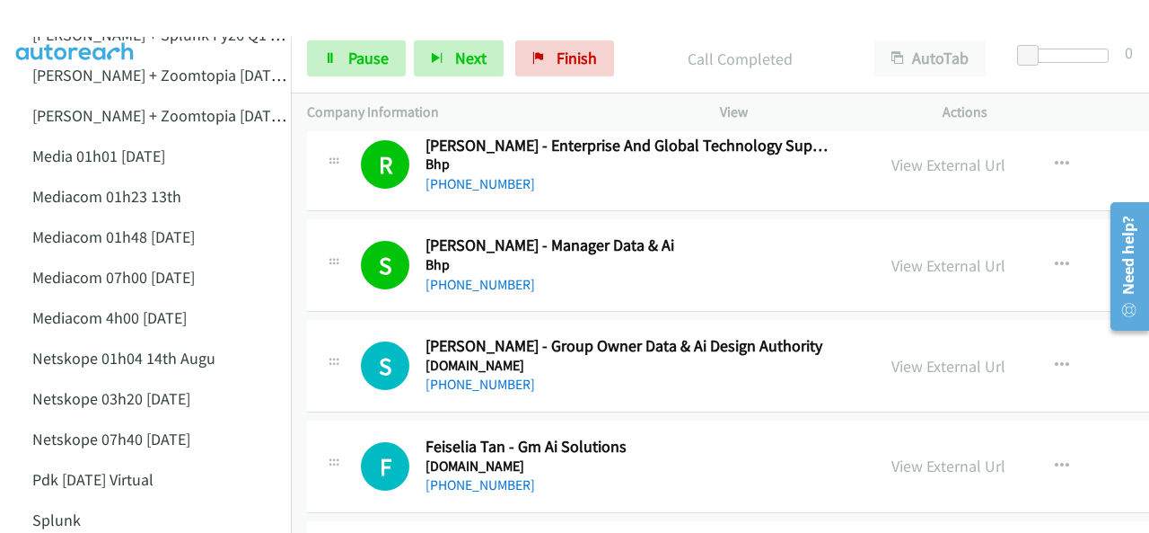
scroll to position [11854, 0]
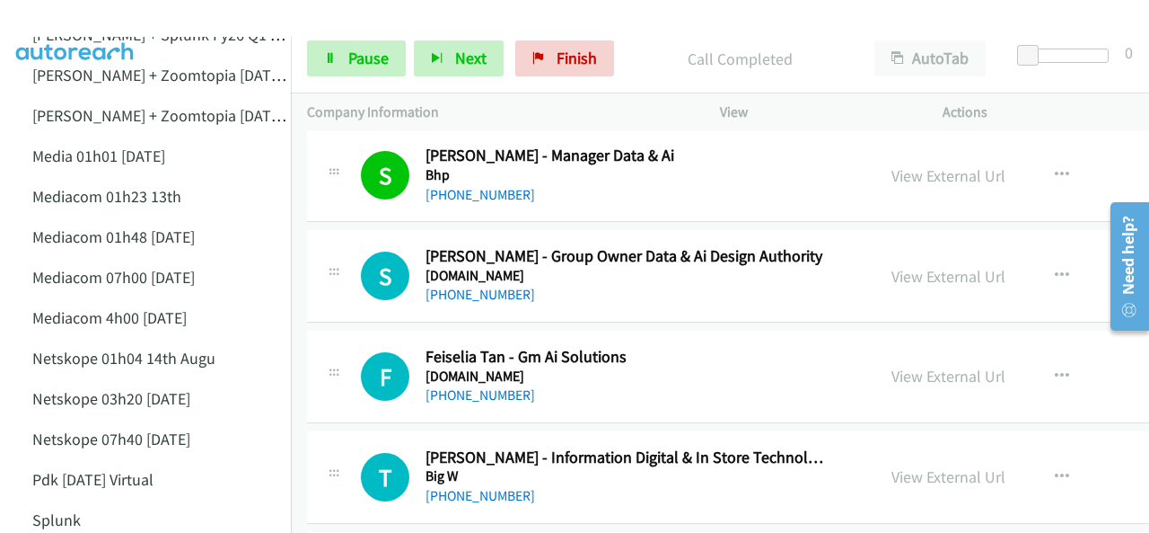
click at [70, 15] on img at bounding box center [75, 31] width 135 height 63
click at [87, 15] on img at bounding box center [75, 31] width 135 height 63
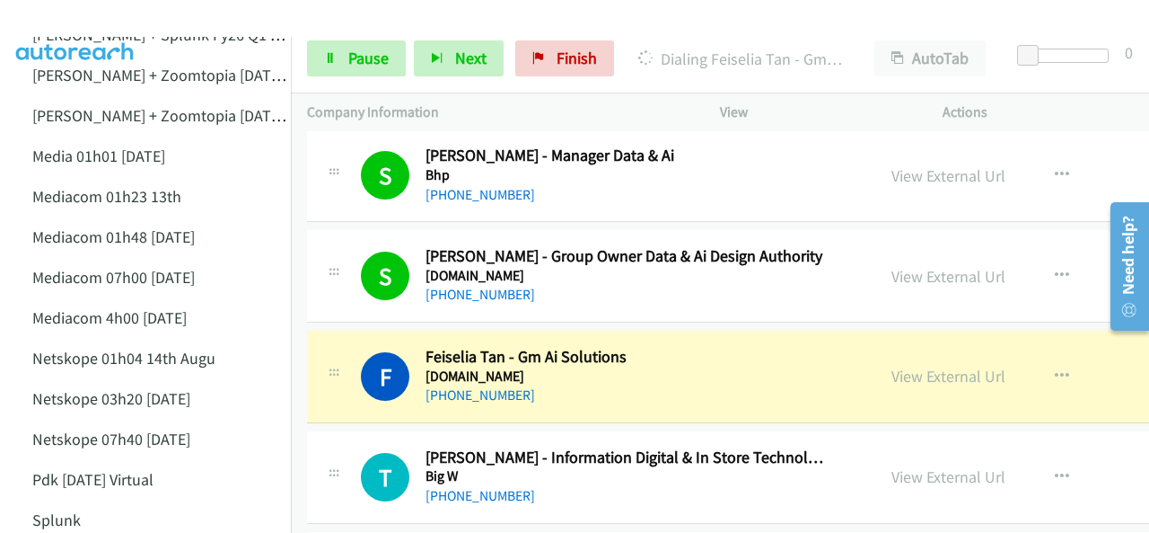
click at [65, 15] on img at bounding box center [75, 31] width 135 height 63
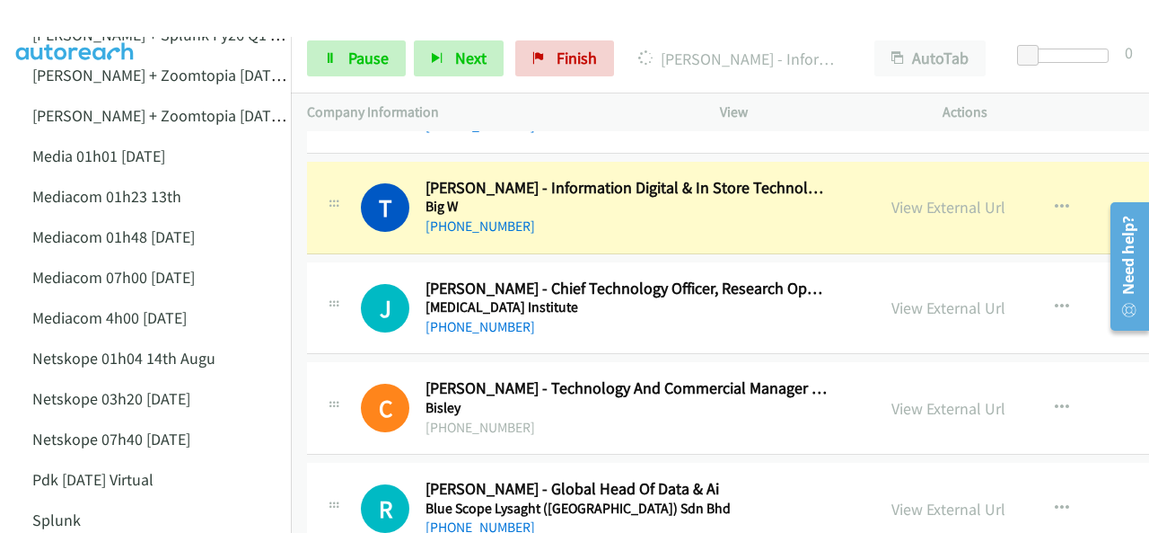
scroll to position [12034, 0]
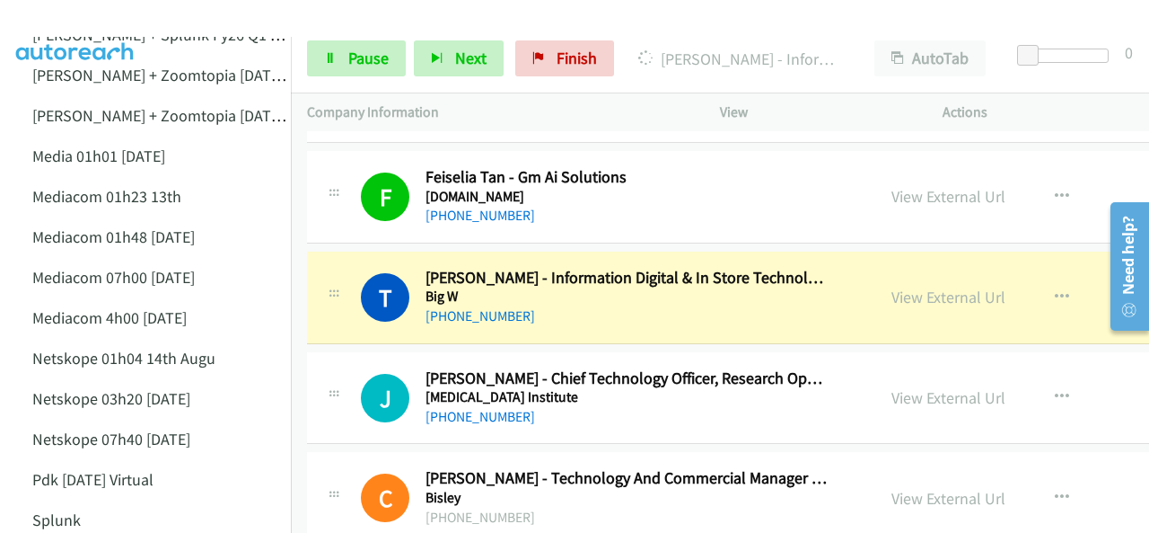
drag, startPoint x: 524, startPoint y: 335, endPoint x: 422, endPoint y: 291, distance: 111.4
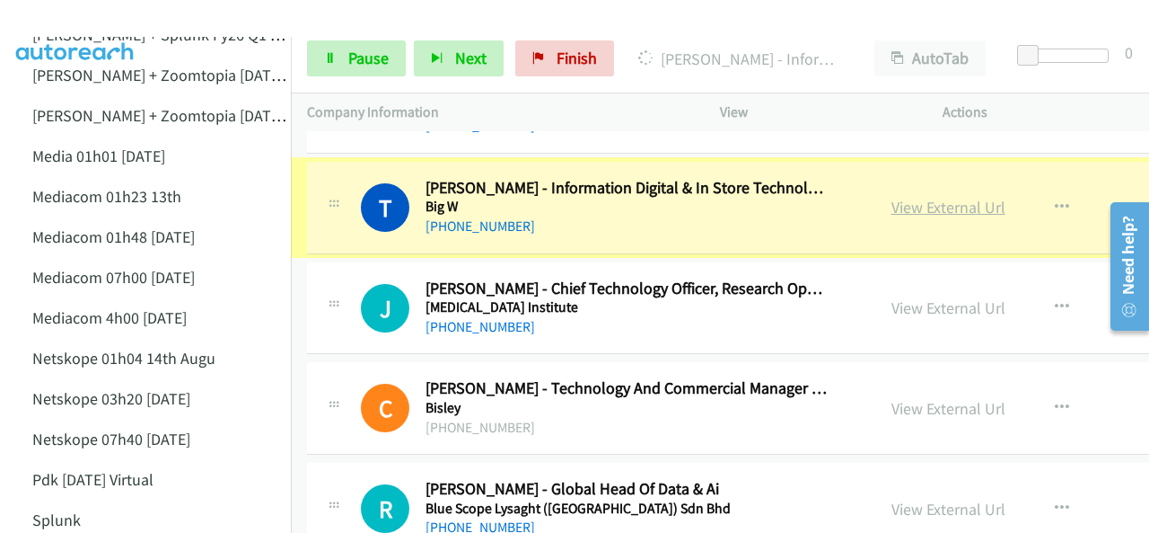
scroll to position [12124, 0]
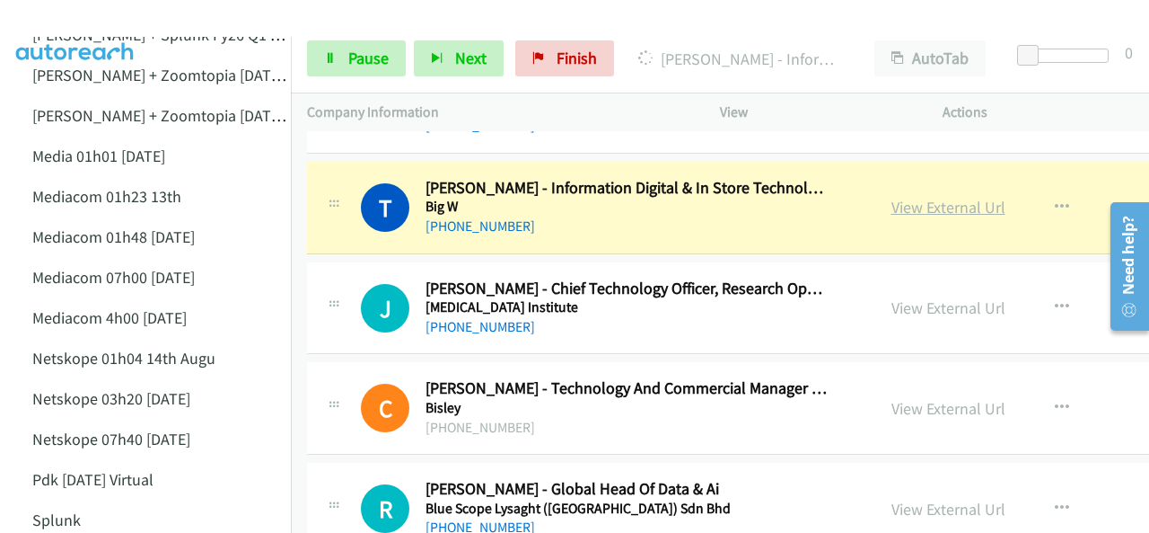
click at [899, 197] on link "View External Url" at bounding box center [949, 207] width 114 height 21
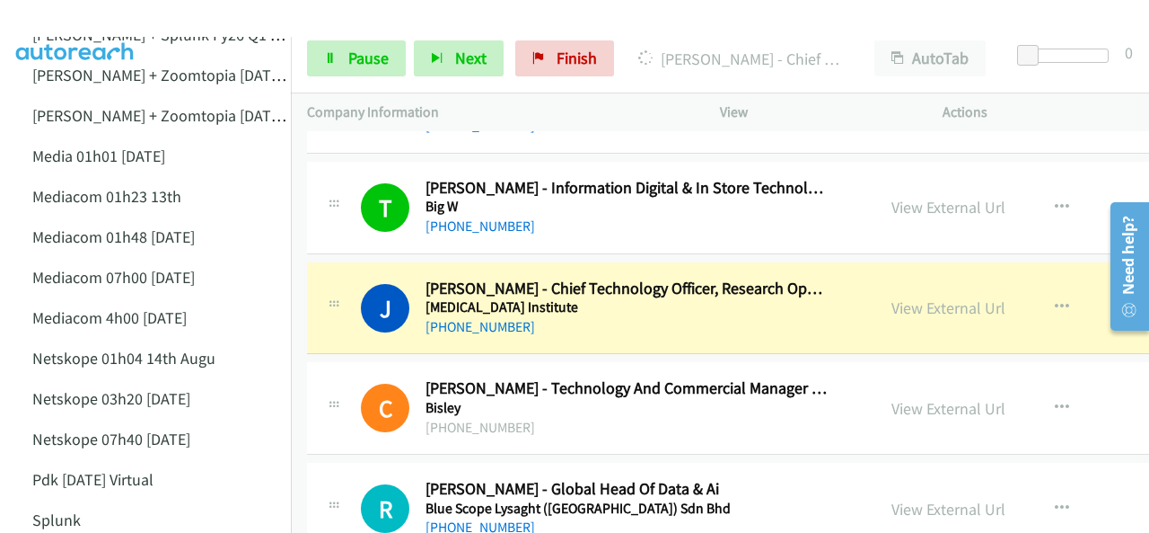
click at [77, 19] on img at bounding box center [75, 31] width 135 height 63
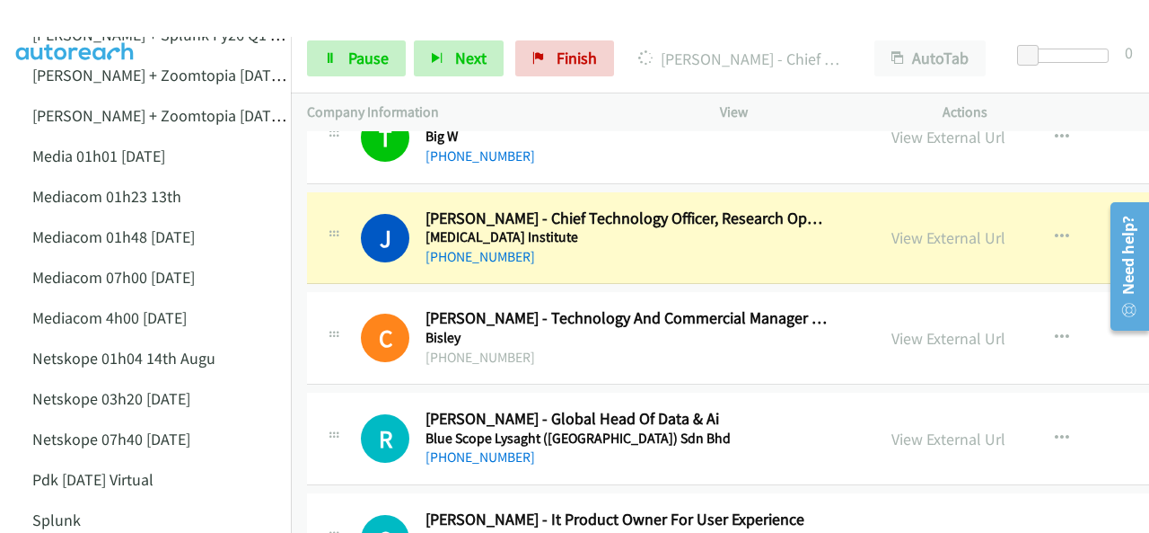
scroll to position [12213, 0]
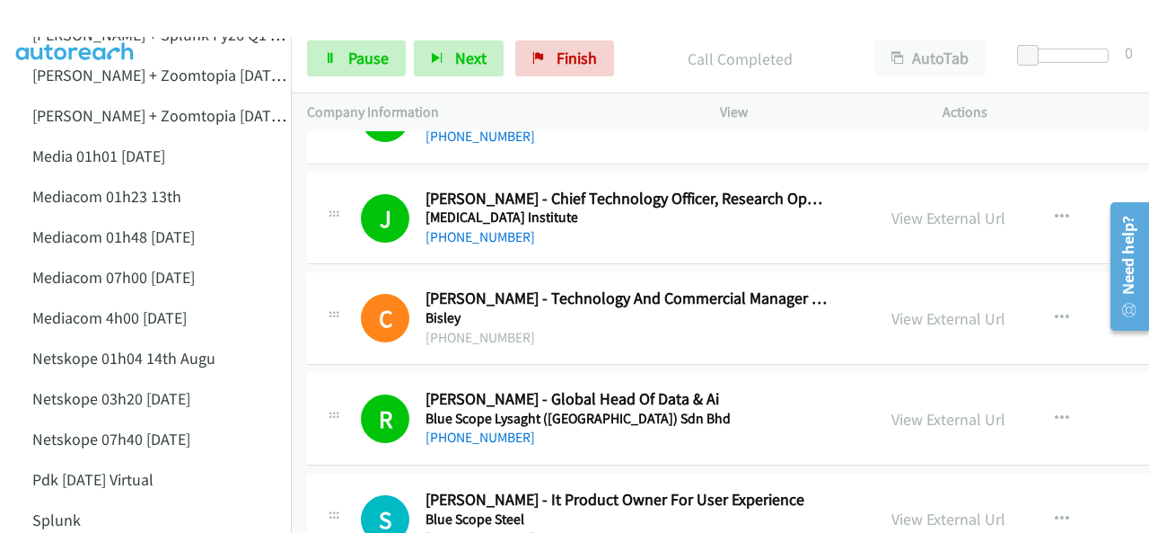
click at [57, 20] on img at bounding box center [75, 31] width 135 height 63
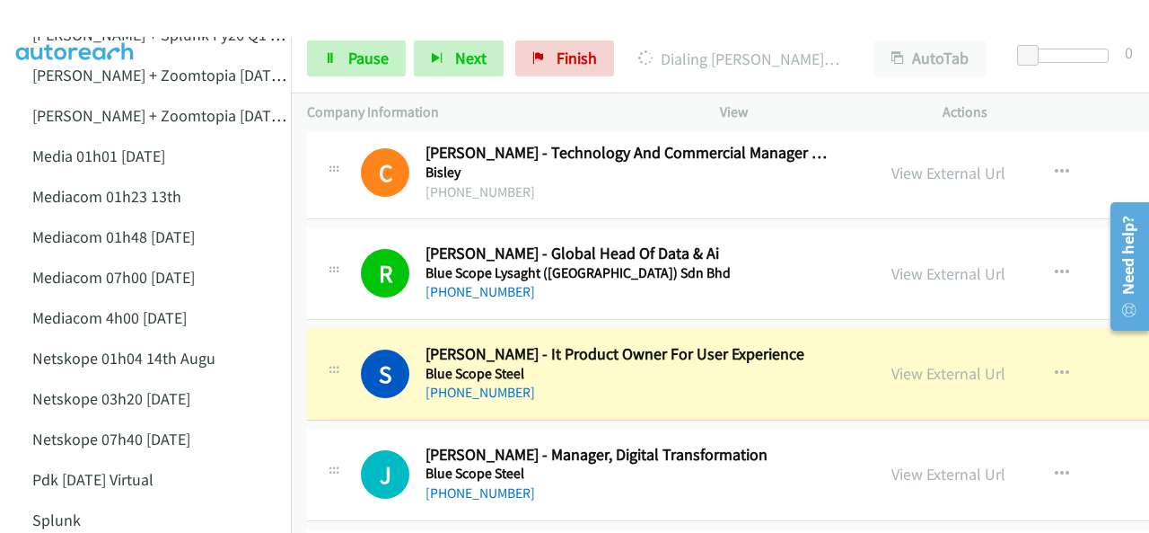
scroll to position [12393, 0]
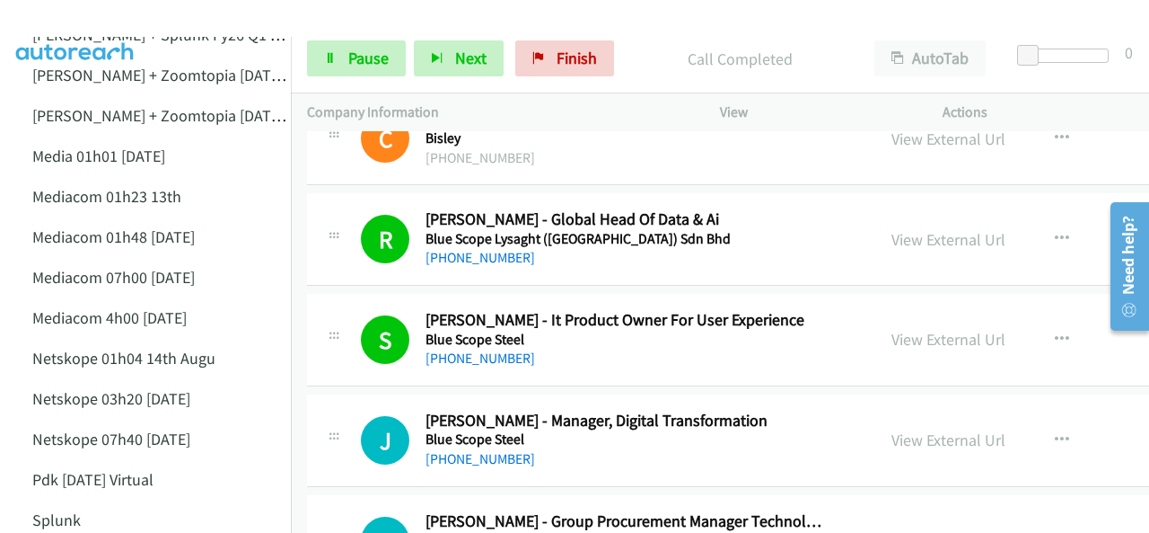
click at [88, 15] on img at bounding box center [75, 31] width 135 height 63
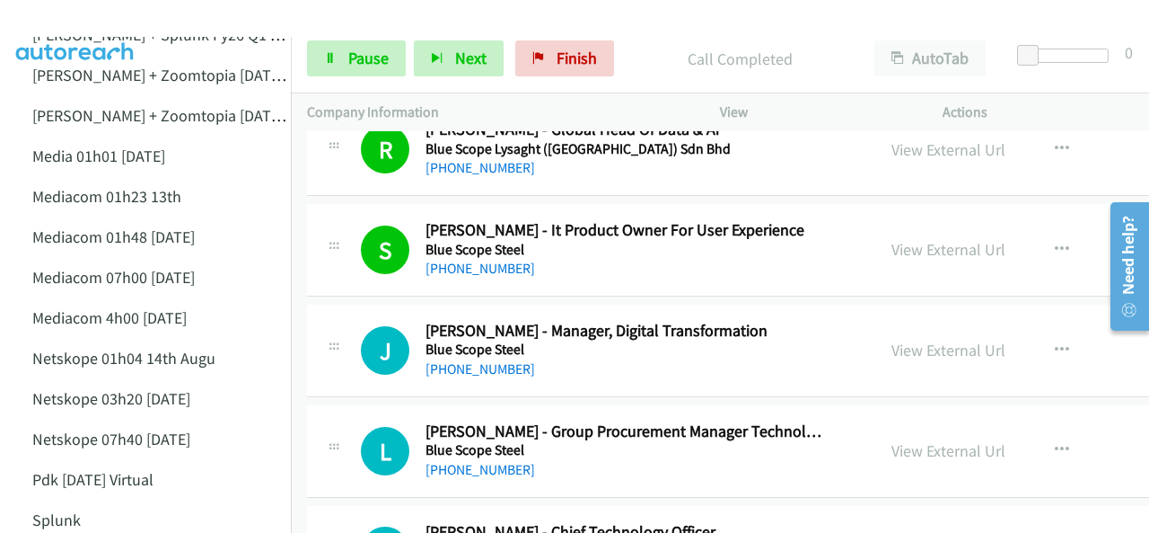
click at [107, 21] on img at bounding box center [75, 31] width 135 height 63
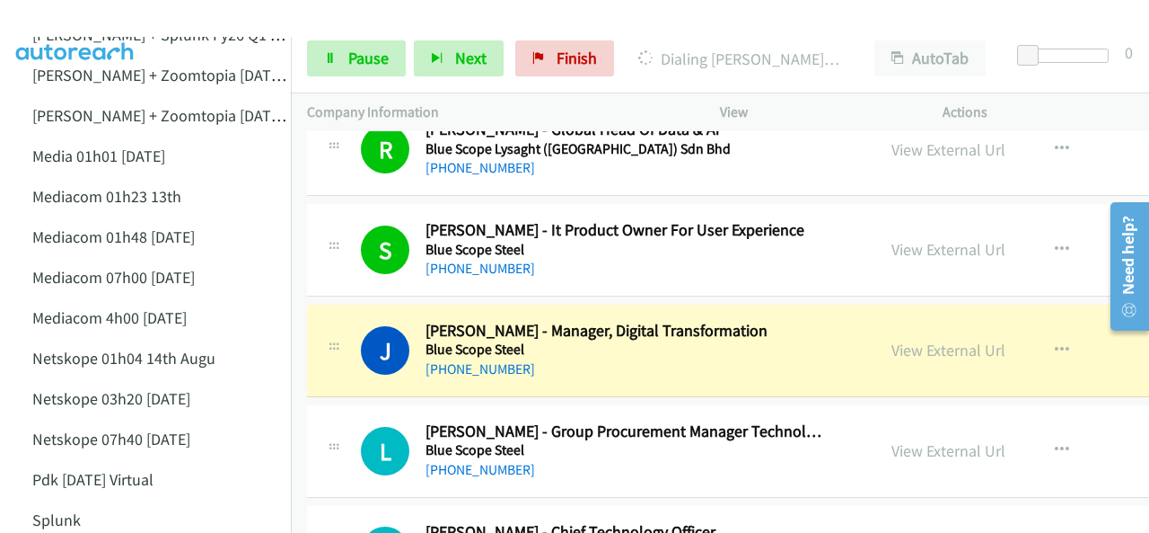
click at [92, 18] on img at bounding box center [75, 31] width 135 height 63
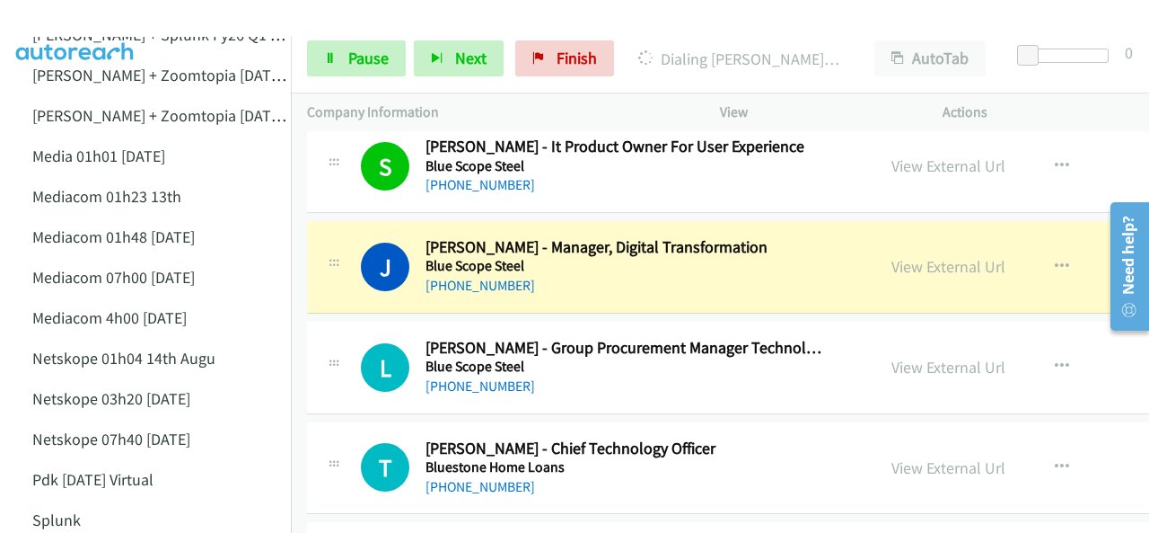
scroll to position [12573, 0]
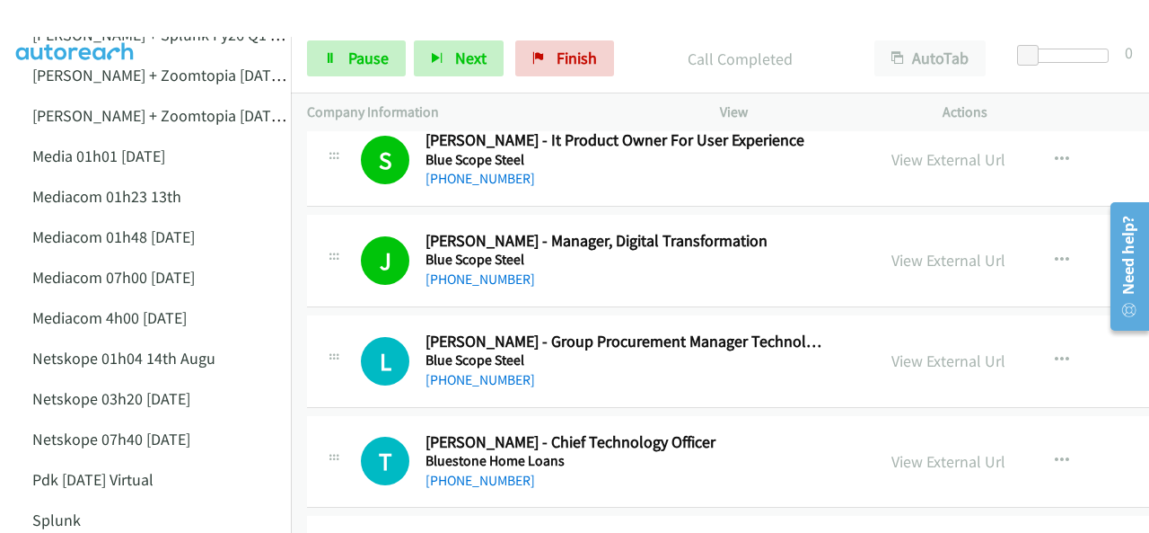
click at [98, 19] on img at bounding box center [75, 31] width 135 height 63
click at [87, 21] on img at bounding box center [75, 31] width 135 height 63
click at [64, 19] on img at bounding box center [75, 31] width 135 height 63
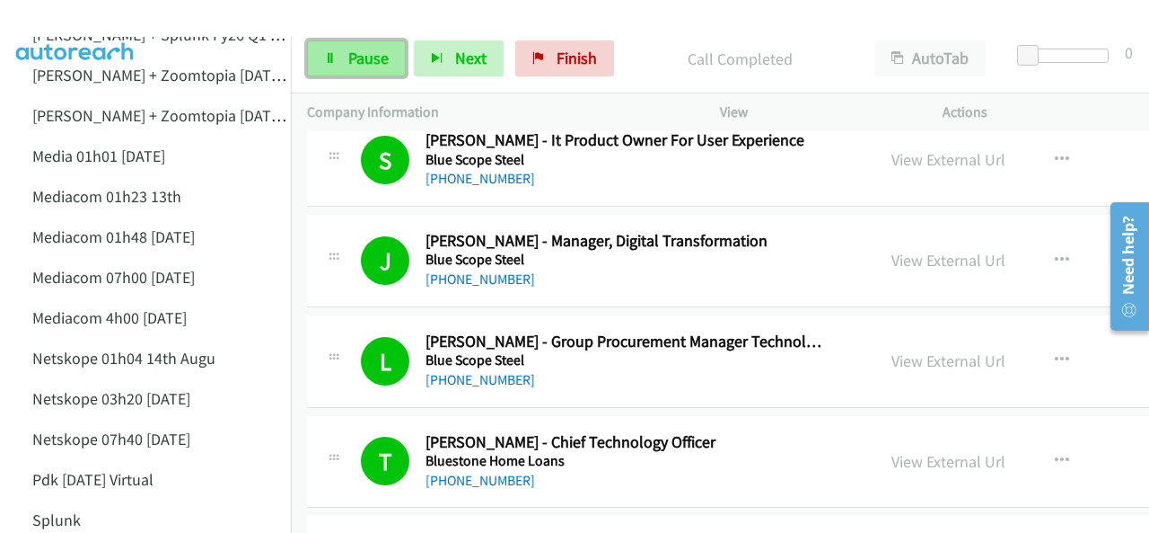
click at [353, 51] on span "Pause" at bounding box center [368, 58] width 40 height 21
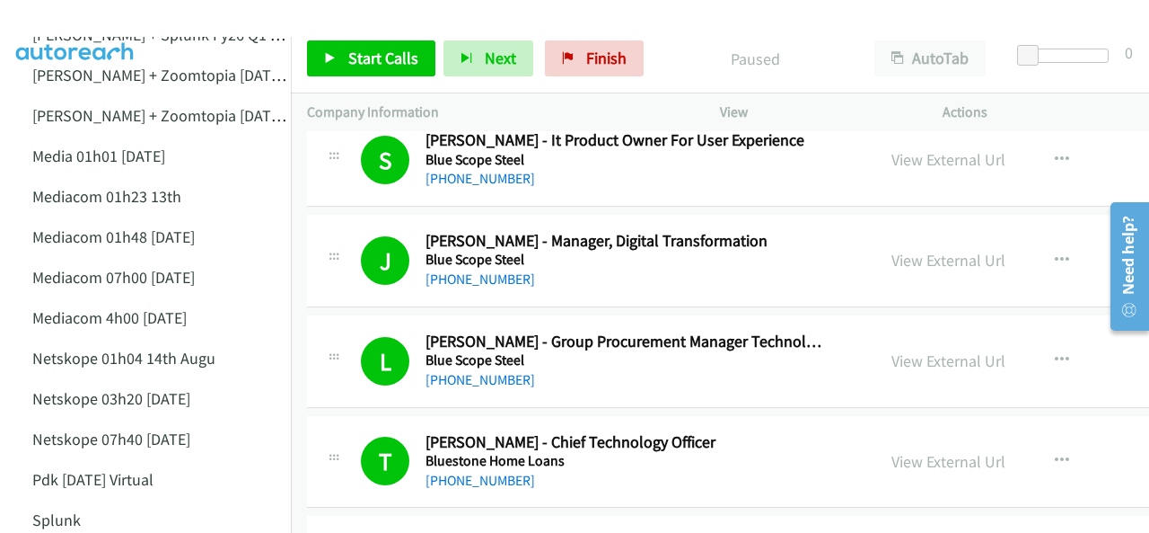
click at [91, 21] on img at bounding box center [75, 31] width 135 height 63
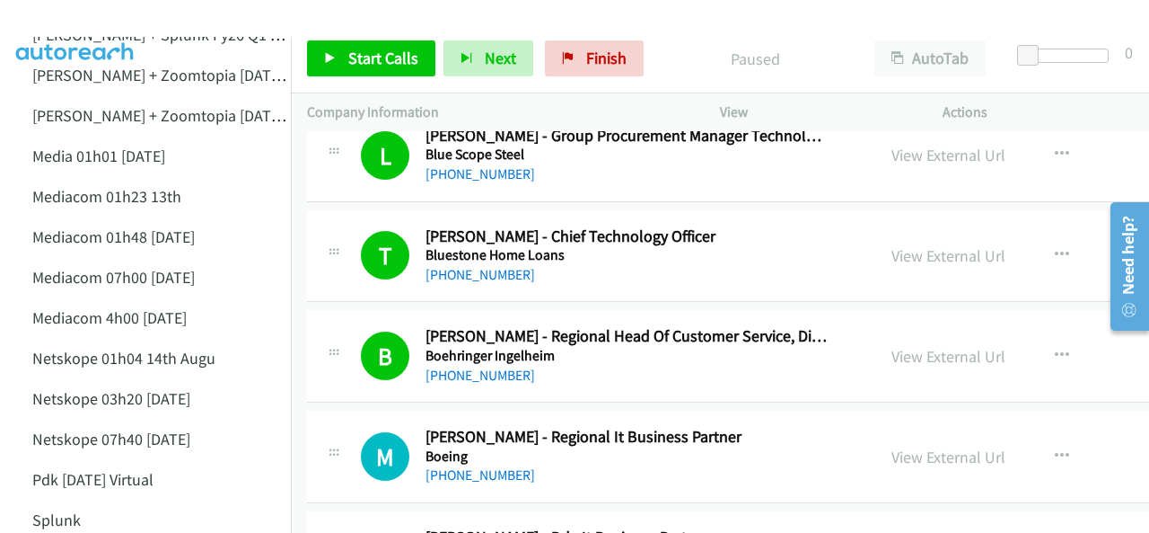
scroll to position [12842, 0]
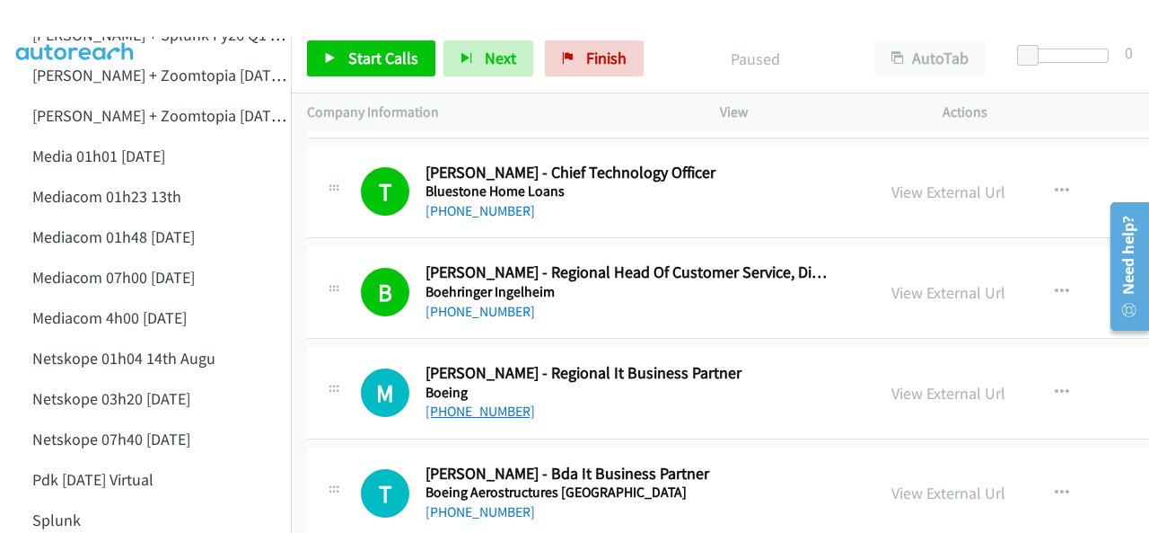
click at [457, 402] on link "+61 410 461 976" at bounding box center [481, 410] width 110 height 17
click at [87, 26] on img at bounding box center [75, 31] width 135 height 63
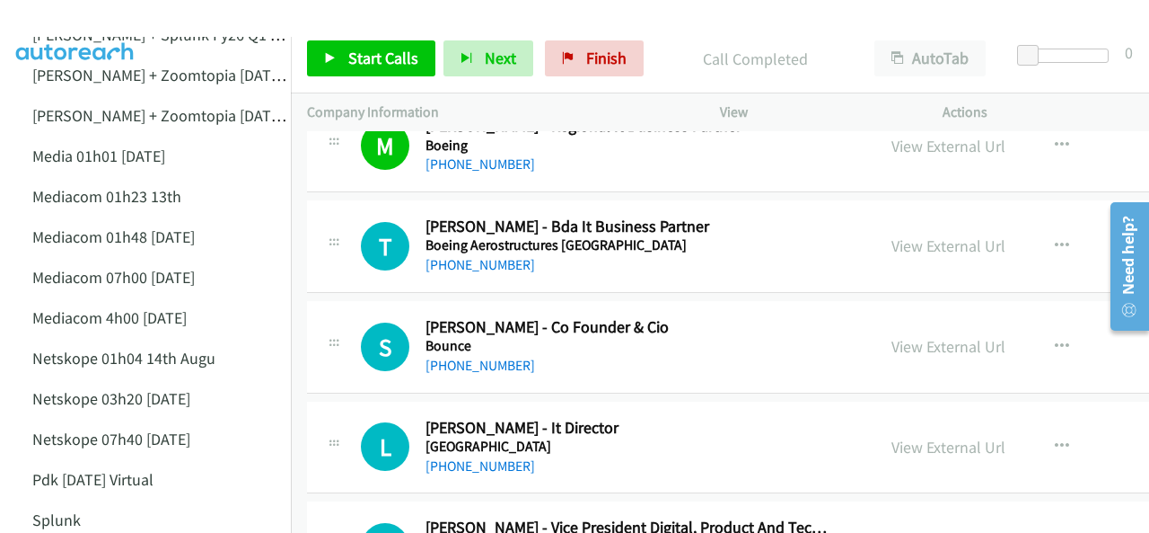
scroll to position [13111, 0]
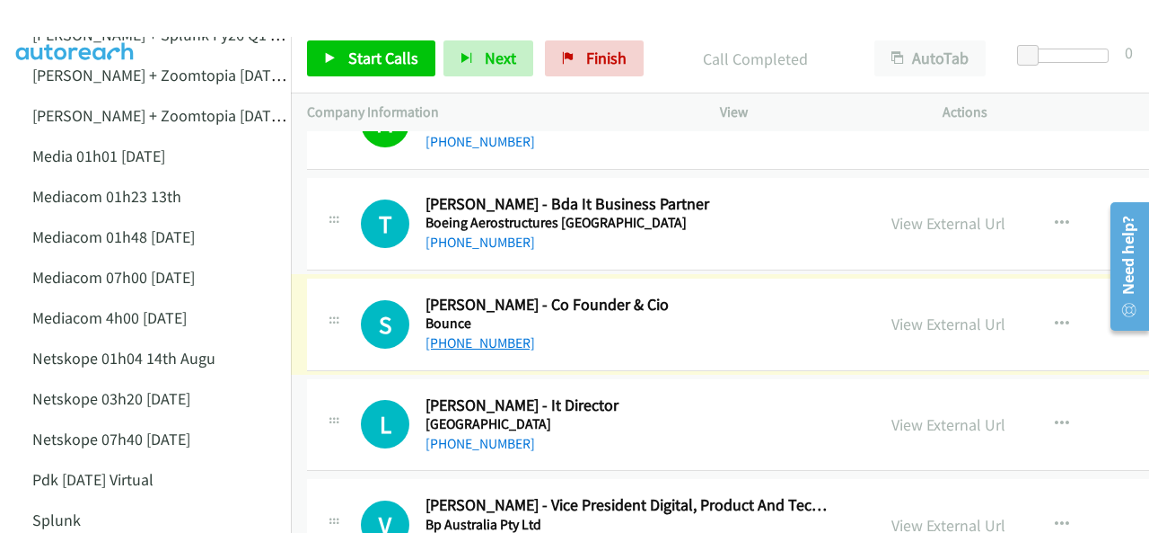
click at [467, 334] on link "+61 448 938 834" at bounding box center [481, 342] width 110 height 17
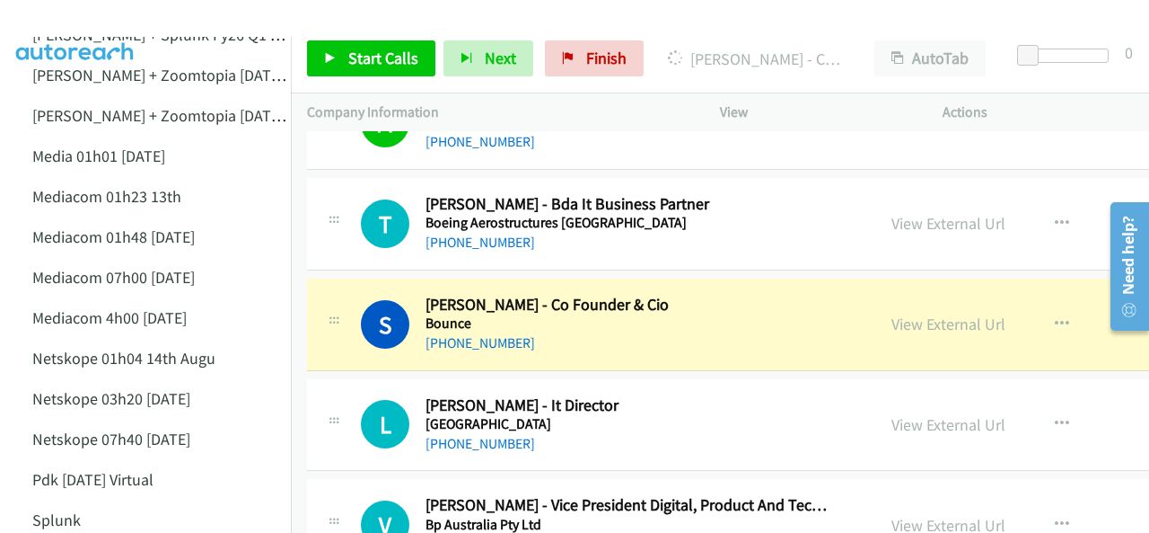
click at [84, 22] on img at bounding box center [75, 31] width 135 height 63
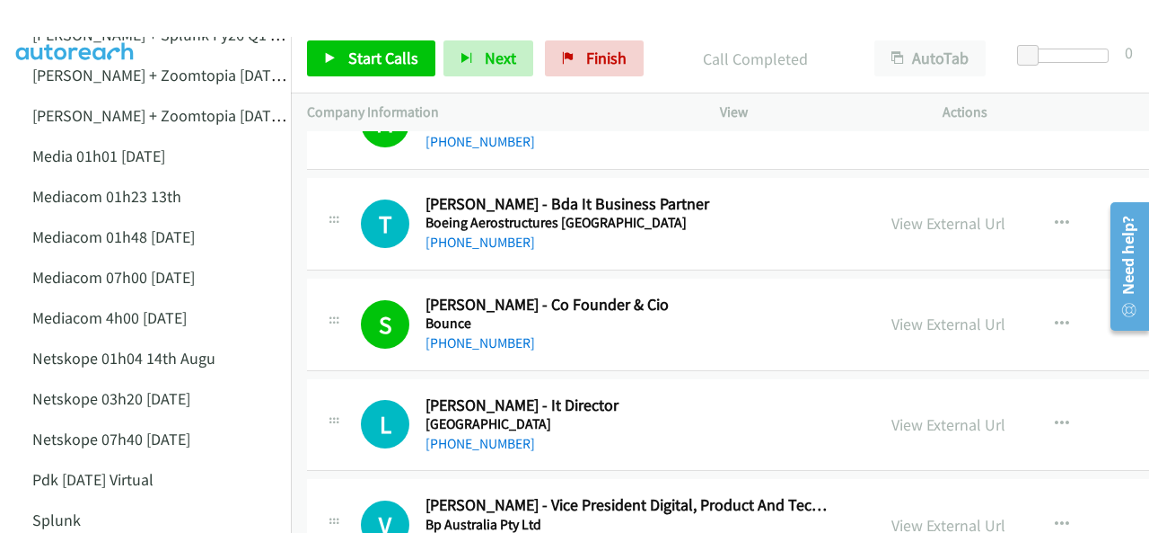
click at [40, 14] on img at bounding box center [75, 31] width 135 height 63
click at [57, 18] on img at bounding box center [75, 31] width 135 height 63
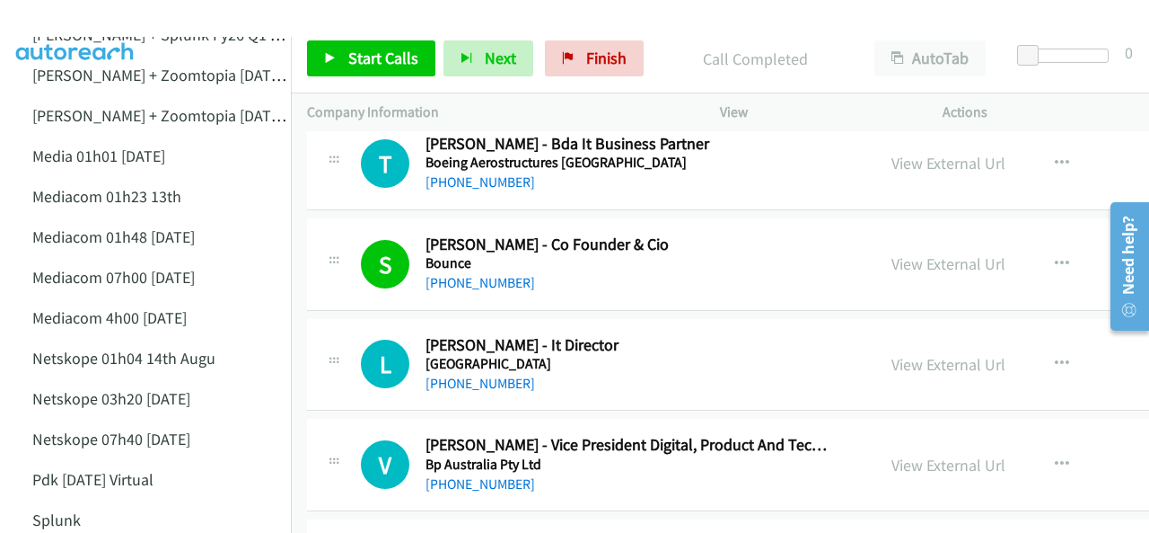
scroll to position [13201, 0]
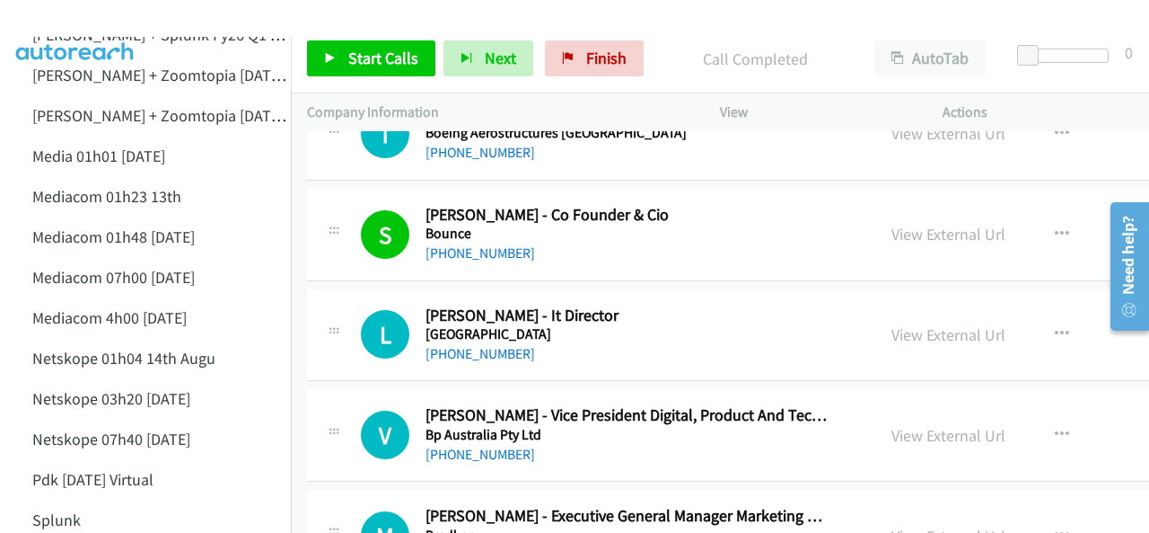
click at [79, 17] on img at bounding box center [75, 31] width 135 height 63
click at [467, 345] on link "+61 438 776 452" at bounding box center [481, 353] width 110 height 17
click at [110, 22] on img at bounding box center [75, 31] width 135 height 63
click at [51, 21] on img at bounding box center [75, 31] width 135 height 63
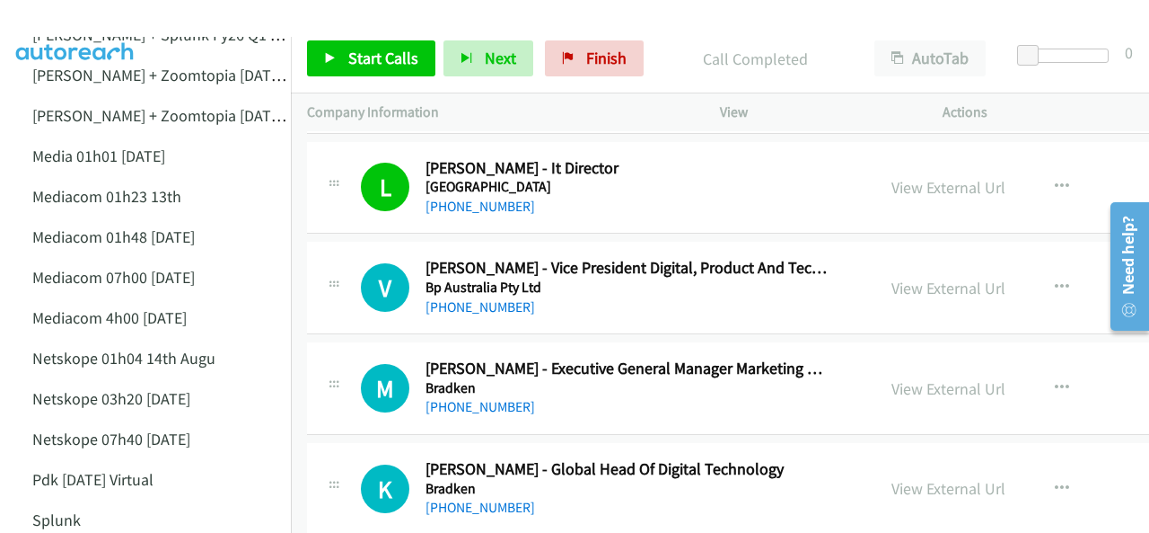
scroll to position [13381, 0]
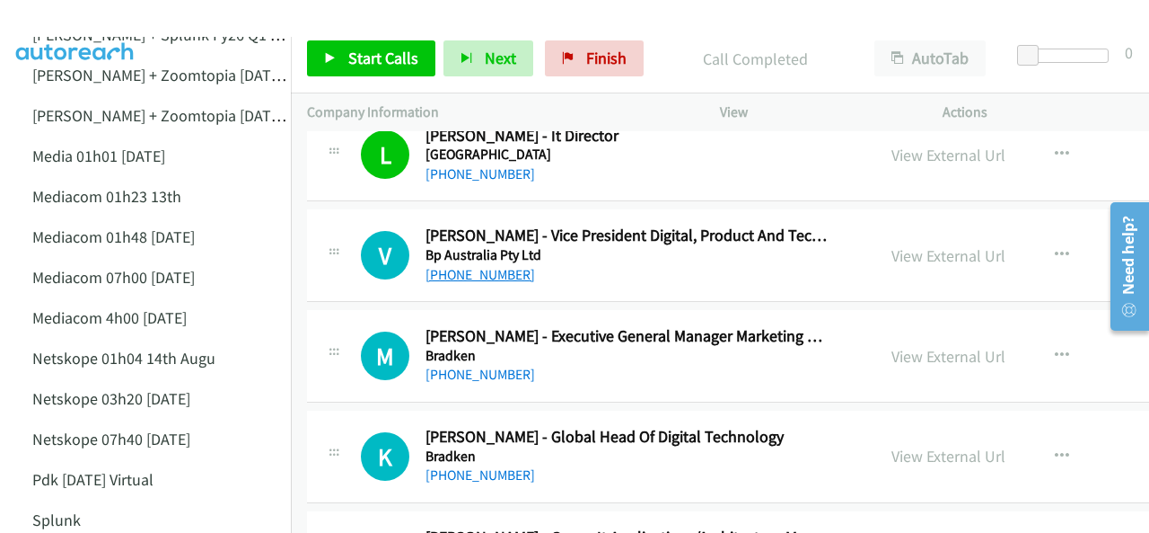
click at [467, 266] on link "+61 417 323 431" at bounding box center [481, 274] width 110 height 17
click at [86, 14] on img at bounding box center [75, 31] width 135 height 63
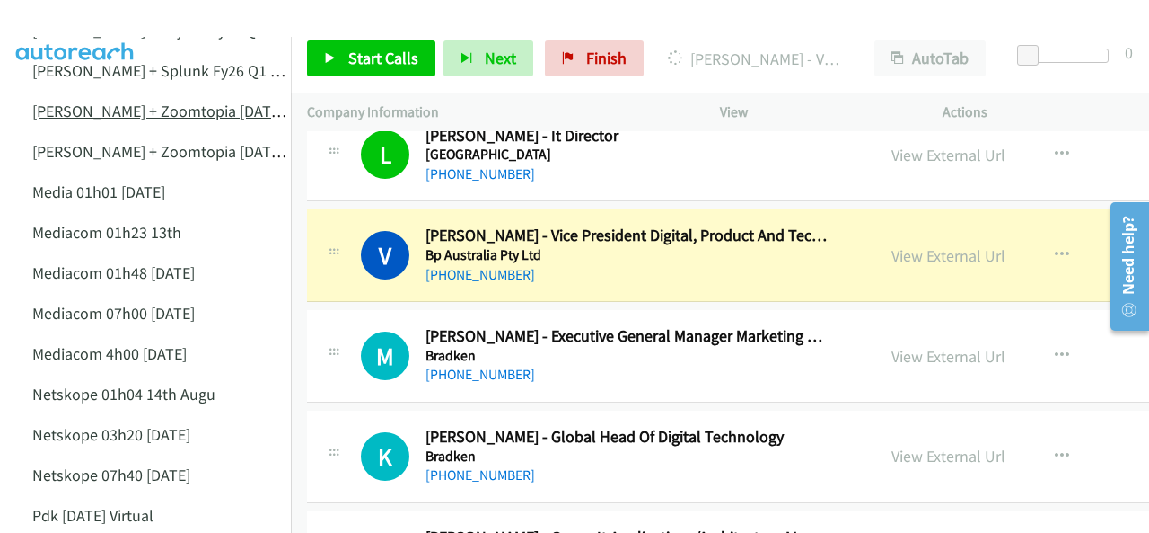
scroll to position [180, 0]
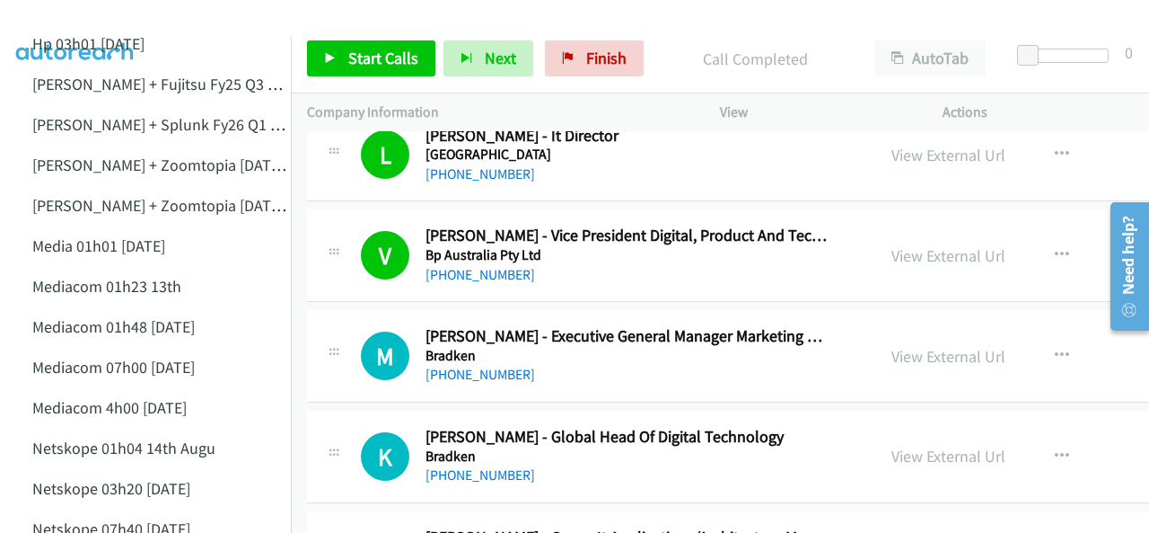
click at [69, 22] on img at bounding box center [75, 31] width 135 height 63
click at [351, 59] on span "Start Calls" at bounding box center [383, 58] width 70 height 21
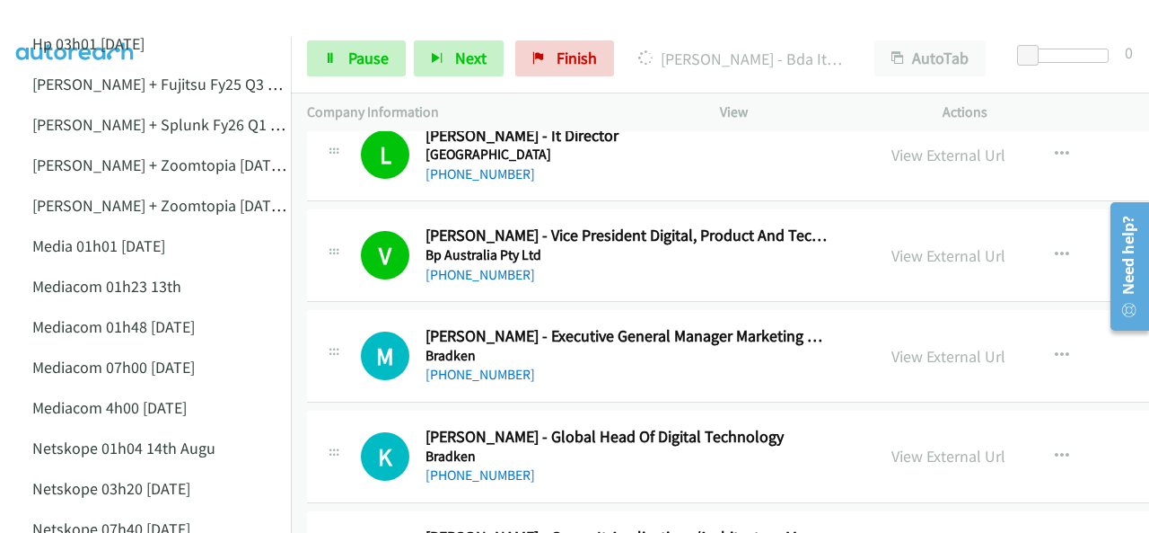
click at [106, 15] on img at bounding box center [75, 31] width 135 height 63
click at [64, 24] on img at bounding box center [75, 31] width 135 height 63
click at [97, 22] on img at bounding box center [75, 31] width 135 height 63
click at [86, 22] on img at bounding box center [75, 31] width 135 height 63
click at [70, 22] on img at bounding box center [75, 31] width 135 height 63
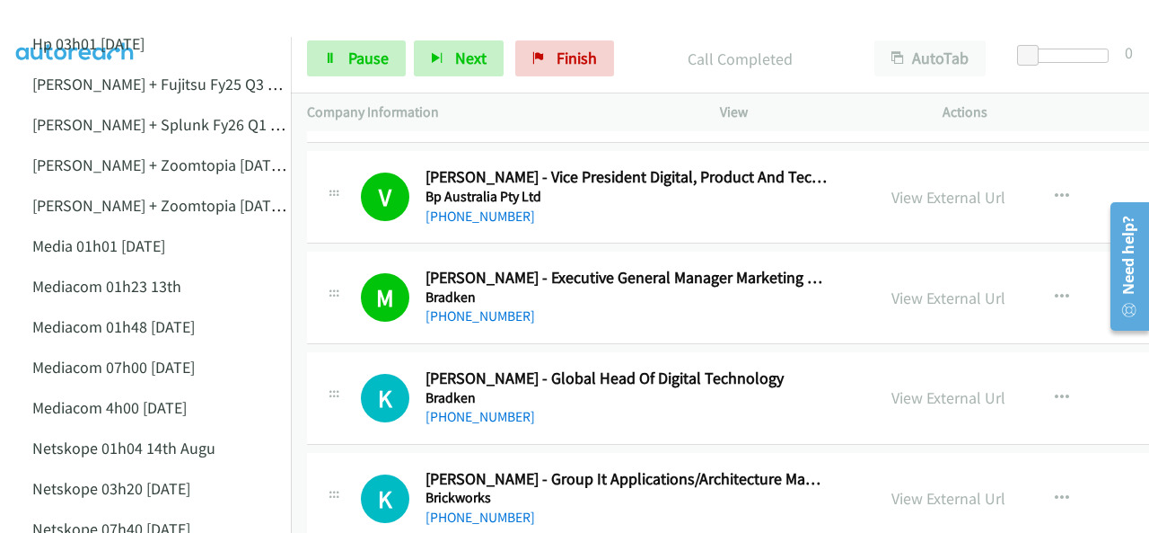
scroll to position [13471, 0]
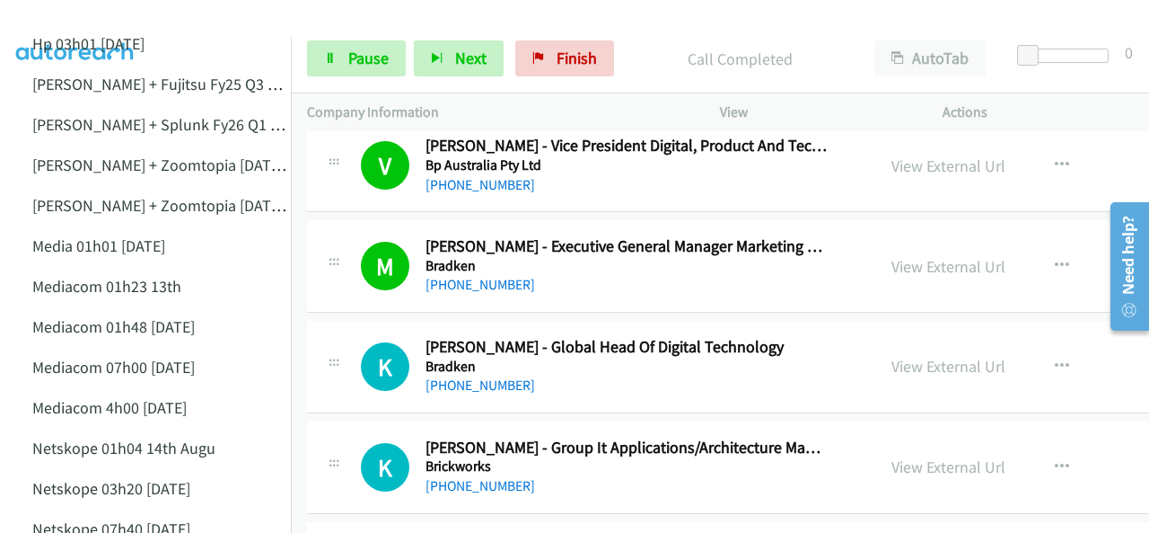
click at [95, 21] on img at bounding box center [75, 31] width 135 height 63
click at [85, 28] on img at bounding box center [75, 31] width 135 height 63
click at [57, 14] on img at bounding box center [75, 31] width 135 height 63
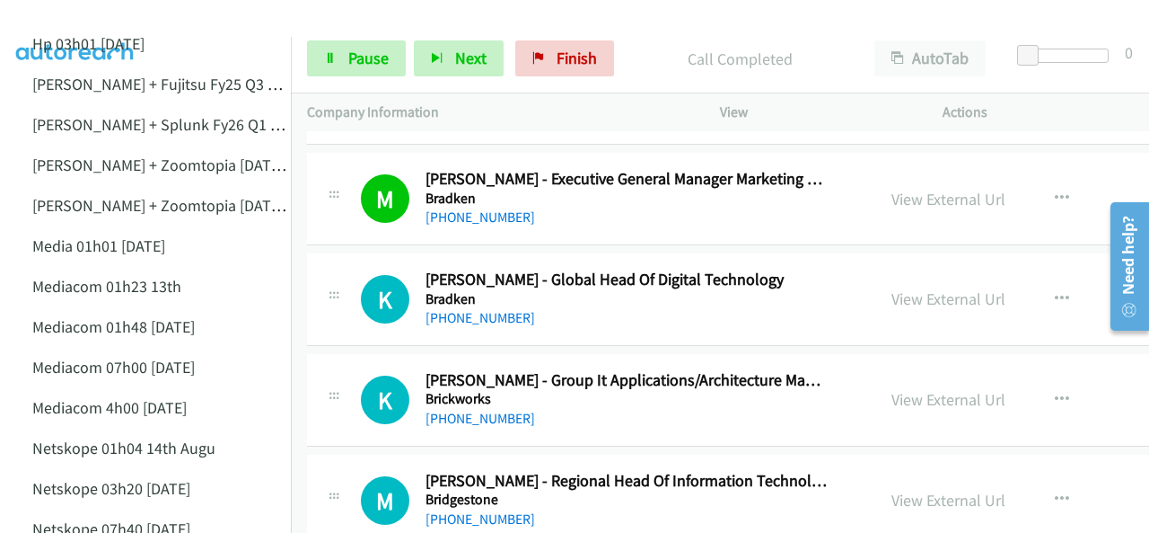
scroll to position [13560, 0]
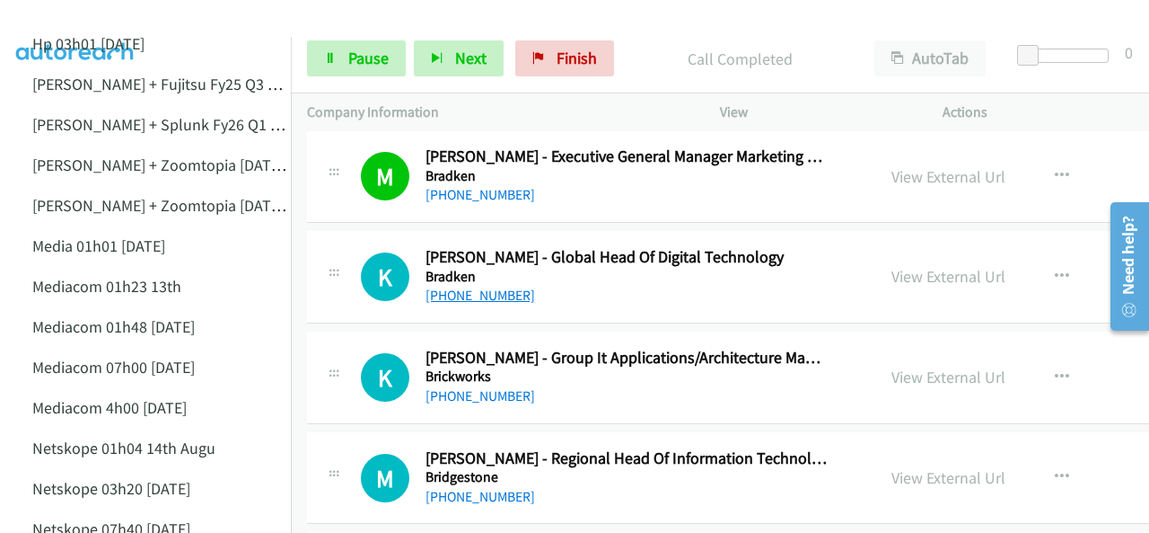
drag, startPoint x: 454, startPoint y: 253, endPoint x: 444, endPoint y: 245, distance: 12.8
click at [462, 286] on link "+61 419 126 466" at bounding box center [481, 294] width 110 height 17
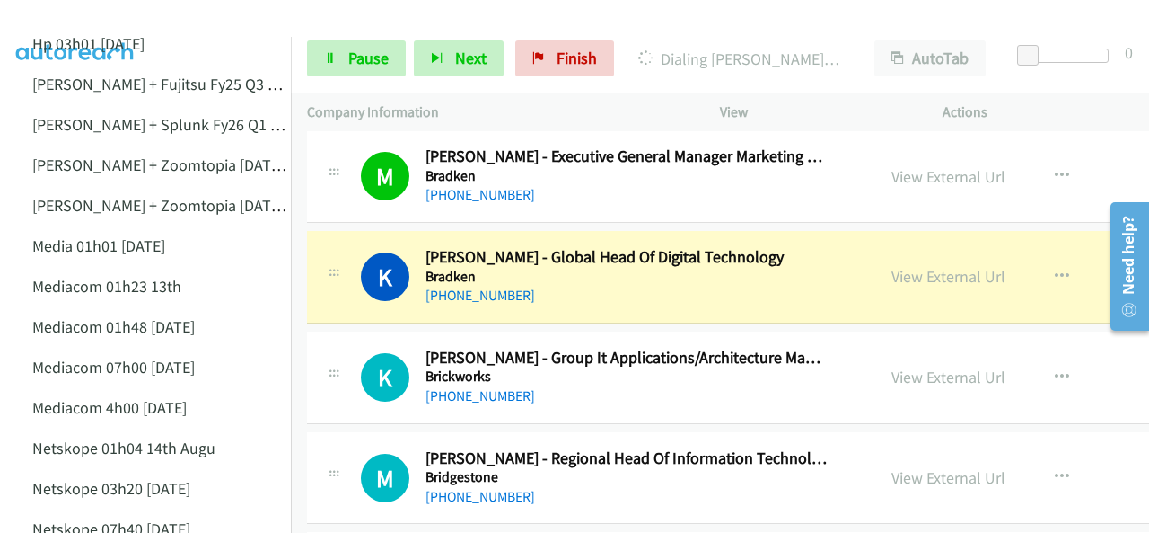
click at [86, 24] on img at bounding box center [75, 31] width 135 height 63
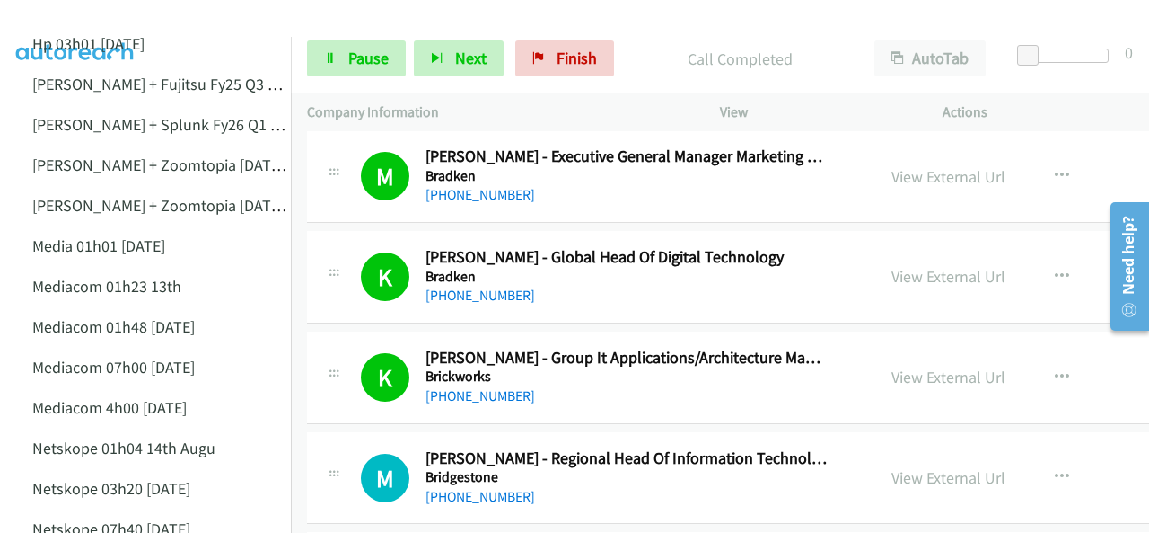
click at [113, 21] on img at bounding box center [75, 31] width 135 height 63
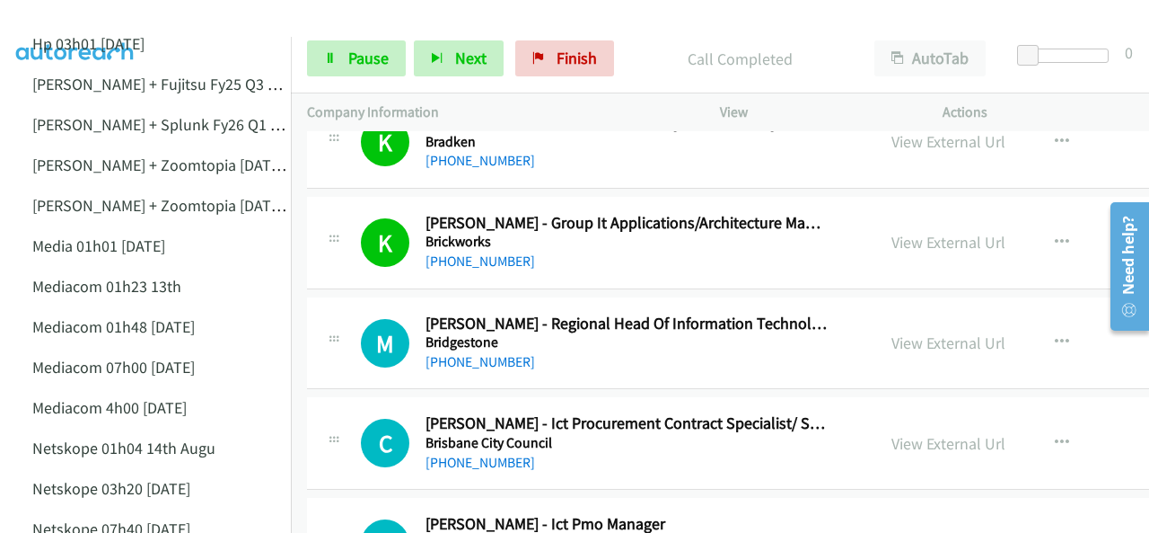
scroll to position [13740, 0]
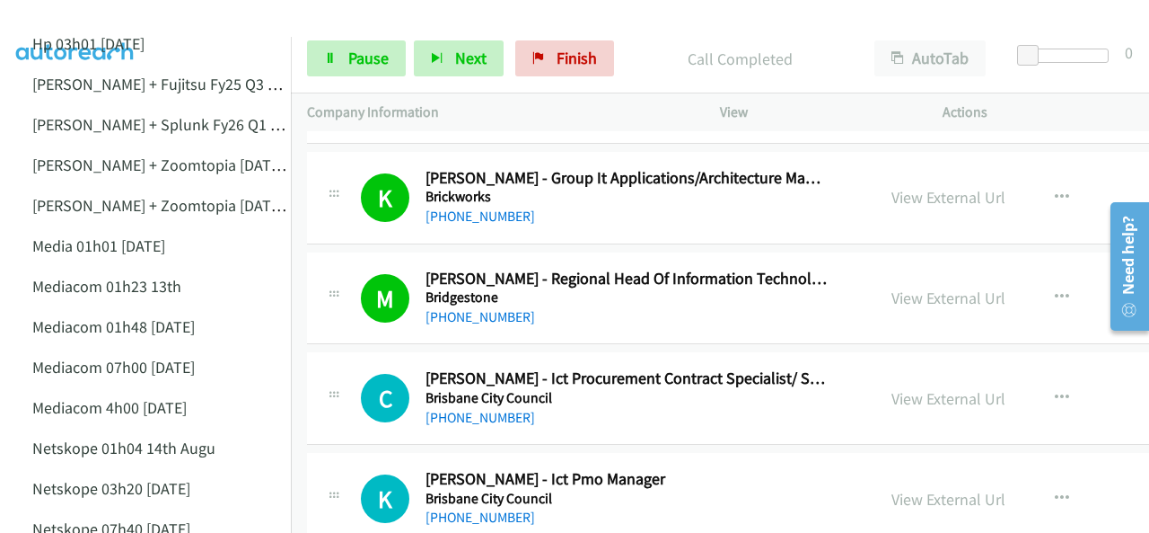
click at [111, 14] on img at bounding box center [75, 31] width 135 height 63
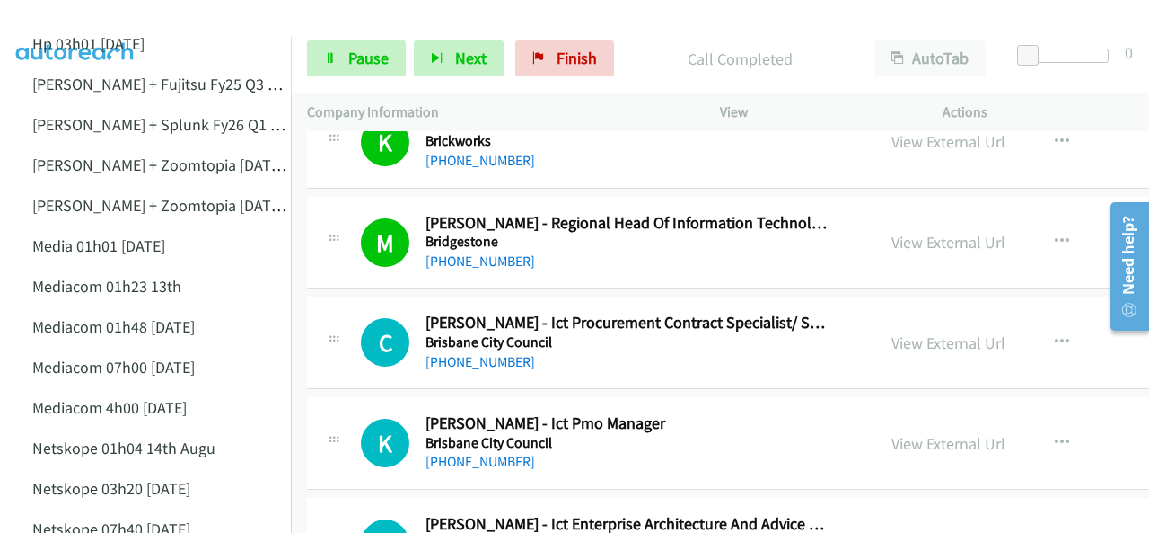
scroll to position [13830, 0]
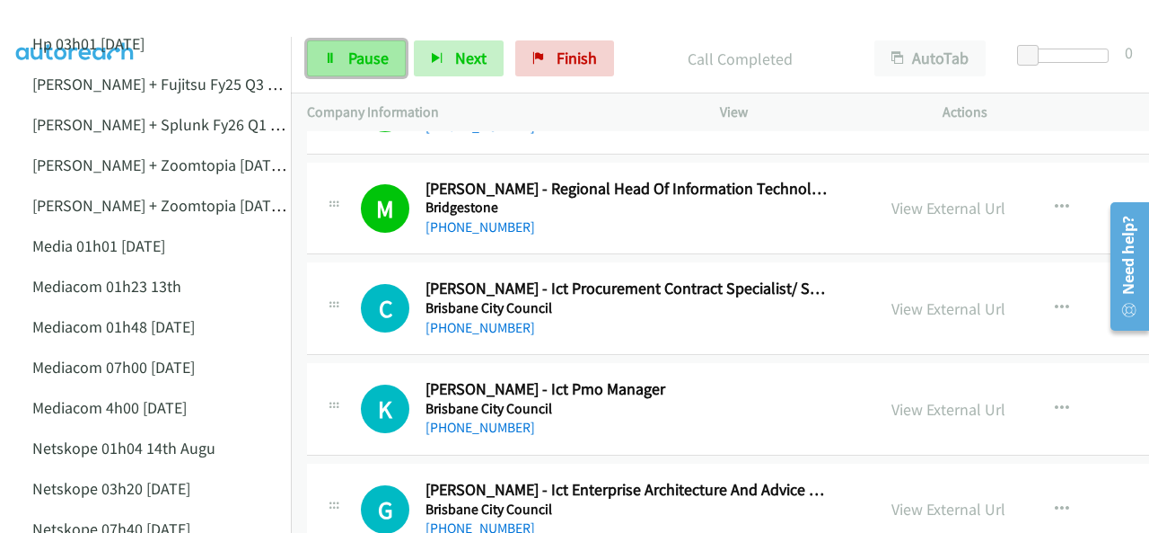
click at [361, 54] on span "Pause" at bounding box center [368, 58] width 40 height 21
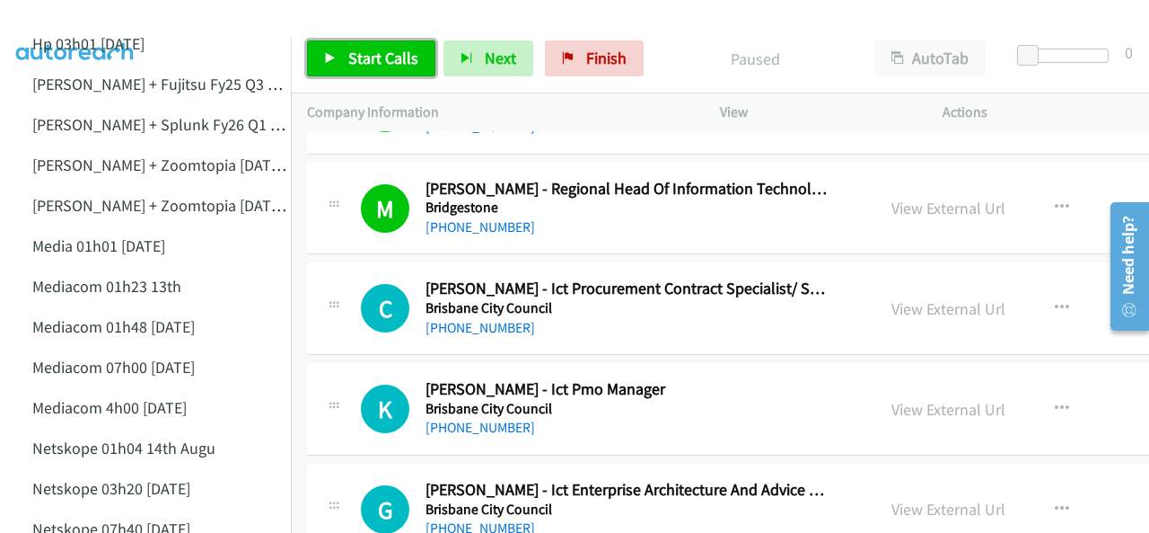
click at [373, 56] on span "Start Calls" at bounding box center [383, 58] width 70 height 21
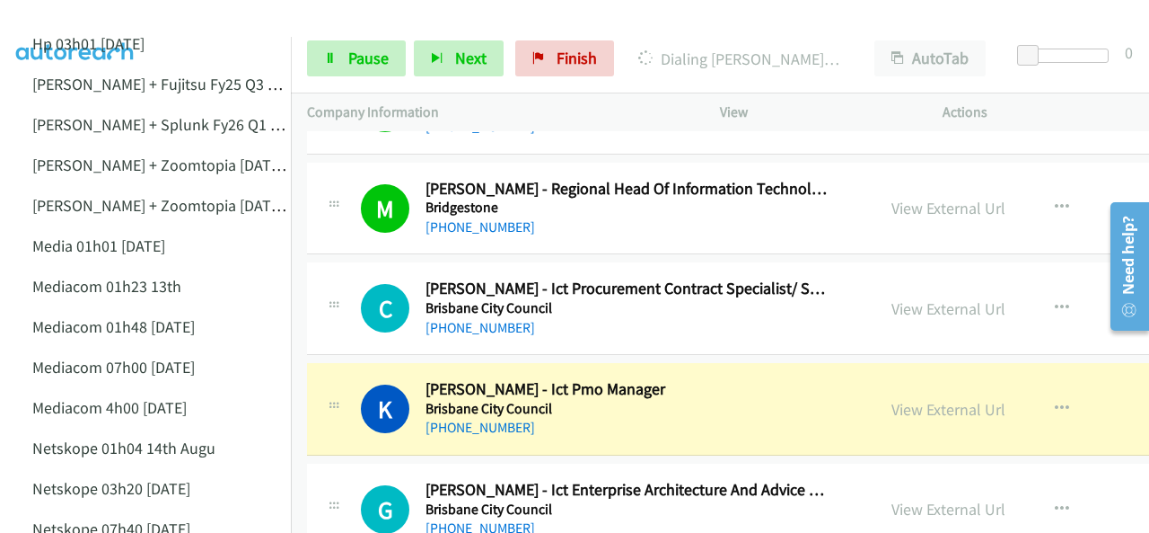
click at [83, 13] on img at bounding box center [75, 31] width 135 height 63
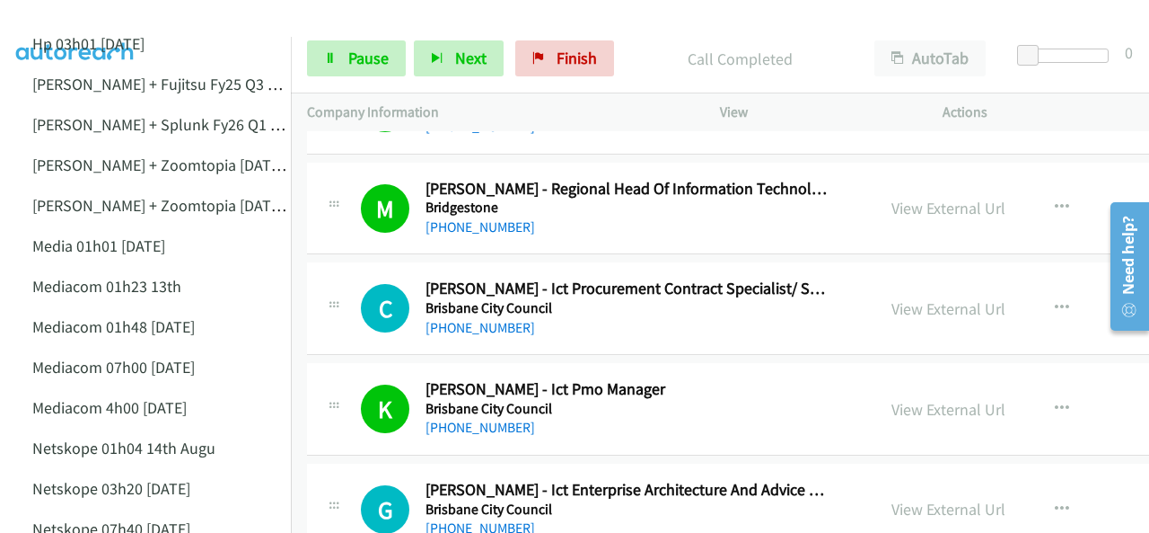
click at [93, 19] on img at bounding box center [75, 31] width 135 height 63
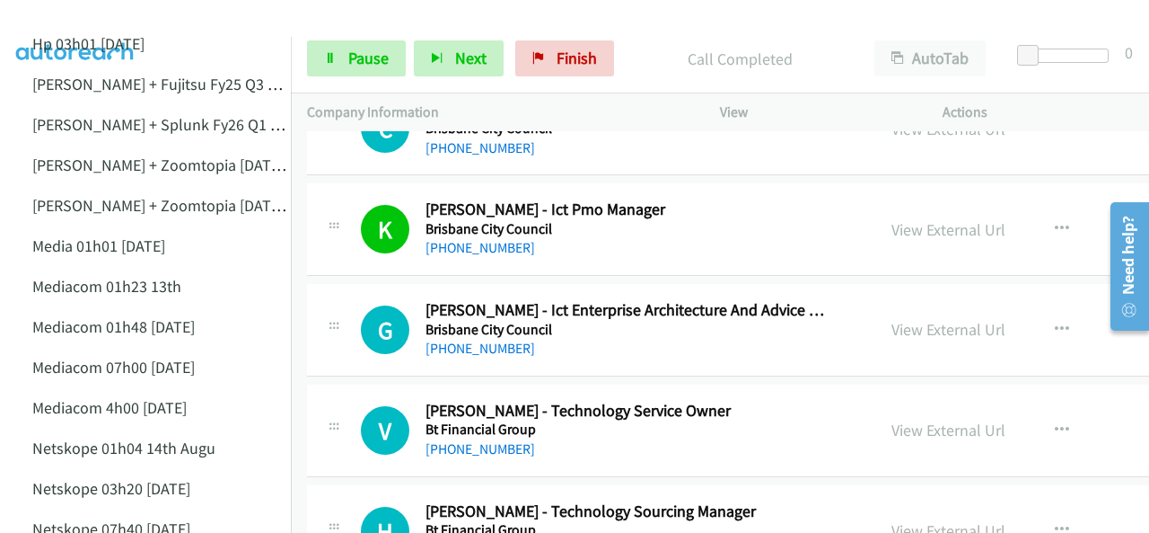
scroll to position [13920, 0]
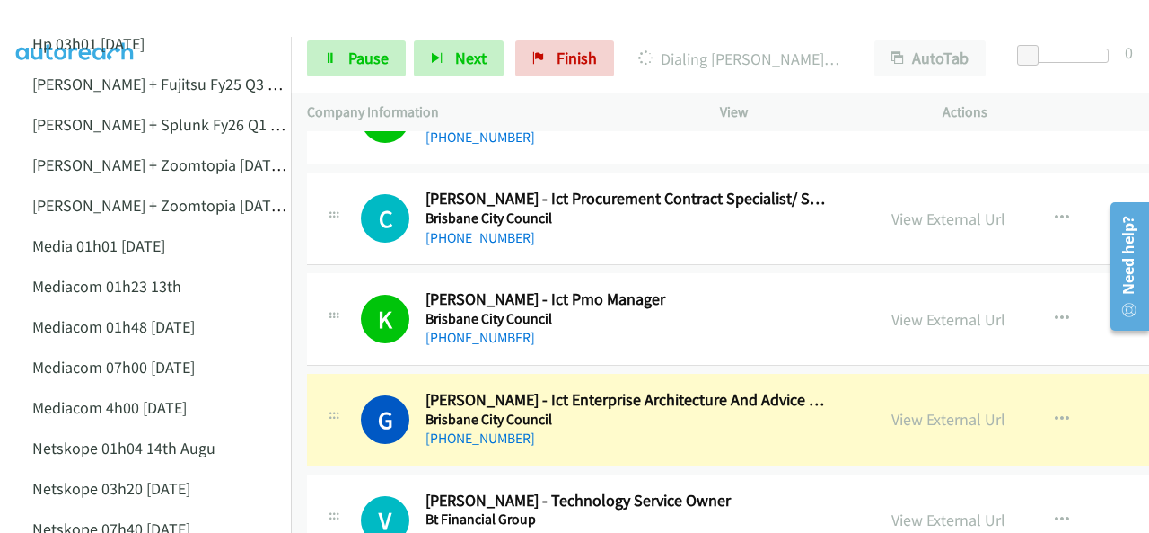
click at [108, 24] on img at bounding box center [75, 31] width 135 height 63
click at [917, 409] on link "View External Url" at bounding box center [949, 419] width 114 height 21
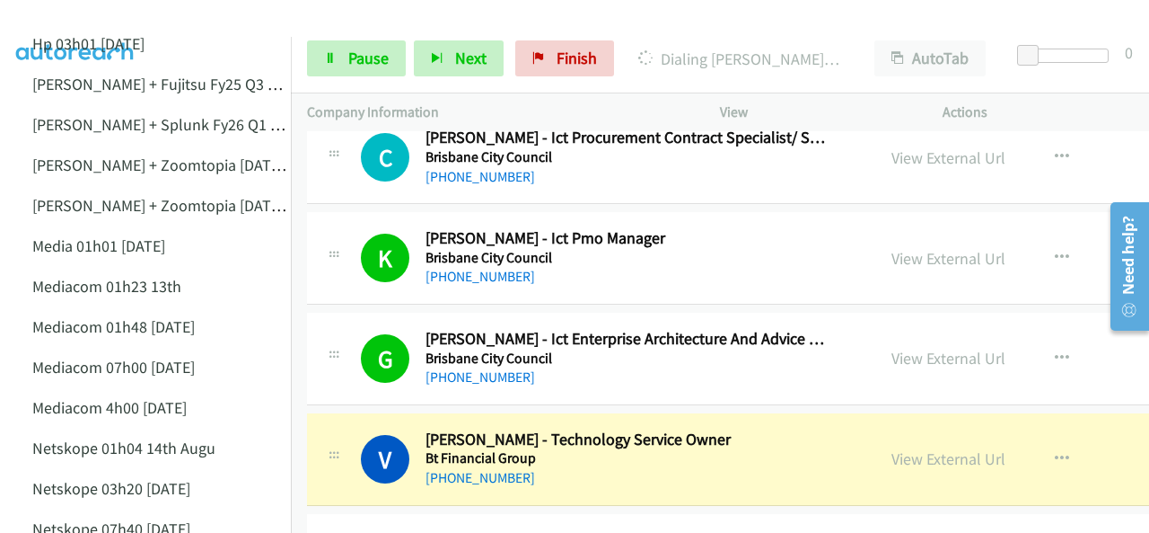
scroll to position [14099, 0]
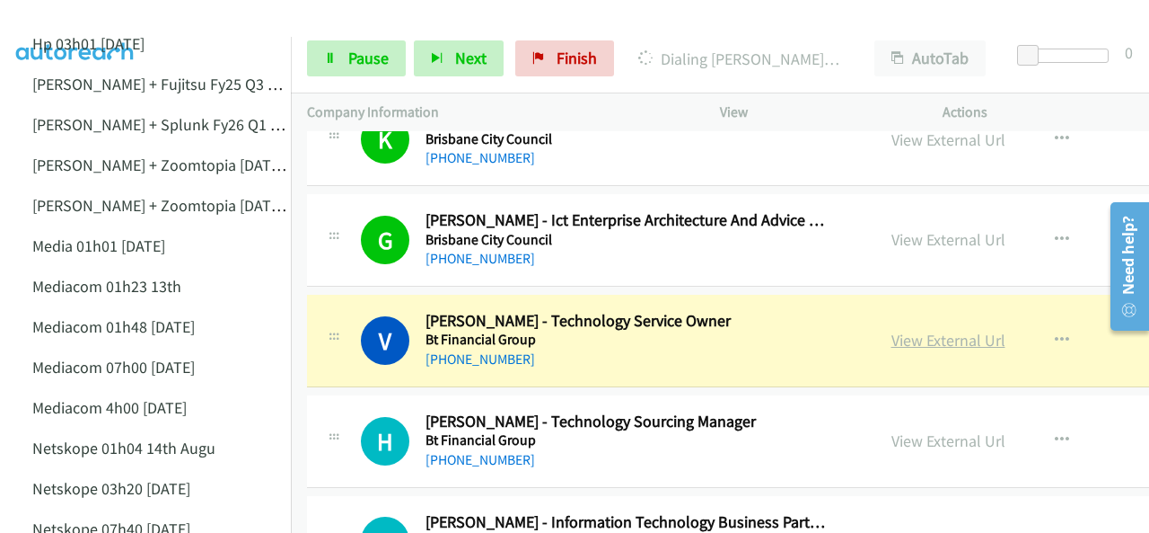
click at [922, 330] on link "View External Url" at bounding box center [949, 340] width 114 height 21
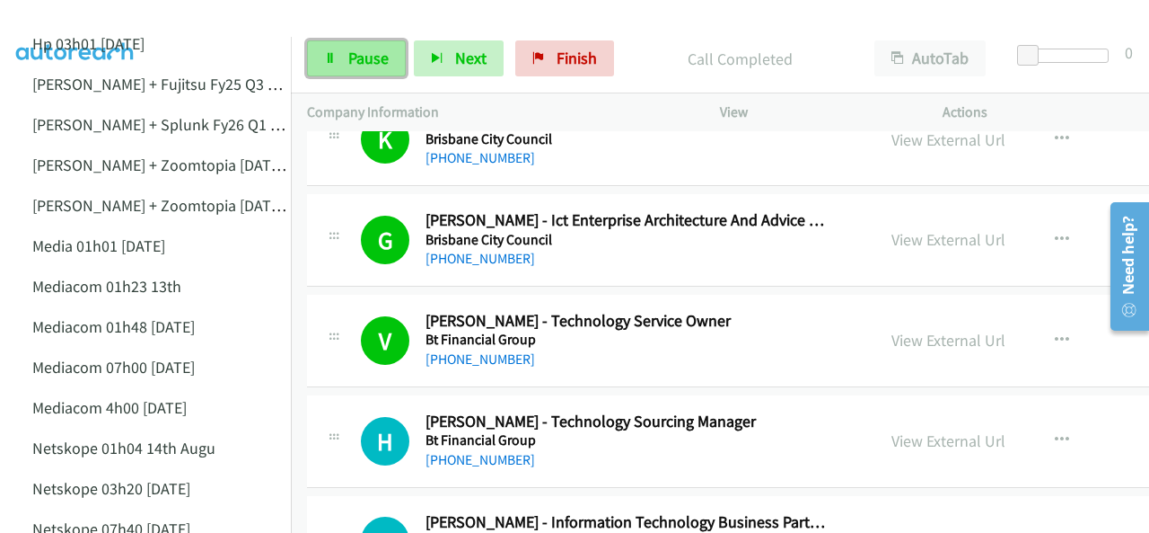
click at [339, 58] on link "Pause" at bounding box center [356, 58] width 99 height 36
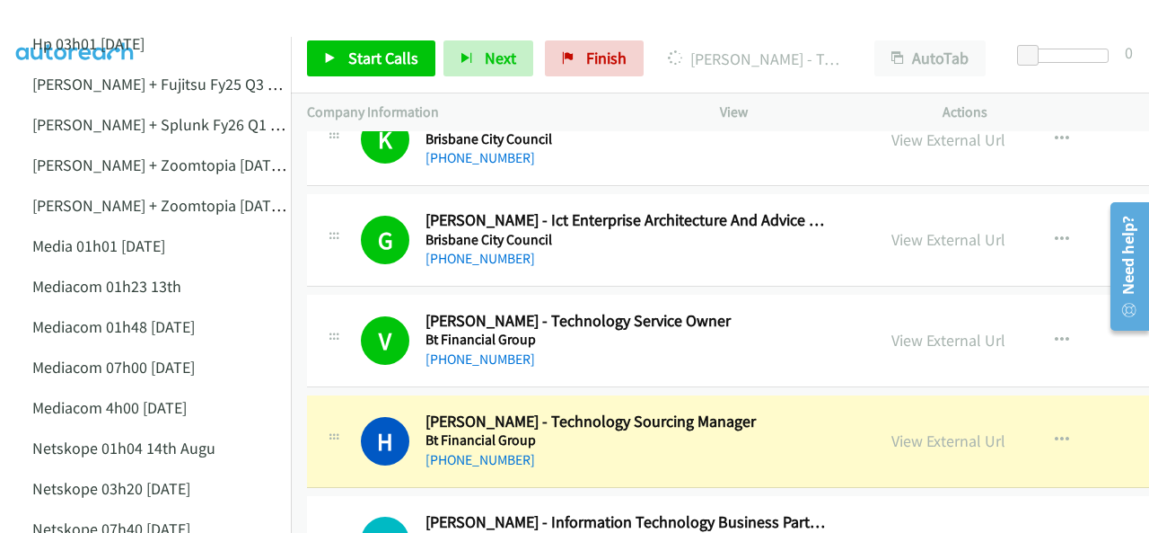
click at [80, 18] on img at bounding box center [75, 31] width 135 height 63
click at [81, 17] on img at bounding box center [75, 31] width 135 height 63
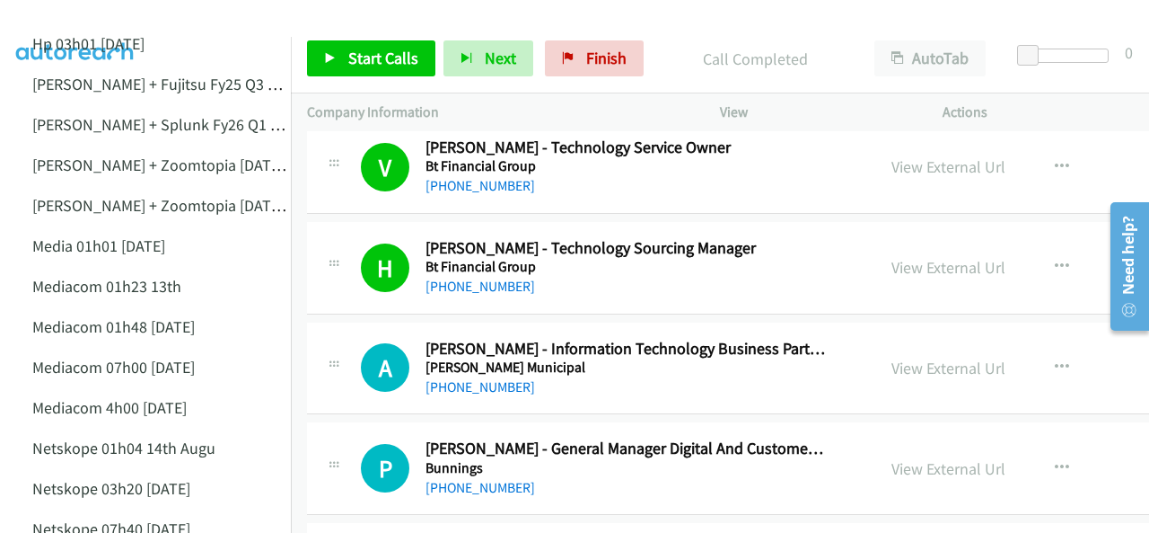
scroll to position [14279, 0]
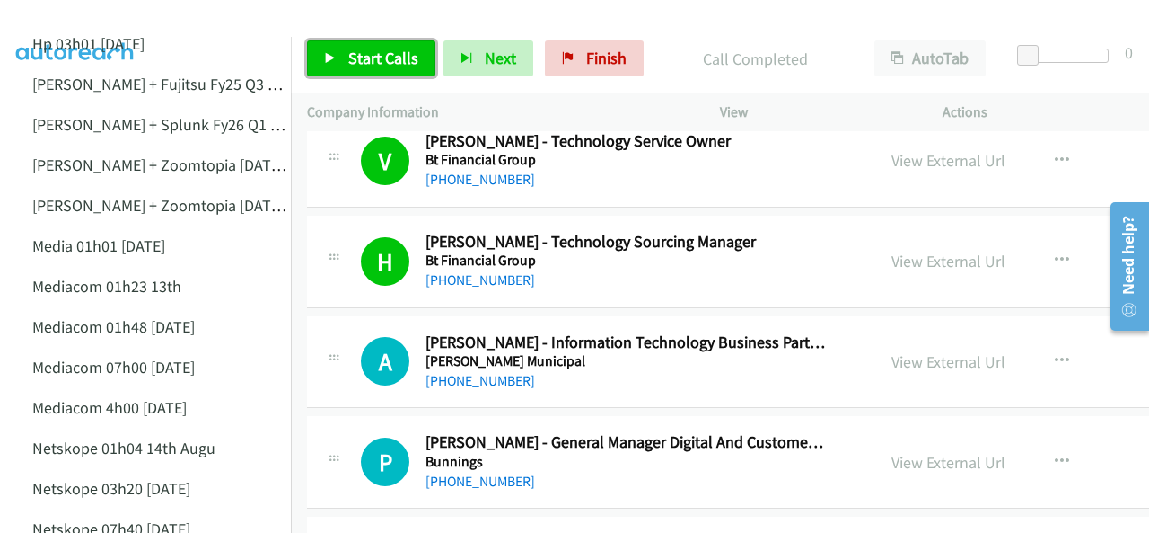
click at [378, 75] on link "Start Calls" at bounding box center [371, 58] width 128 height 36
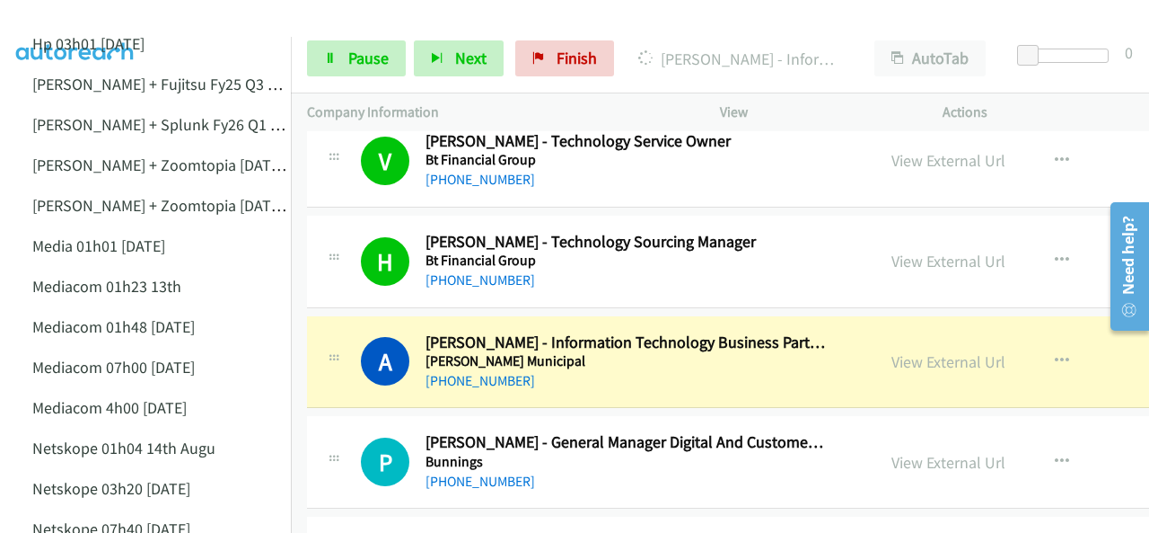
click at [114, 22] on img at bounding box center [75, 31] width 135 height 63
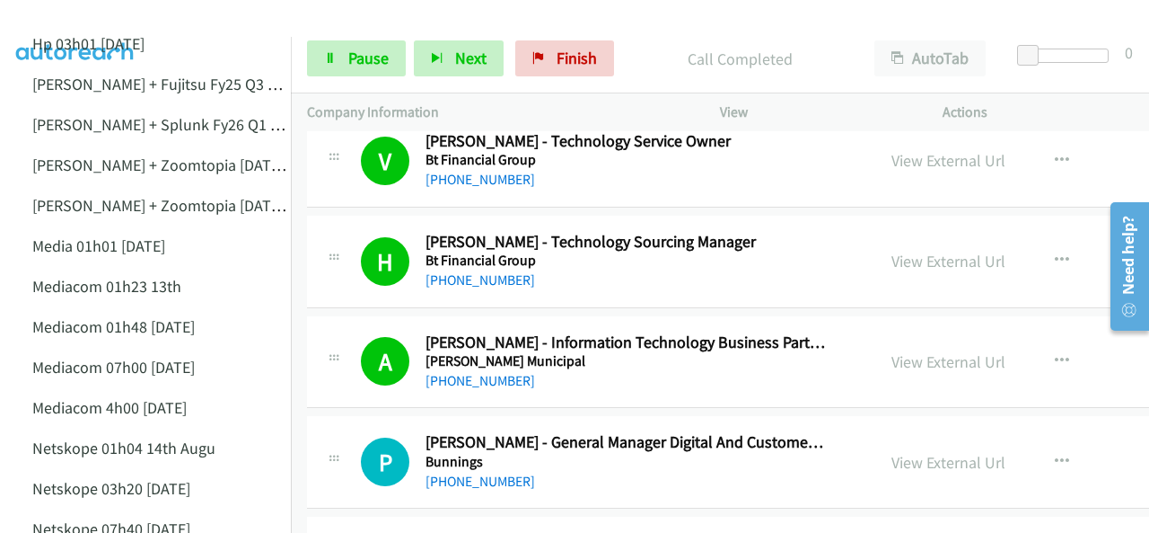
click at [52, 16] on img at bounding box center [75, 31] width 135 height 63
click at [363, 49] on span "Pause" at bounding box center [368, 58] width 40 height 21
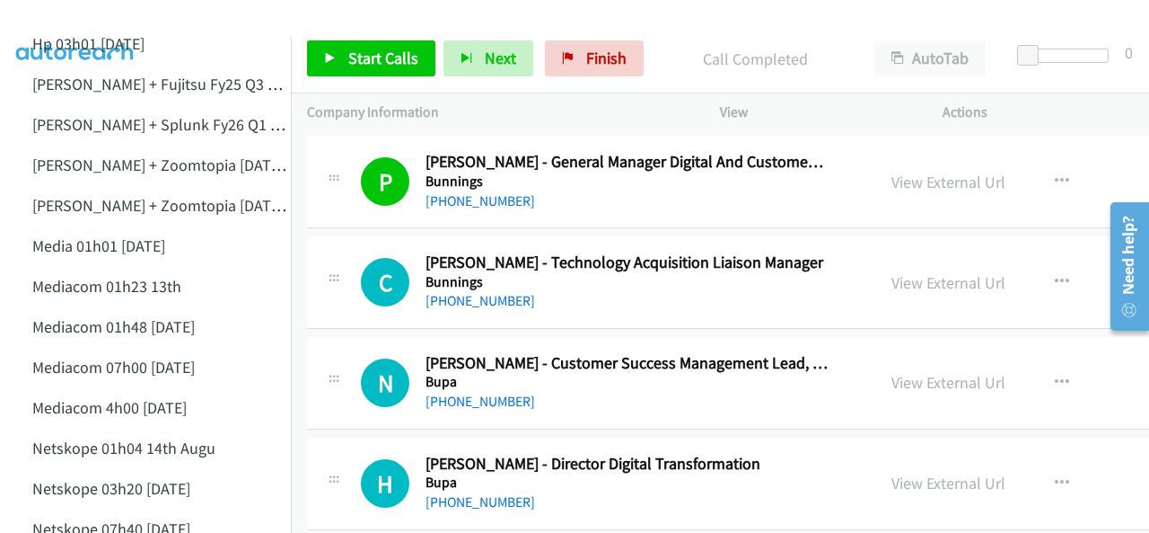
scroll to position [14548, 0]
